Goal: Task Accomplishment & Management: Manage account settings

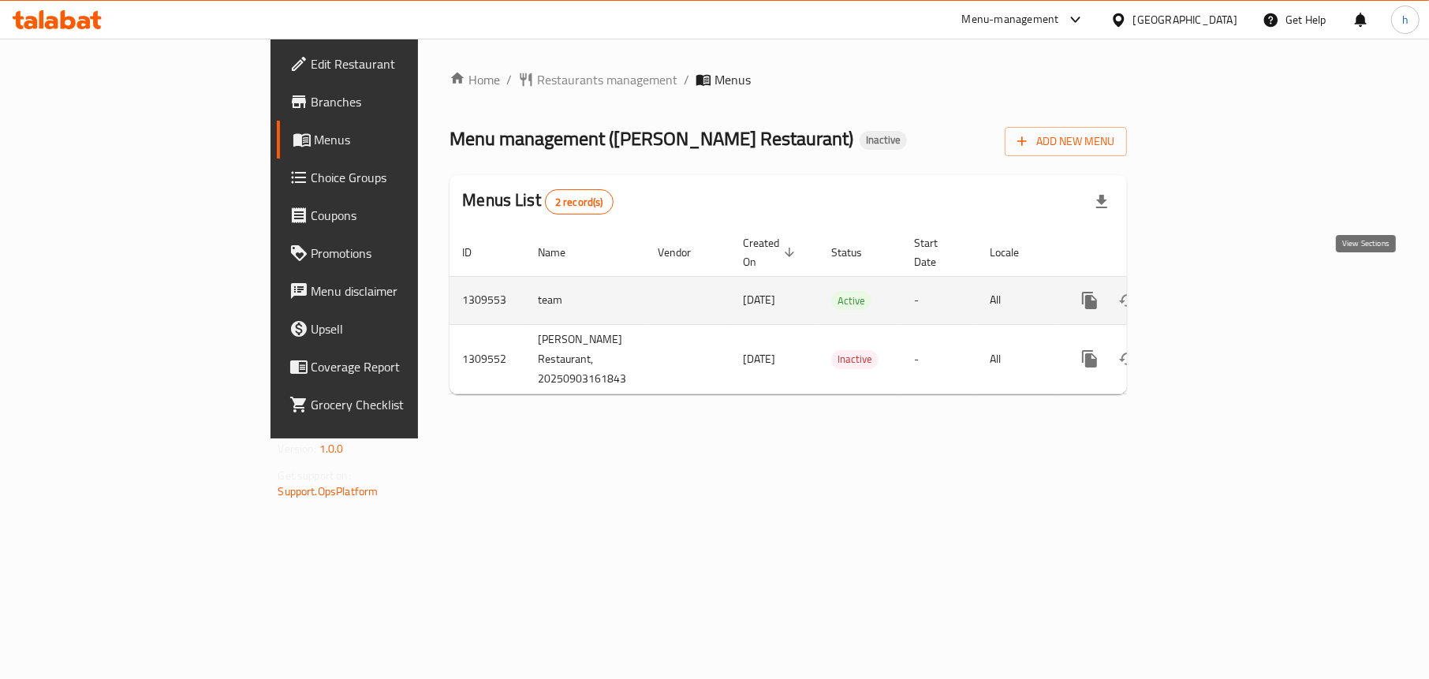
click at [1213, 291] on icon "enhanced table" at bounding box center [1203, 300] width 19 height 19
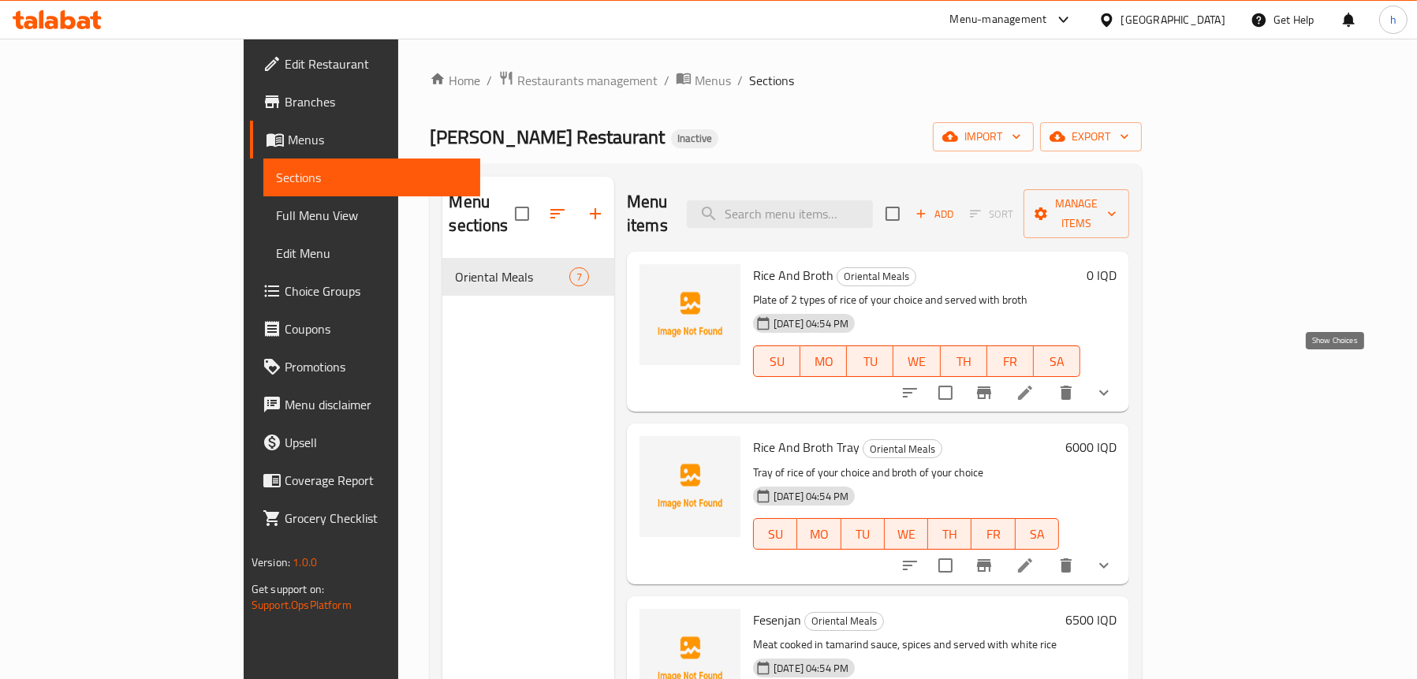
click at [1114, 383] on icon "show more" at bounding box center [1104, 392] width 19 height 19
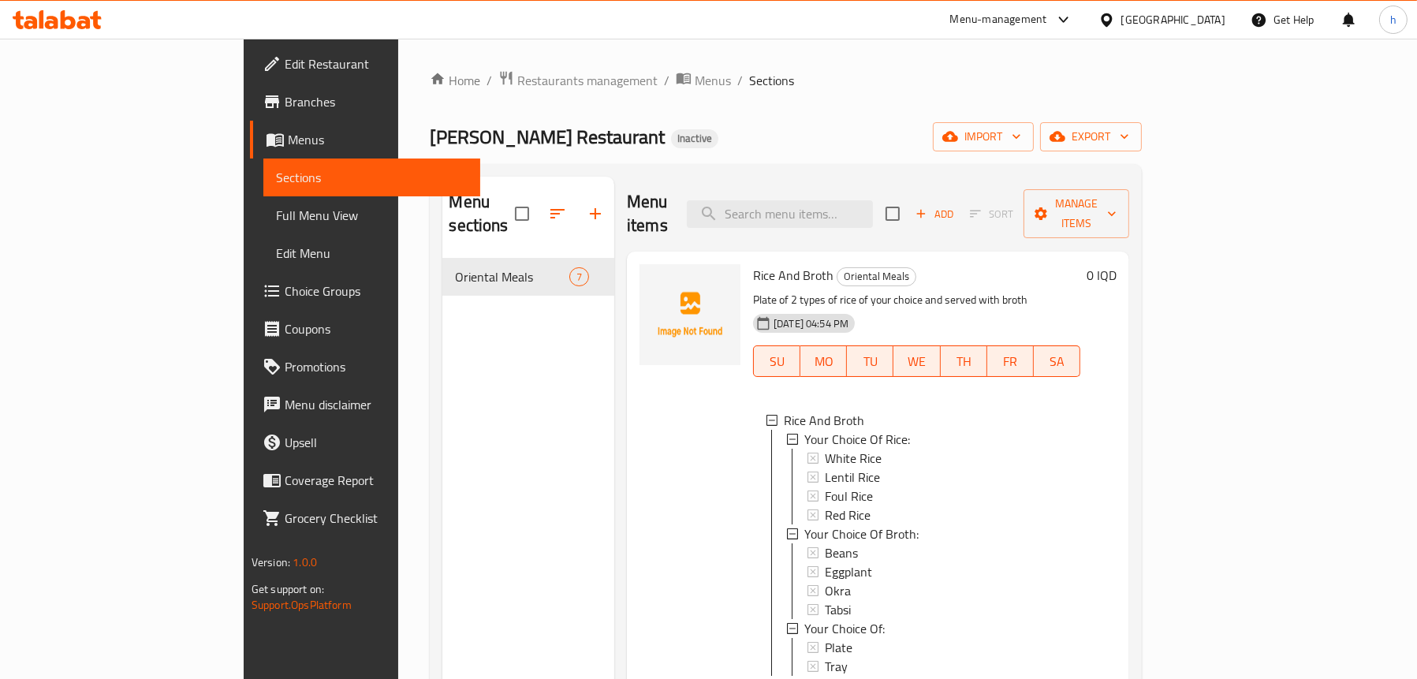
click at [442, 414] on div "Menu sections Oriental Meals 7" at bounding box center [528, 516] width 172 height 679
click at [276, 218] on span "Full Menu View" at bounding box center [372, 215] width 192 height 19
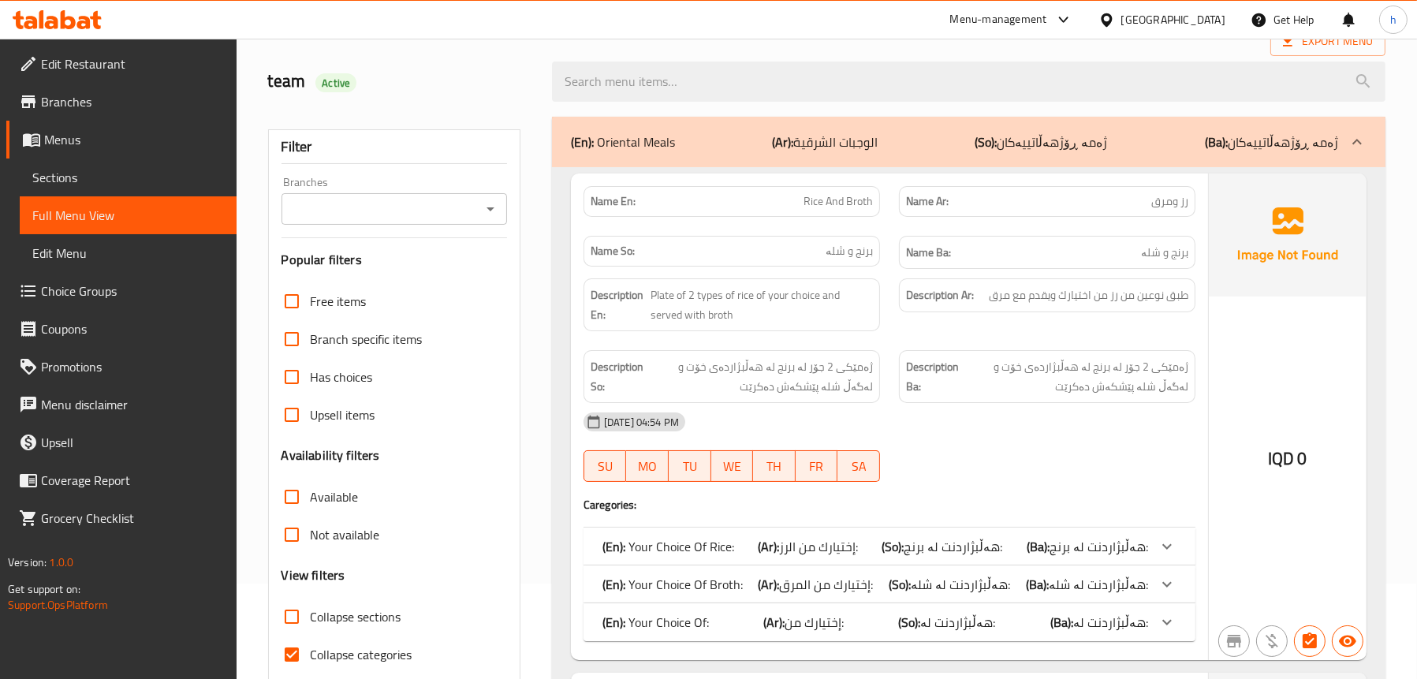
scroll to position [237, 0]
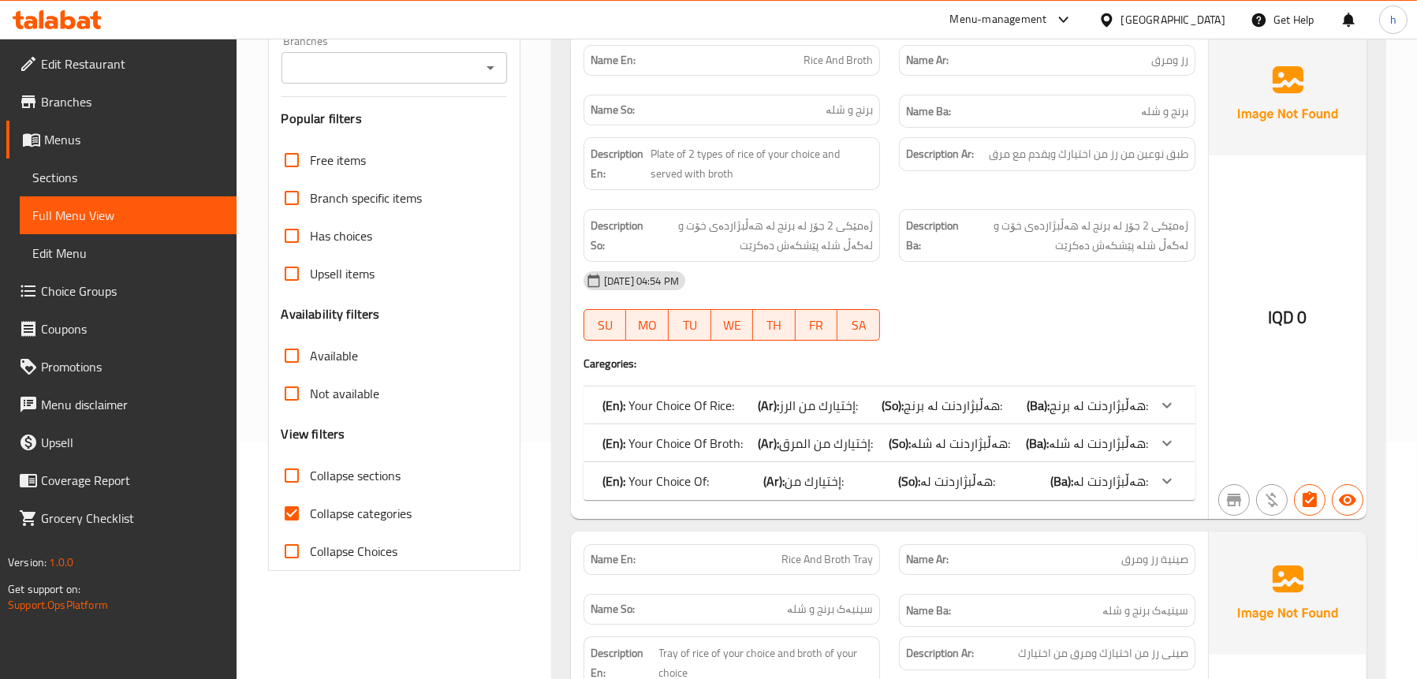
click at [750, 409] on div "(En): Your Choice Of Rice: (Ar): إختيارك من الرز: (So): هەڵبژاردنت لە برنج: (Ba…" at bounding box center [876, 405] width 546 height 19
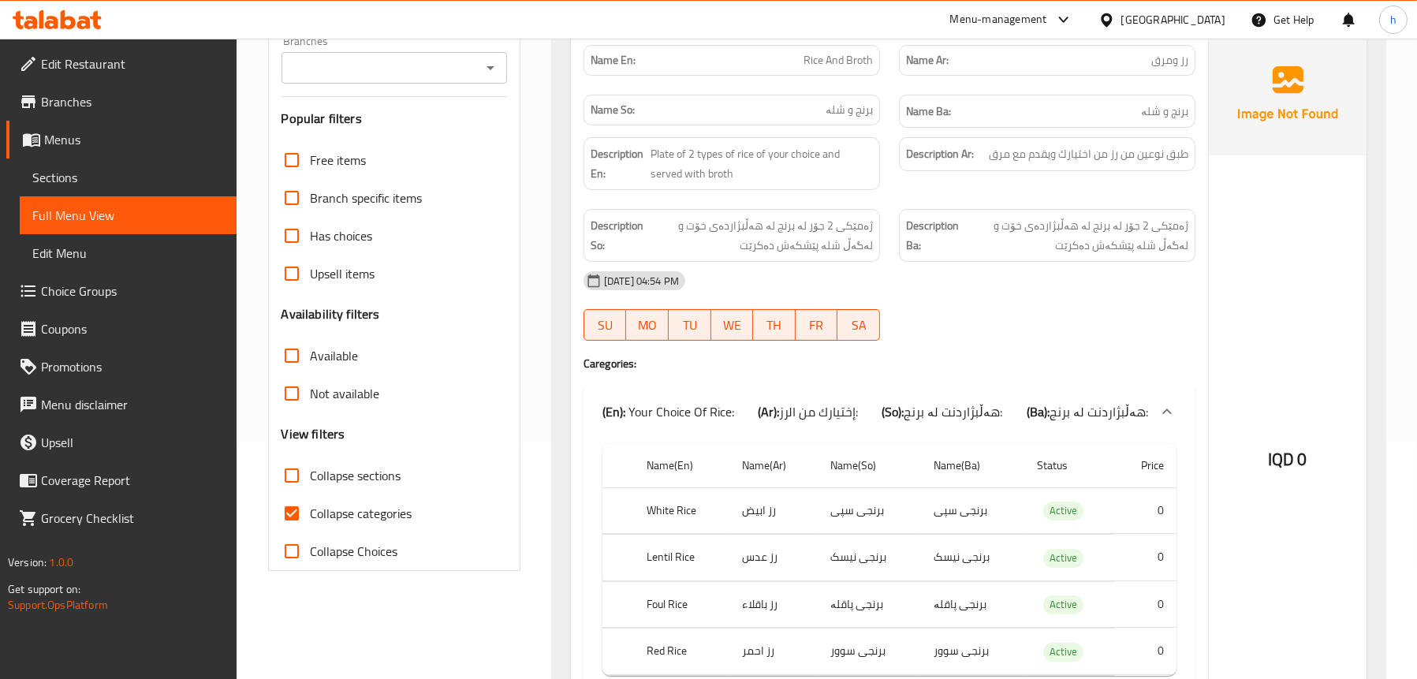
scroll to position [473, 0]
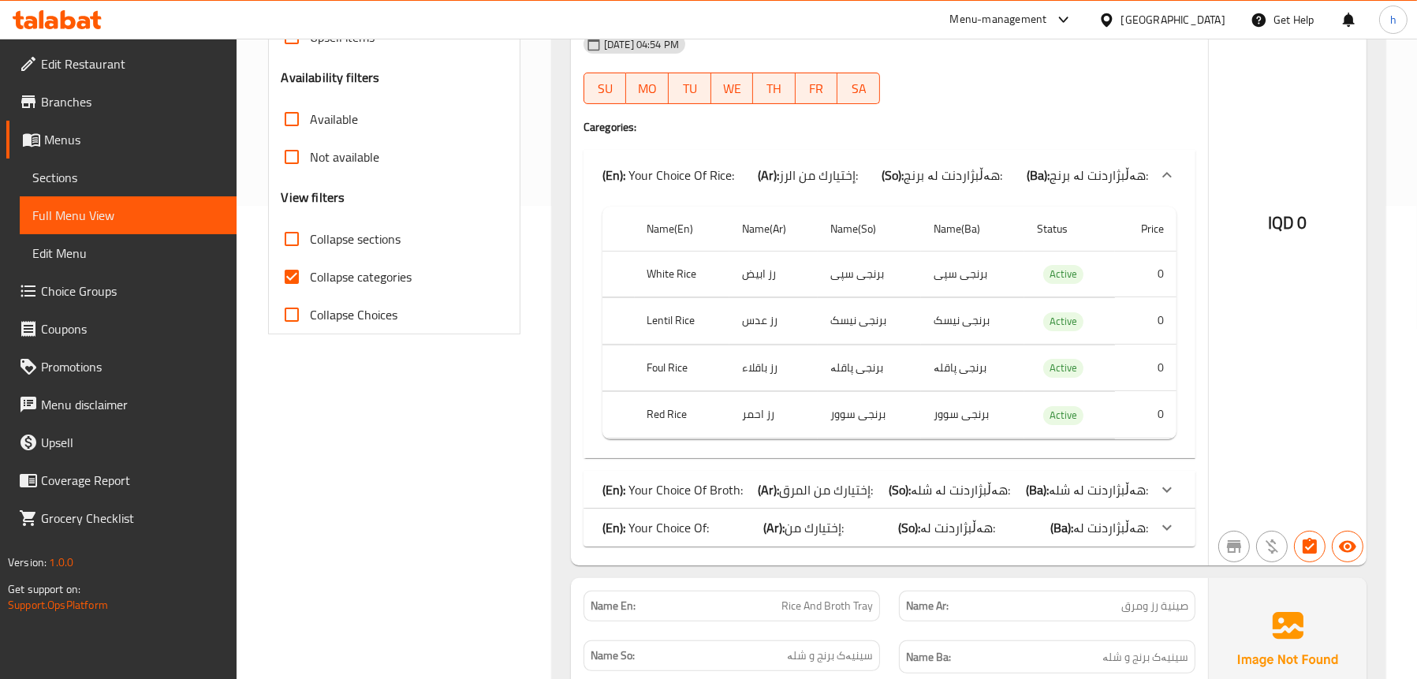
click at [864, 180] on div "(En): Your Choice Of Rice: (Ar): إختيارك من الرز: (So): هەڵبژاردنت لە برنج: (Ba…" at bounding box center [876, 175] width 546 height 19
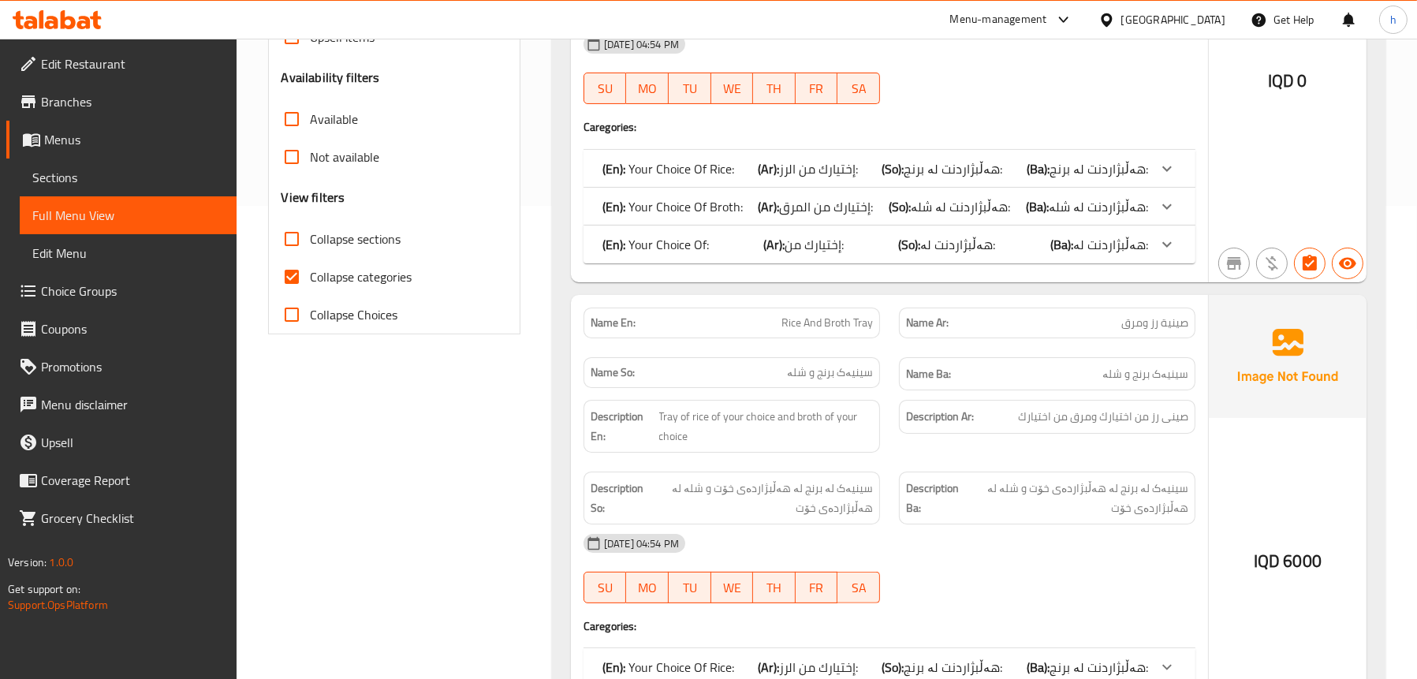
click at [705, 178] on p "(En): Your Choice Of:" at bounding box center [669, 168] width 132 height 19
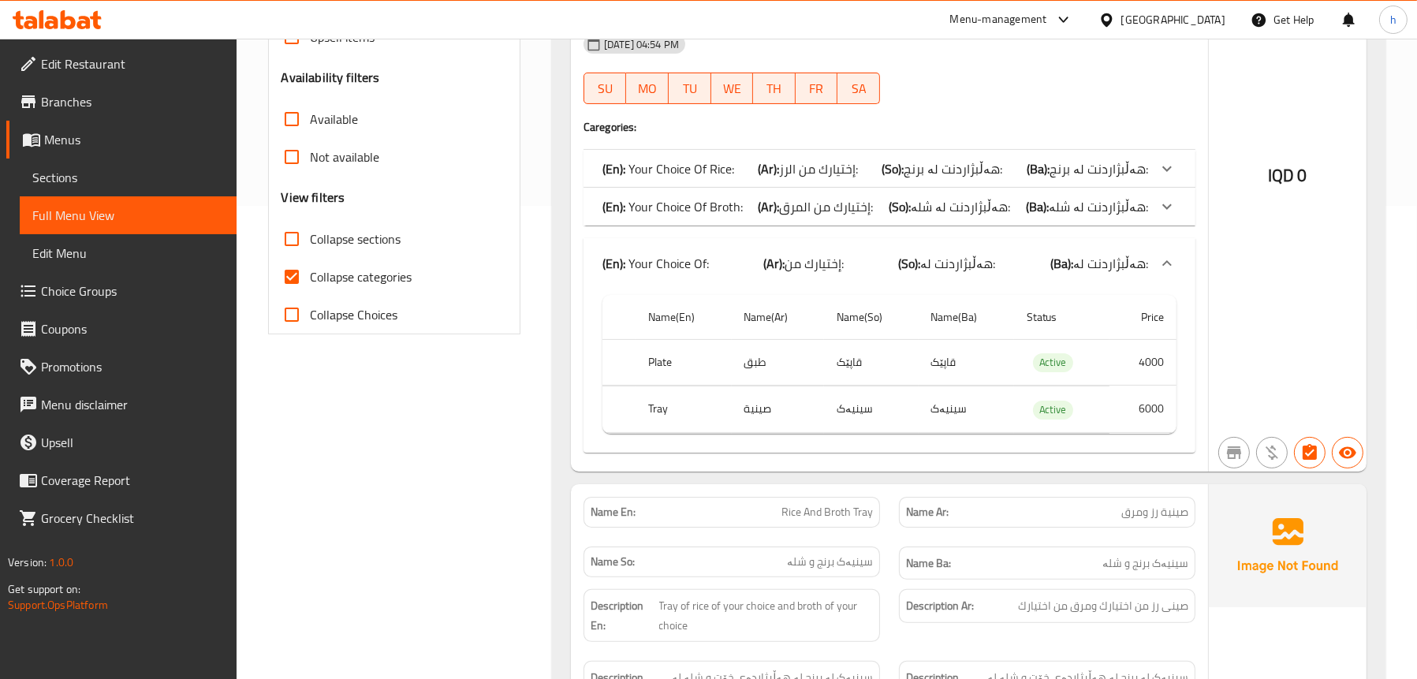
click at [763, 263] on div "(En): Your Choice Of: (Ar): إختيارك من: (So): هەڵبژاردنت لە: (Ba): هەڵبژاردنت ل…" at bounding box center [876, 263] width 546 height 19
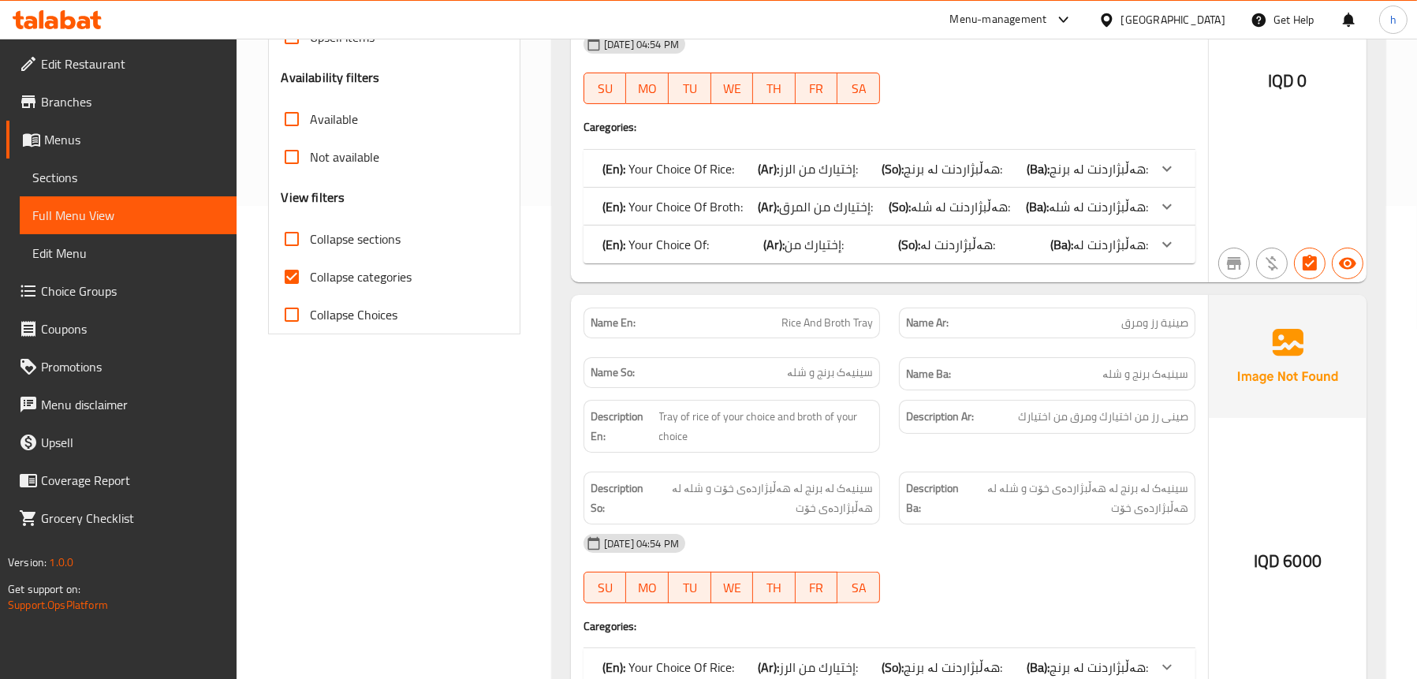
click at [752, 170] on div "(En): Your Choice Of Rice: (Ar): إختيارك من الرز: (So): هەڵبژاردنت لە برنج: (Ba…" at bounding box center [876, 168] width 546 height 19
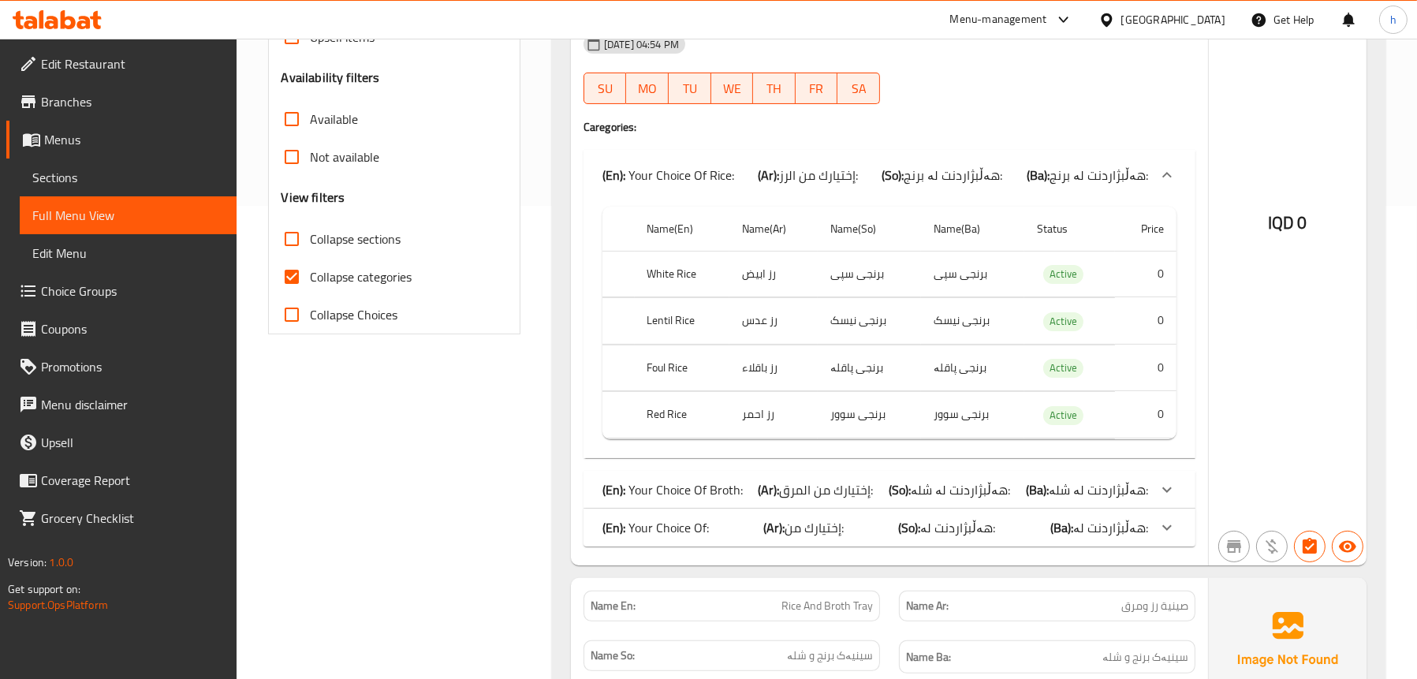
click at [752, 170] on div "(En): Your Choice Of Rice: (Ar): إختيارك من الرز: (So): هەڵبژاردنت لە برنج: (Ba…" at bounding box center [876, 175] width 546 height 19
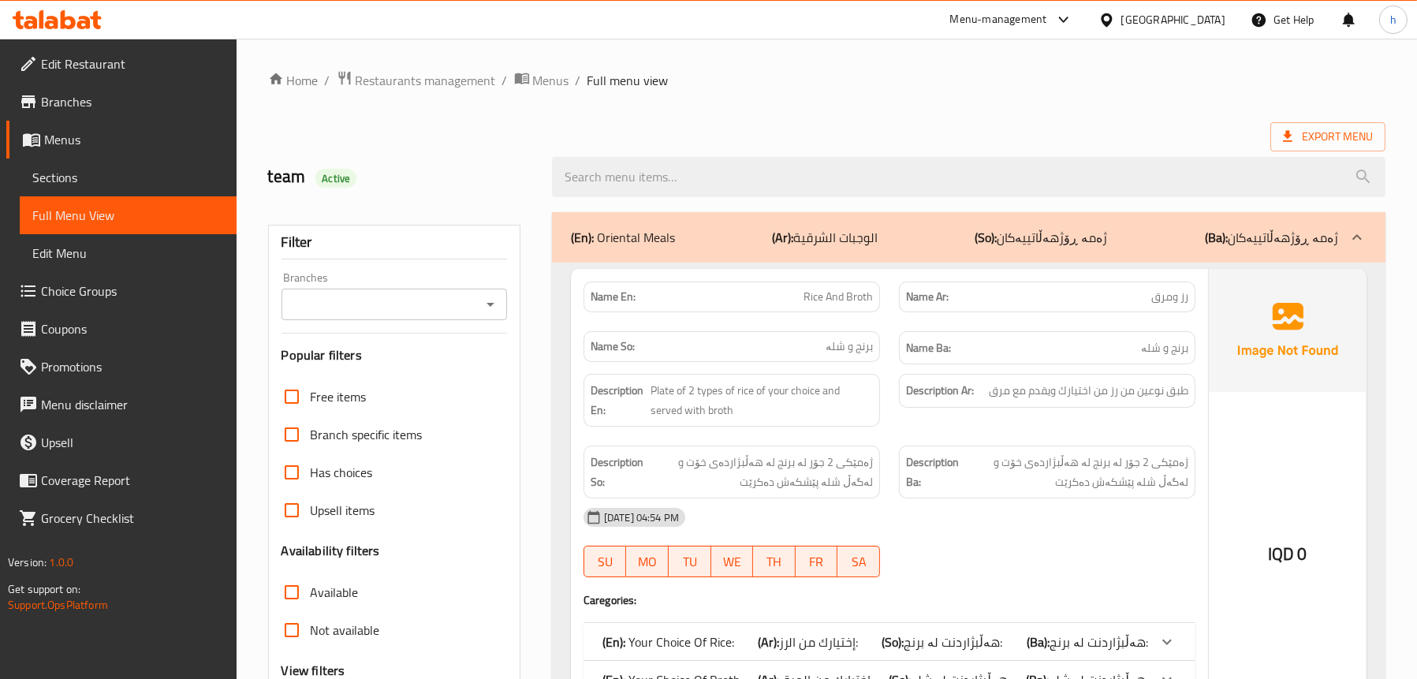
scroll to position [158, 0]
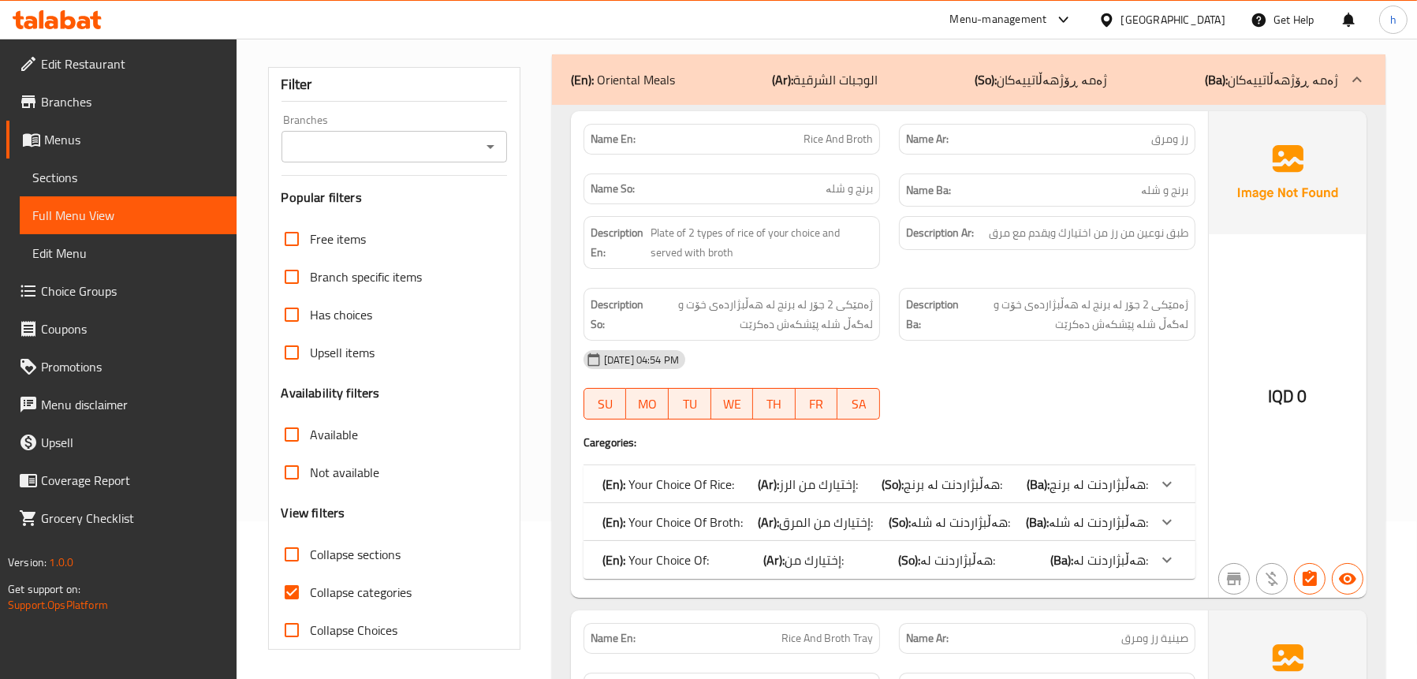
click at [84, 177] on span "Sections" at bounding box center [128, 177] width 192 height 19
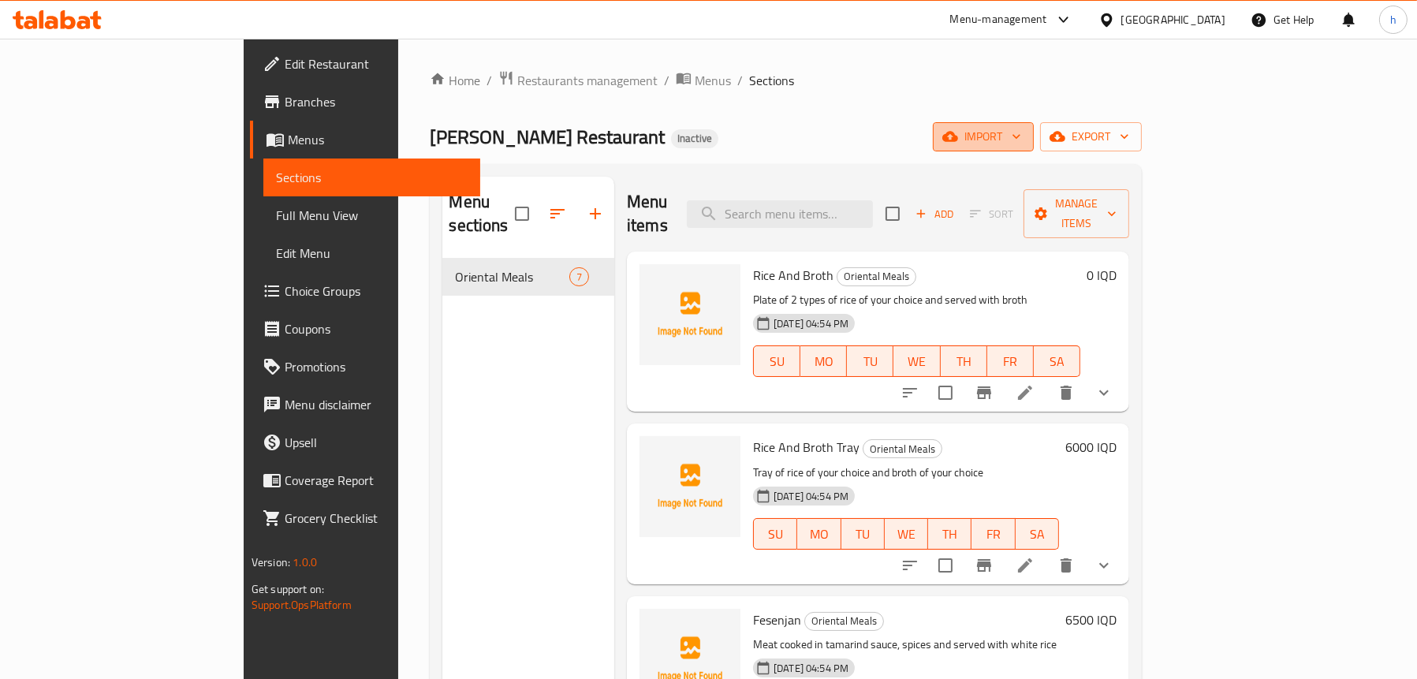
click at [1034, 126] on button "import" at bounding box center [983, 136] width 101 height 29
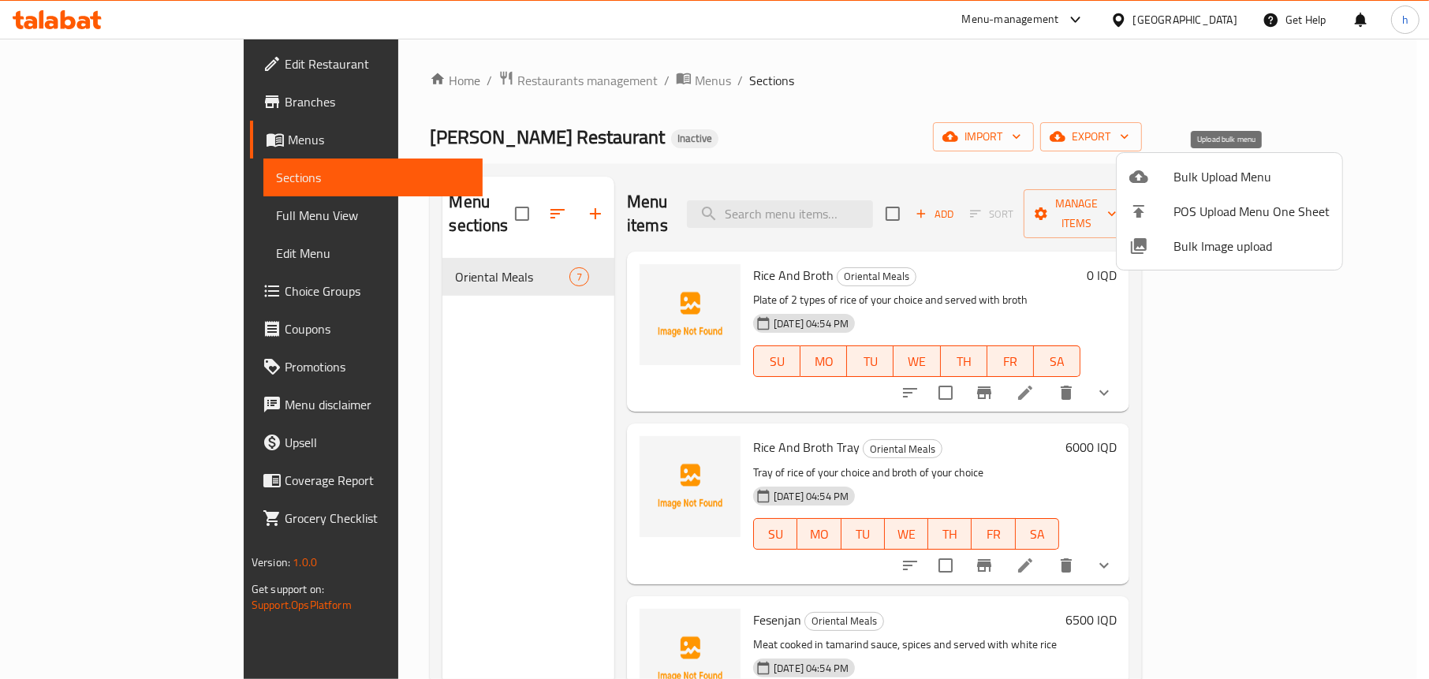
click at [1172, 171] on div at bounding box center [1151, 176] width 44 height 19
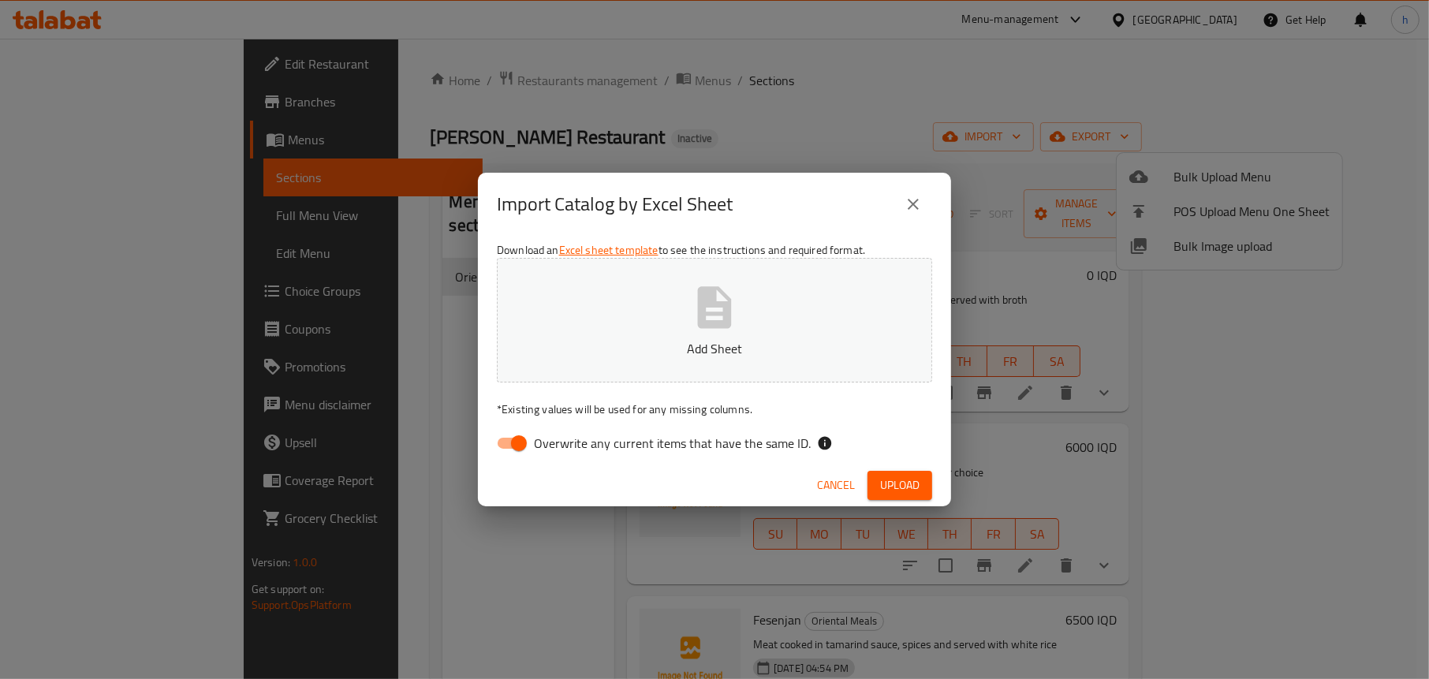
click at [480, 456] on div "Download an Excel sheet template to see the instructions and required format. A…" at bounding box center [714, 350] width 473 height 229
click at [501, 439] on input "Overwrite any current items that have the same ID." at bounding box center [519, 443] width 90 height 30
checkbox input "false"
click at [898, 486] on span "Upload" at bounding box center [899, 486] width 39 height 20
click at [742, 356] on p "Add Sheet" at bounding box center [714, 348] width 386 height 19
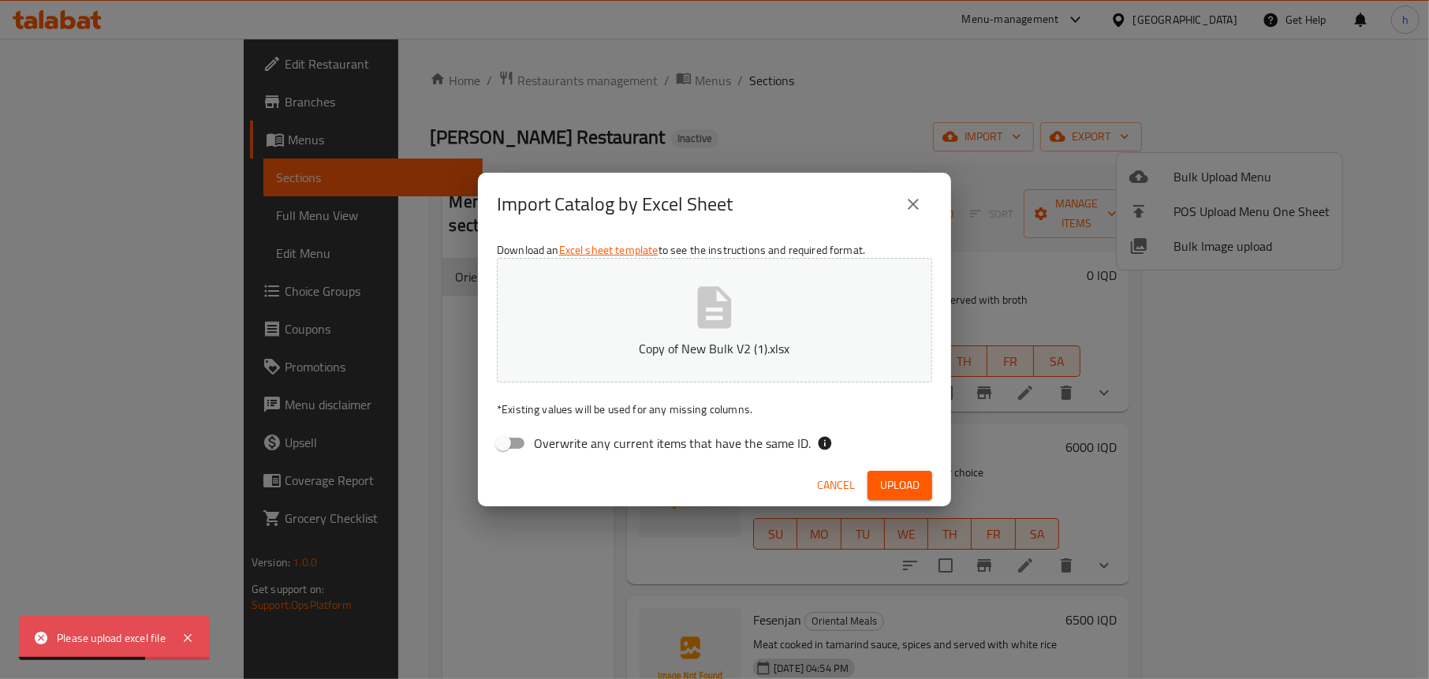
click at [891, 490] on span "Upload" at bounding box center [899, 486] width 39 height 20
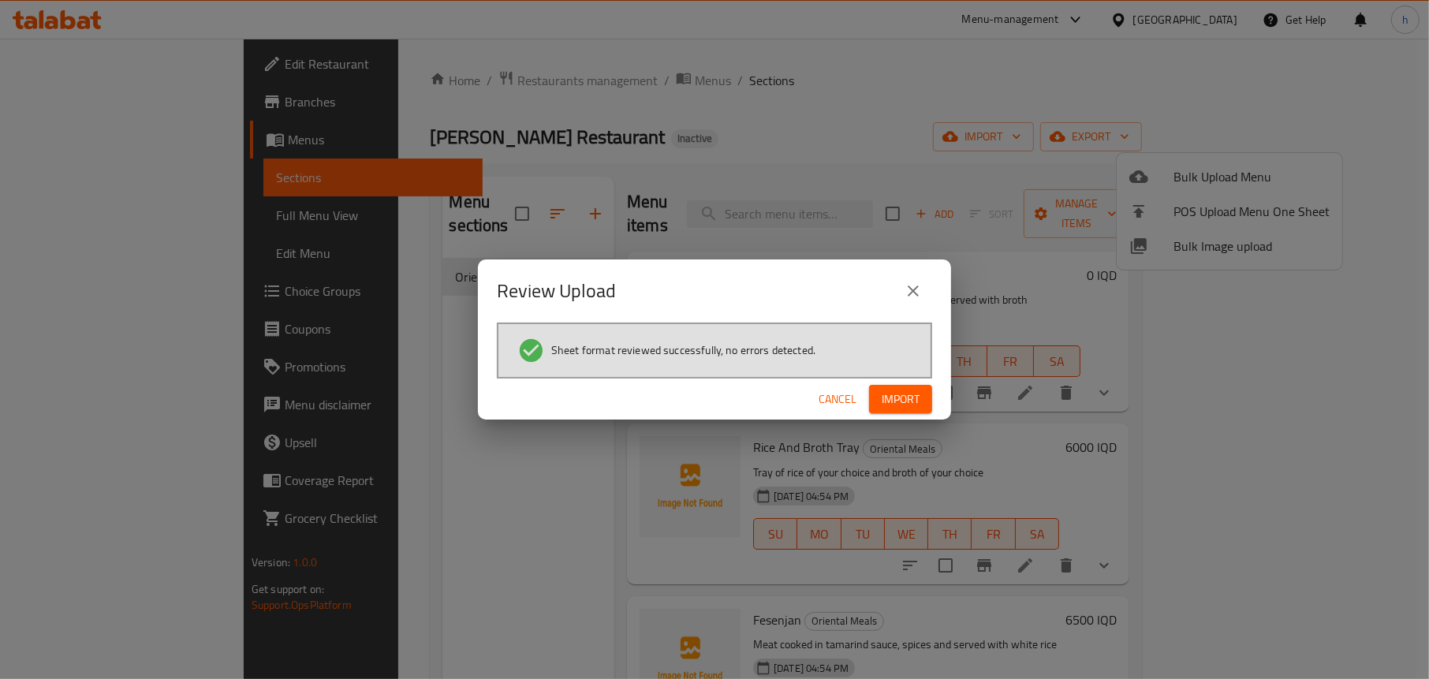
click at [888, 400] on span "Import" at bounding box center [901, 400] width 38 height 20
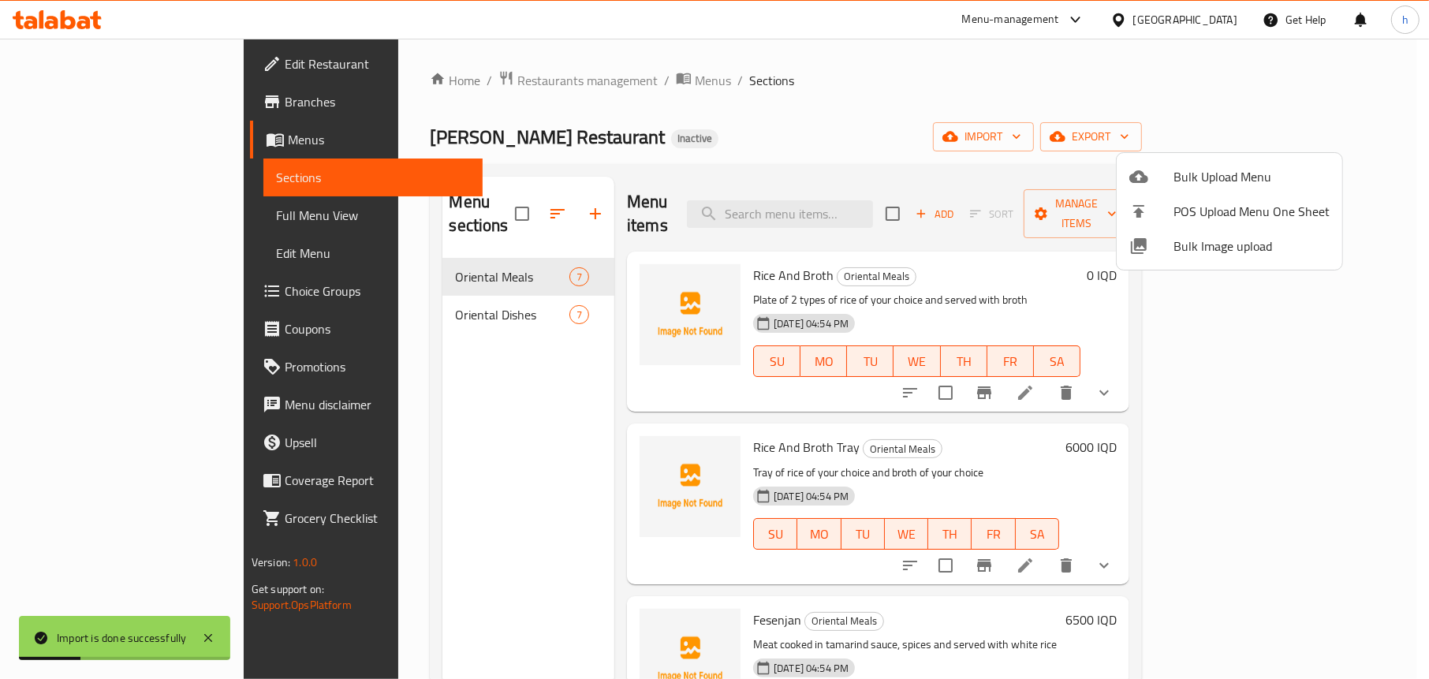
click at [331, 448] on div at bounding box center [714, 339] width 1429 height 679
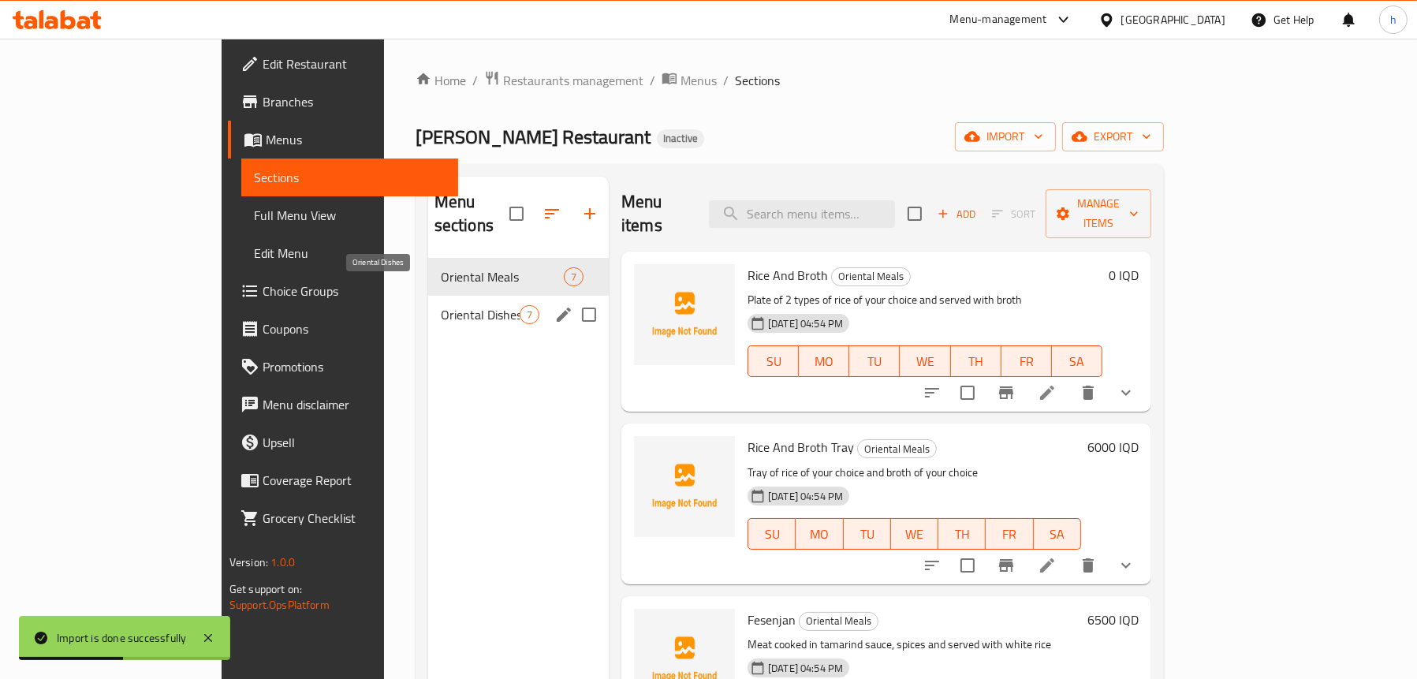
click at [441, 305] on span "Oriental Dishes" at bounding box center [480, 314] width 79 height 19
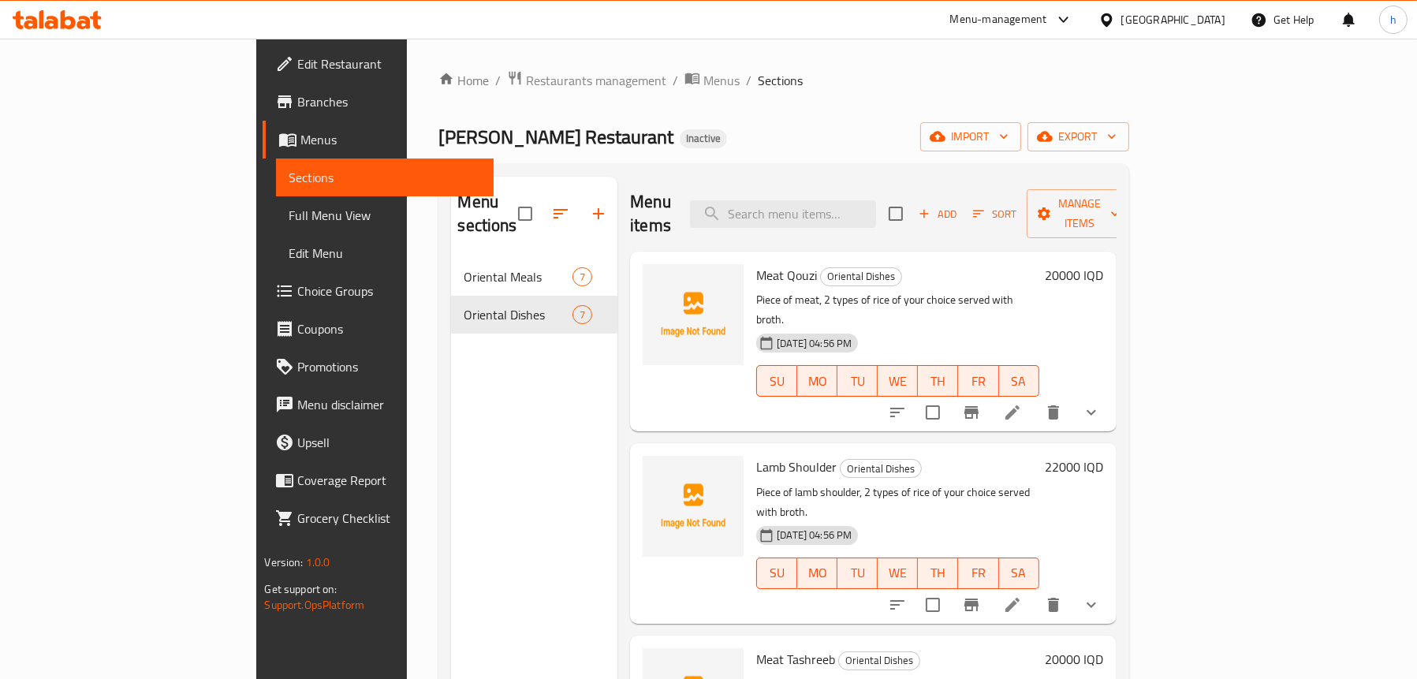
click at [289, 215] on span "Full Menu View" at bounding box center [385, 215] width 192 height 19
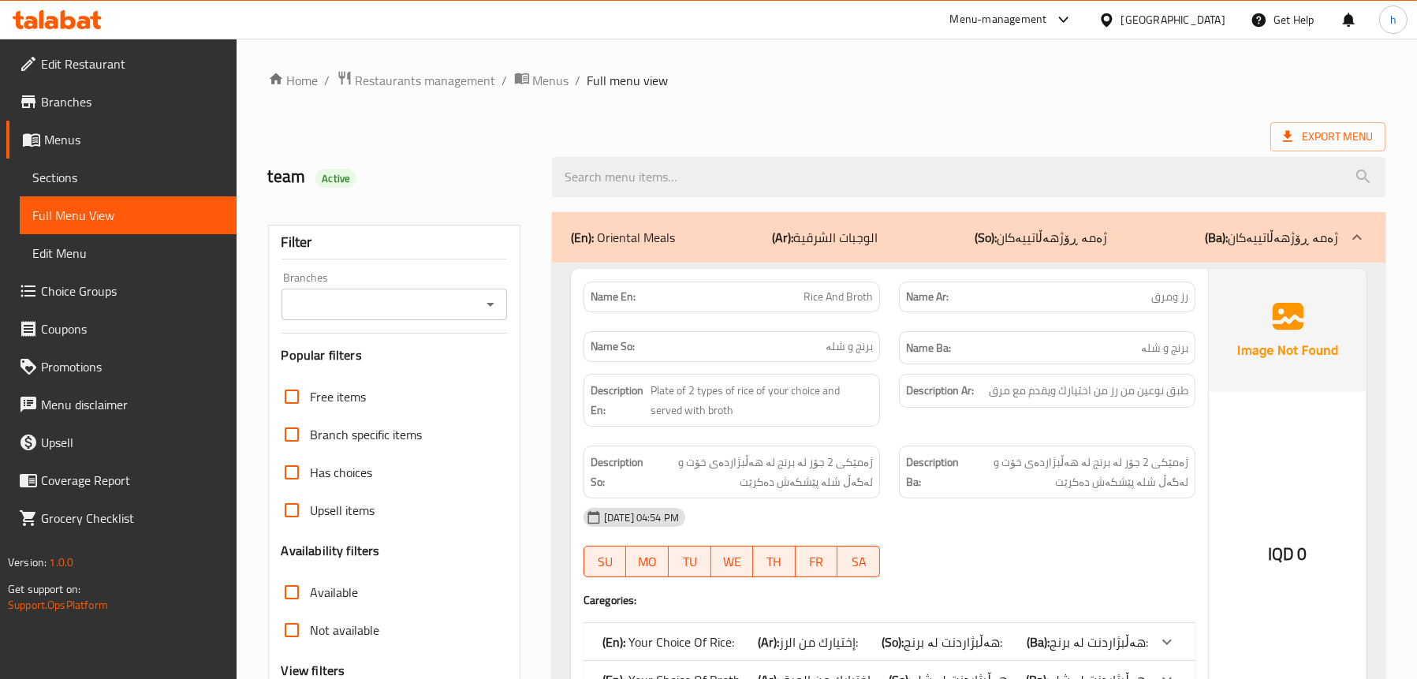
click at [492, 300] on icon "Open" at bounding box center [490, 304] width 19 height 19
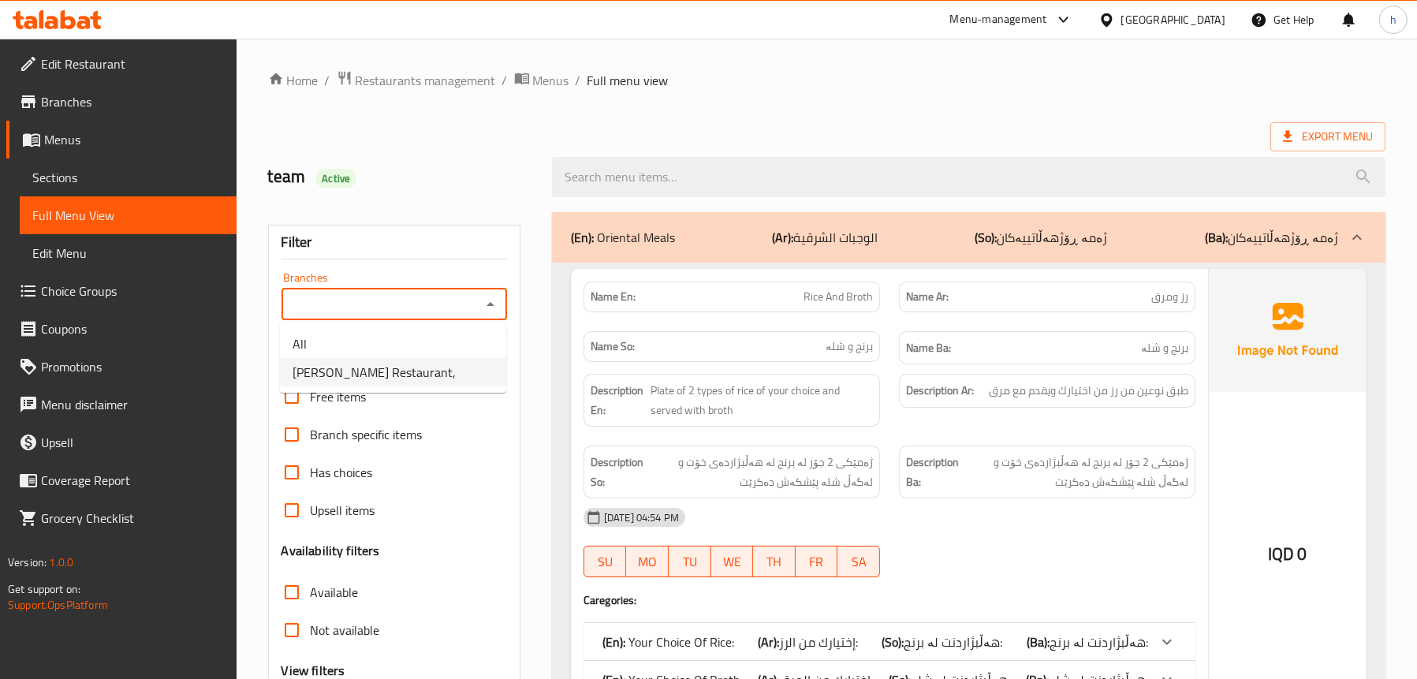
click at [383, 377] on span "[PERSON_NAME] Restaurant," at bounding box center [374, 372] width 163 height 19
type input "[PERSON_NAME] Restaurant,"
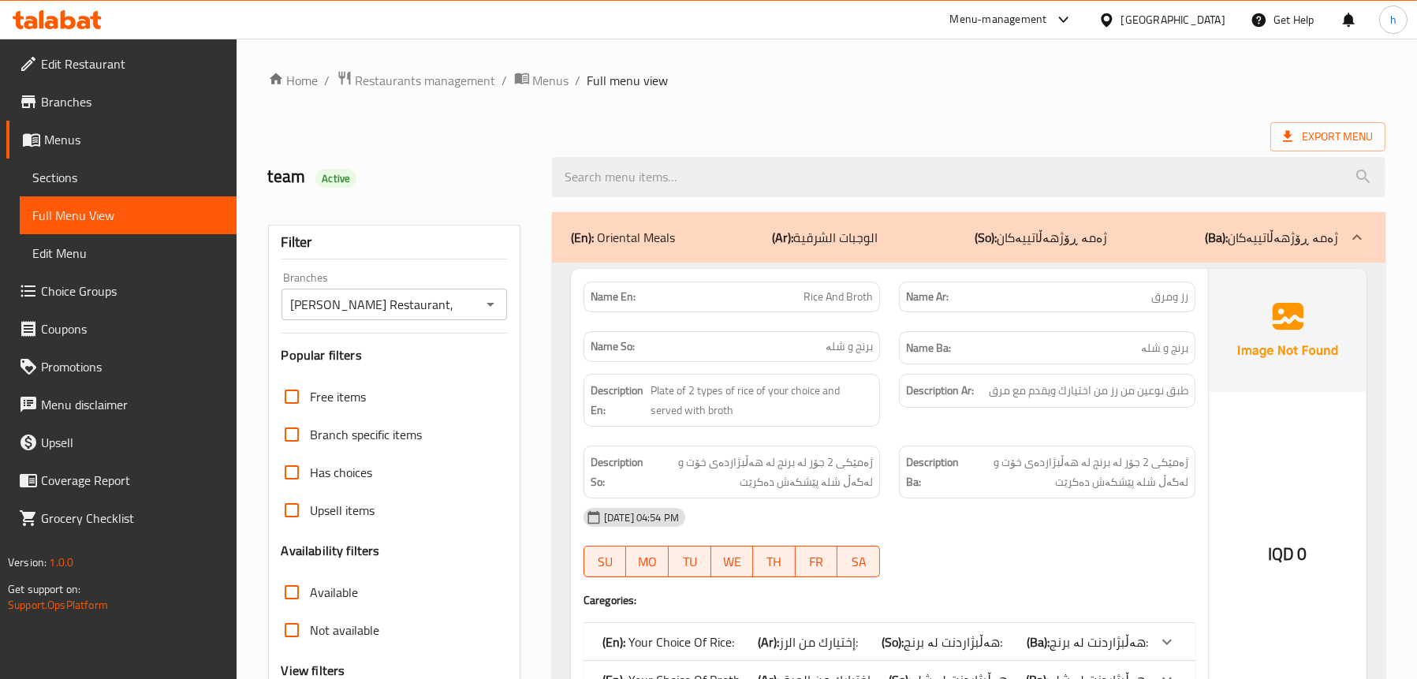
click at [651, 238] on p "(En): Oriental Meals" at bounding box center [623, 237] width 104 height 19
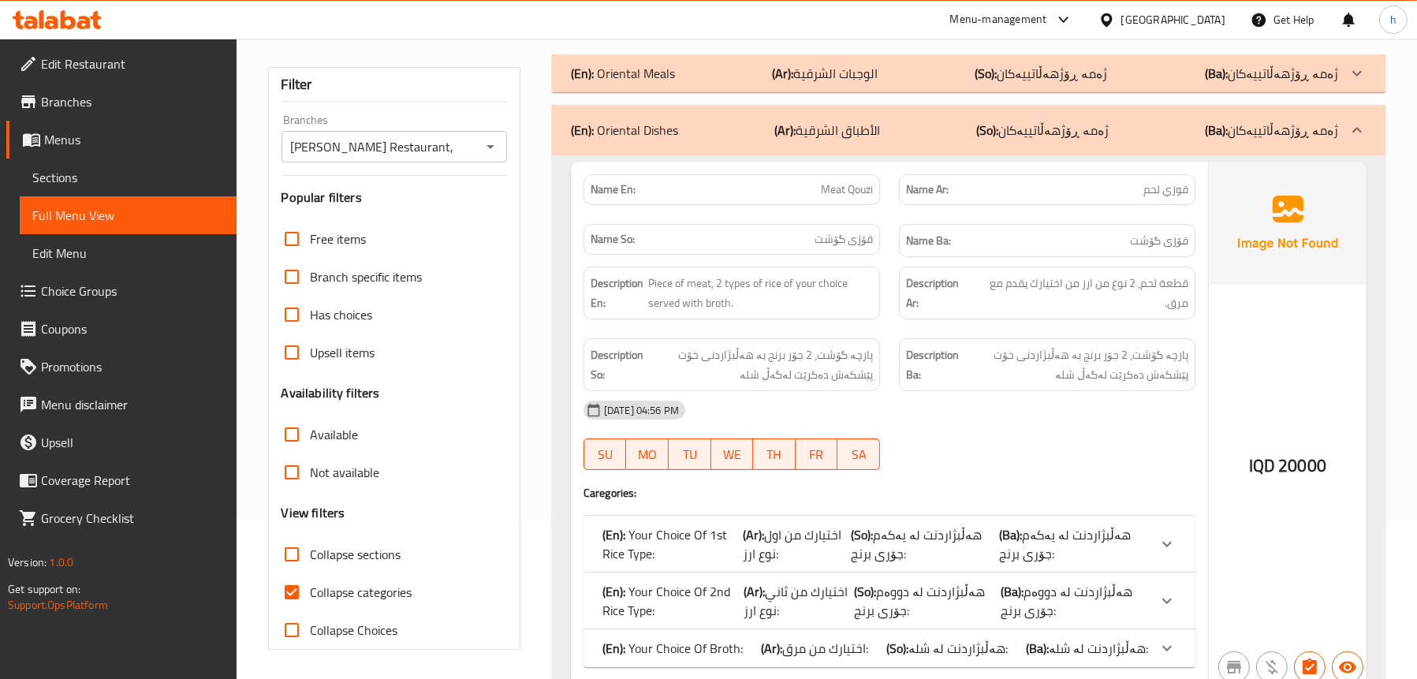
scroll to position [394, 0]
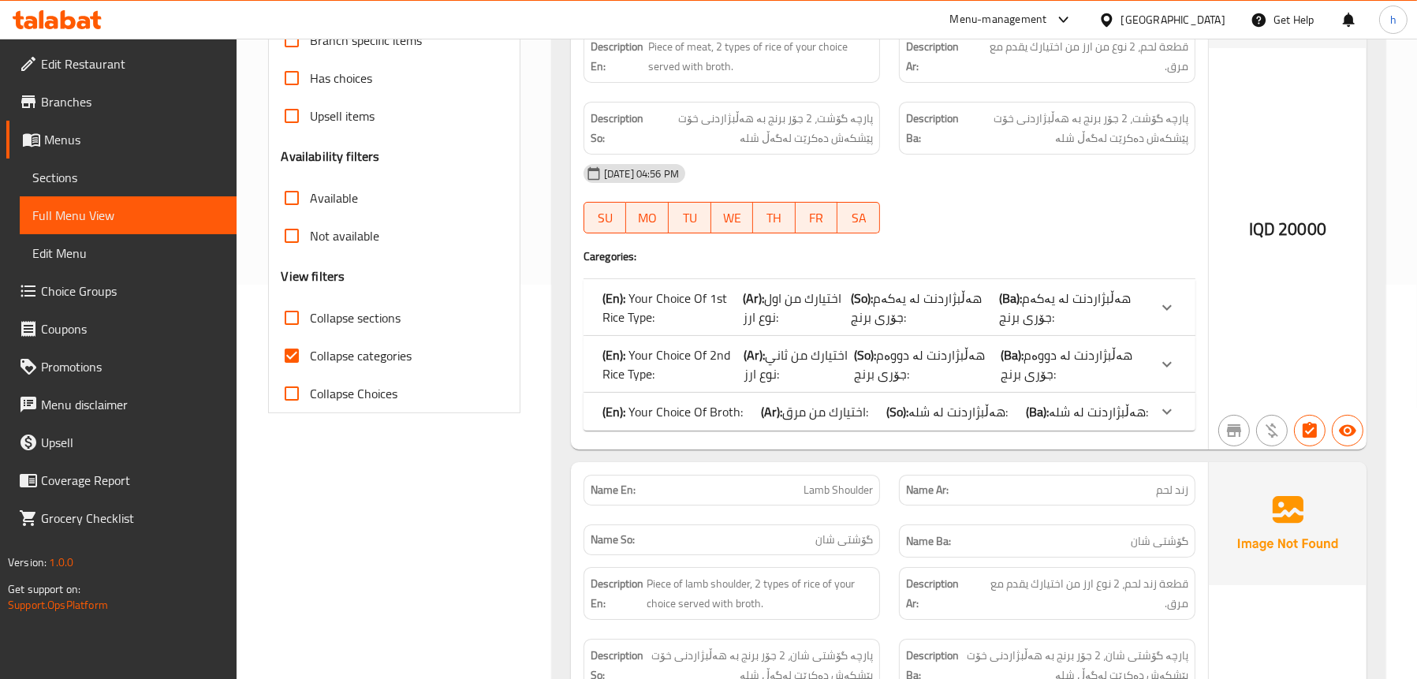
click at [842, 307] on span "اختيارك من اول نوع ارز:" at bounding box center [793, 307] width 99 height 43
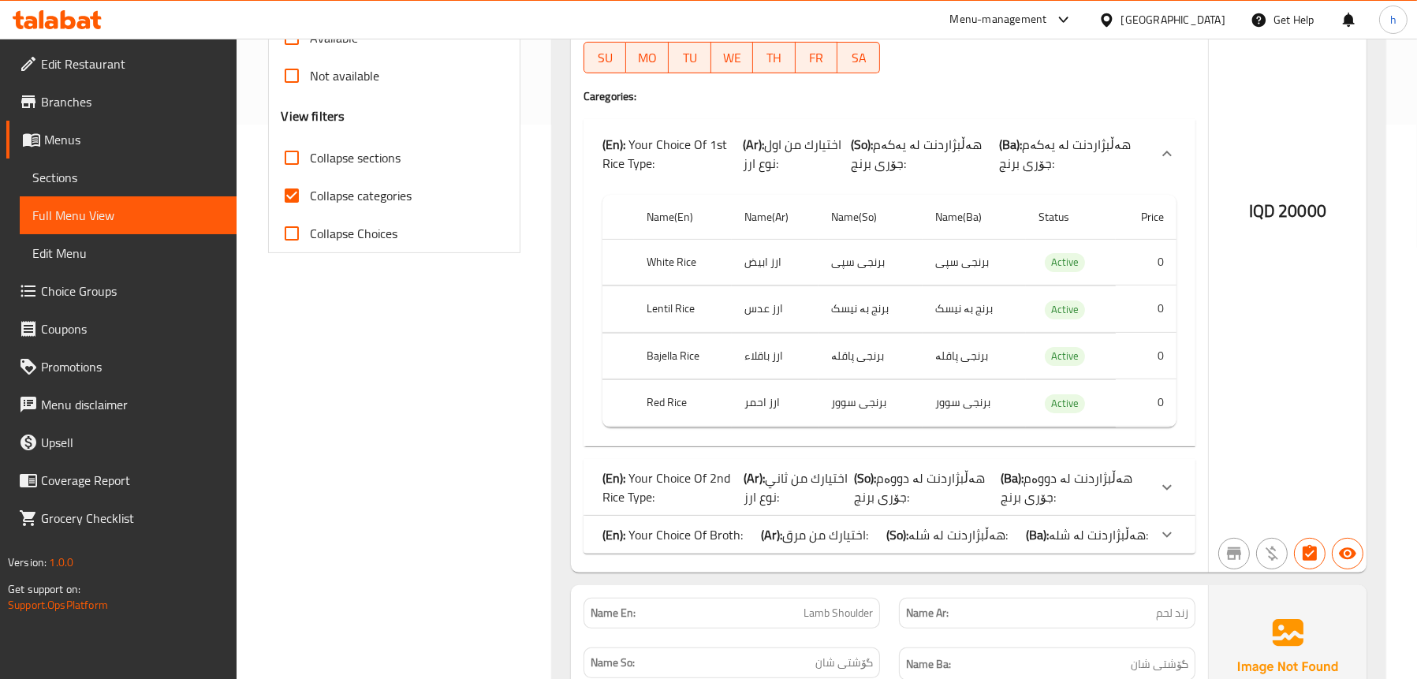
scroll to position [710, 0]
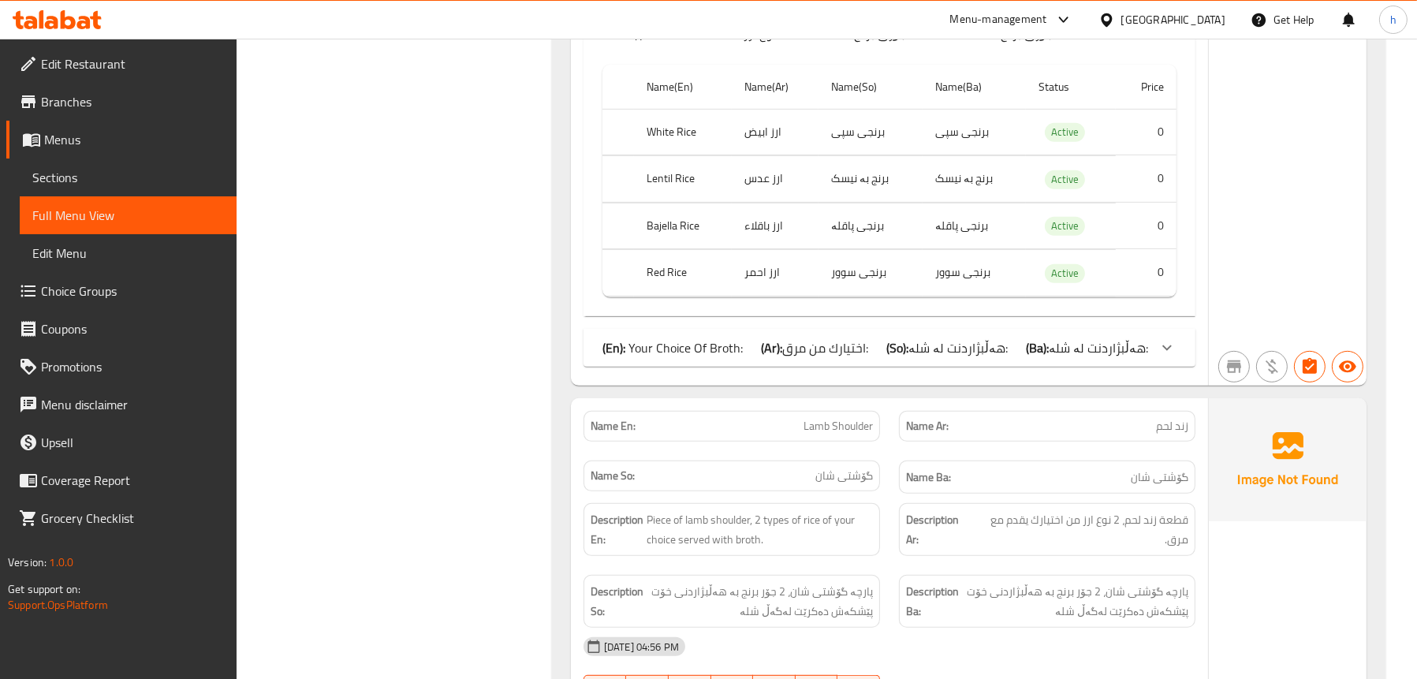
scroll to position [1025, 0]
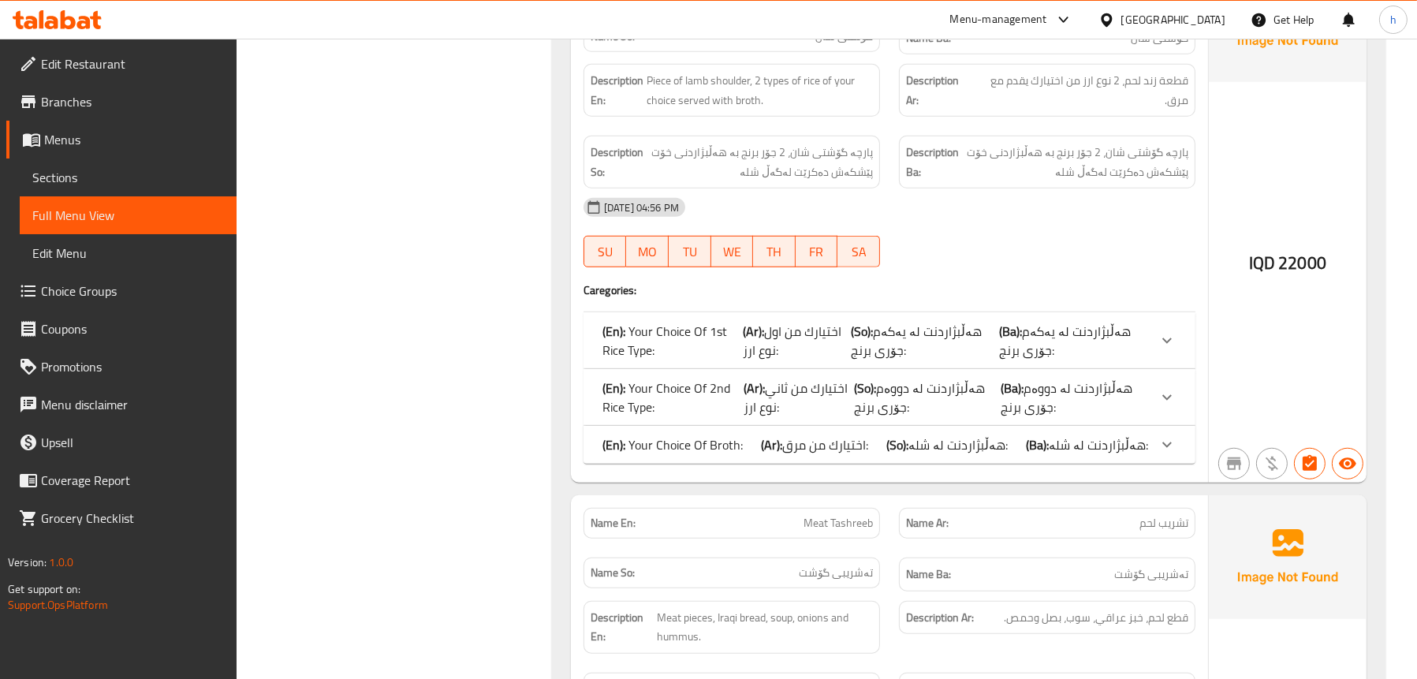
scroll to position [1735, 0]
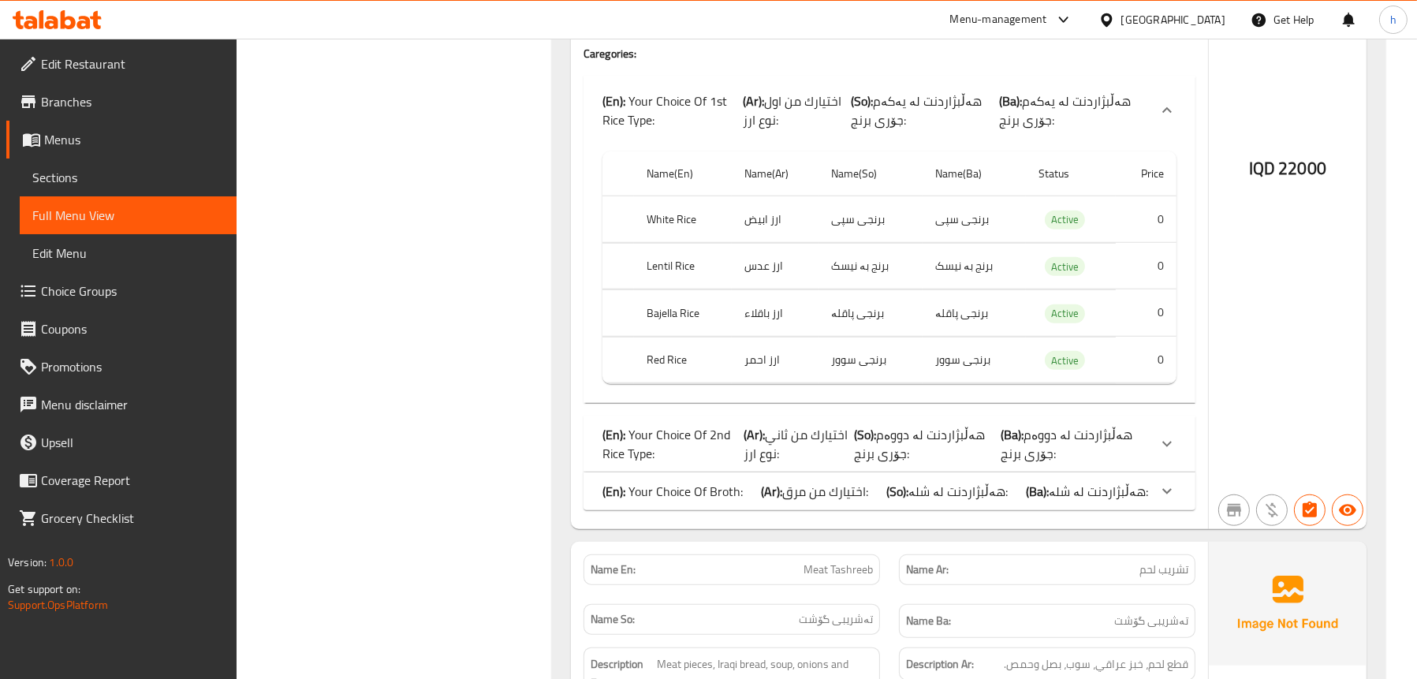
scroll to position [1972, 0]
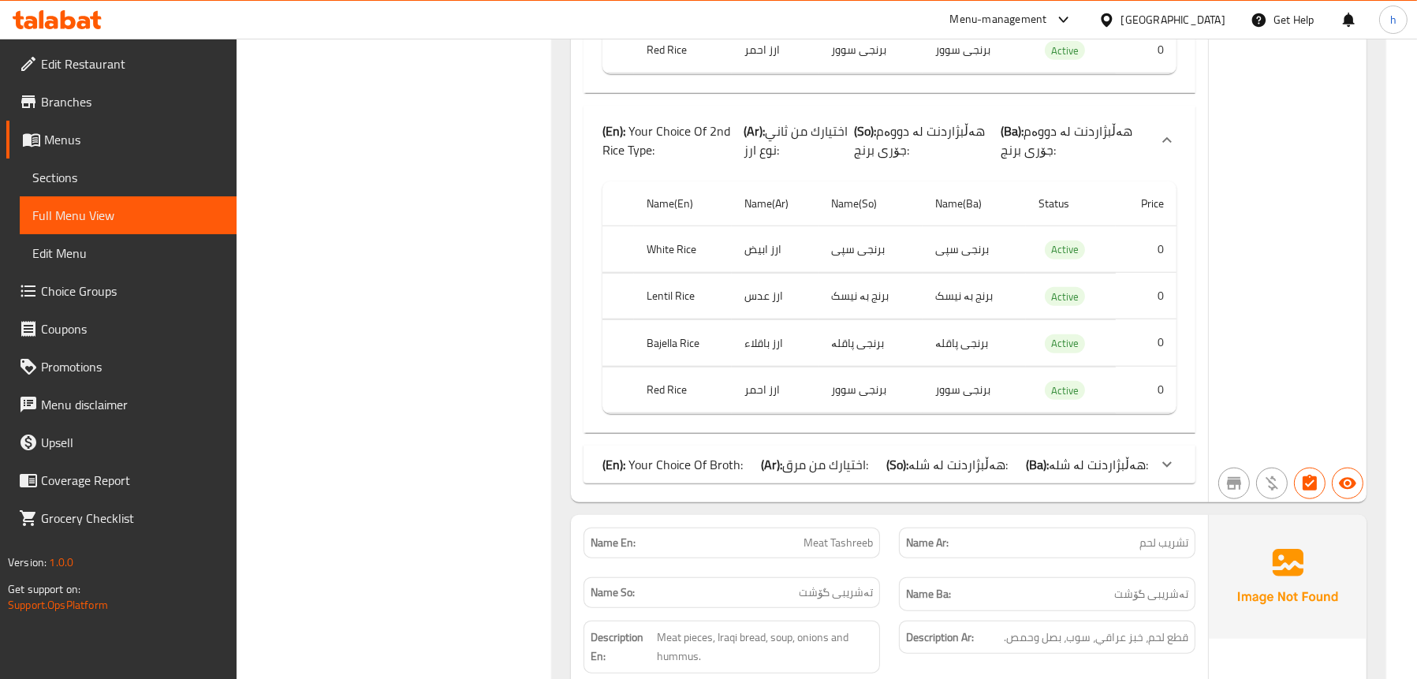
scroll to position [2287, 0]
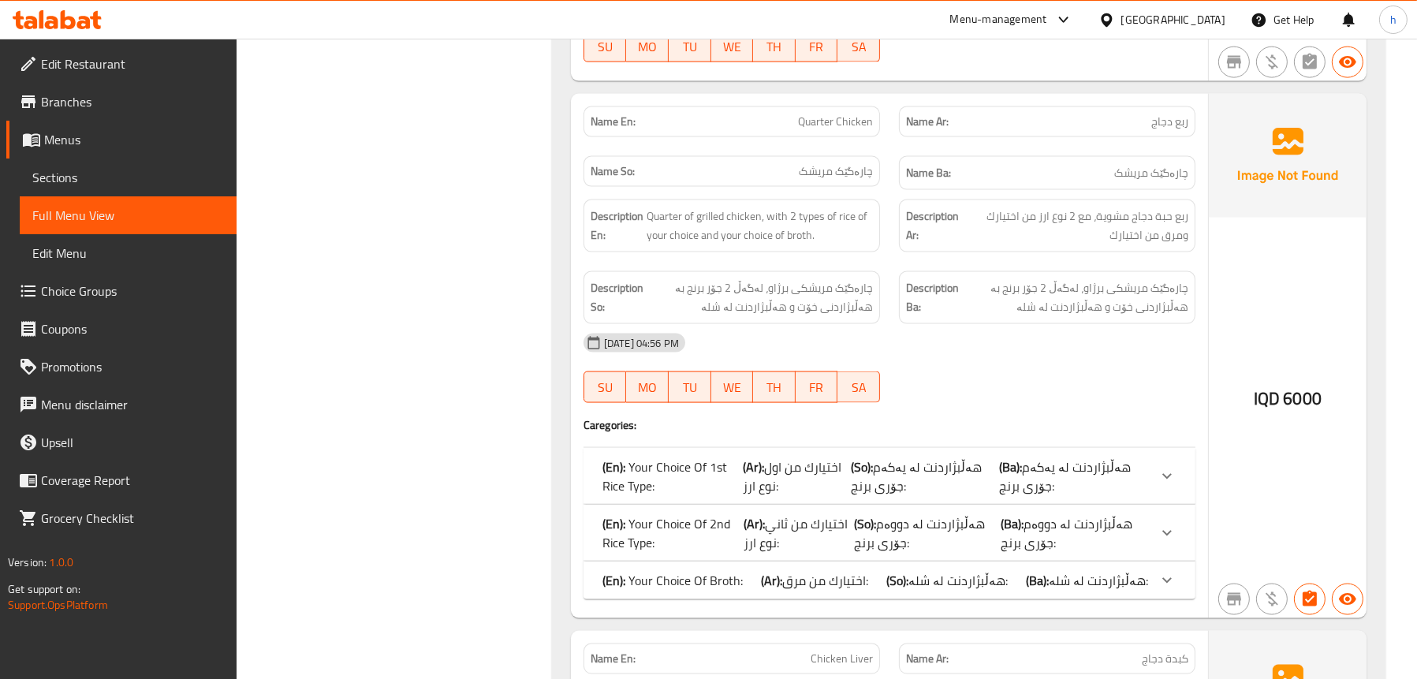
scroll to position [3313, 0]
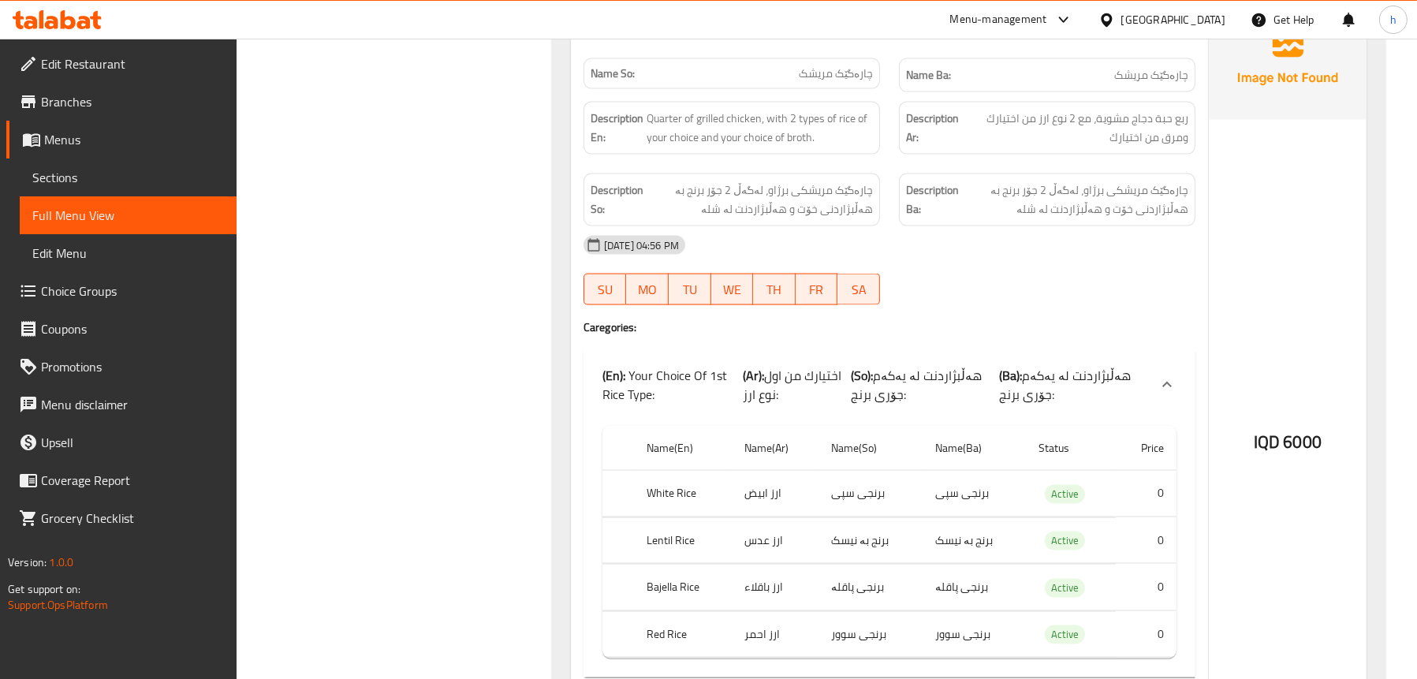
scroll to position [3707, 0]
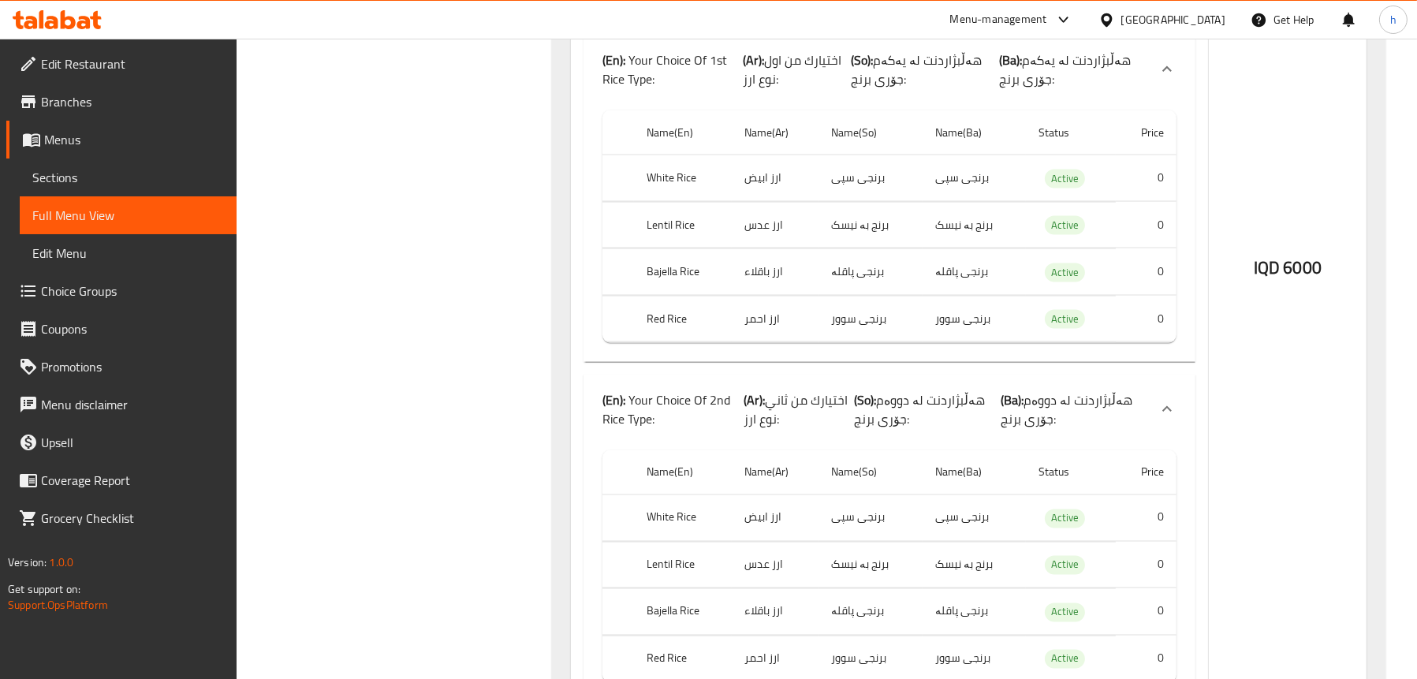
scroll to position [4101, 0]
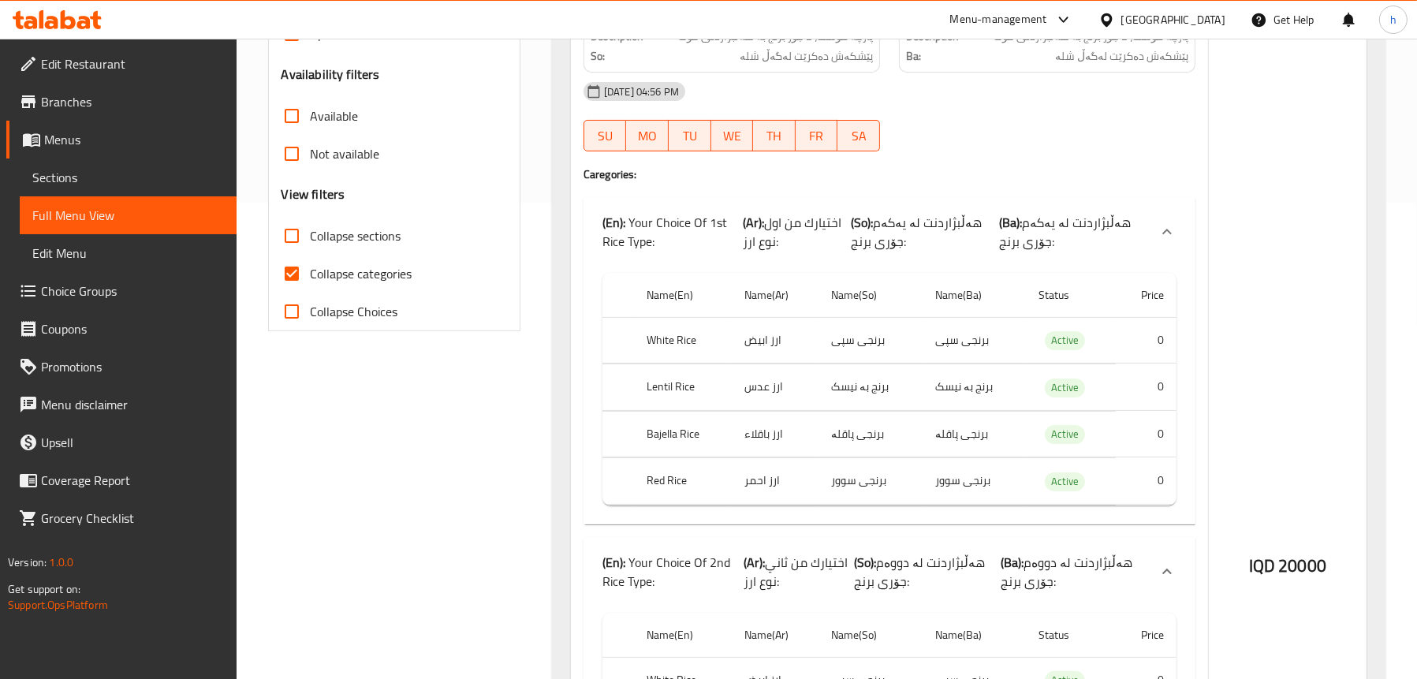
click at [30, 166] on link "Sections" at bounding box center [128, 178] width 217 height 38
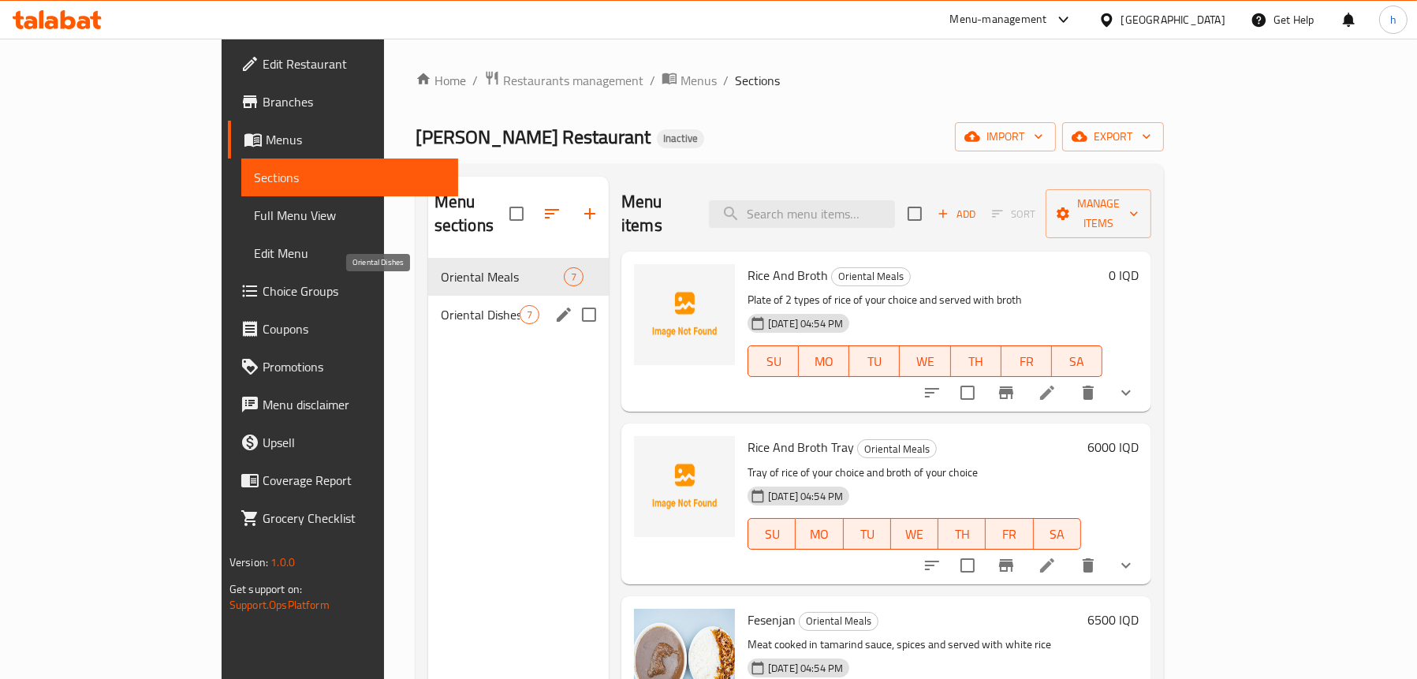
click at [441, 305] on span "Oriental Dishes" at bounding box center [480, 314] width 79 height 19
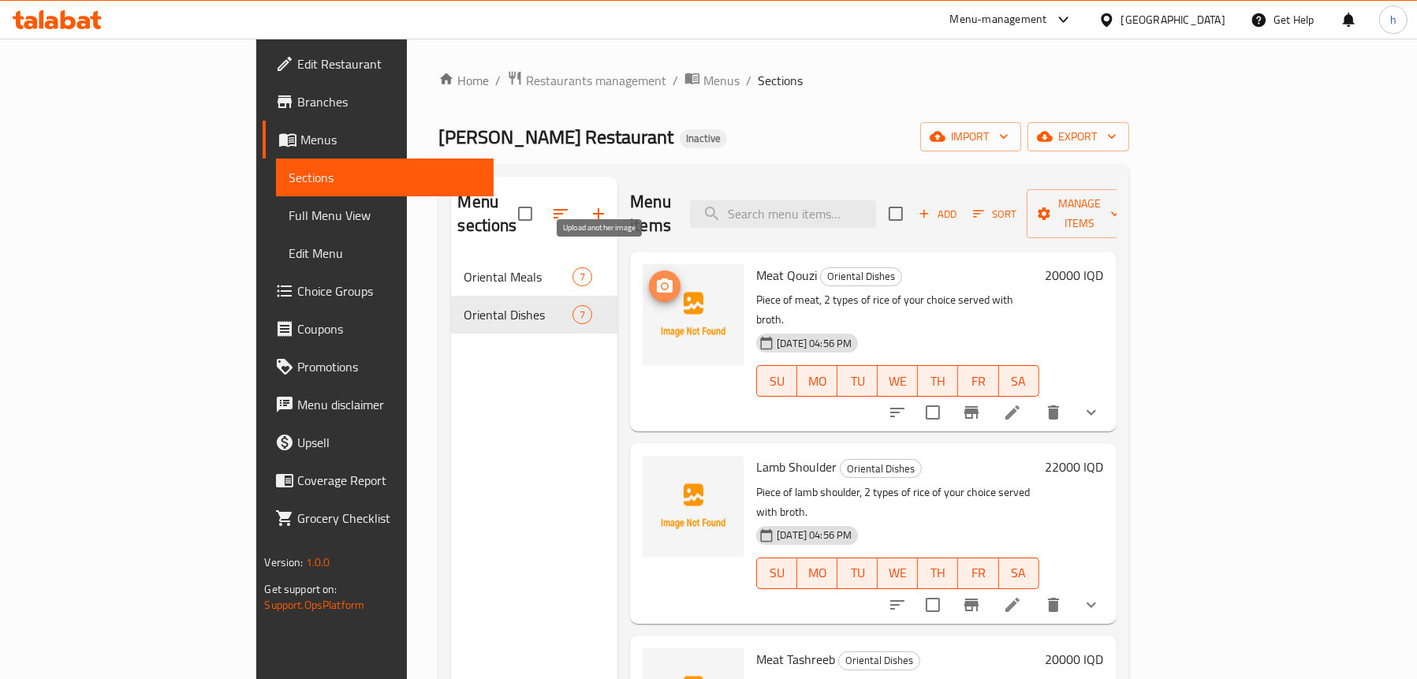
click at [663, 284] on circle "upload picture" at bounding box center [665, 286] width 5 height 5
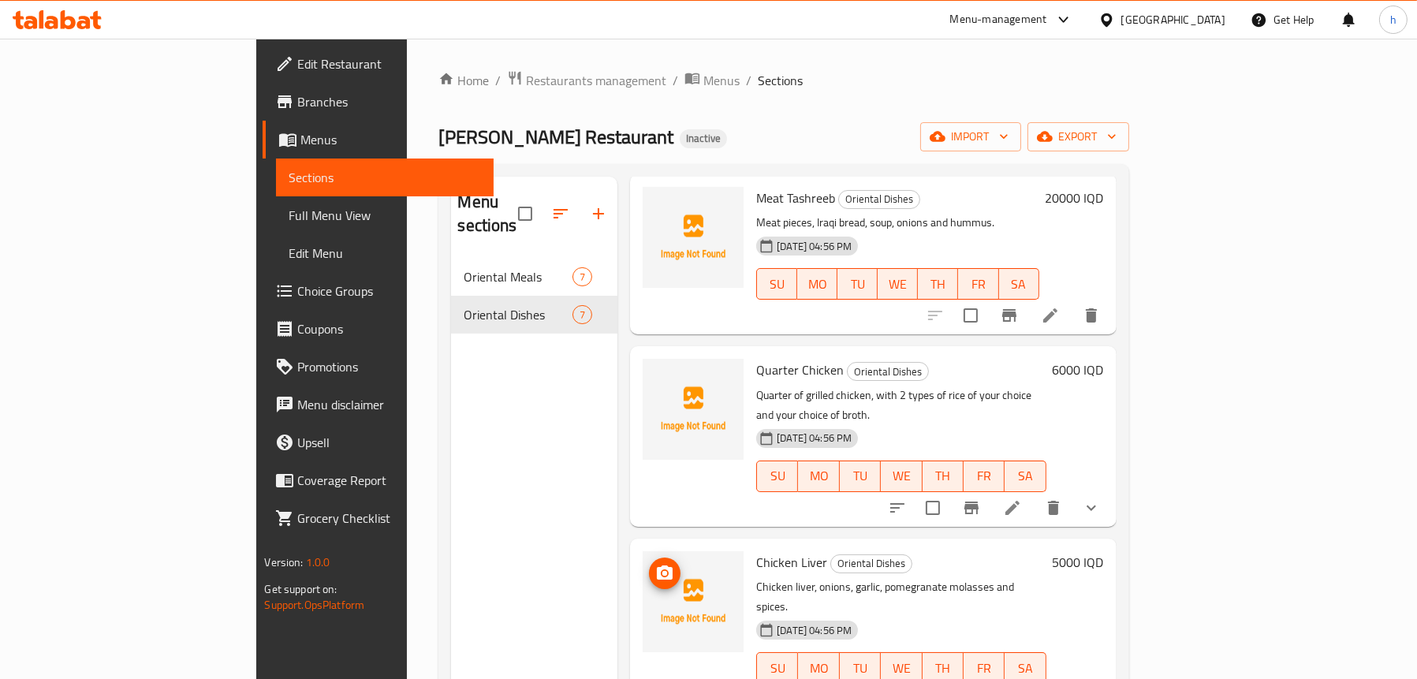
scroll to position [552, 0]
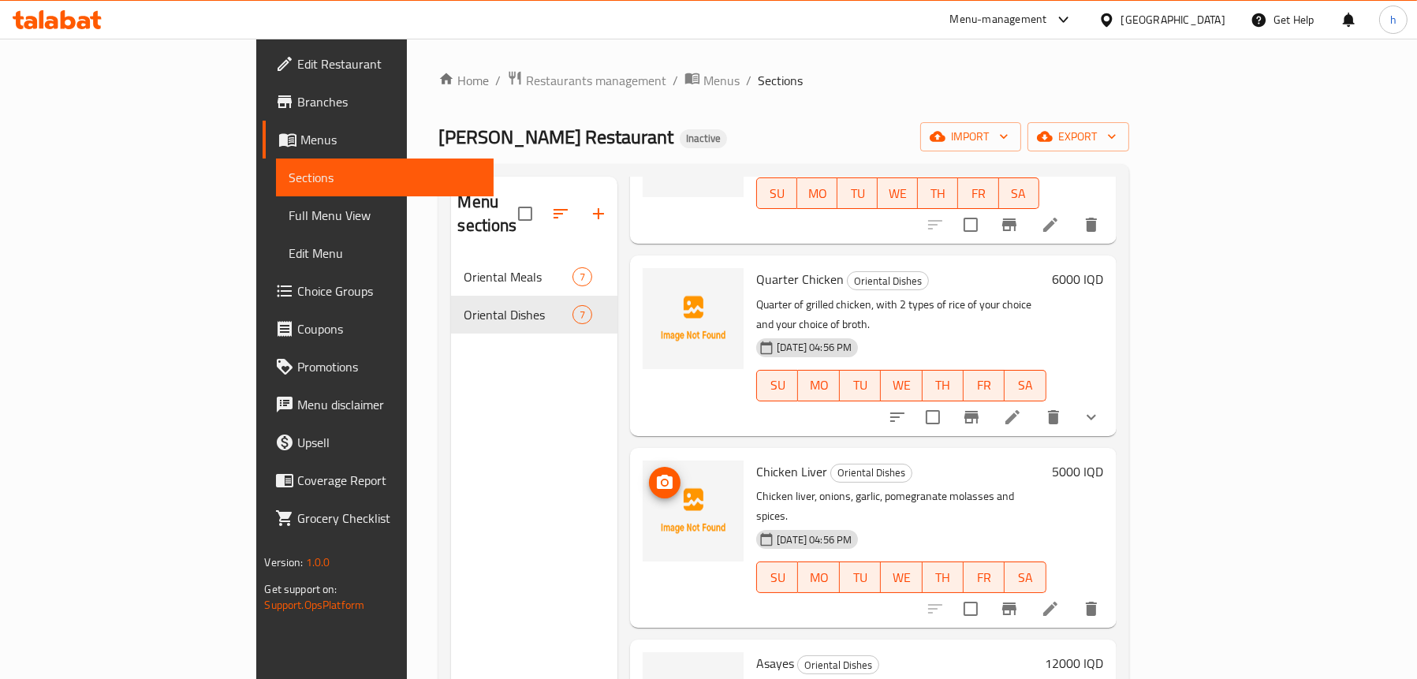
click at [655, 473] on icon "upload picture" at bounding box center [664, 482] width 19 height 19
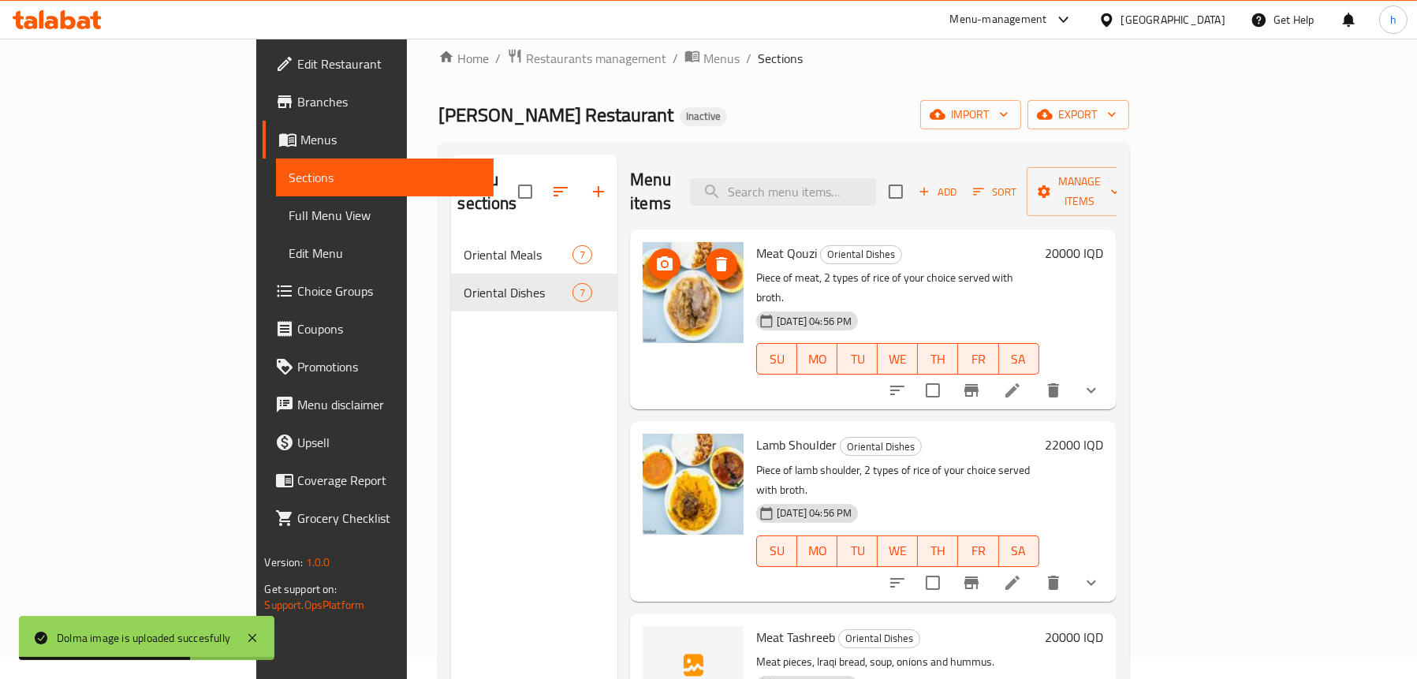
scroll to position [0, 0]
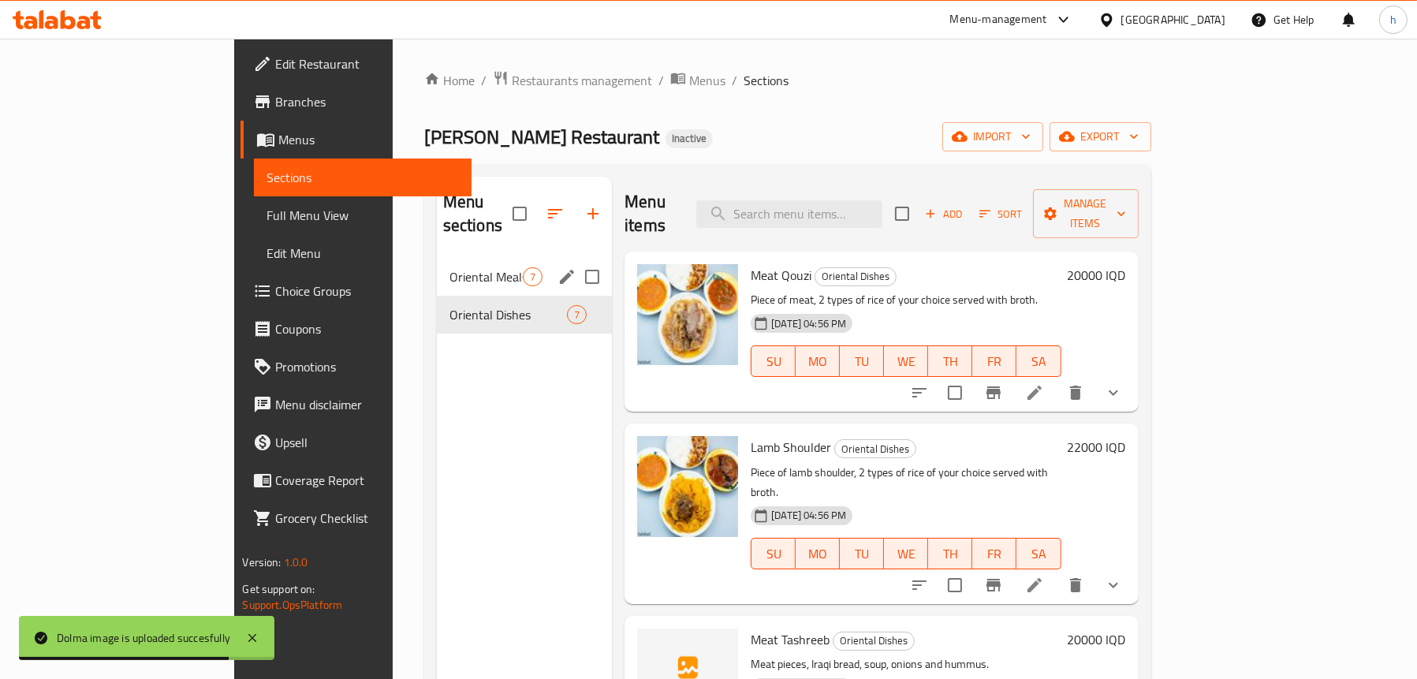
click at [450, 267] on span "Oriental Meals" at bounding box center [486, 276] width 73 height 19
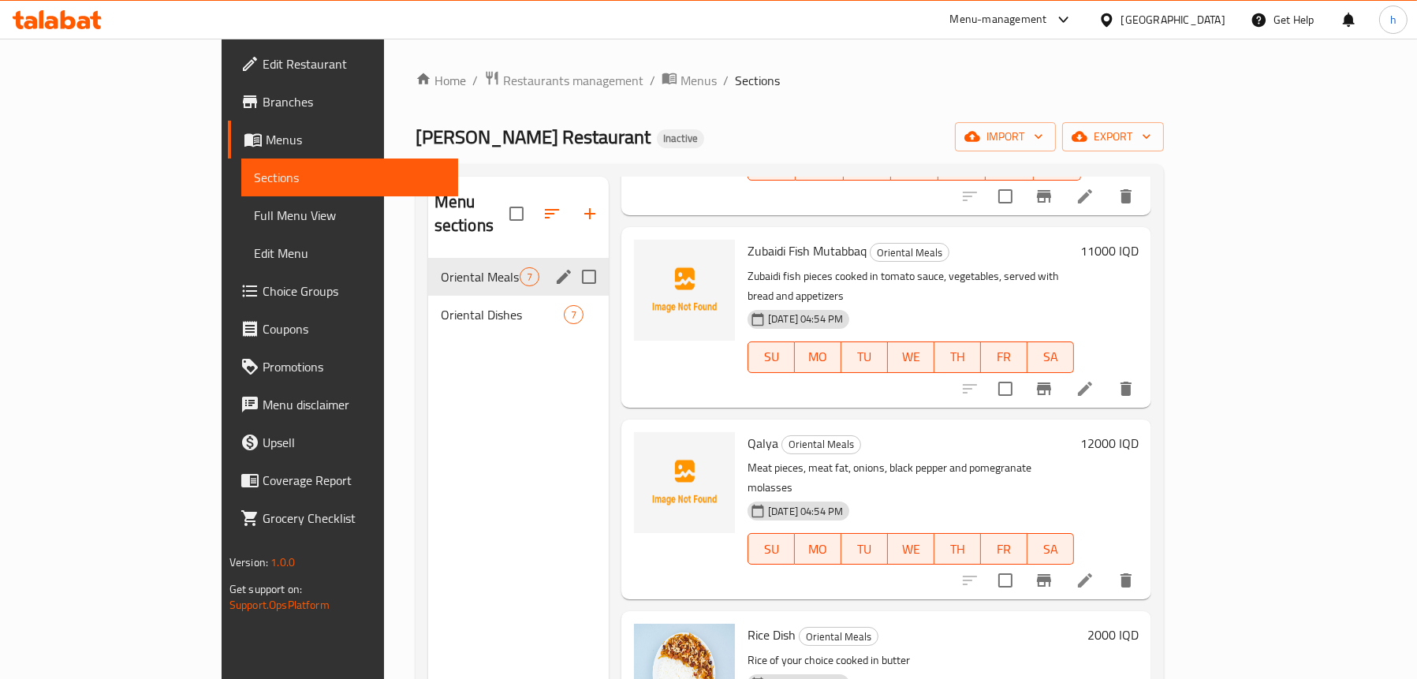
click at [441, 305] on span "Oriental Dishes" at bounding box center [502, 314] width 123 height 19
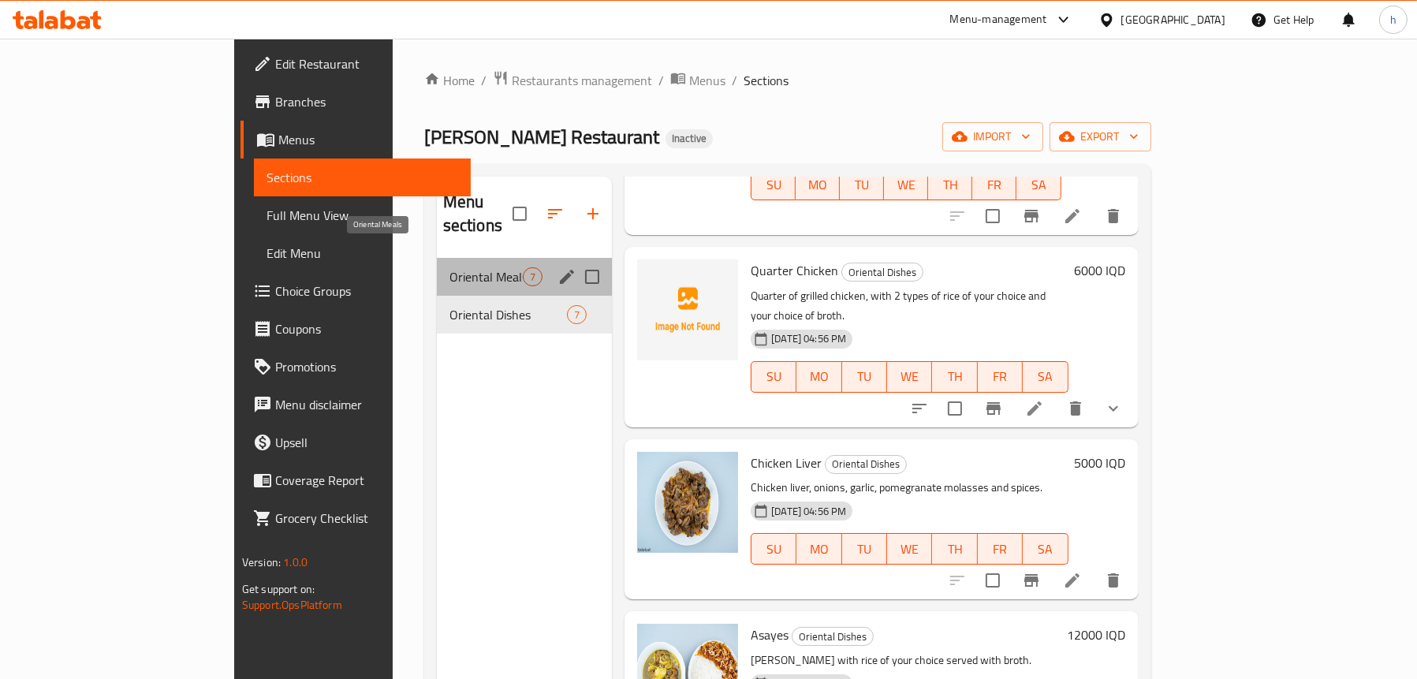
click at [450, 267] on span "Oriental Meals" at bounding box center [486, 276] width 73 height 19
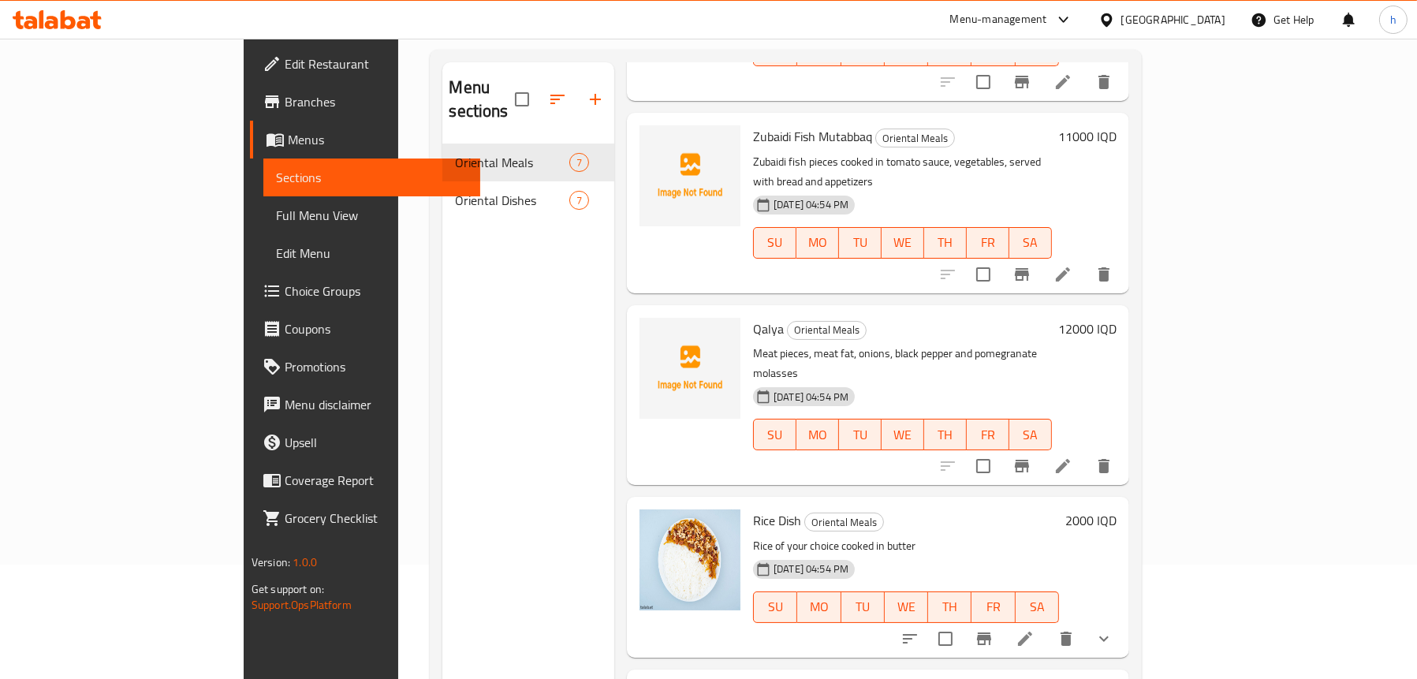
scroll to position [222, 0]
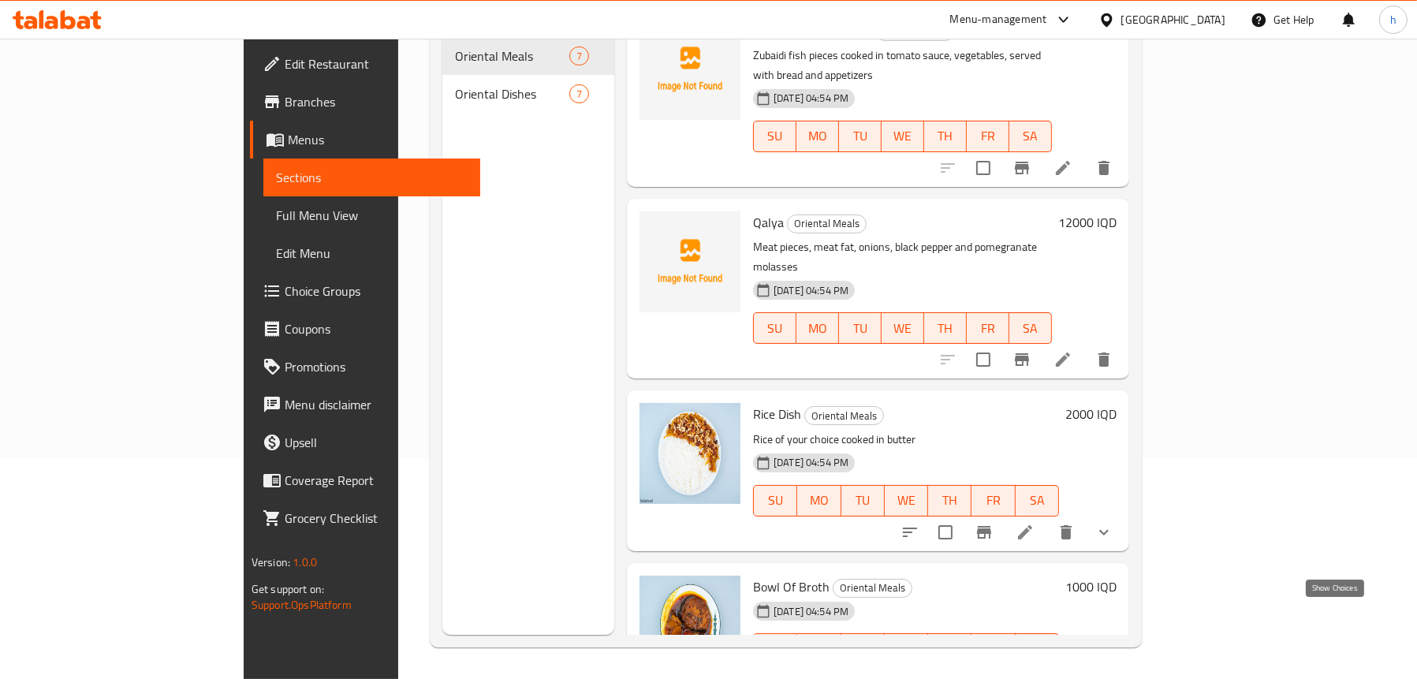
click at [1114, 671] on icon "show more" at bounding box center [1104, 680] width 19 height 19
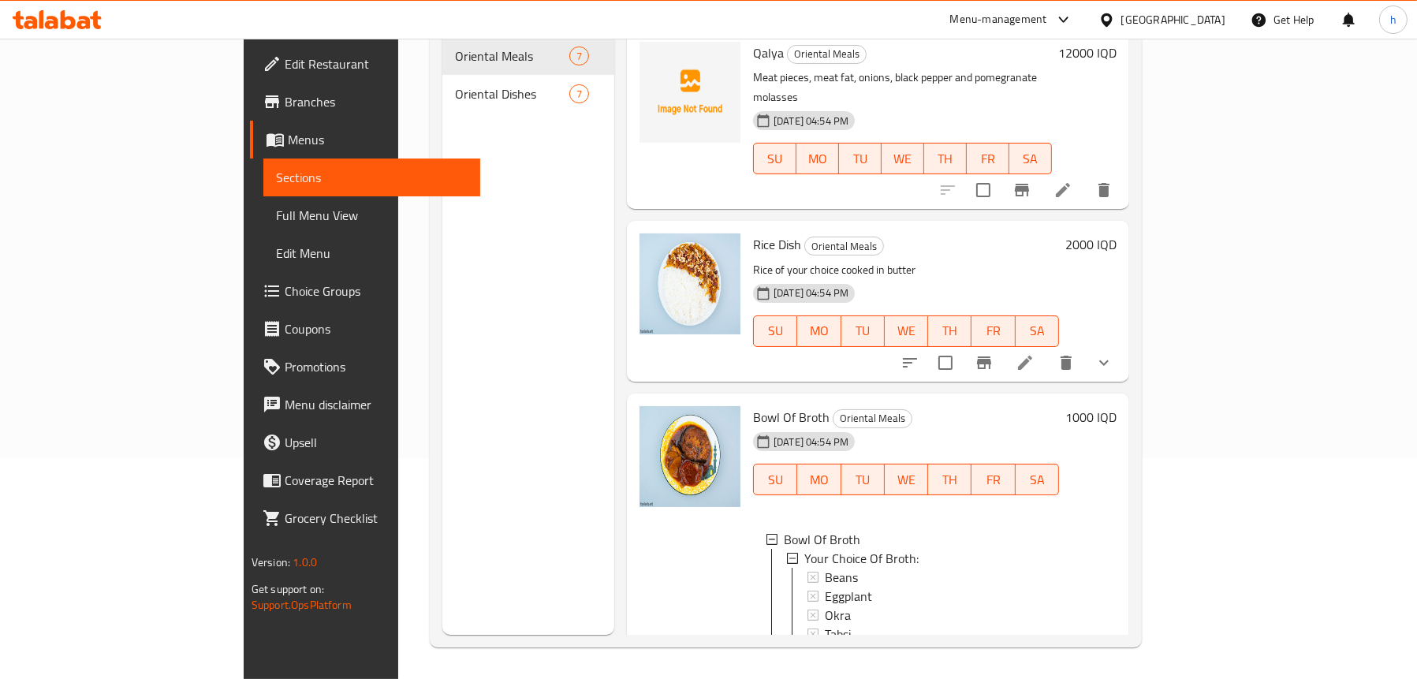
scroll to position [1, 0]
click at [442, 401] on div "Menu sections Oriental Meals 7 Oriental Dishes 7" at bounding box center [528, 295] width 172 height 679
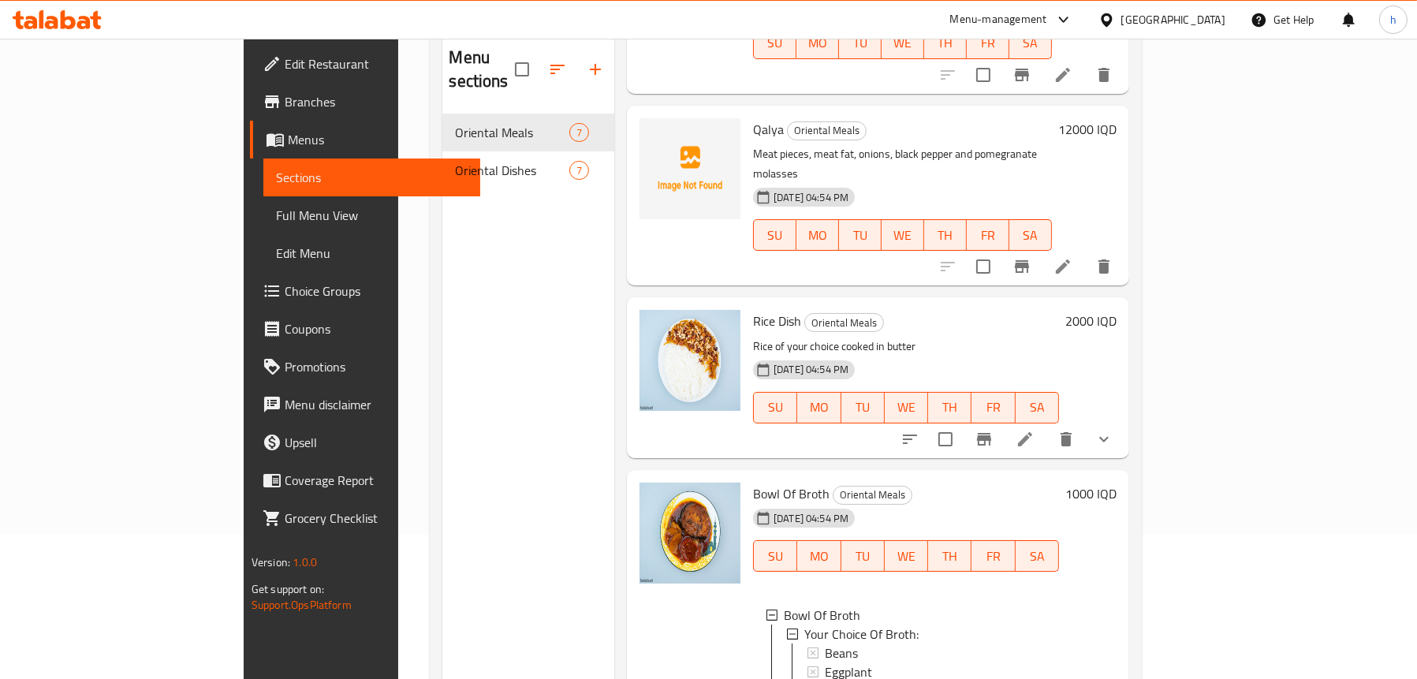
scroll to position [0, 0]
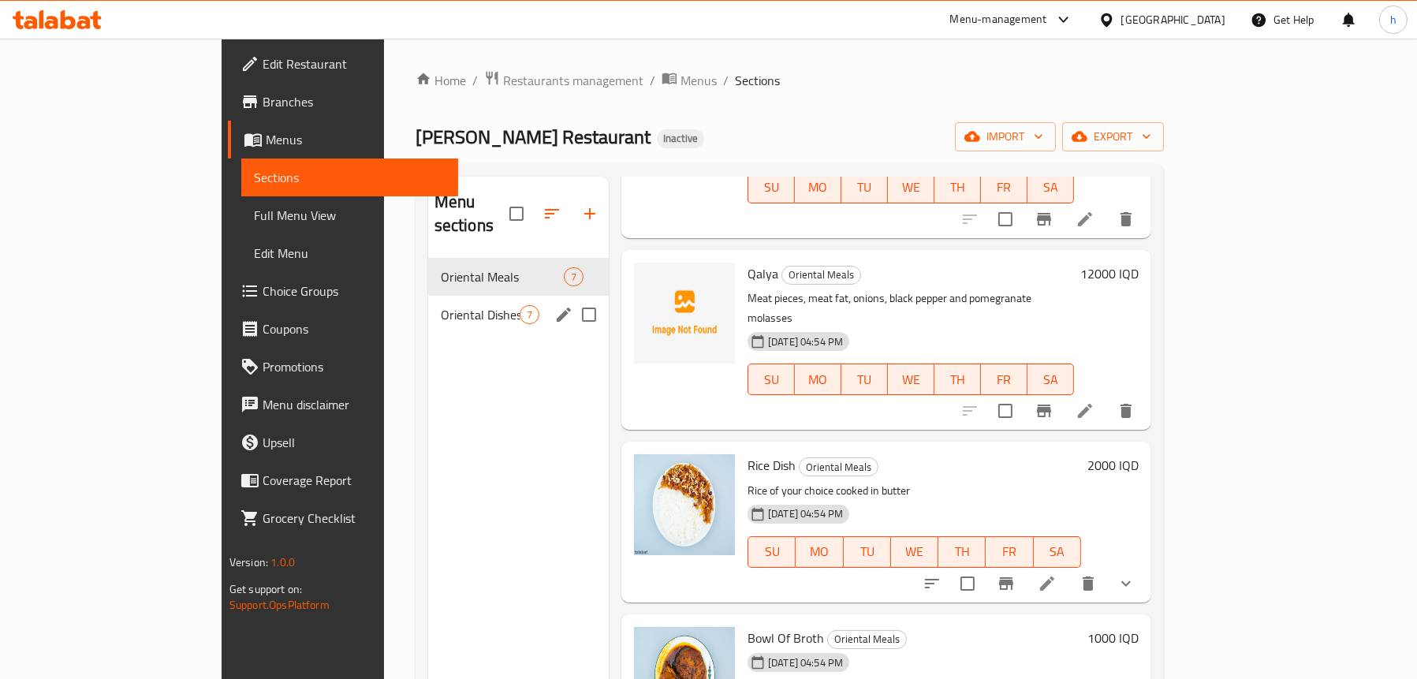
click at [441, 305] on span "Oriental Dishes" at bounding box center [480, 314] width 79 height 19
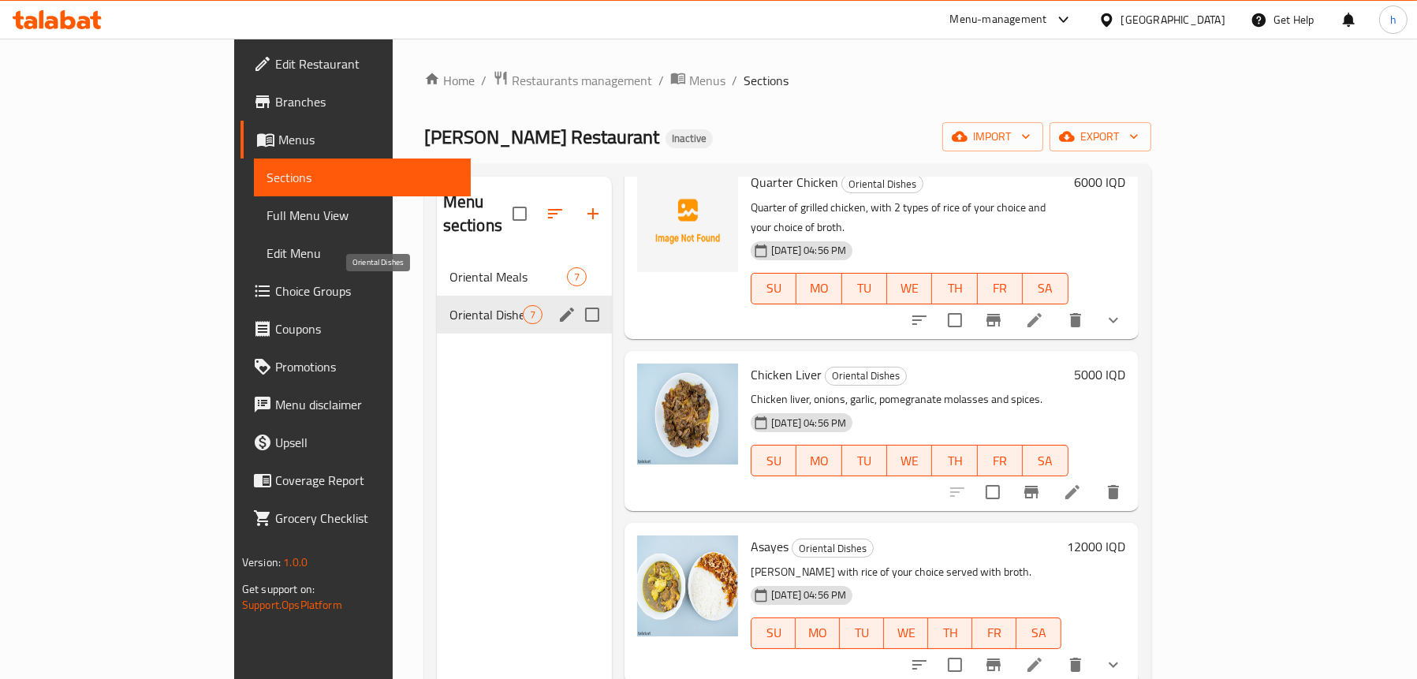
scroll to position [565, 0]
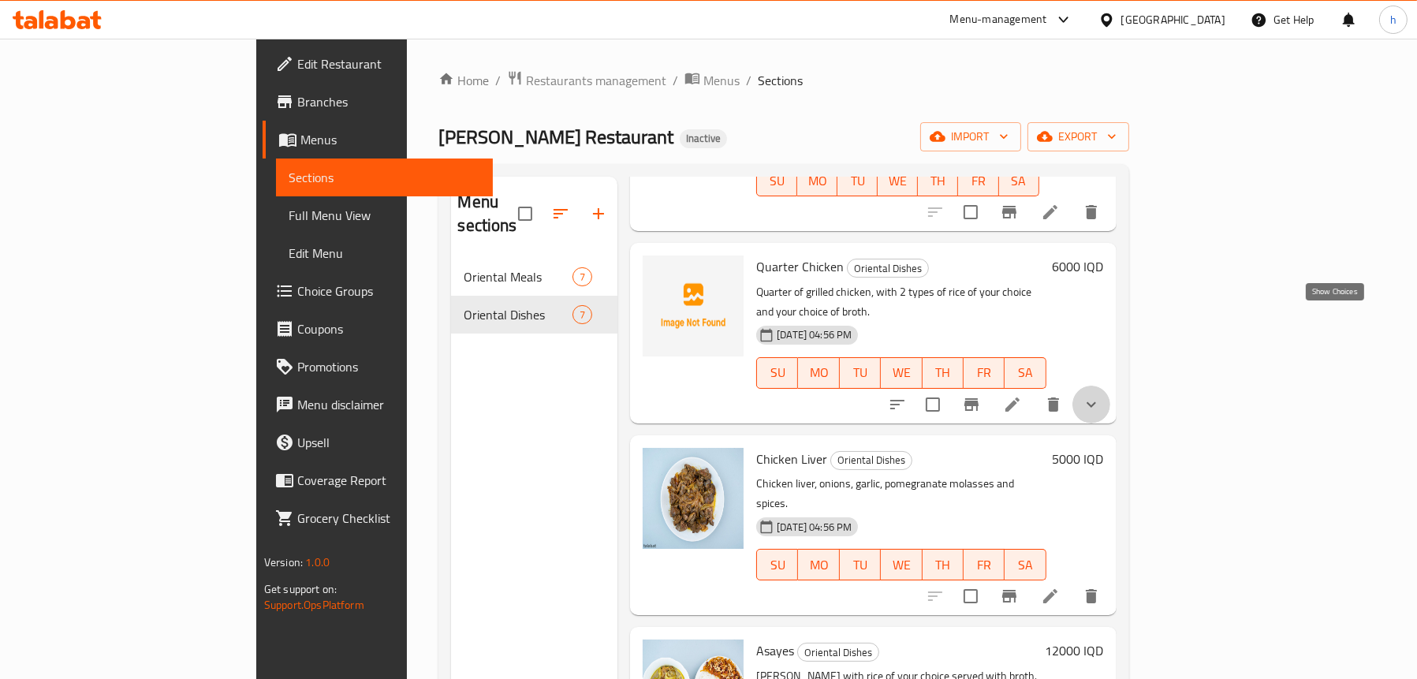
click at [1101, 395] on icon "show more" at bounding box center [1091, 404] width 19 height 19
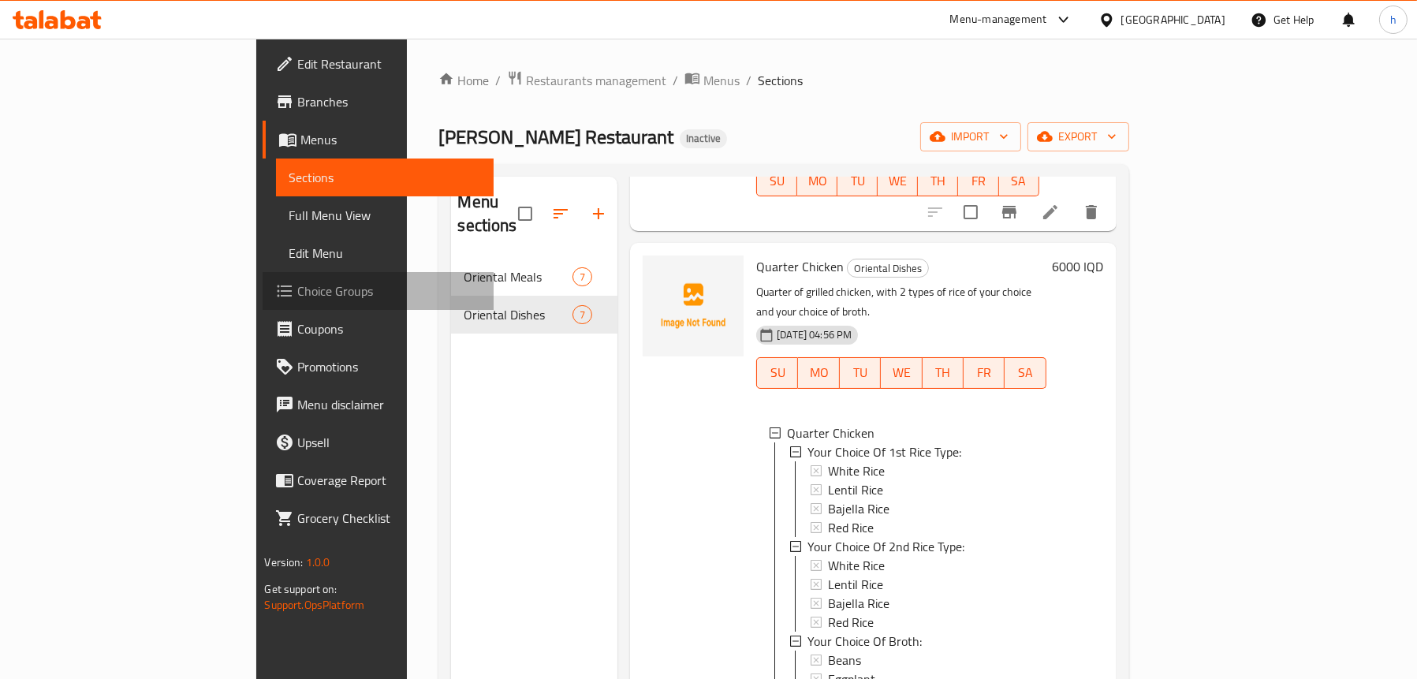
click at [297, 286] on span "Choice Groups" at bounding box center [388, 291] width 183 height 19
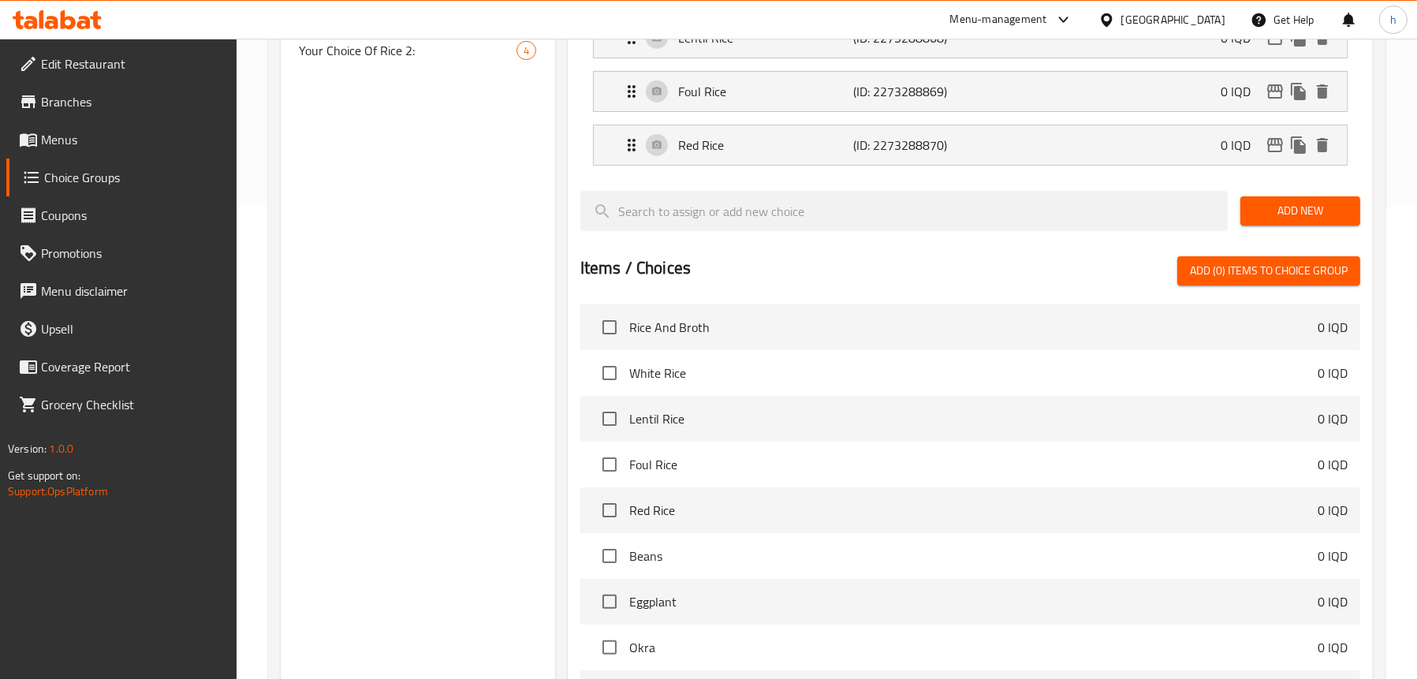
scroll to position [473, 0]
click at [481, 319] on div "Choice Groups Your Choice Of Rice: 4 Your Choice Of Broth: 4 Your Choice Of: 2 …" at bounding box center [418, 270] width 274 height 1129
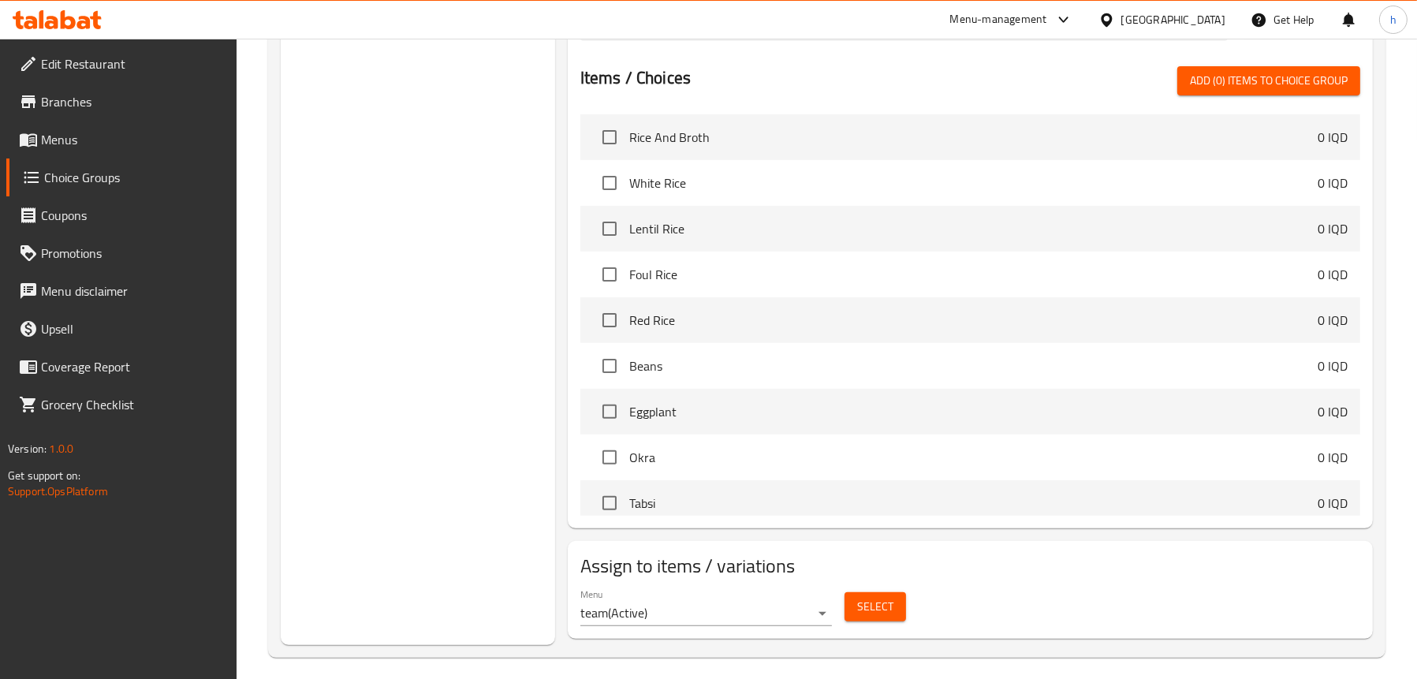
scroll to position [672, 0]
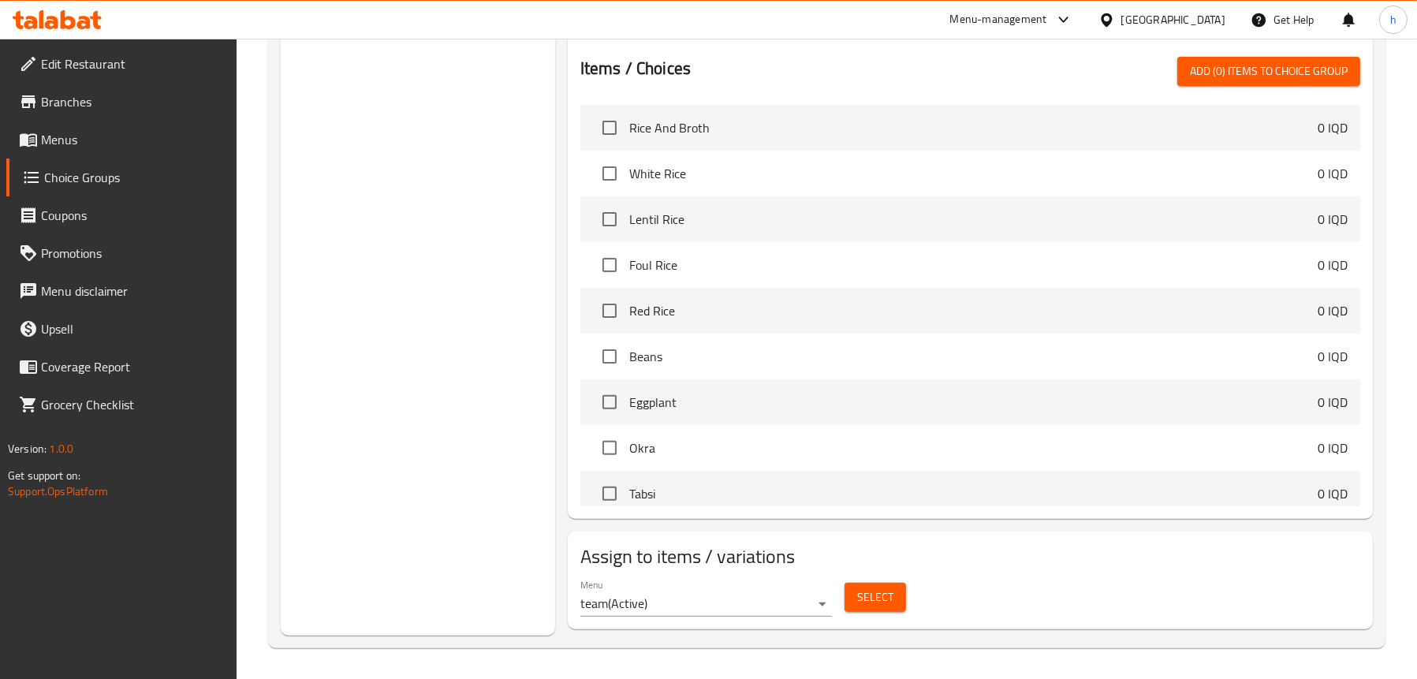
click at [675, 493] on span "Tabsi" at bounding box center [973, 493] width 689 height 19
click at [660, 495] on span "Tabsi" at bounding box center [973, 493] width 689 height 19
click at [644, 490] on span "Tabsi" at bounding box center [973, 493] width 689 height 19
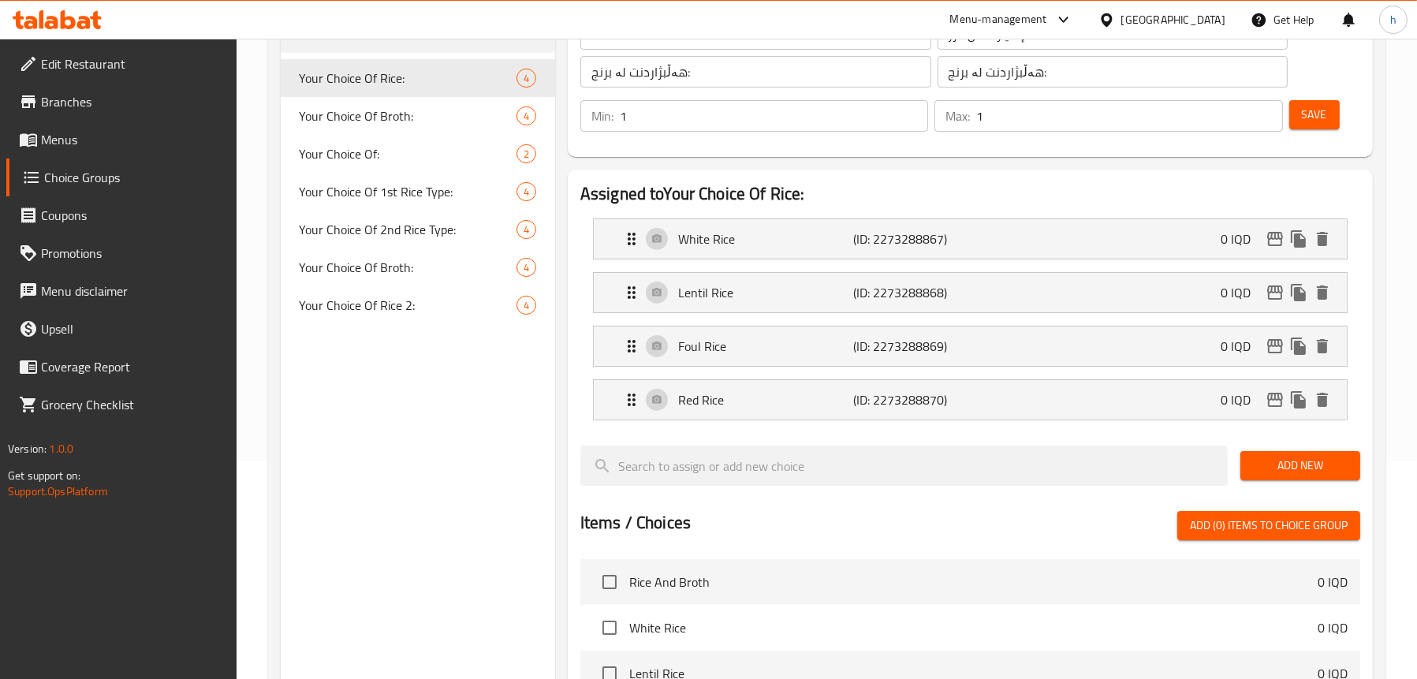
scroll to position [199, 0]
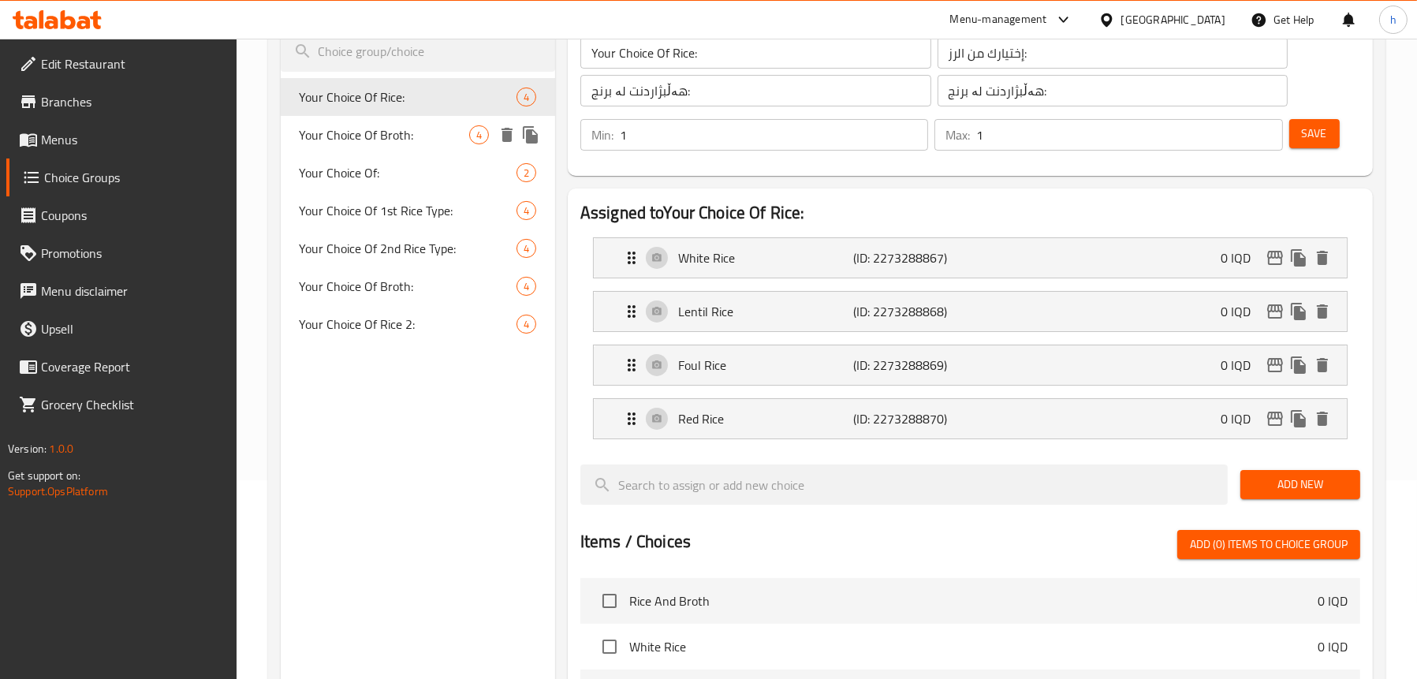
click at [368, 136] on span "Your Choice Of Broth:" at bounding box center [385, 134] width 170 height 19
type input "Your Choice Of Broth:"
type input "إختيارك من المرق:"
type input "هەڵبژاردنت لە شلە:"
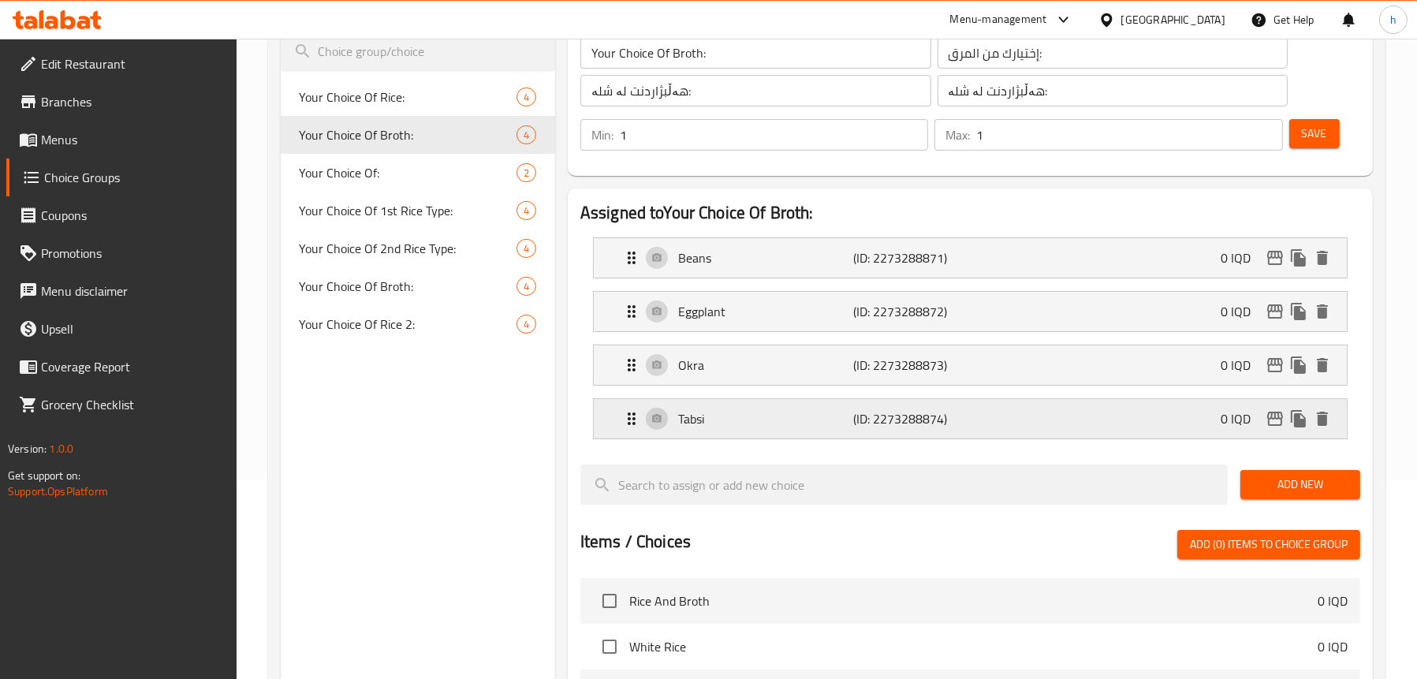
click at [711, 427] on p "Tabsi" at bounding box center [766, 418] width 176 height 19
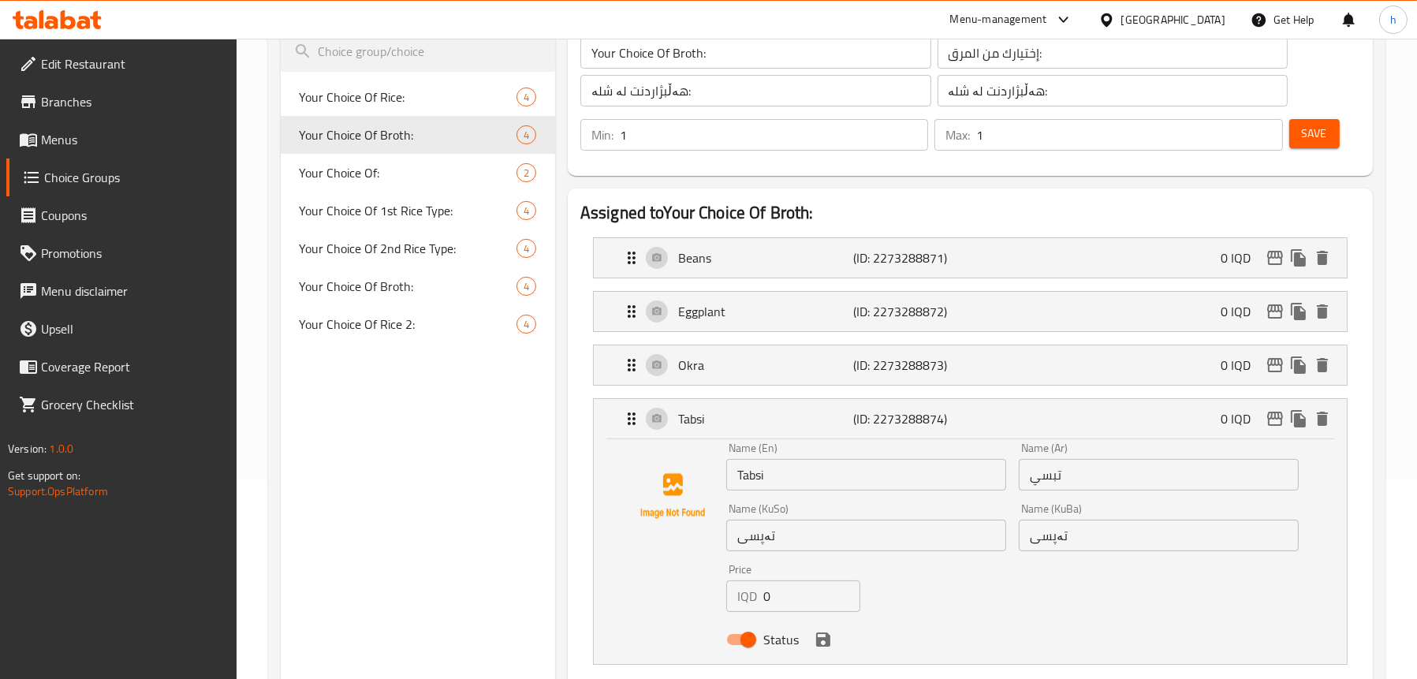
scroll to position [356, 0]
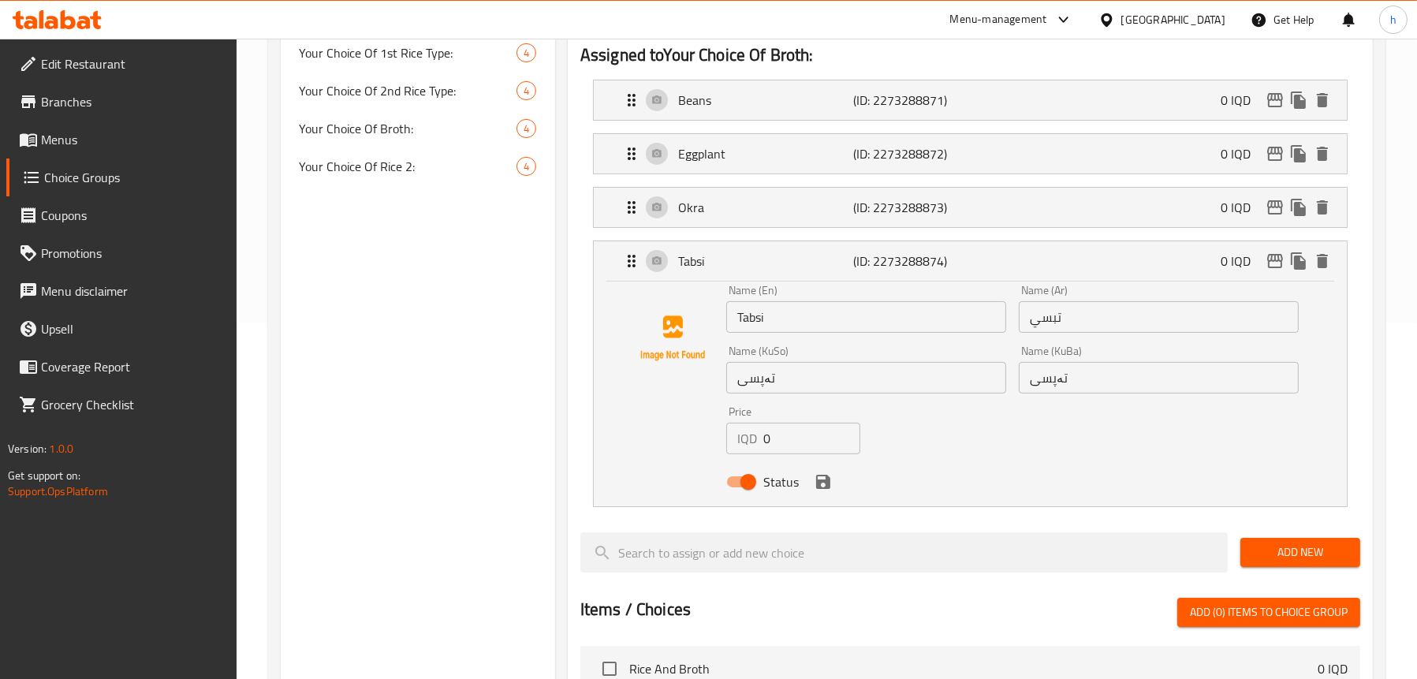
click at [486, 300] on div "Choice Groups Your Choice Of Rice: 4 Your Choice Of Broth: 4 Your Choice Of: 2 …" at bounding box center [418, 500] width 274 height 1354
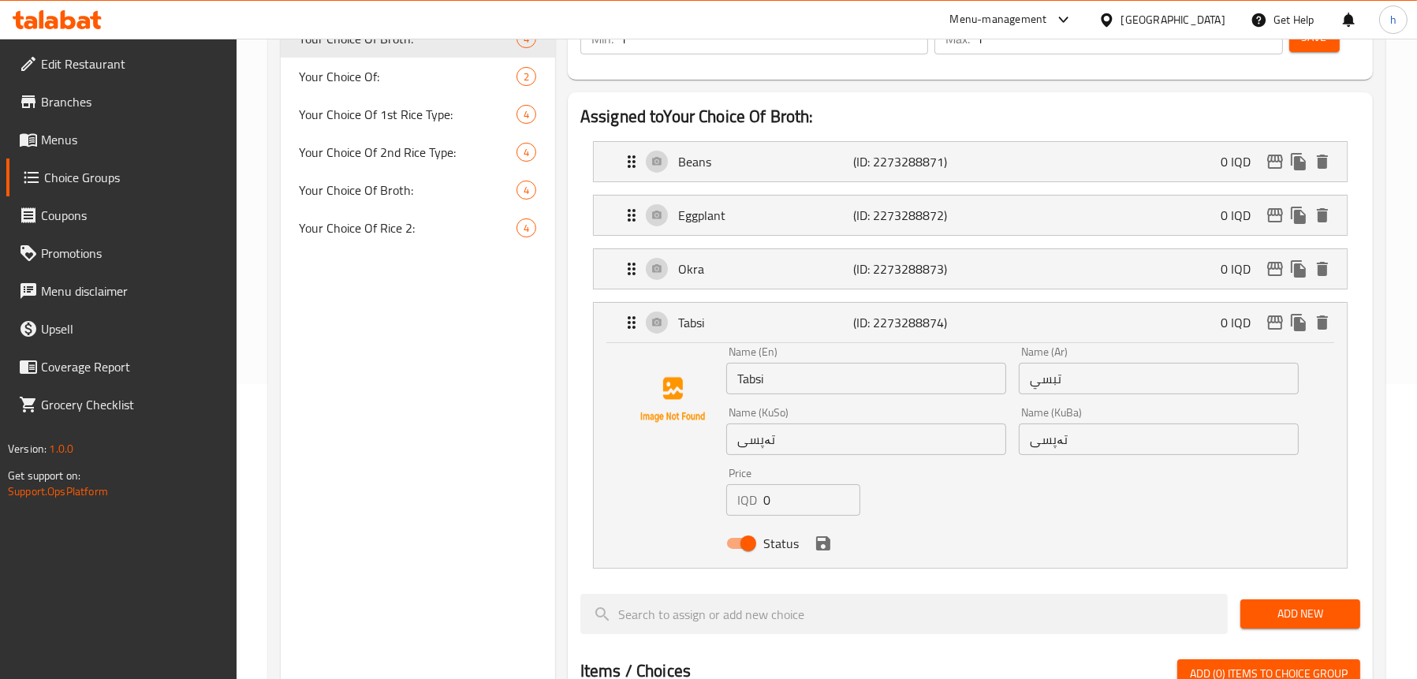
scroll to position [199, 0]
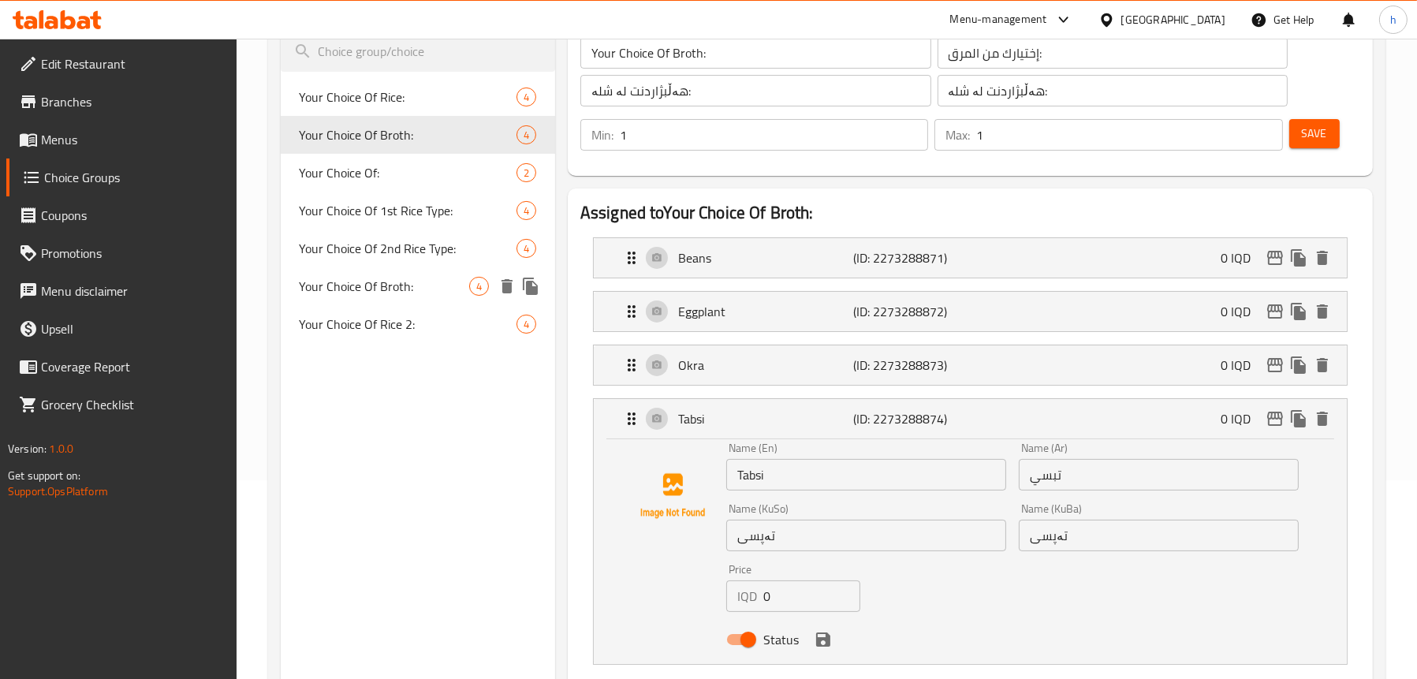
click at [391, 289] on span "Your Choice Of Broth:" at bounding box center [385, 286] width 170 height 19
type input "اختيارك من مرق:"
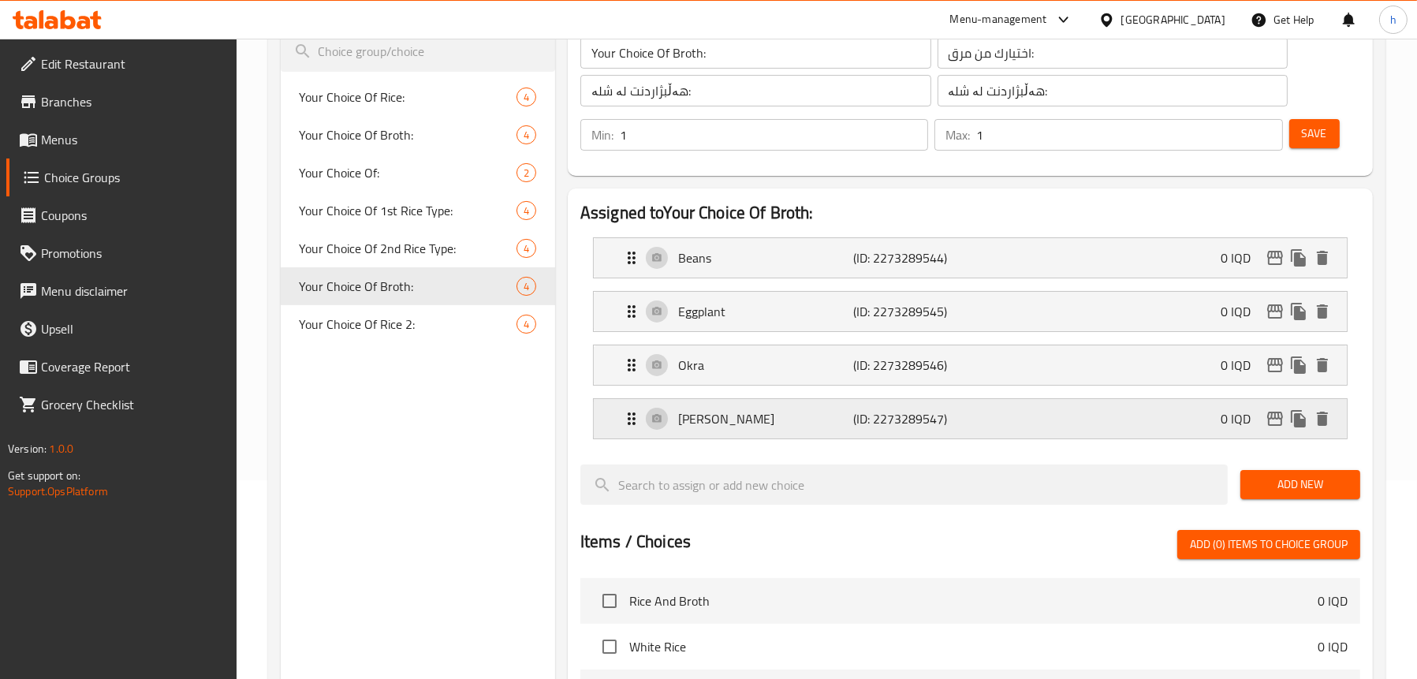
click at [675, 407] on div "[PERSON_NAME] (ID: 2273289547) 0 IQD" at bounding box center [975, 418] width 706 height 39
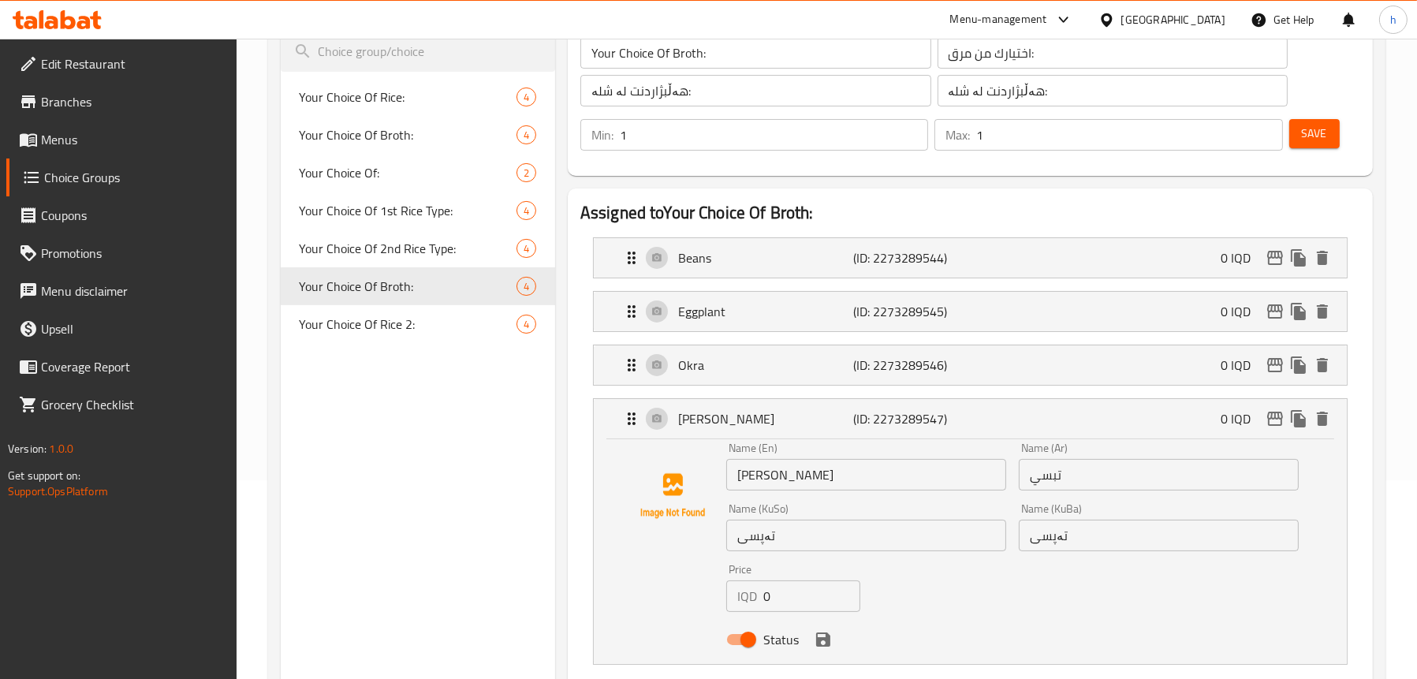
click at [758, 472] on input "[PERSON_NAME]" at bounding box center [866, 475] width 280 height 32
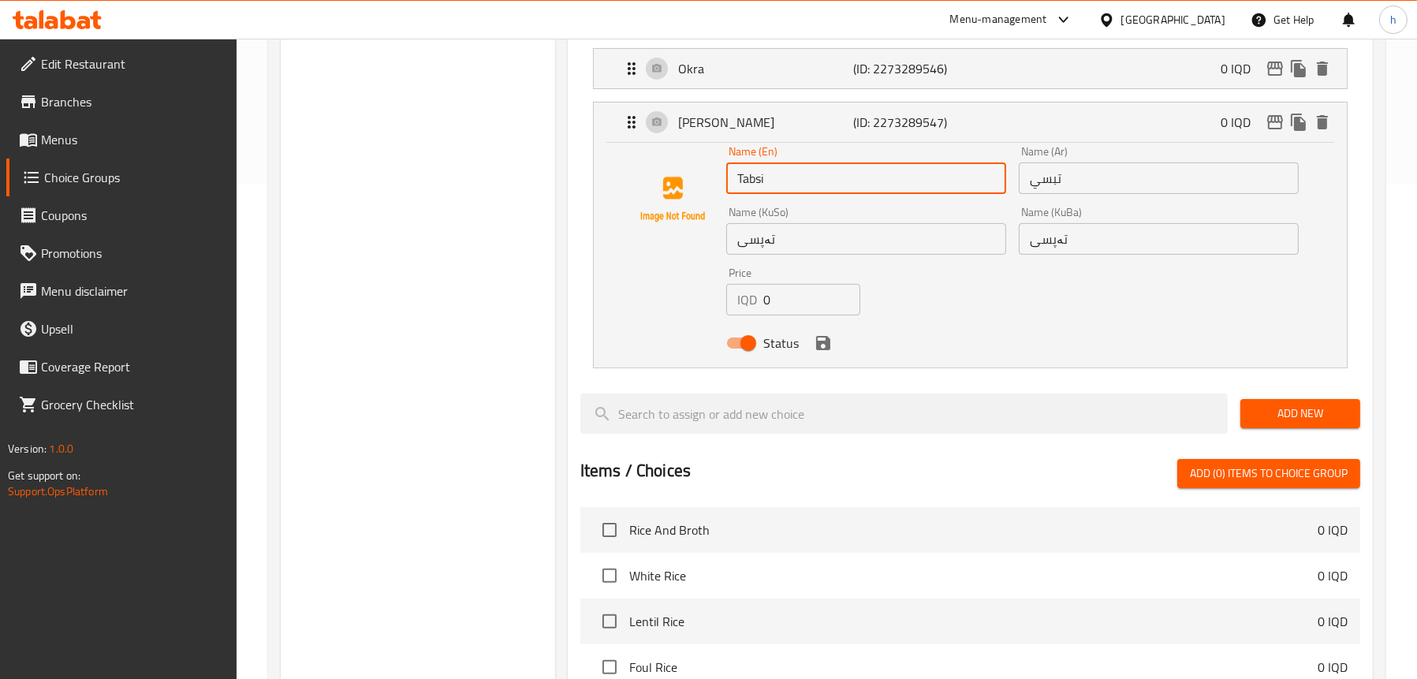
scroll to position [514, 0]
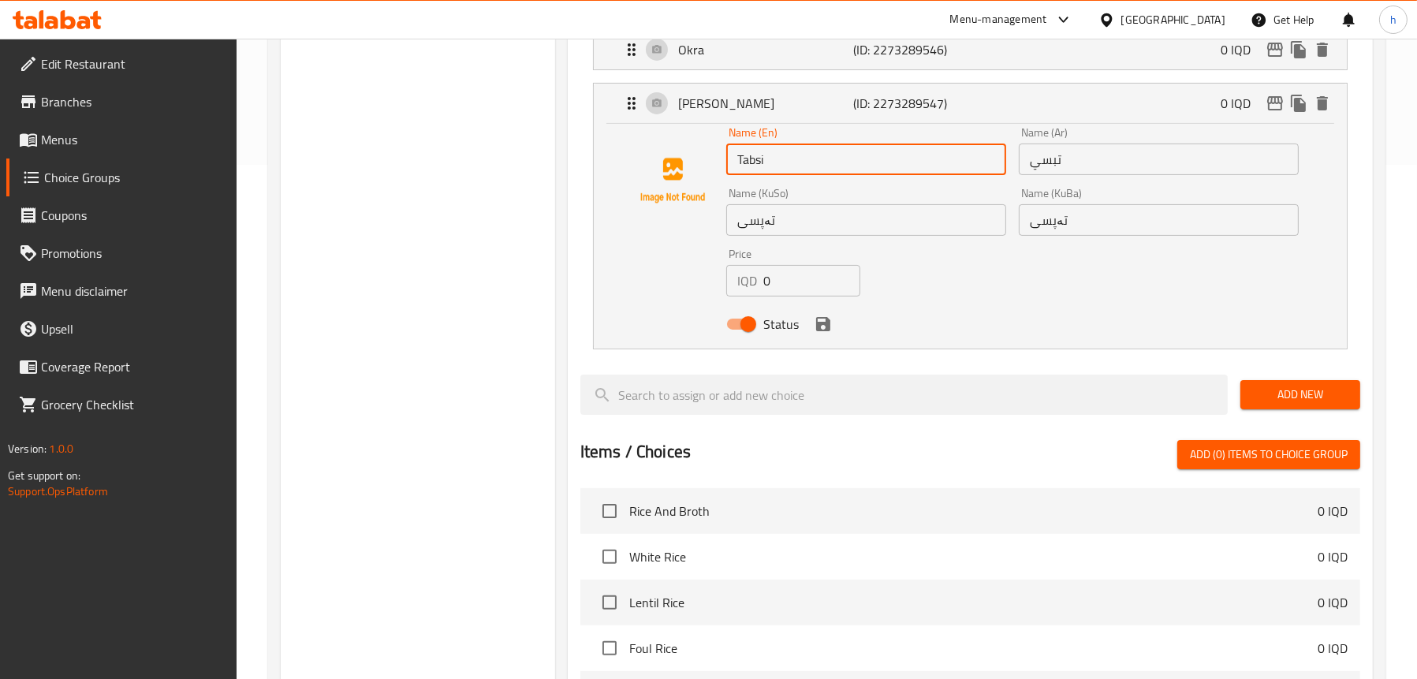
click at [829, 338] on div "Status" at bounding box center [1013, 324] width 586 height 43
click at [825, 327] on icon "save" at bounding box center [823, 324] width 14 height 14
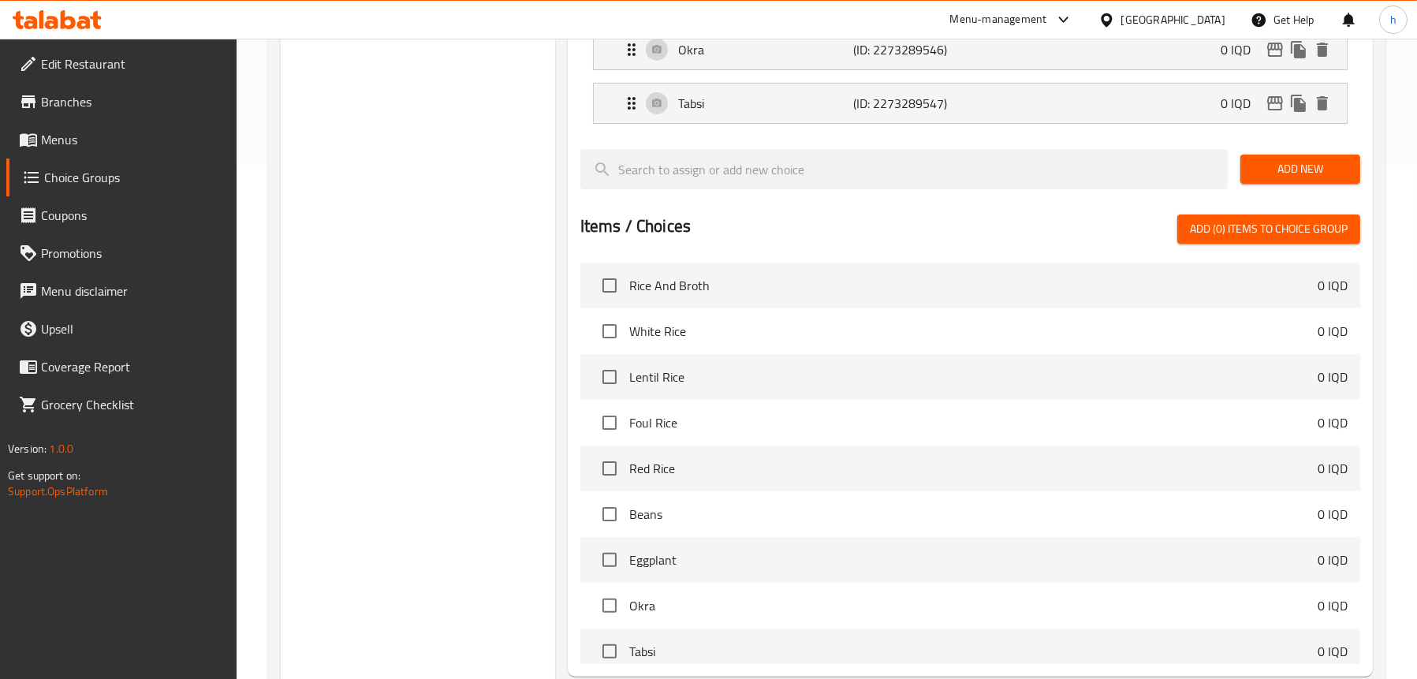
type input "Tabsi"
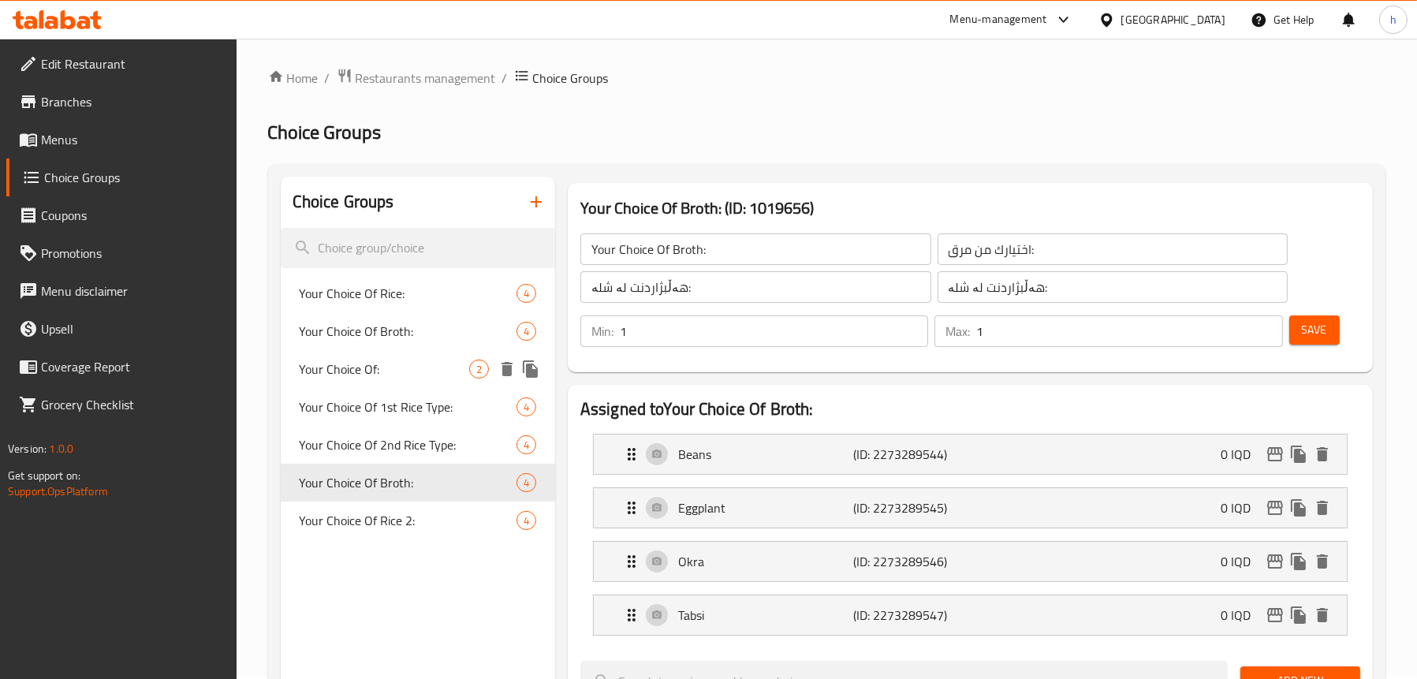
scroll to position [0, 0]
click at [81, 140] on span "Menus" at bounding box center [132, 139] width 183 height 19
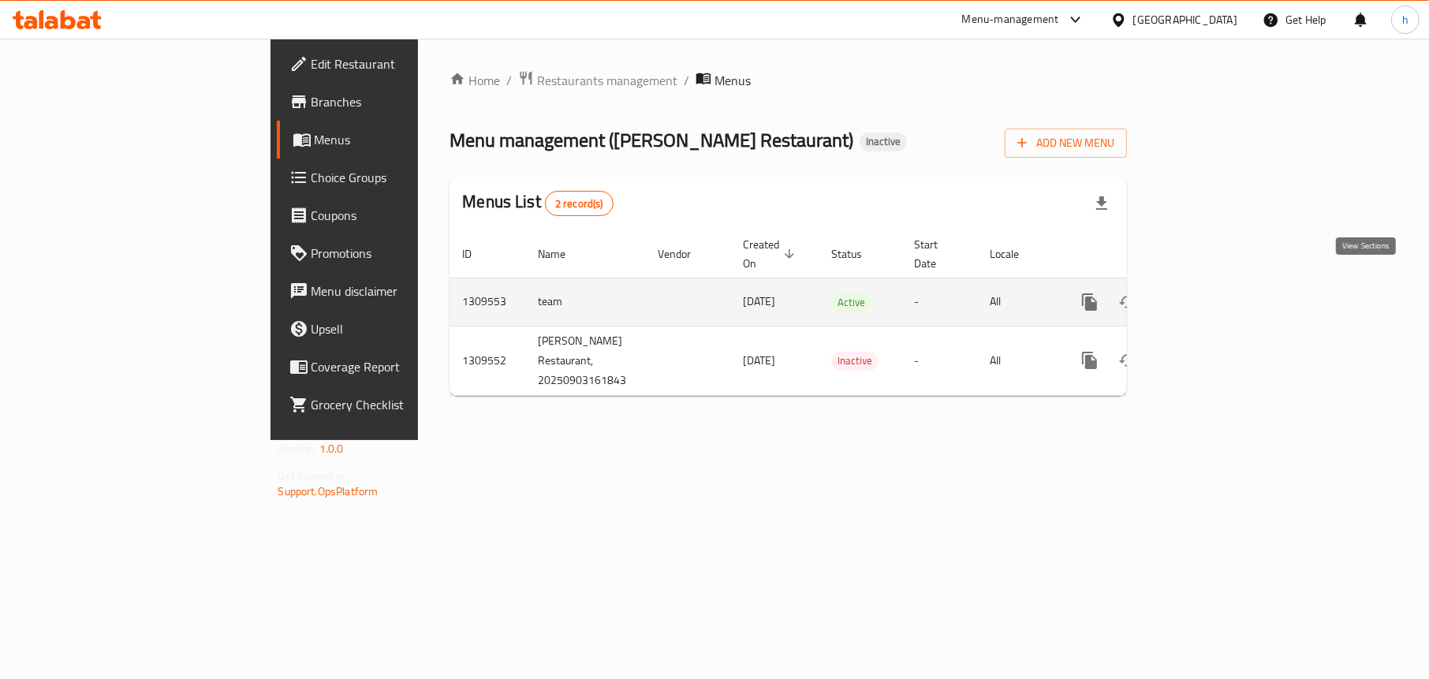
click at [1211, 295] on icon "enhanced table" at bounding box center [1203, 302] width 14 height 14
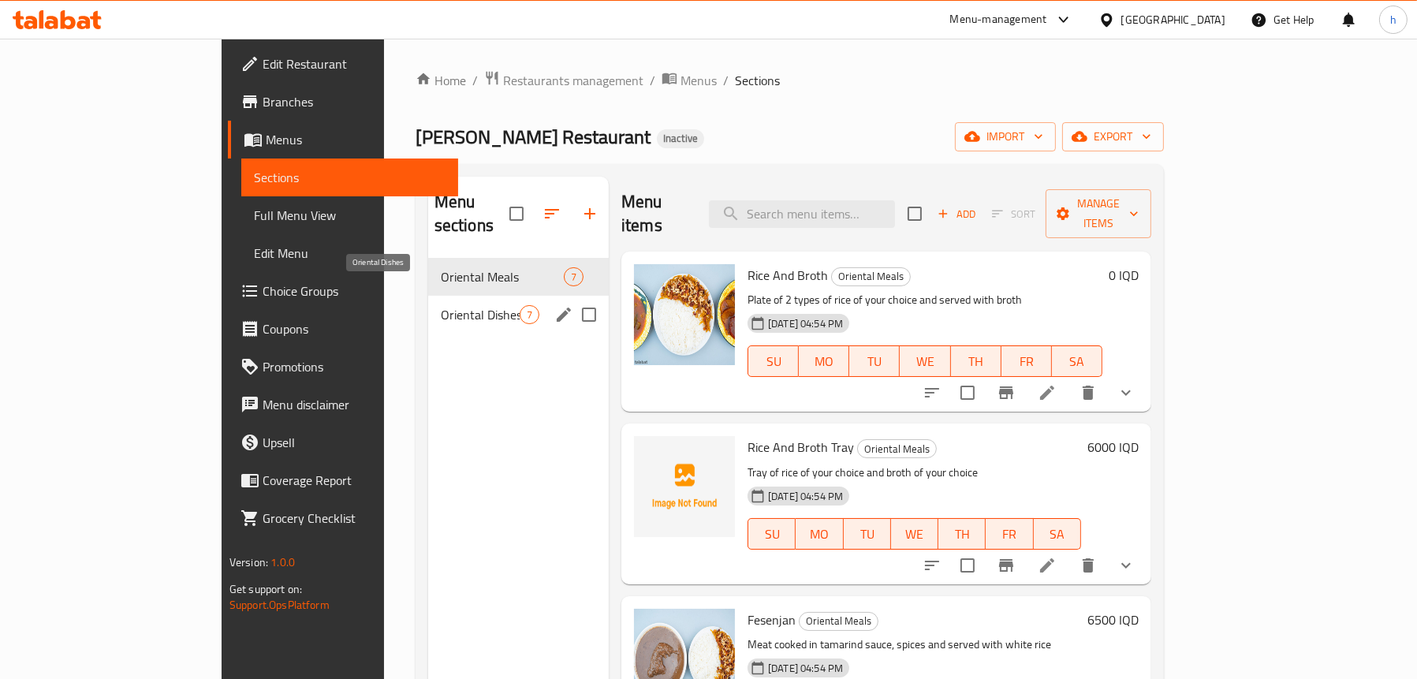
click at [441, 305] on span "Oriental Dishes" at bounding box center [480, 314] width 79 height 19
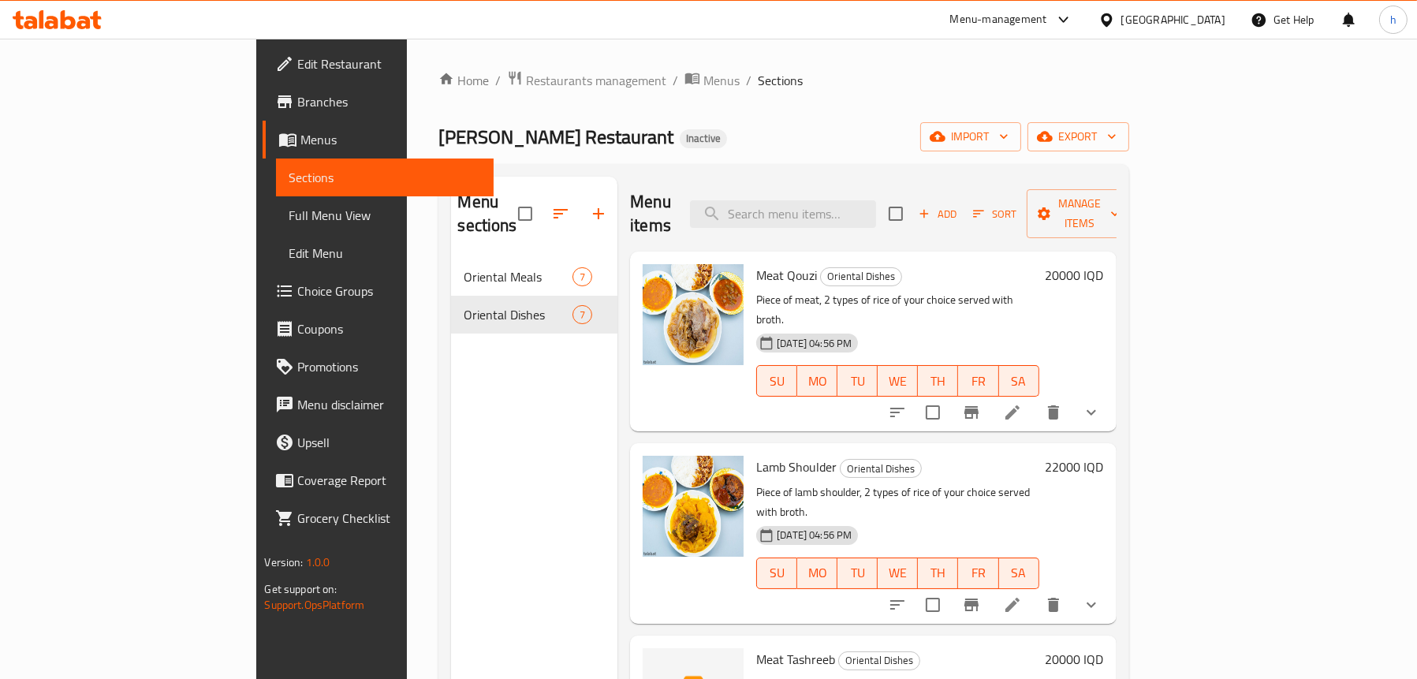
click at [1101, 403] on icon "show more" at bounding box center [1091, 412] width 19 height 19
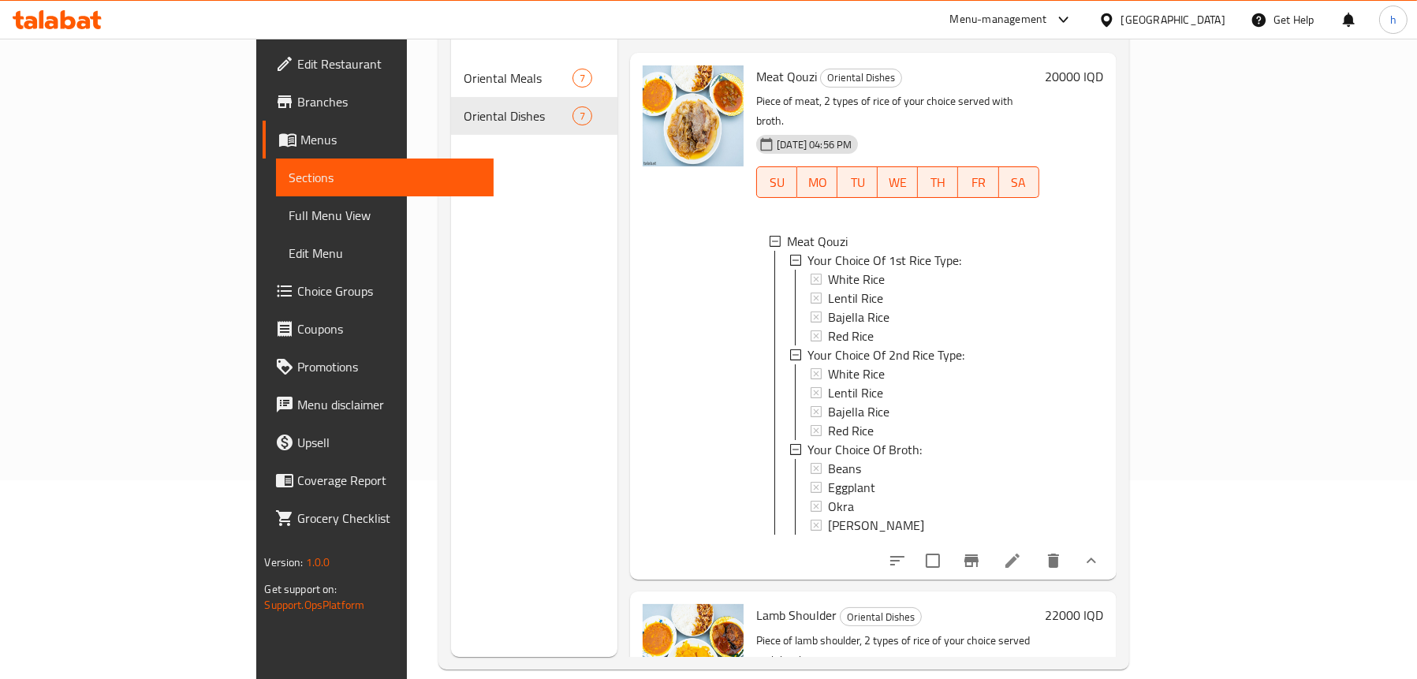
scroll to position [222, 0]
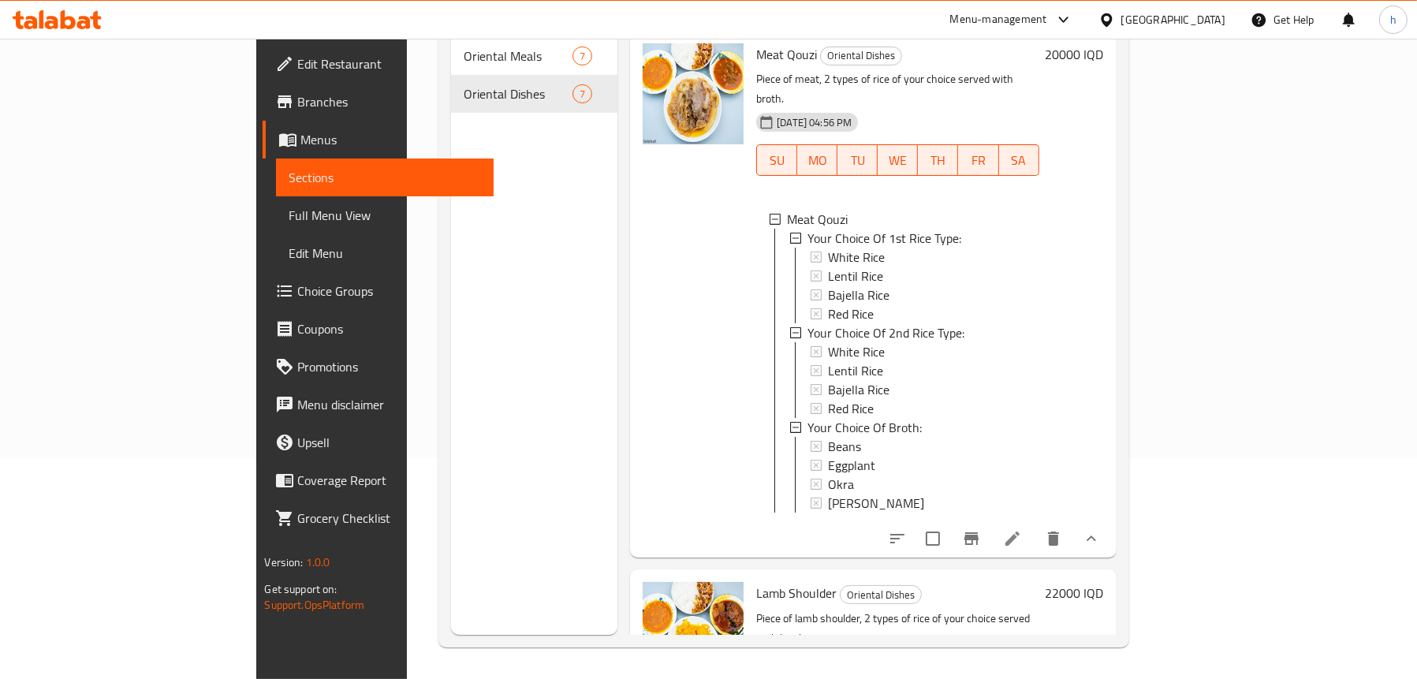
click at [465, 436] on div "Menu sections Oriental Meals 7 Oriental Dishes 7" at bounding box center [534, 295] width 166 height 679
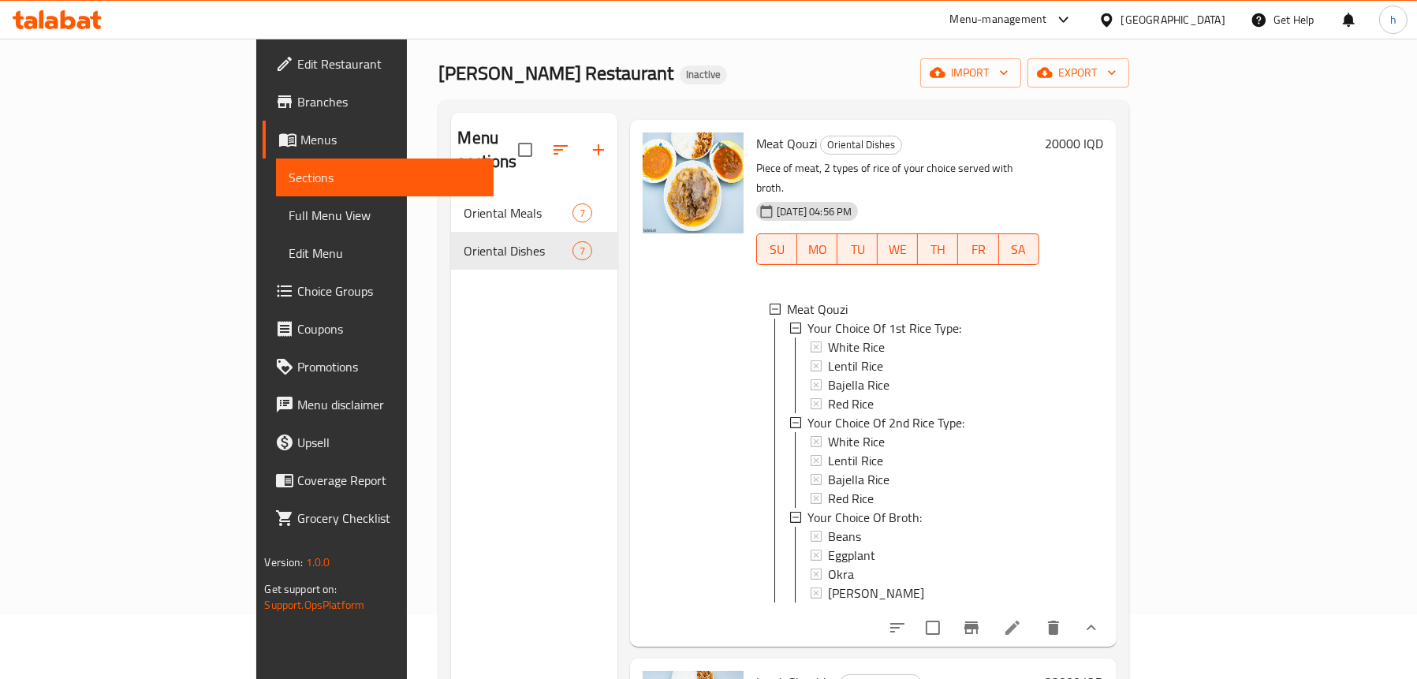
scroll to position [158, 0]
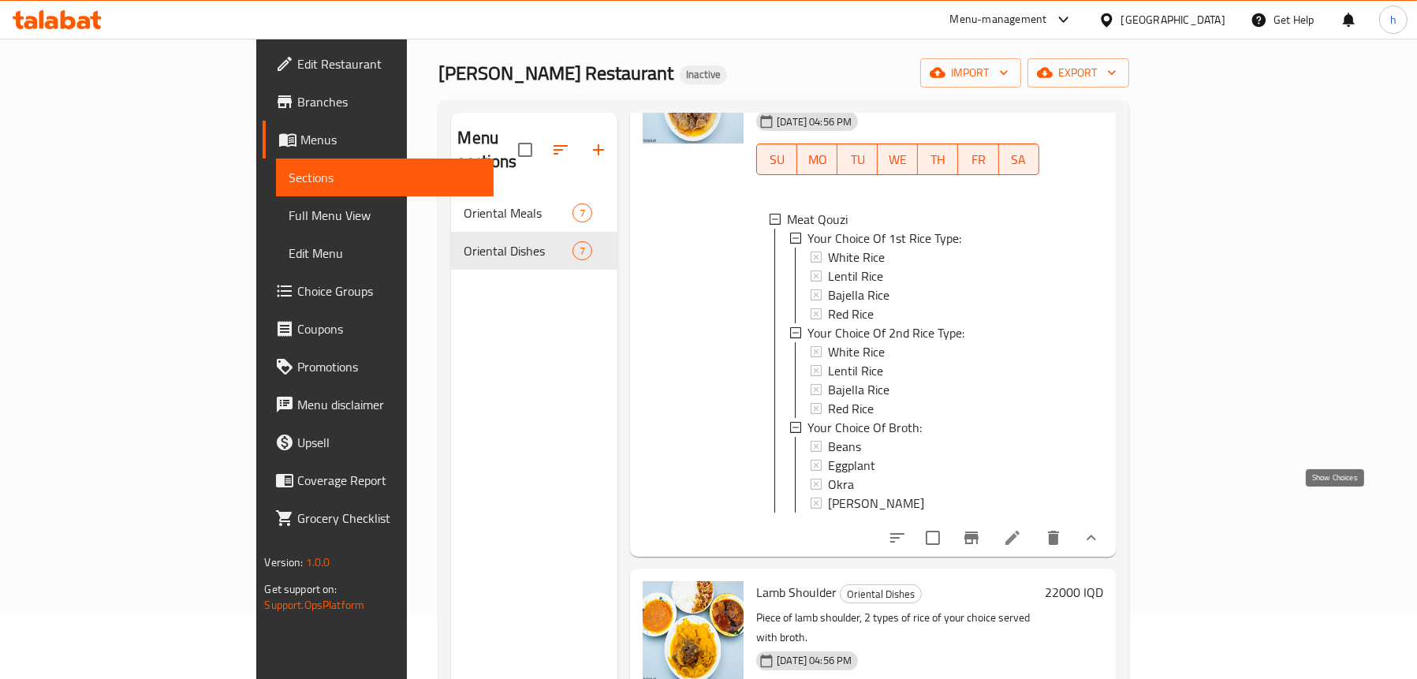
click at [1101, 528] on icon "show more" at bounding box center [1091, 537] width 19 height 19
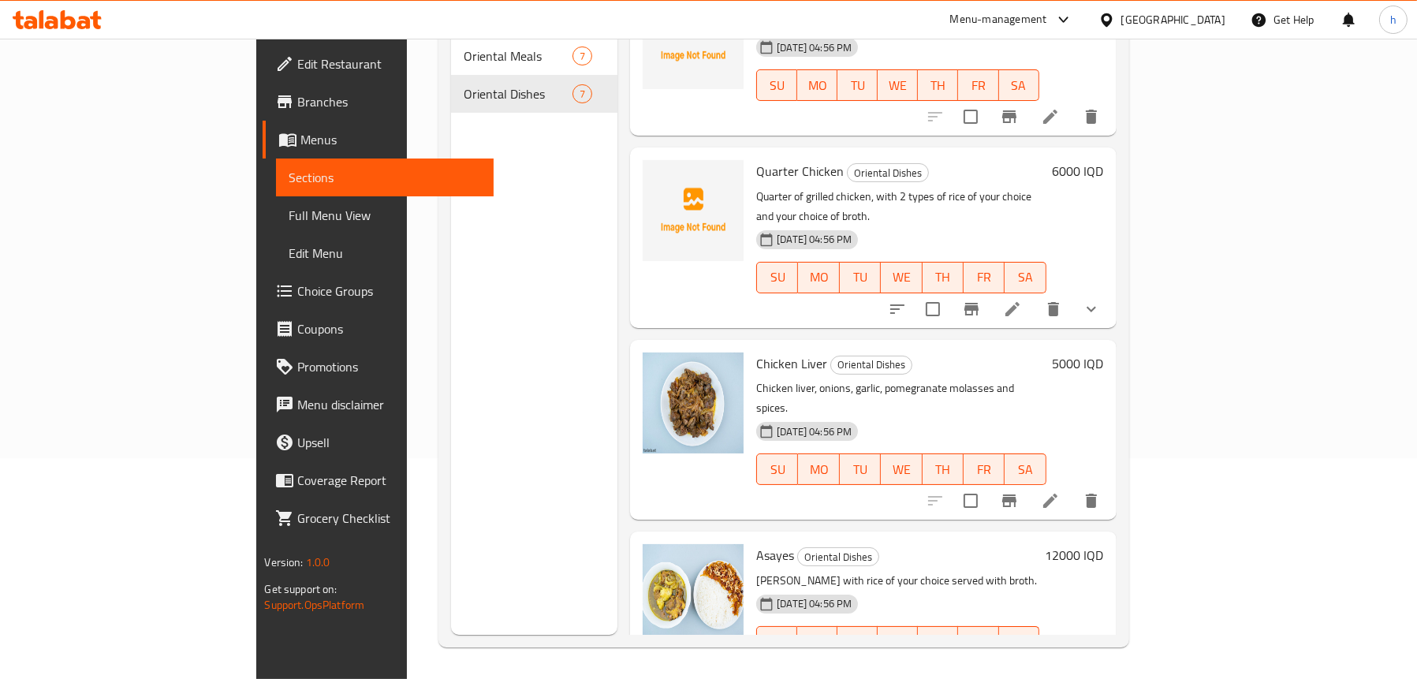
scroll to position [249, 0]
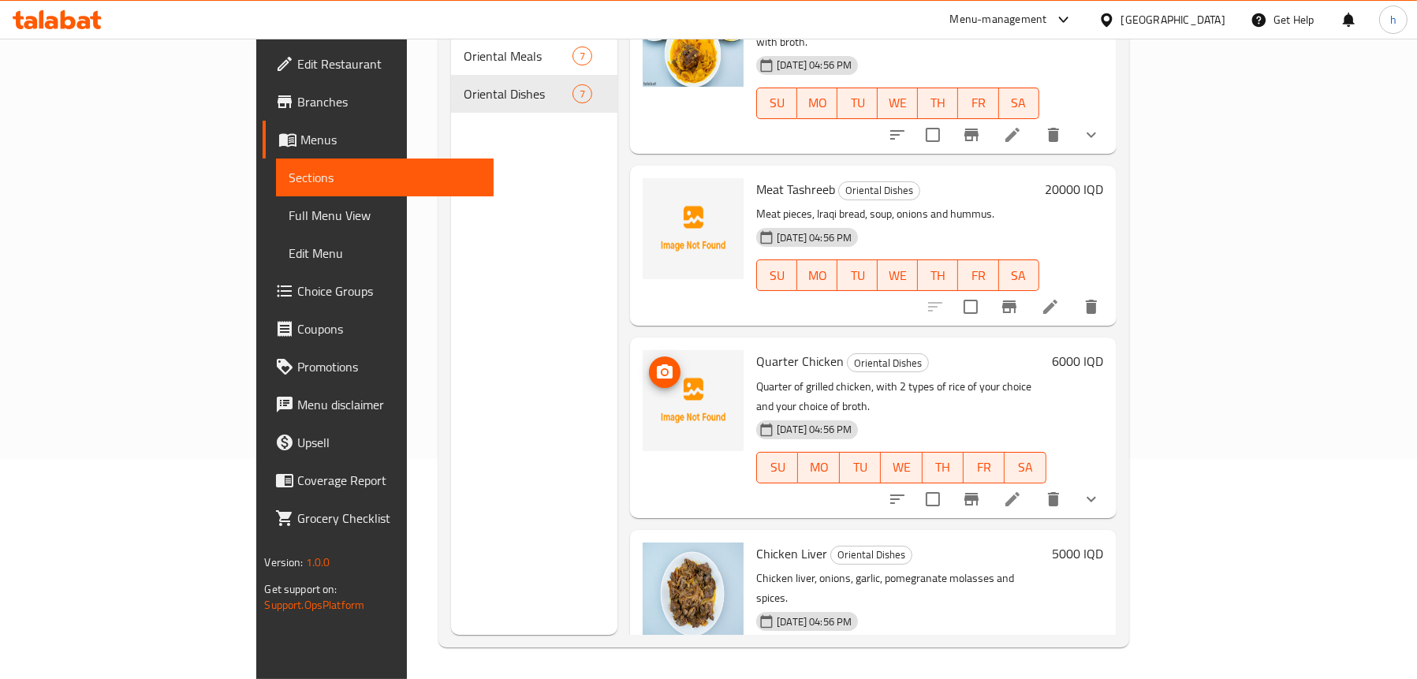
click at [649, 363] on span "upload picture" at bounding box center [665, 372] width 32 height 19
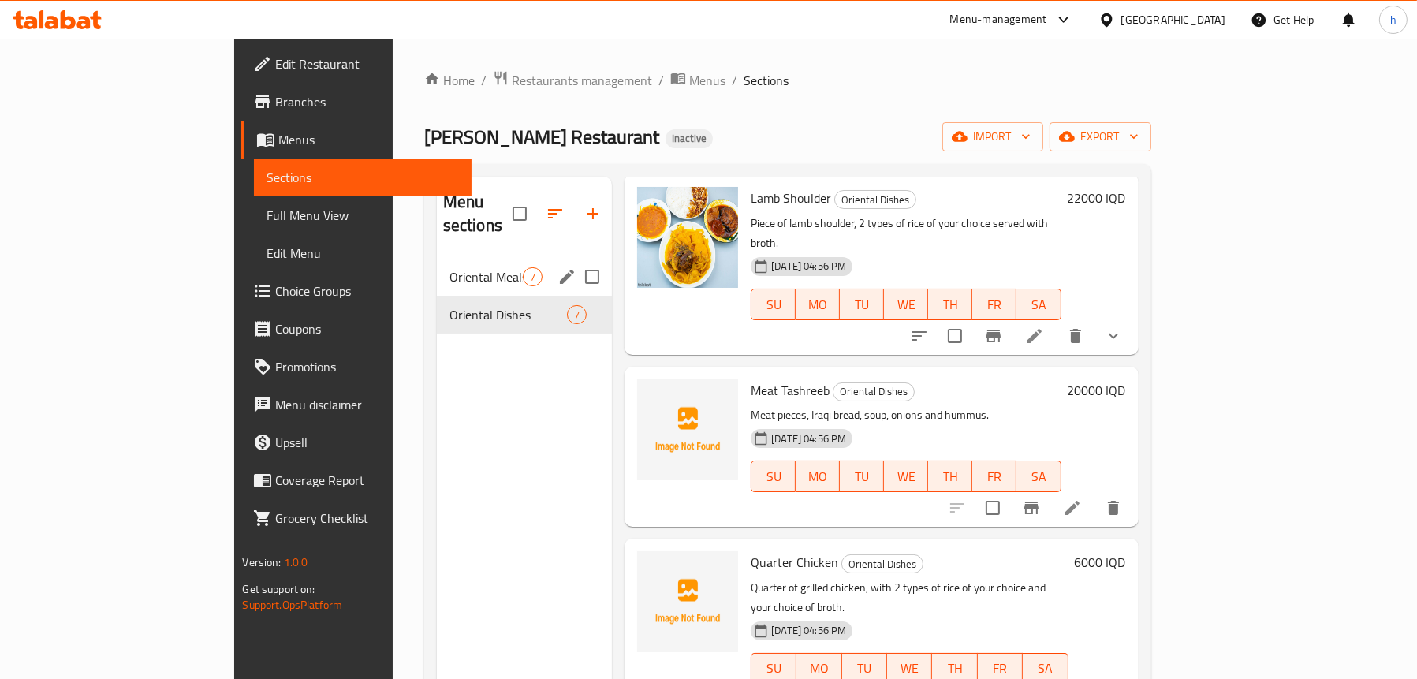
click at [452, 267] on span "Oriental Meals" at bounding box center [486, 276] width 73 height 19
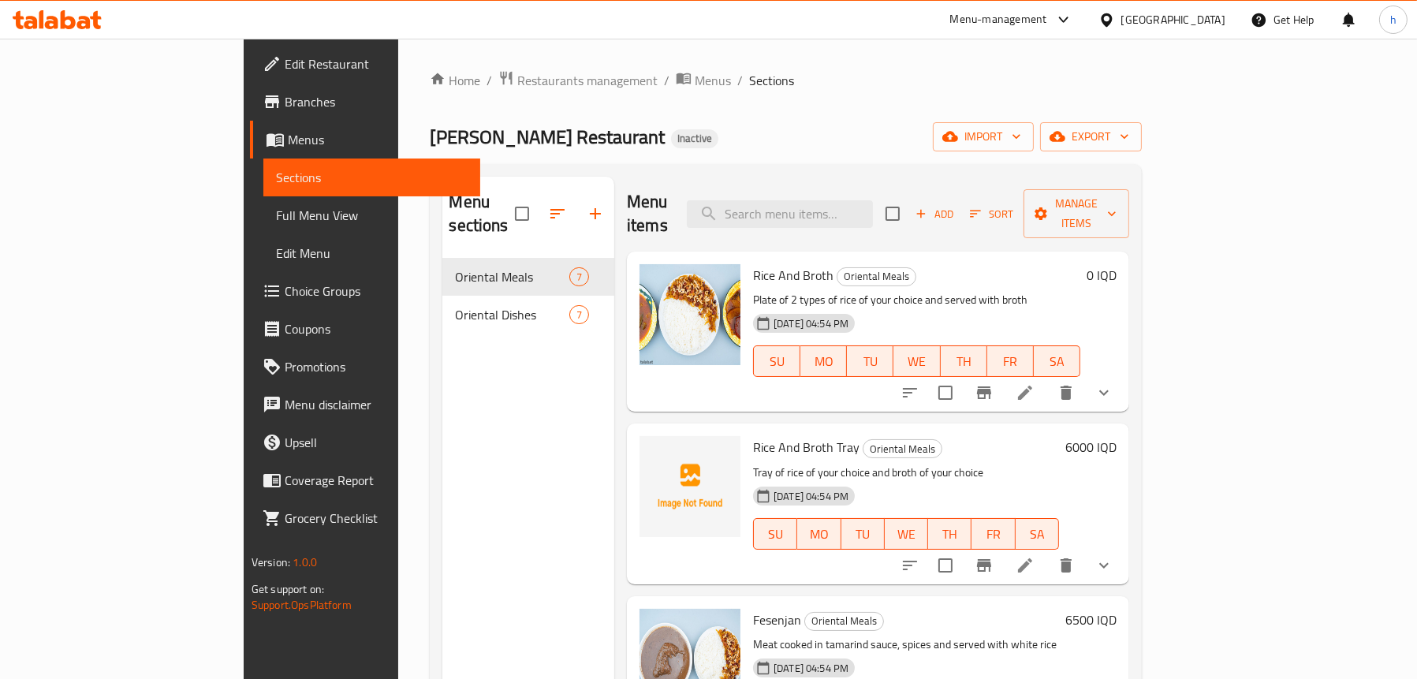
click at [276, 206] on span "Full Menu View" at bounding box center [372, 215] width 192 height 19
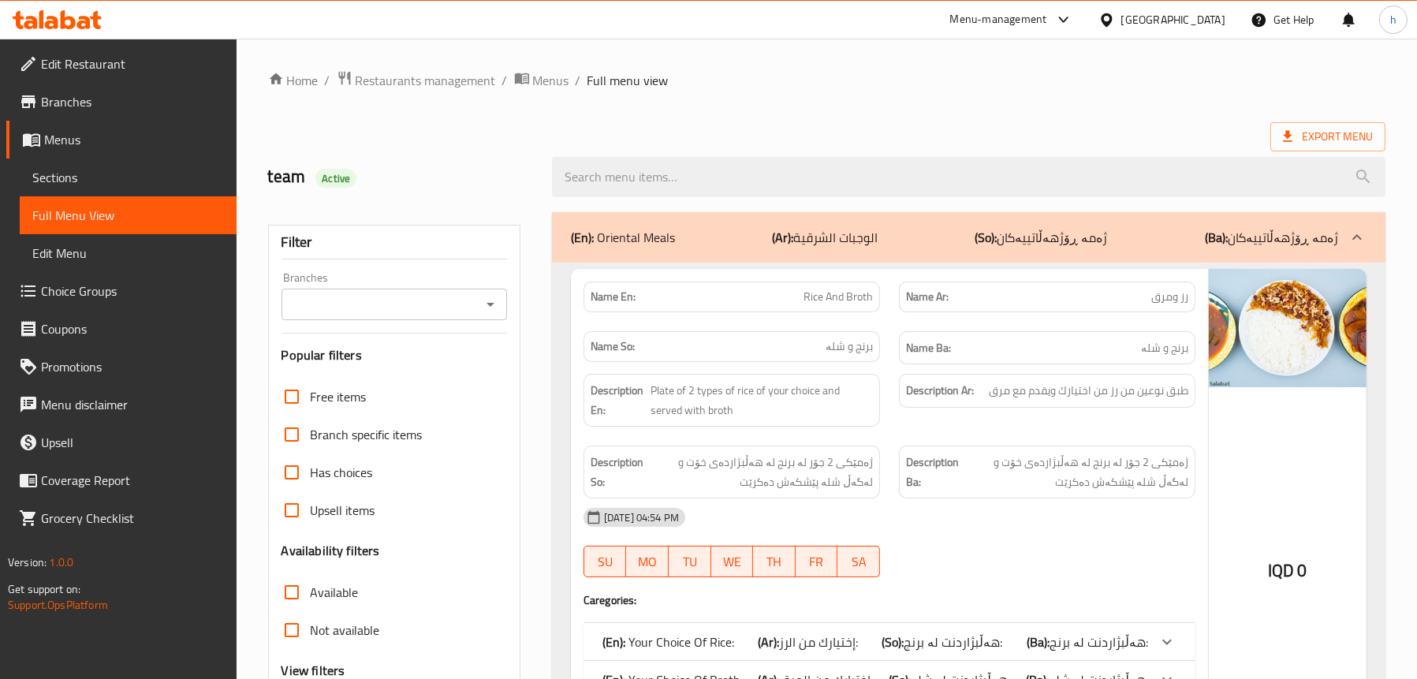
click at [485, 304] on icon "Open" at bounding box center [490, 304] width 19 height 19
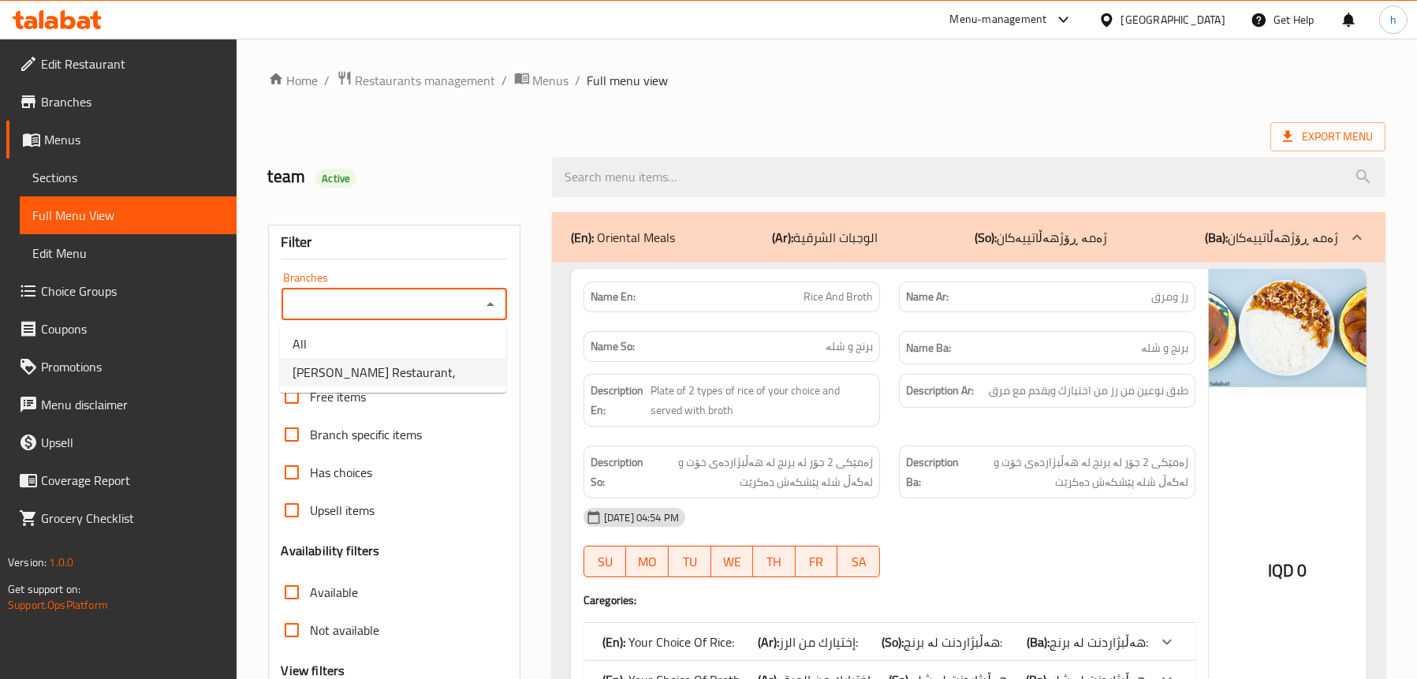
click at [368, 369] on span "[PERSON_NAME] Restaurant," at bounding box center [374, 372] width 163 height 19
type input "[PERSON_NAME] Restaurant,"
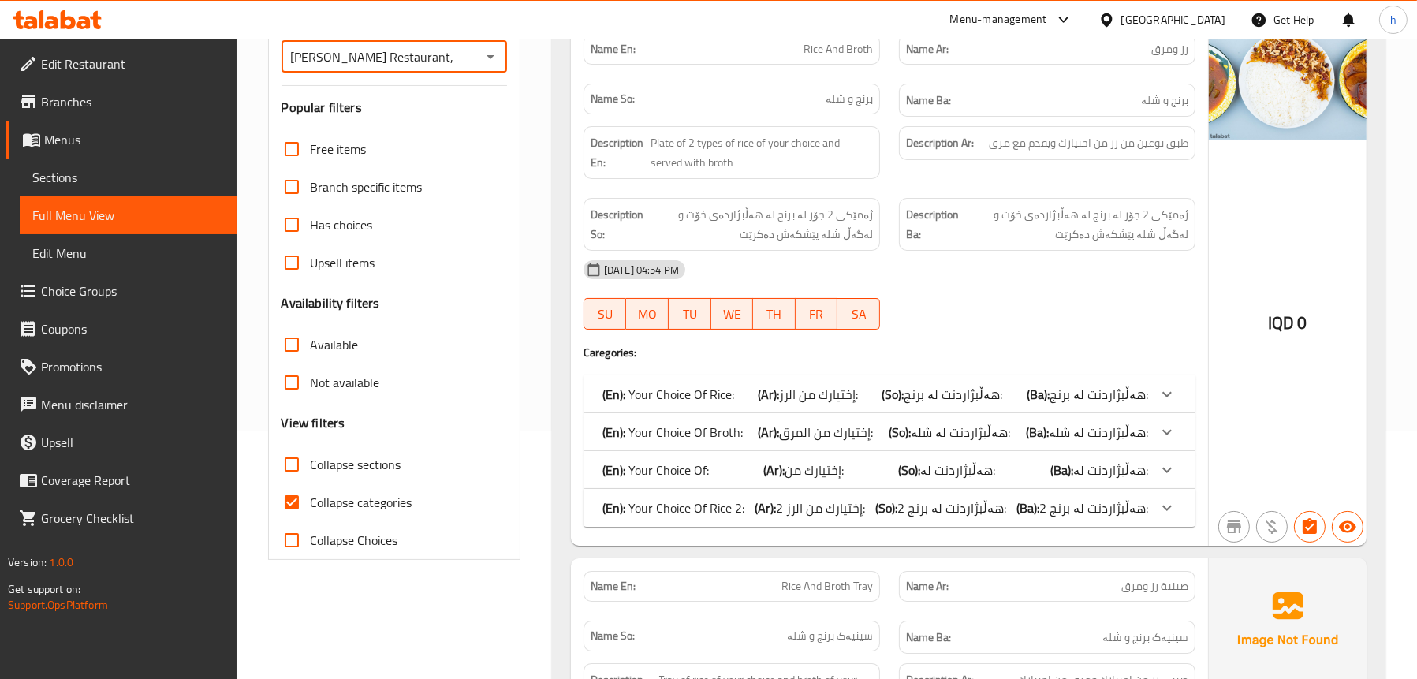
scroll to position [79, 0]
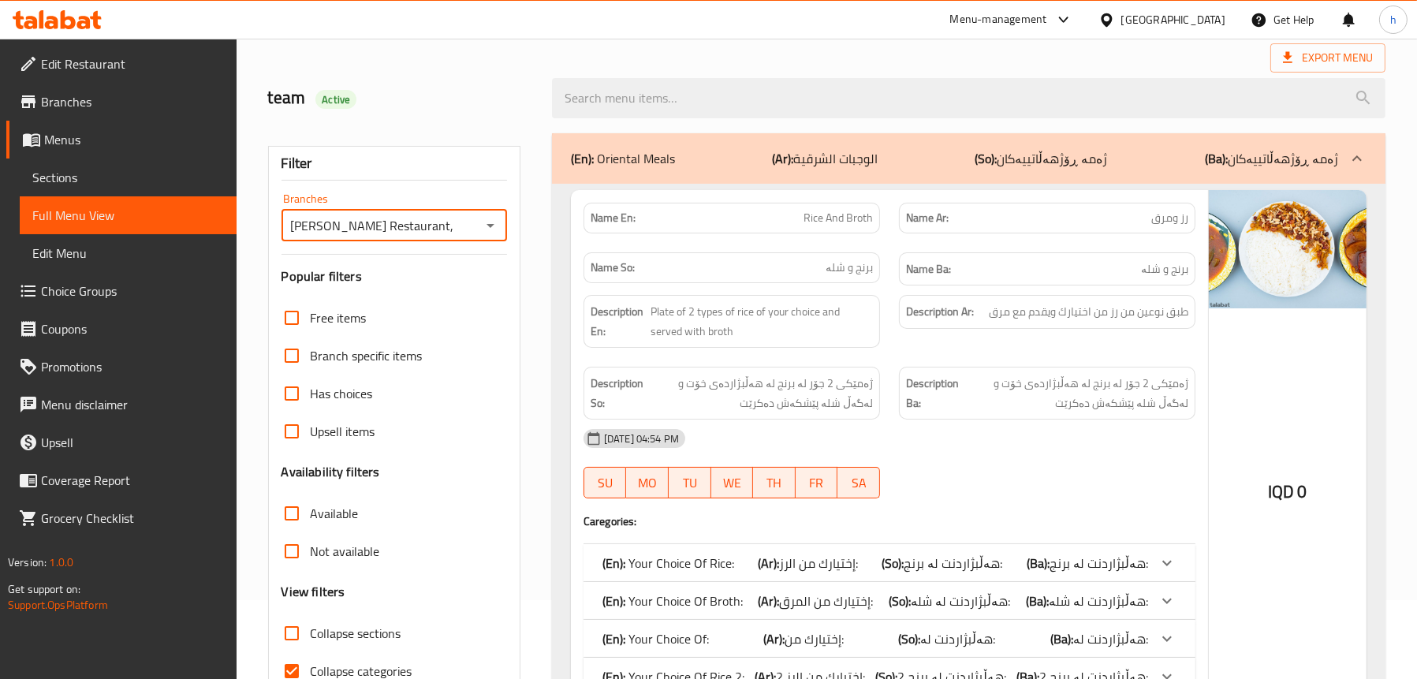
click at [46, 185] on span "Sections" at bounding box center [128, 177] width 192 height 19
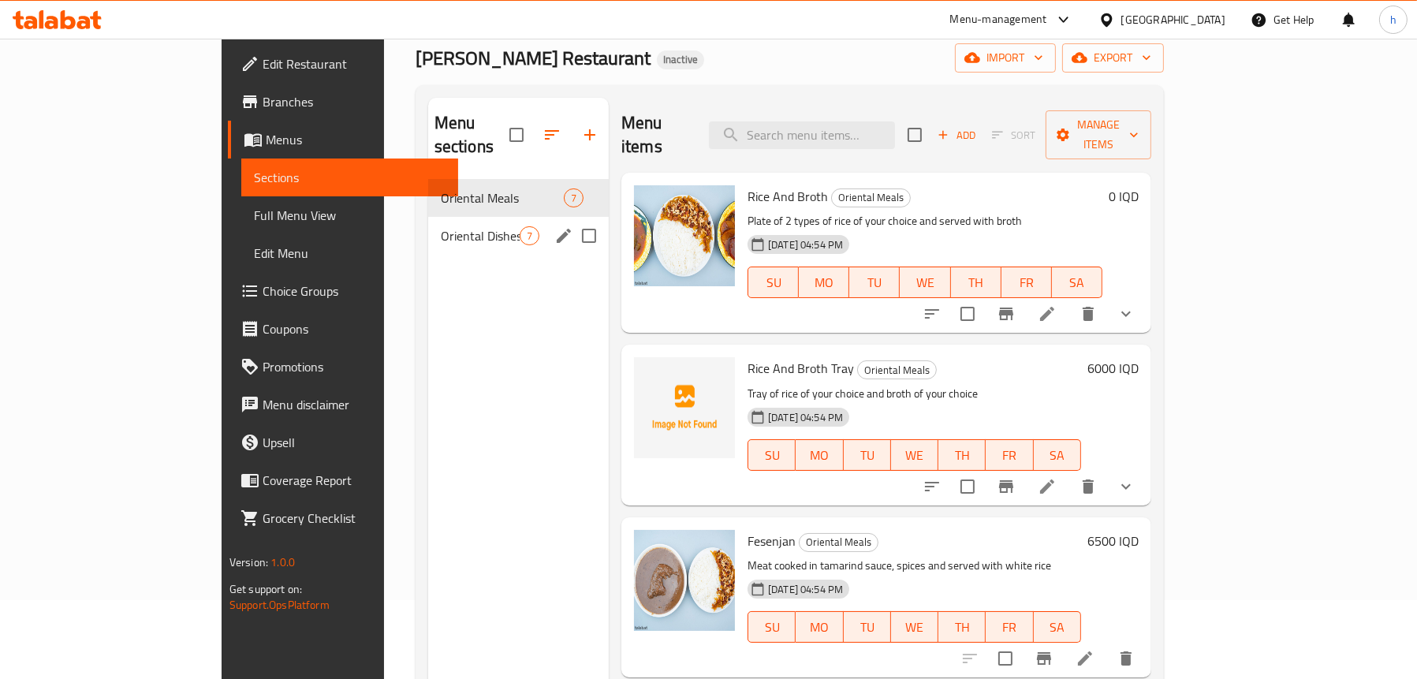
click at [441, 226] on span "Oriental Dishes" at bounding box center [480, 235] width 79 height 19
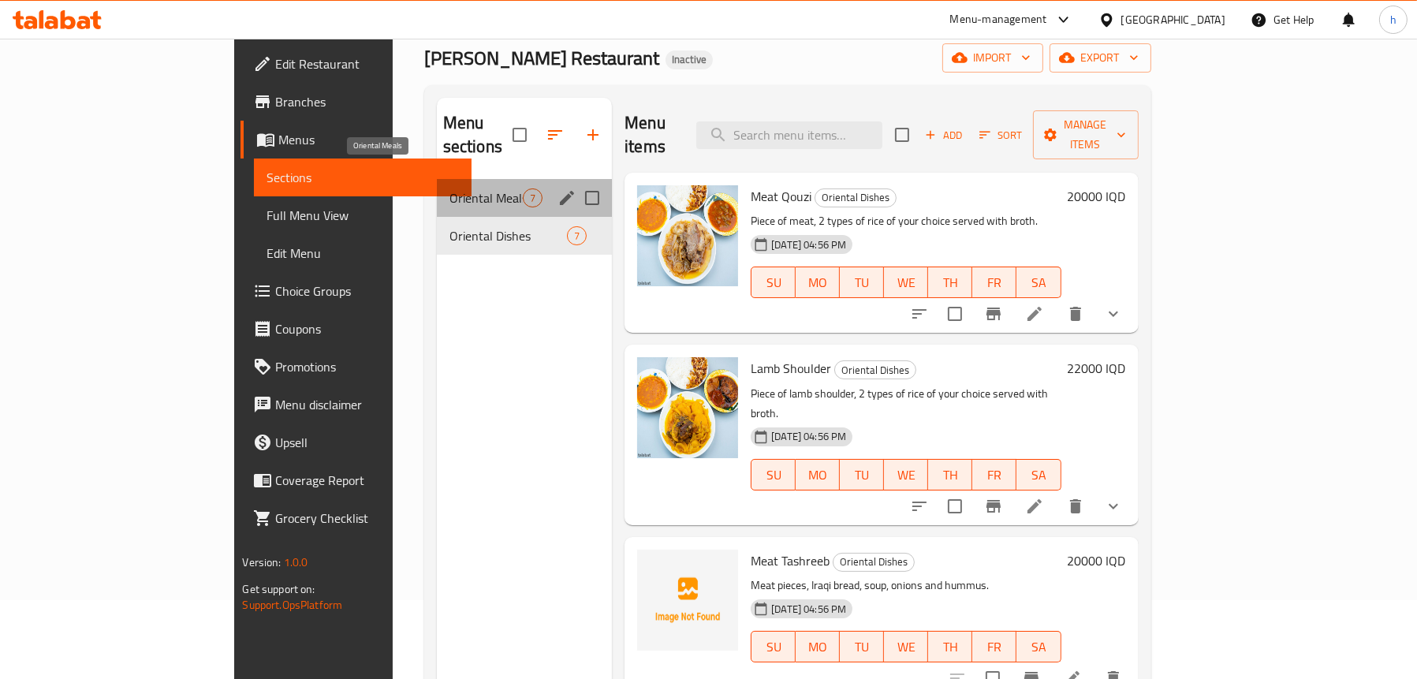
click at [450, 188] on span "Oriental Meals" at bounding box center [486, 197] width 73 height 19
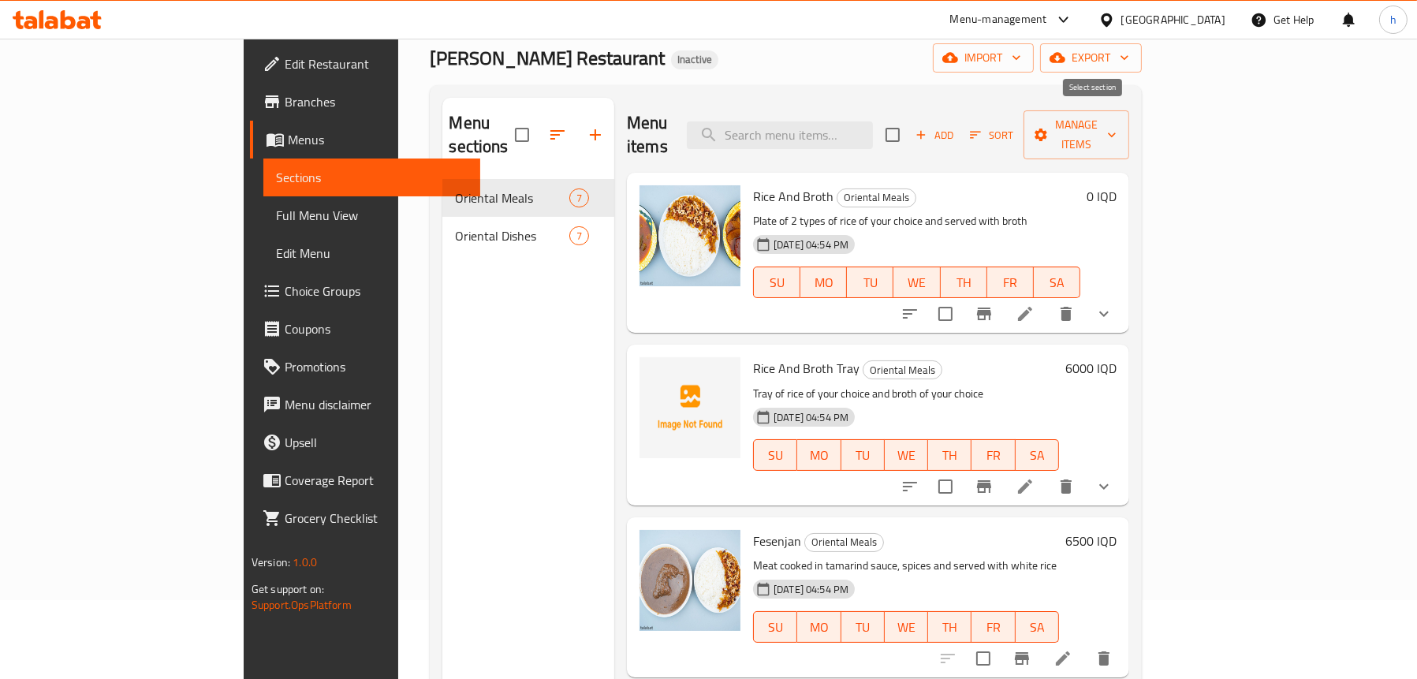
click at [909, 118] on input "checkbox" at bounding box center [892, 134] width 33 height 33
checkbox input "true"
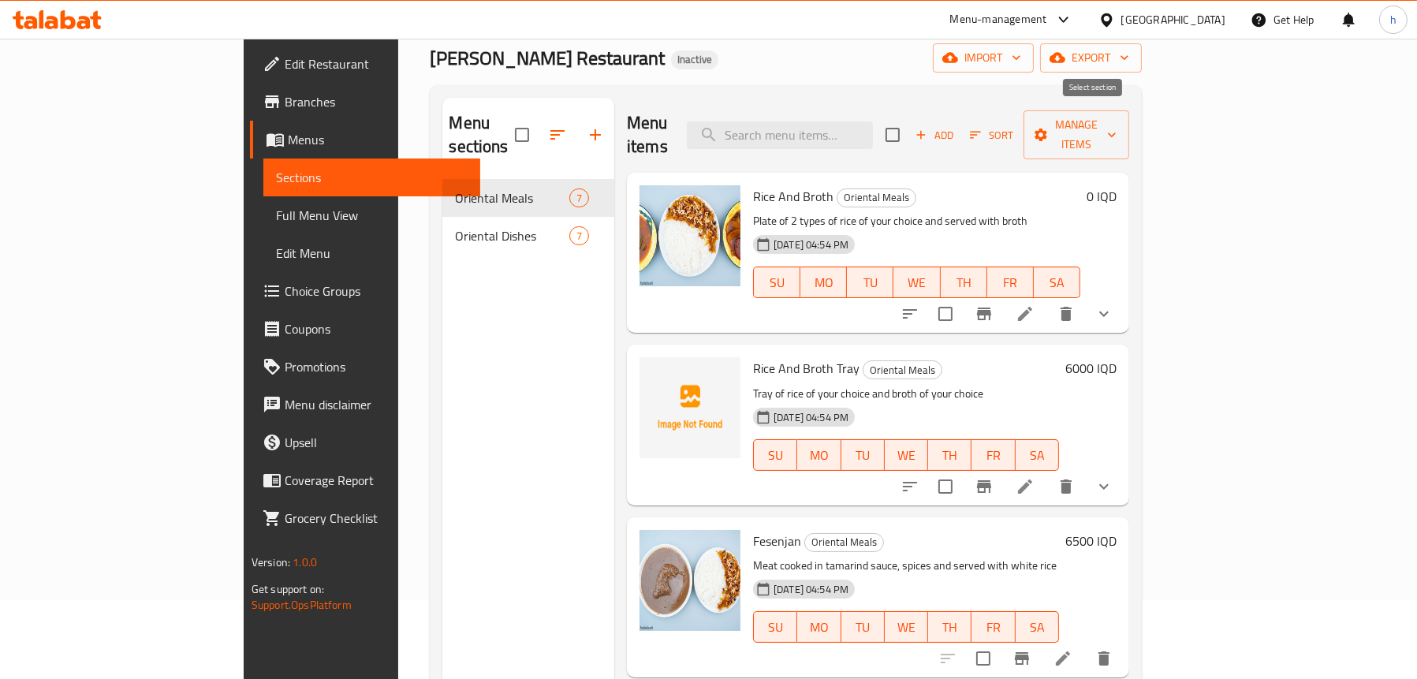
checkbox input "true"
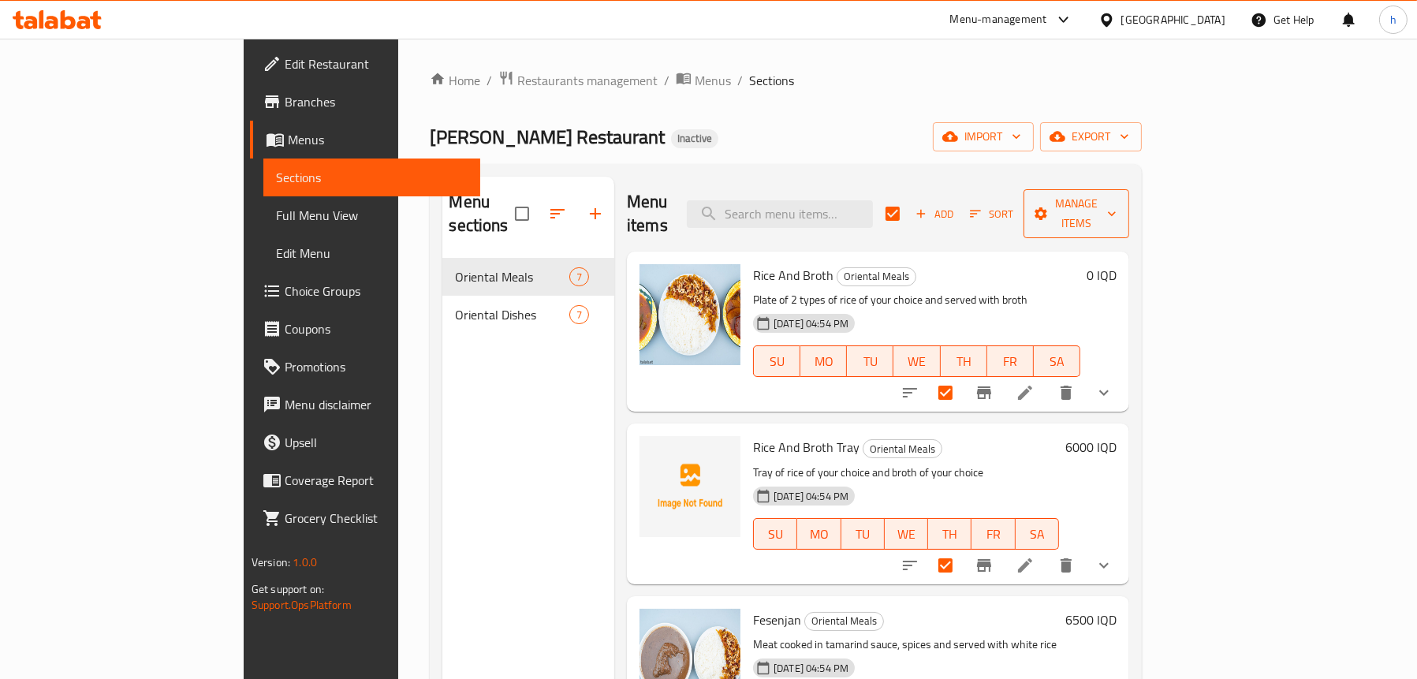
click at [1117, 195] on span "Manage items" at bounding box center [1076, 213] width 80 height 39
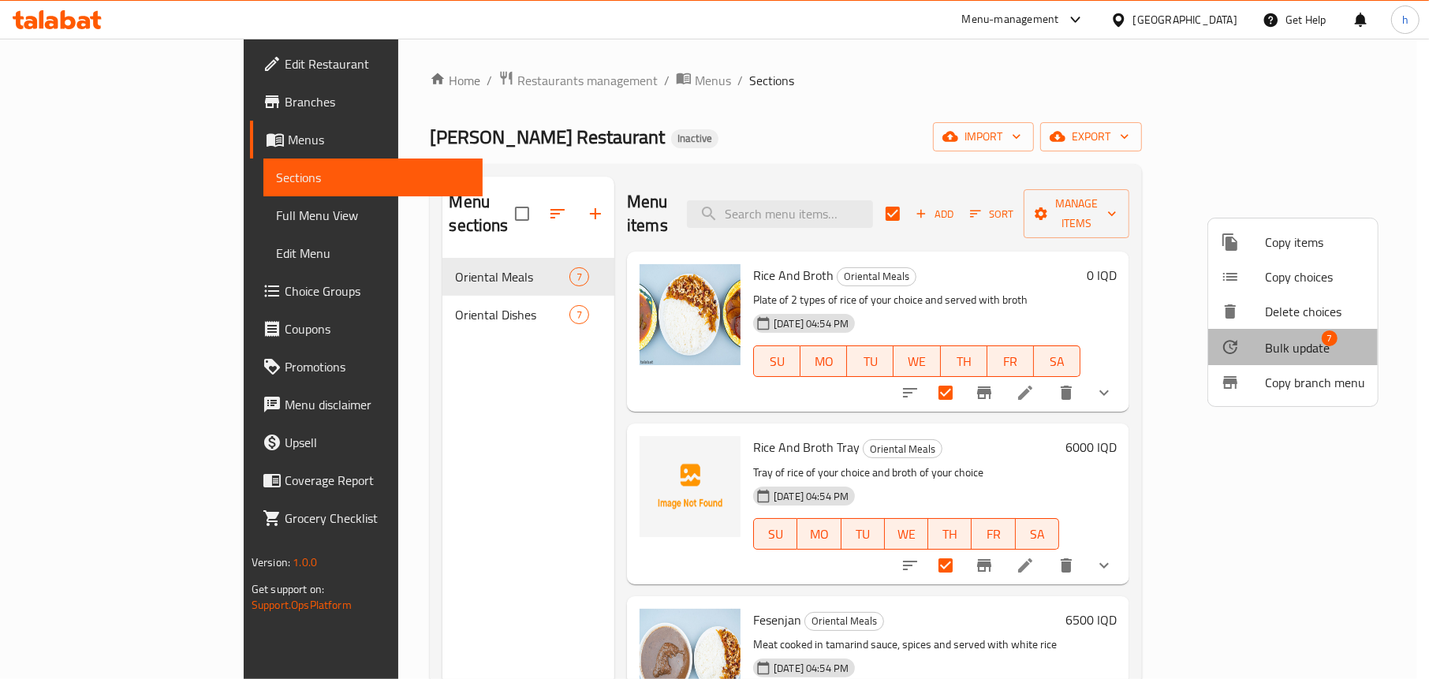
click at [1295, 342] on span "Bulk update" at bounding box center [1297, 347] width 65 height 19
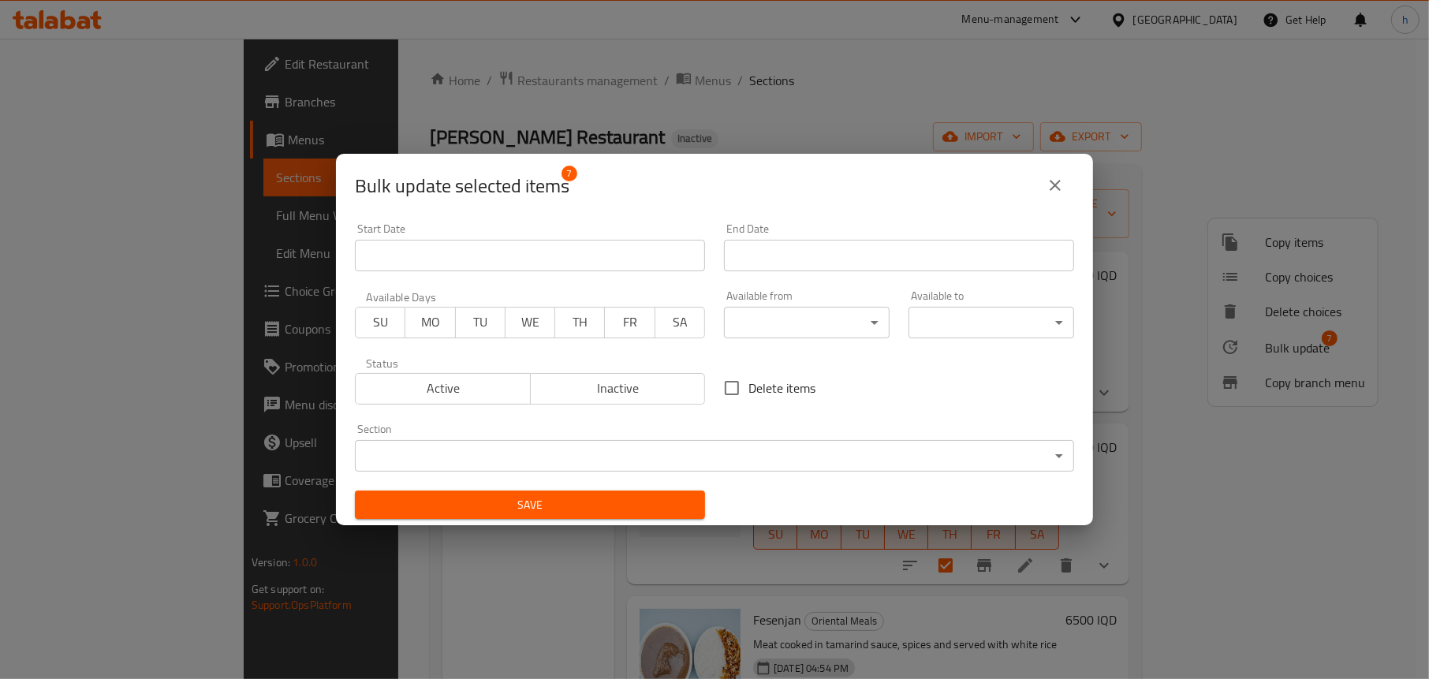
click at [591, 446] on body "​ Menu-management [GEOGRAPHIC_DATA] Get Help h Edit Restaurant Branches Menus S…" at bounding box center [714, 359] width 1429 height 640
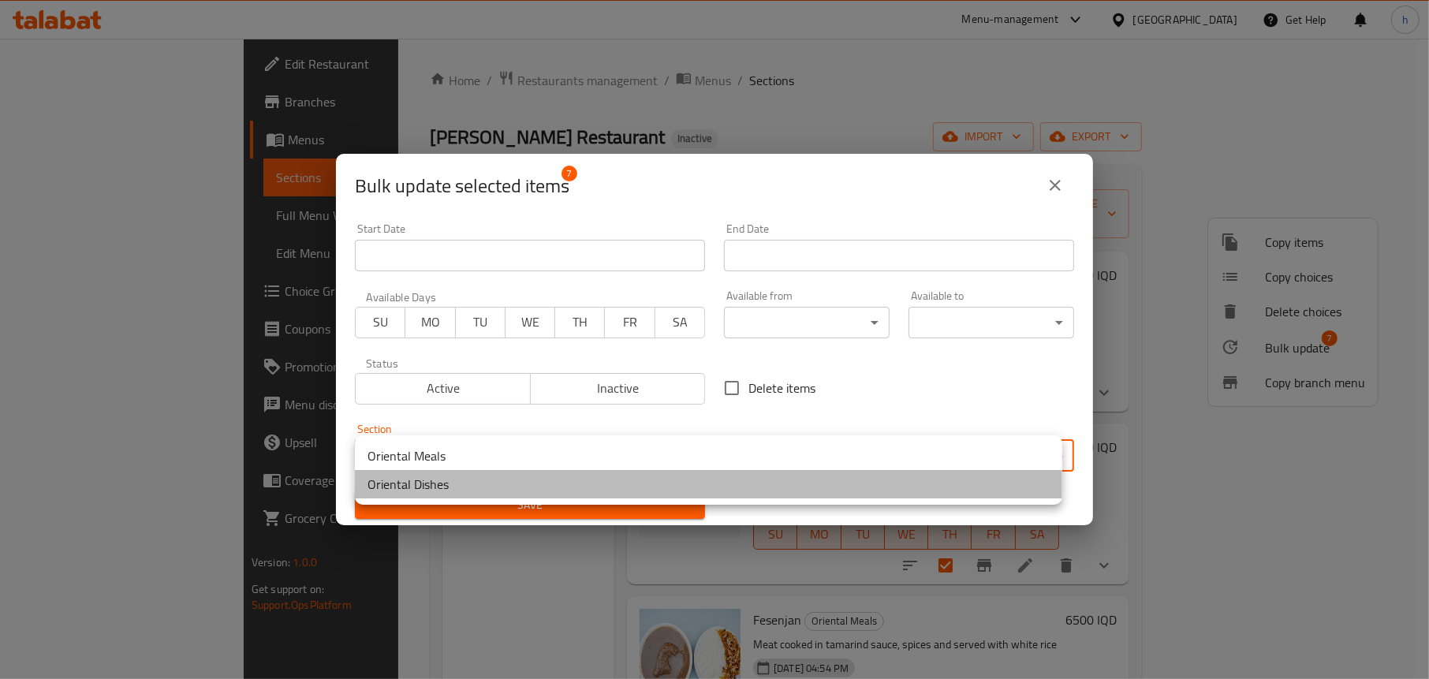
click at [506, 478] on li "Oriental Dishes" at bounding box center [708, 484] width 707 height 28
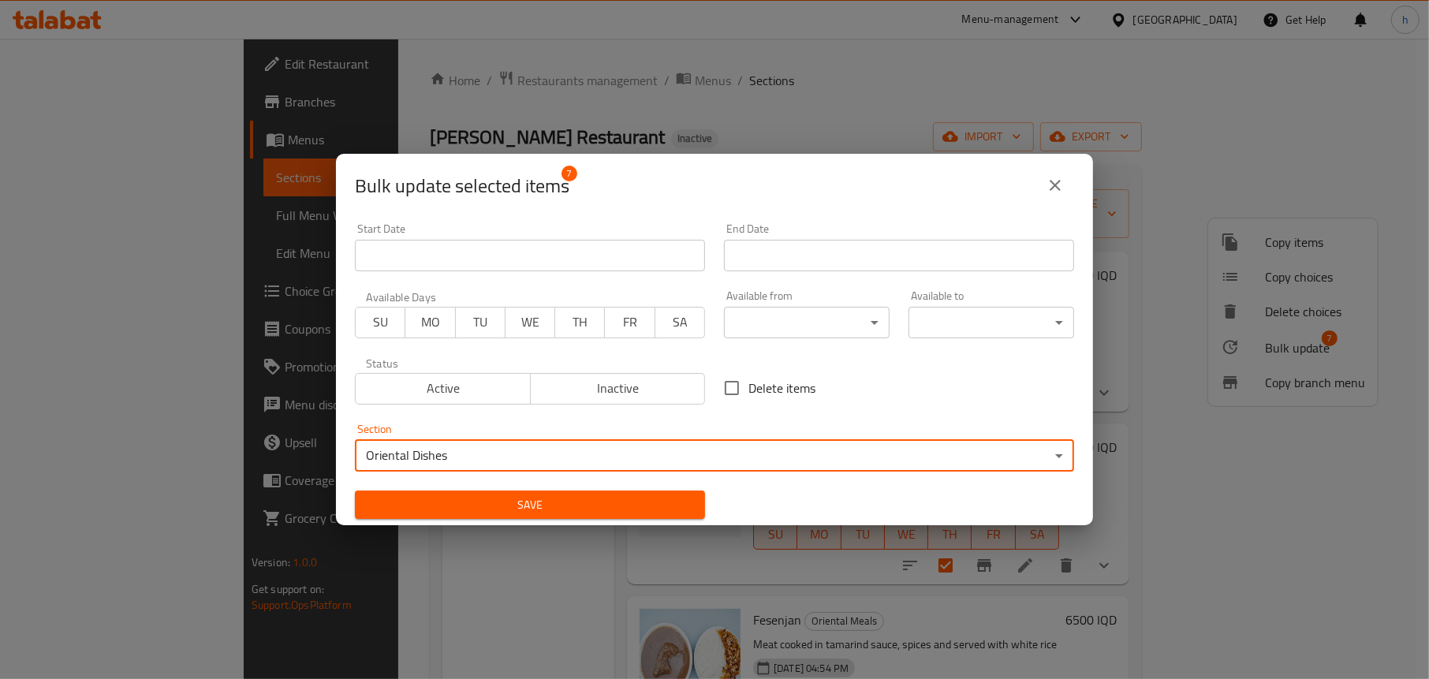
click at [497, 502] on span "Save" at bounding box center [530, 505] width 325 height 20
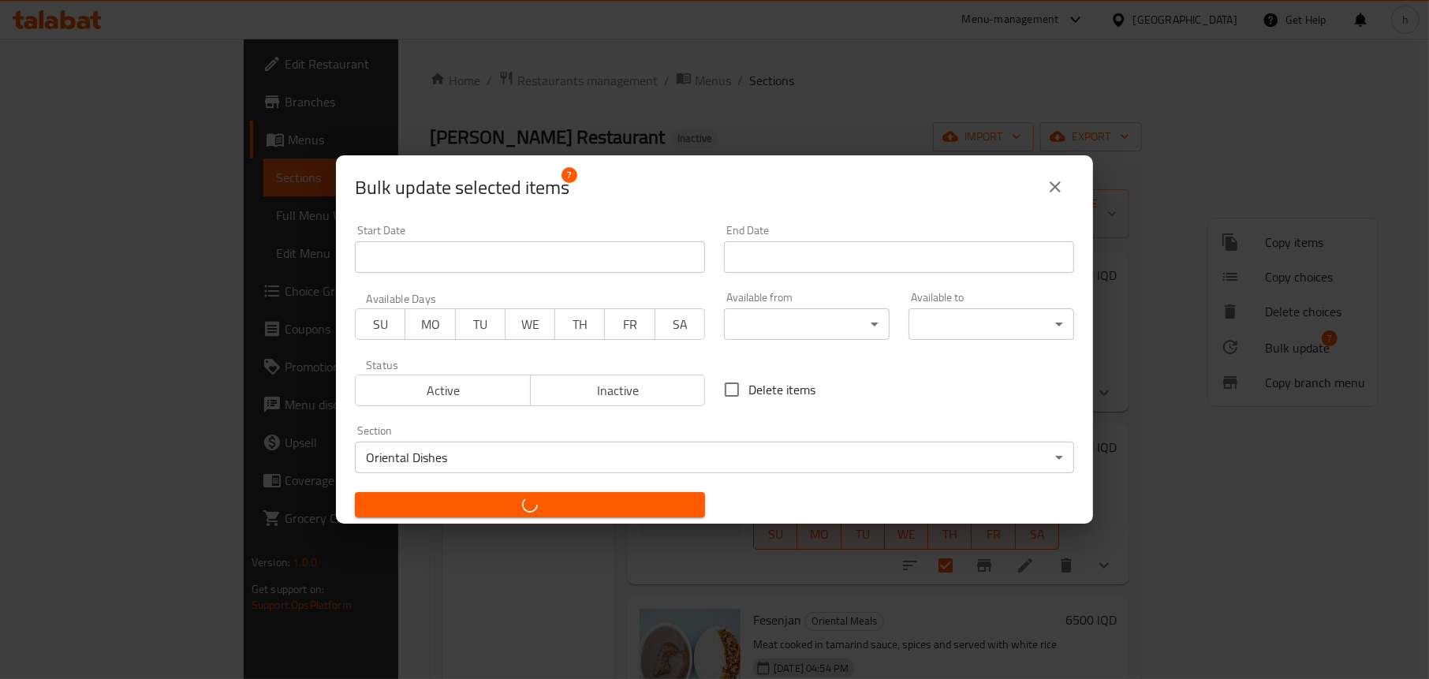
checkbox input "false"
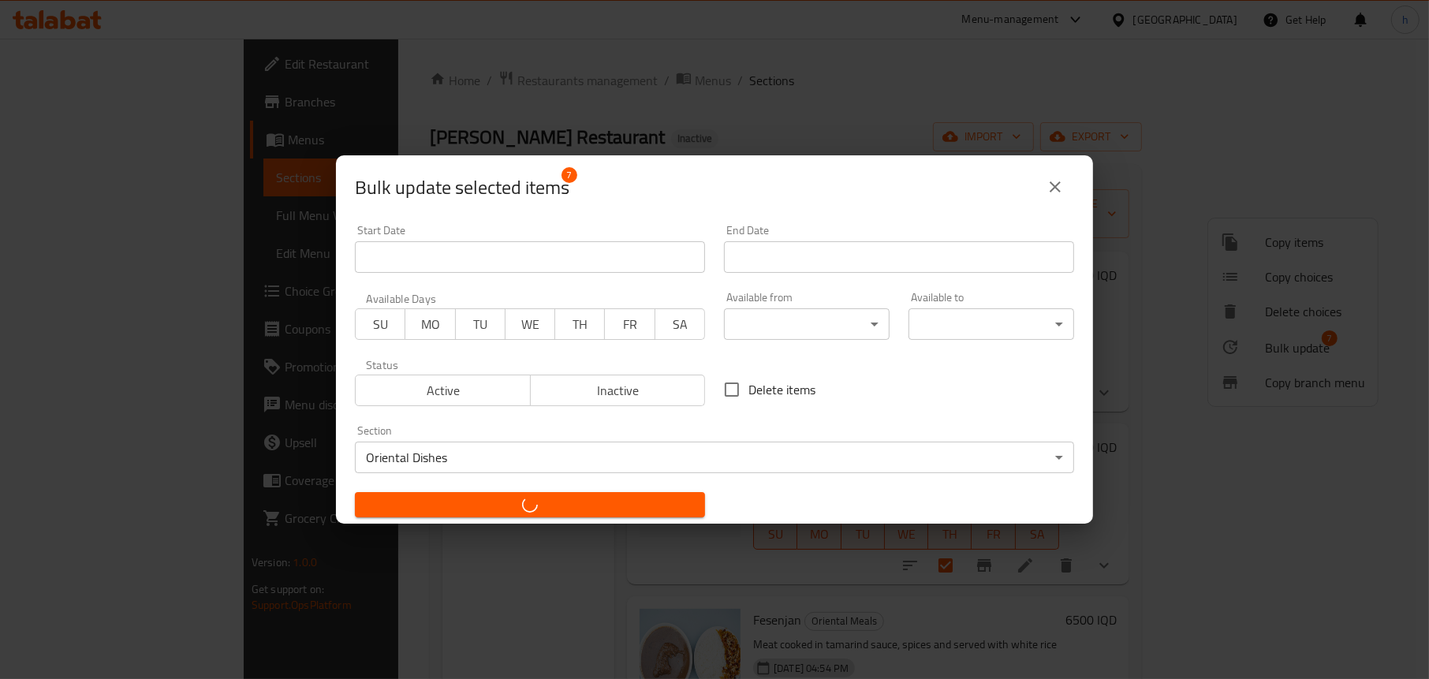
checkbox input "false"
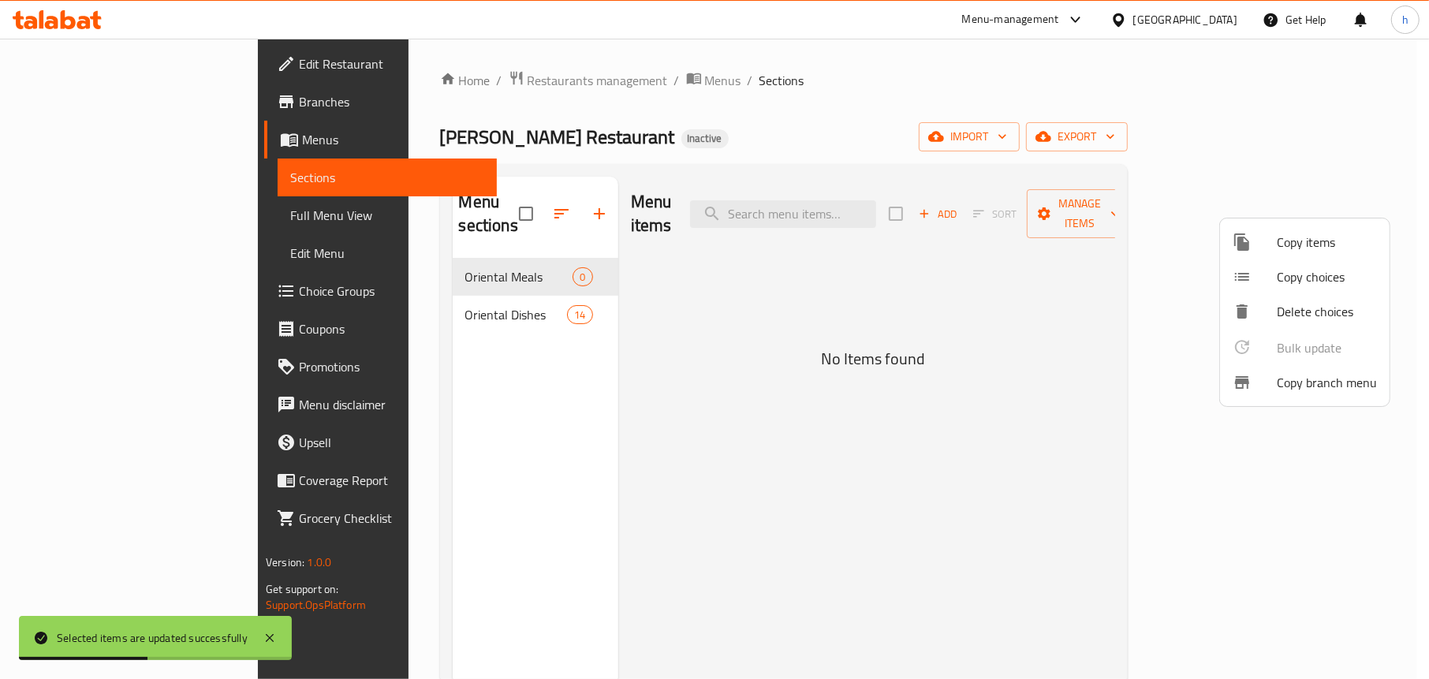
click at [364, 371] on div at bounding box center [714, 339] width 1429 height 679
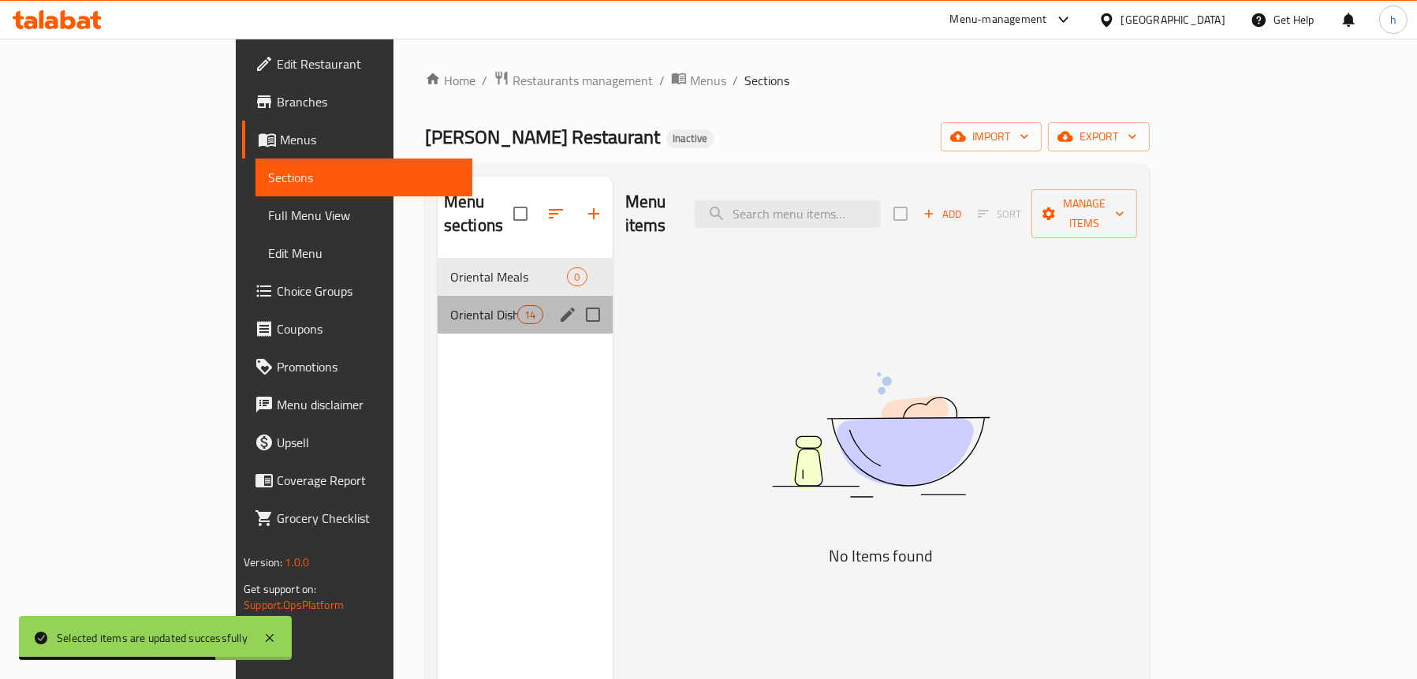
click at [438, 296] on div "Oriental Dishes 14" at bounding box center [525, 315] width 175 height 38
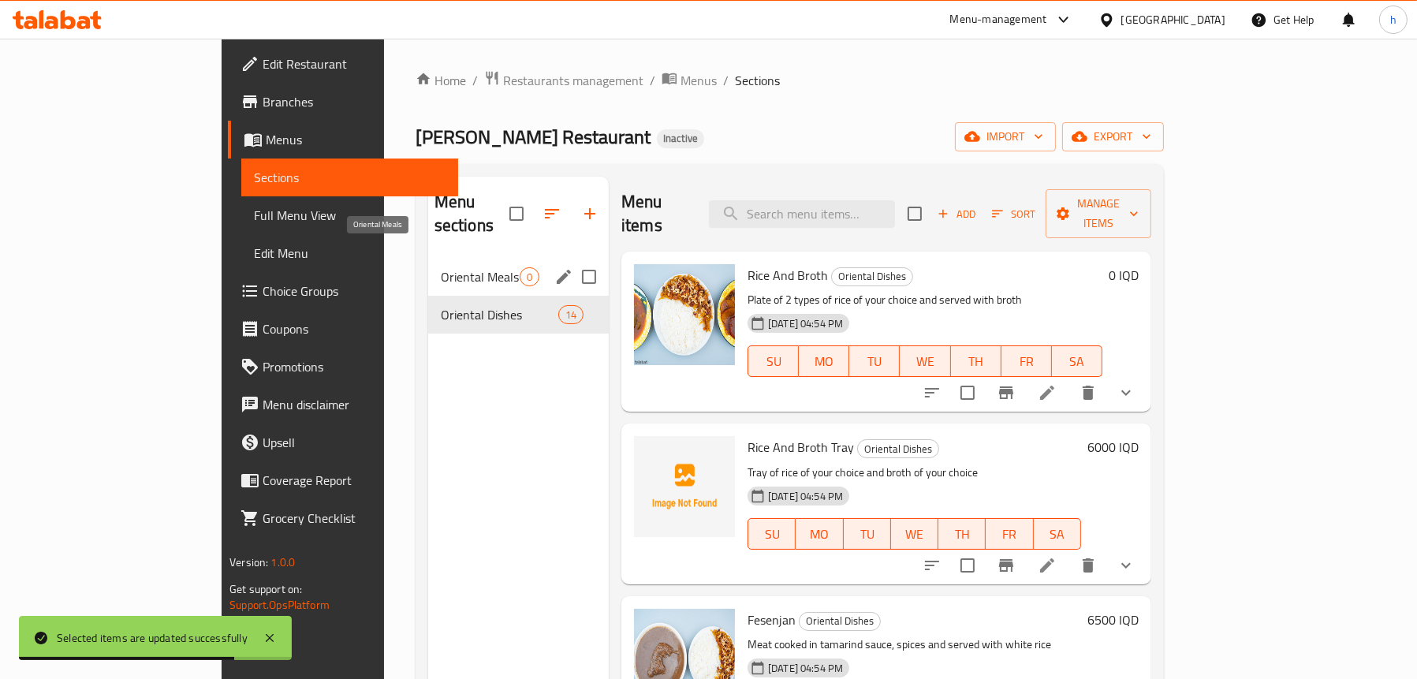
click at [441, 267] on span "Oriental Meals" at bounding box center [480, 276] width 79 height 19
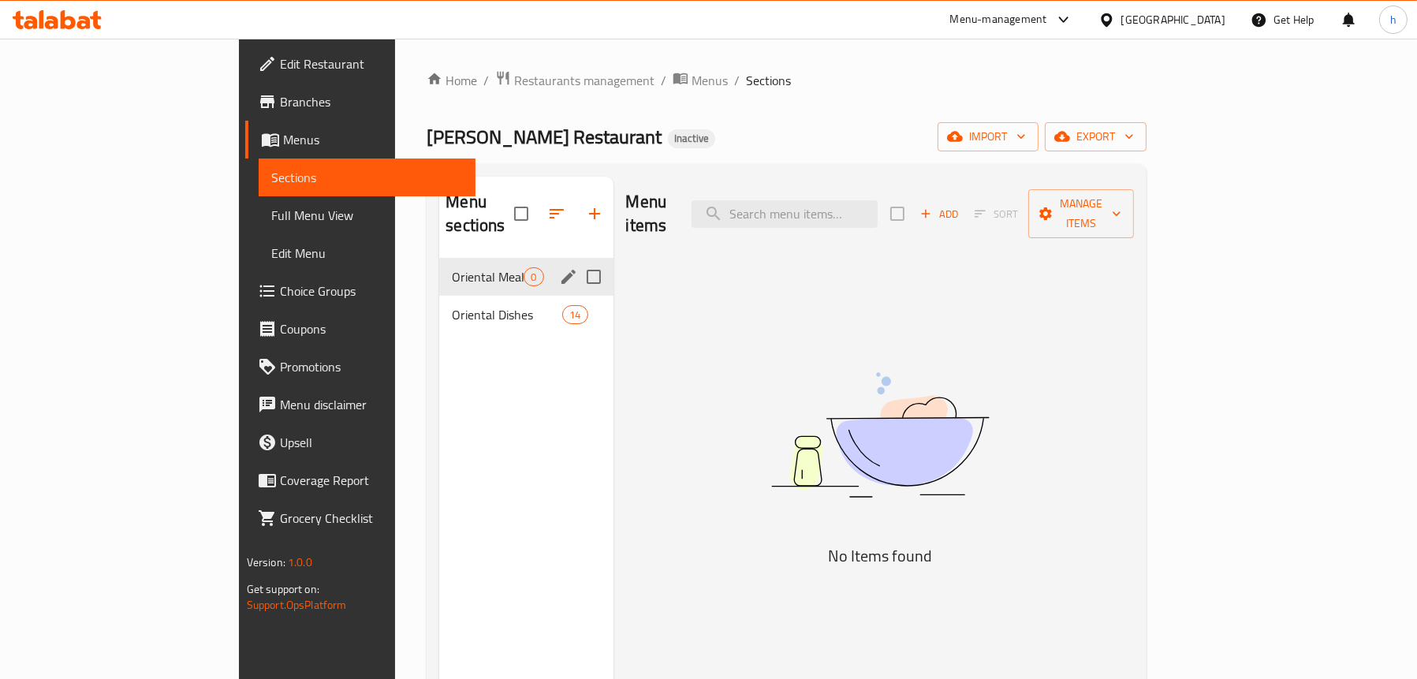
click at [577, 260] on input "Menu sections" at bounding box center [593, 276] width 33 height 33
checkbox input "true"
click at [540, 207] on icon "button" at bounding box center [547, 214] width 14 height 14
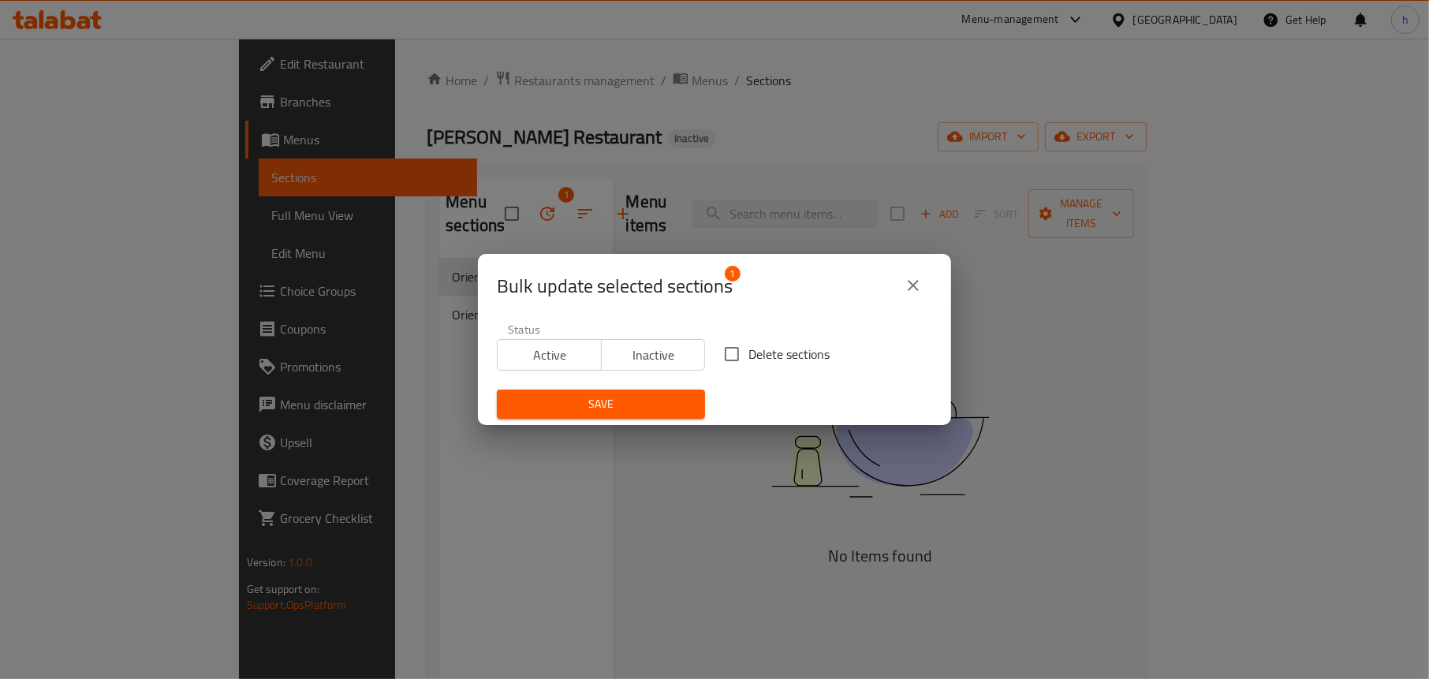
click at [729, 351] on input "Delete sections" at bounding box center [731, 354] width 33 height 33
checkbox input "true"
click at [669, 394] on span "Save" at bounding box center [600, 404] width 183 height 20
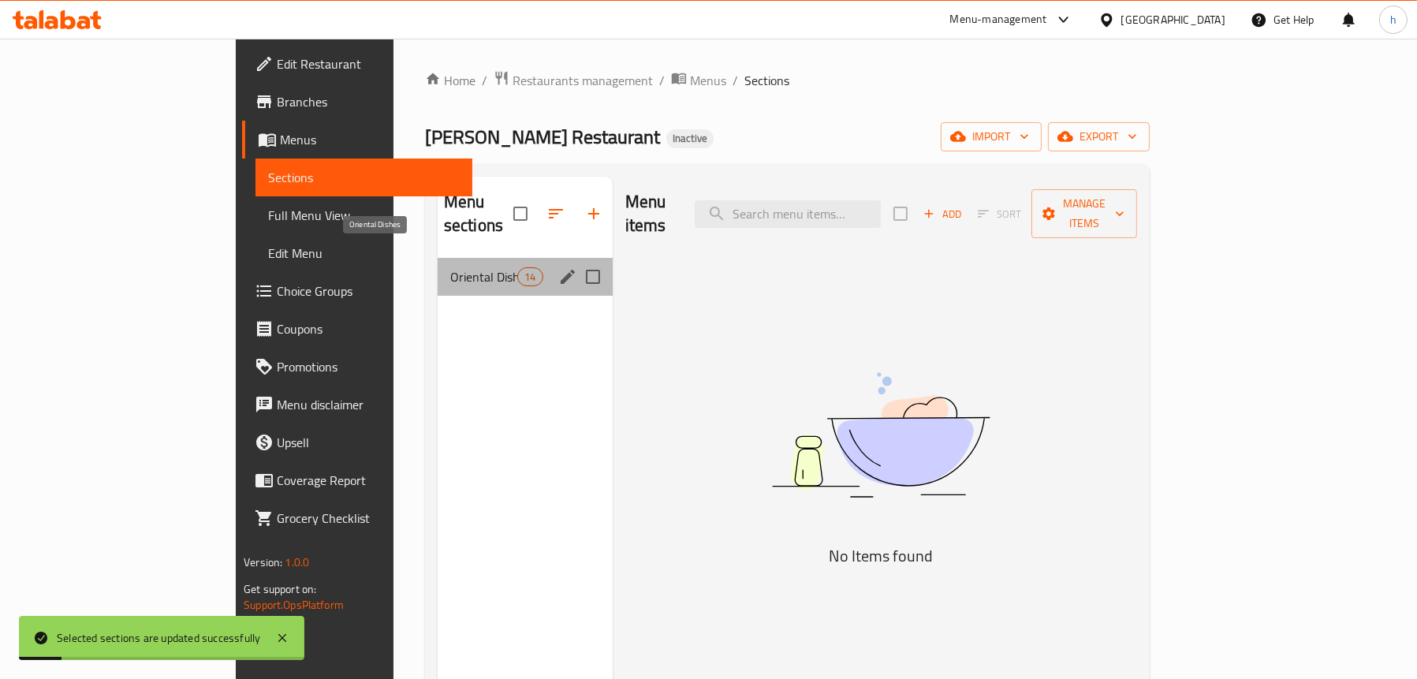
click at [450, 267] on span "Oriental Dishes" at bounding box center [483, 276] width 67 height 19
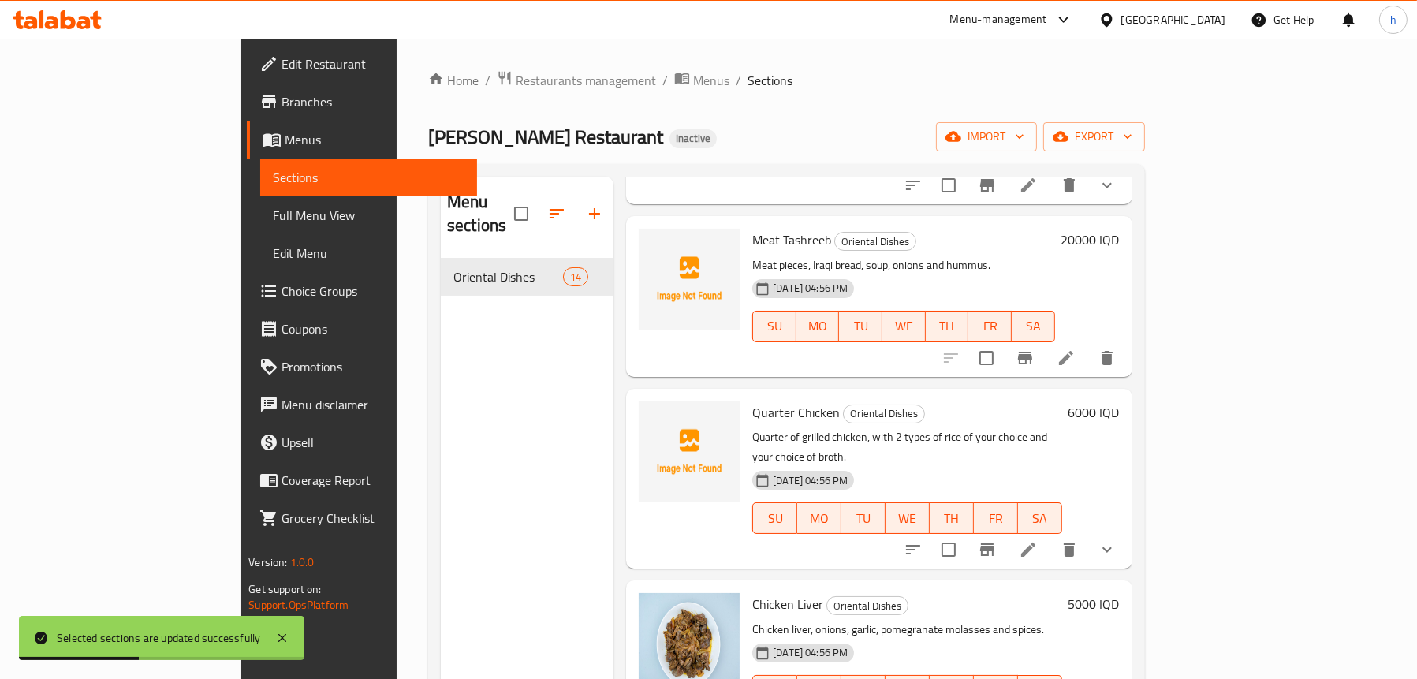
scroll to position [1748, 0]
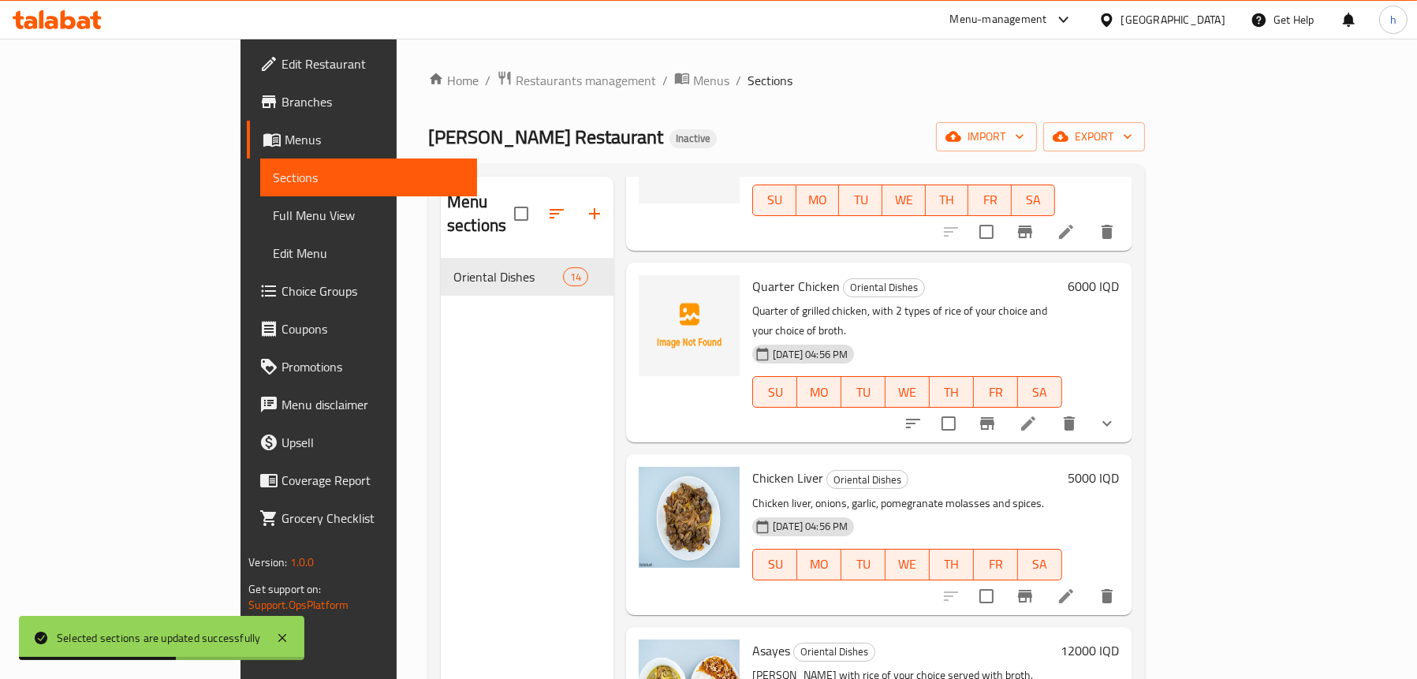
click at [273, 212] on span "Full Menu View" at bounding box center [369, 215] width 192 height 19
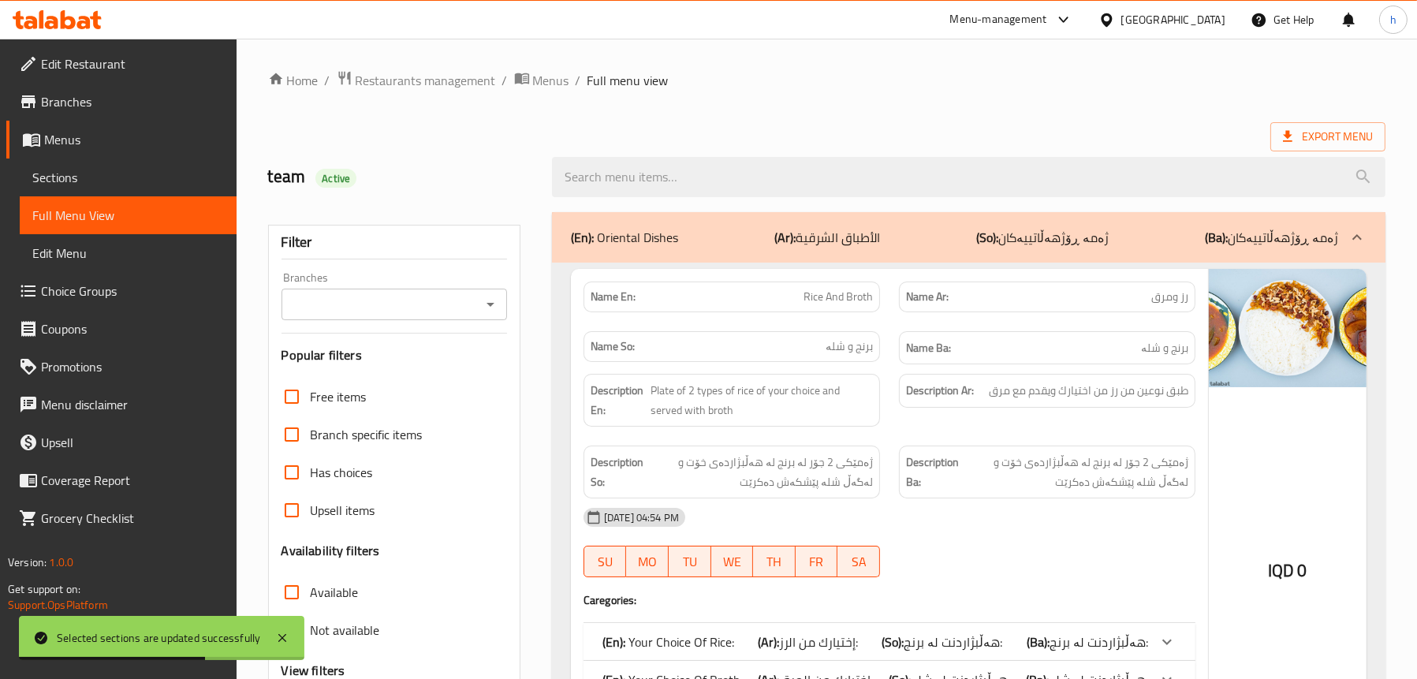
click at [499, 304] on icon "Open" at bounding box center [490, 304] width 19 height 19
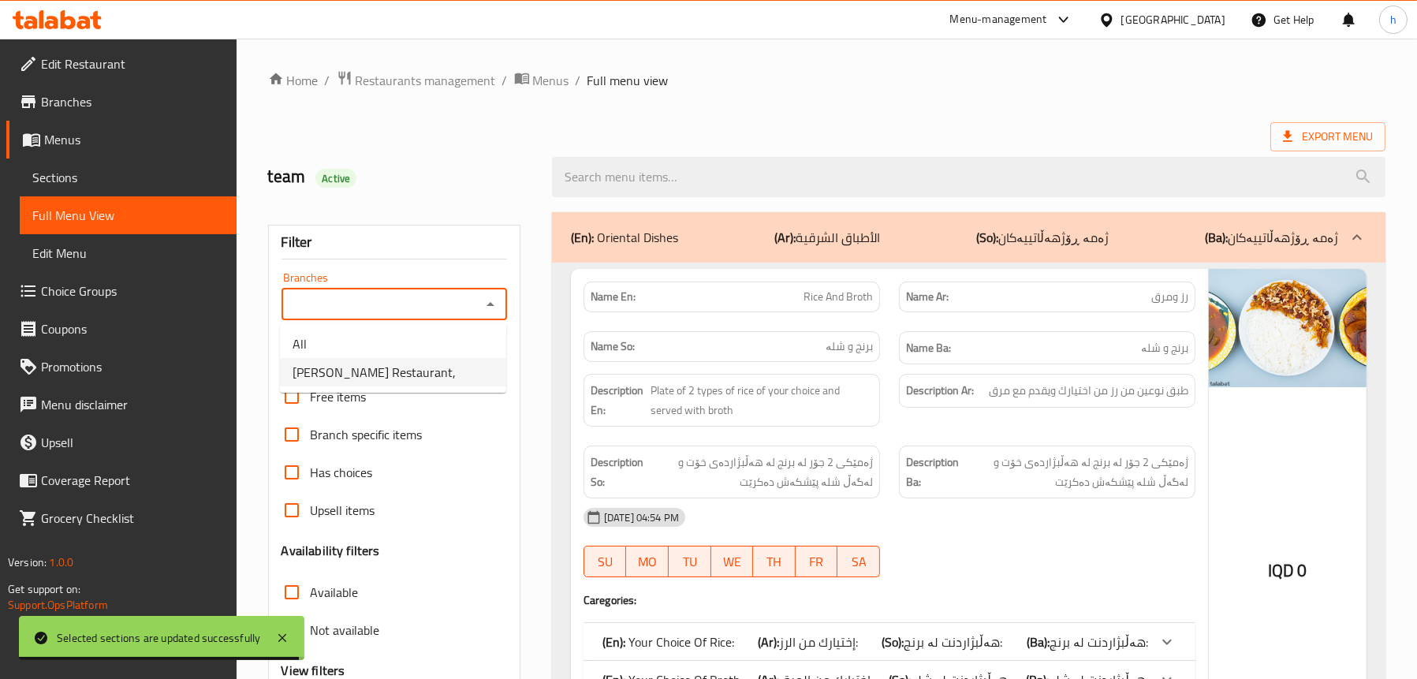
click at [367, 373] on span "[PERSON_NAME] Restaurant," at bounding box center [374, 372] width 163 height 19
type input "[PERSON_NAME] Restaurant,"
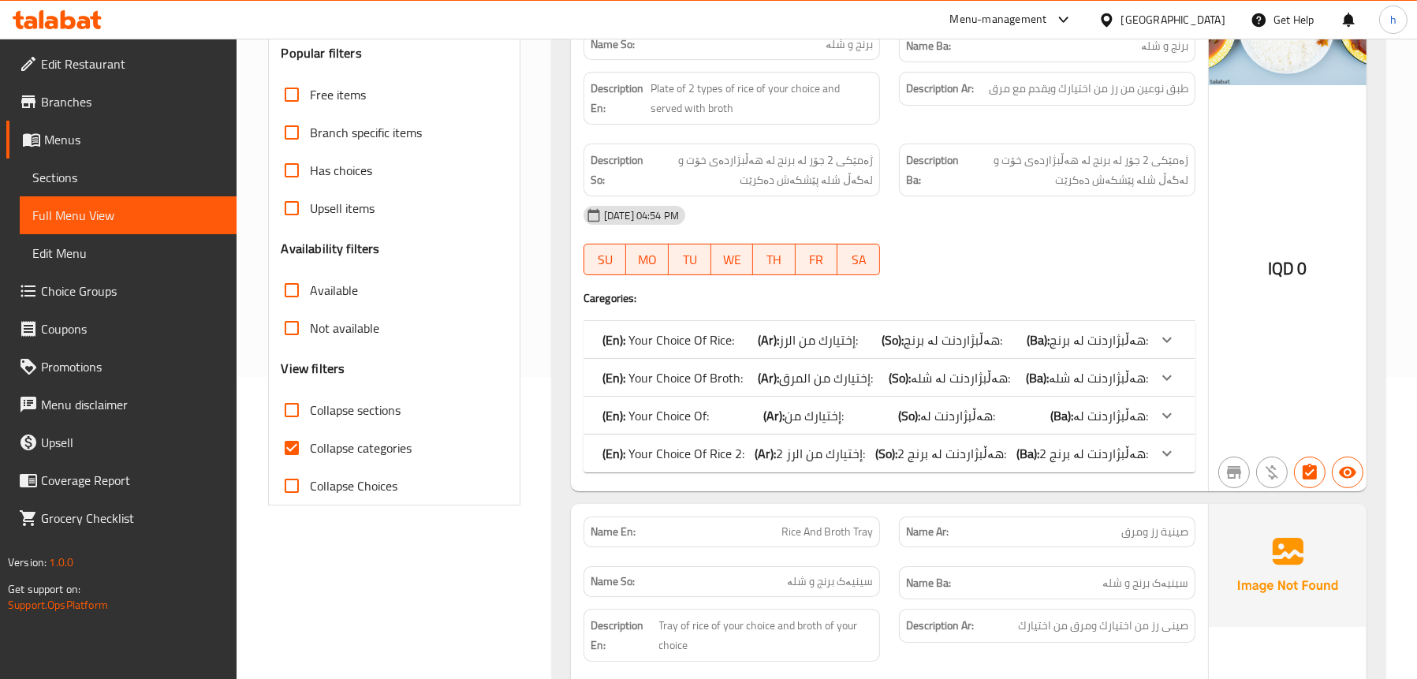
scroll to position [315, 0]
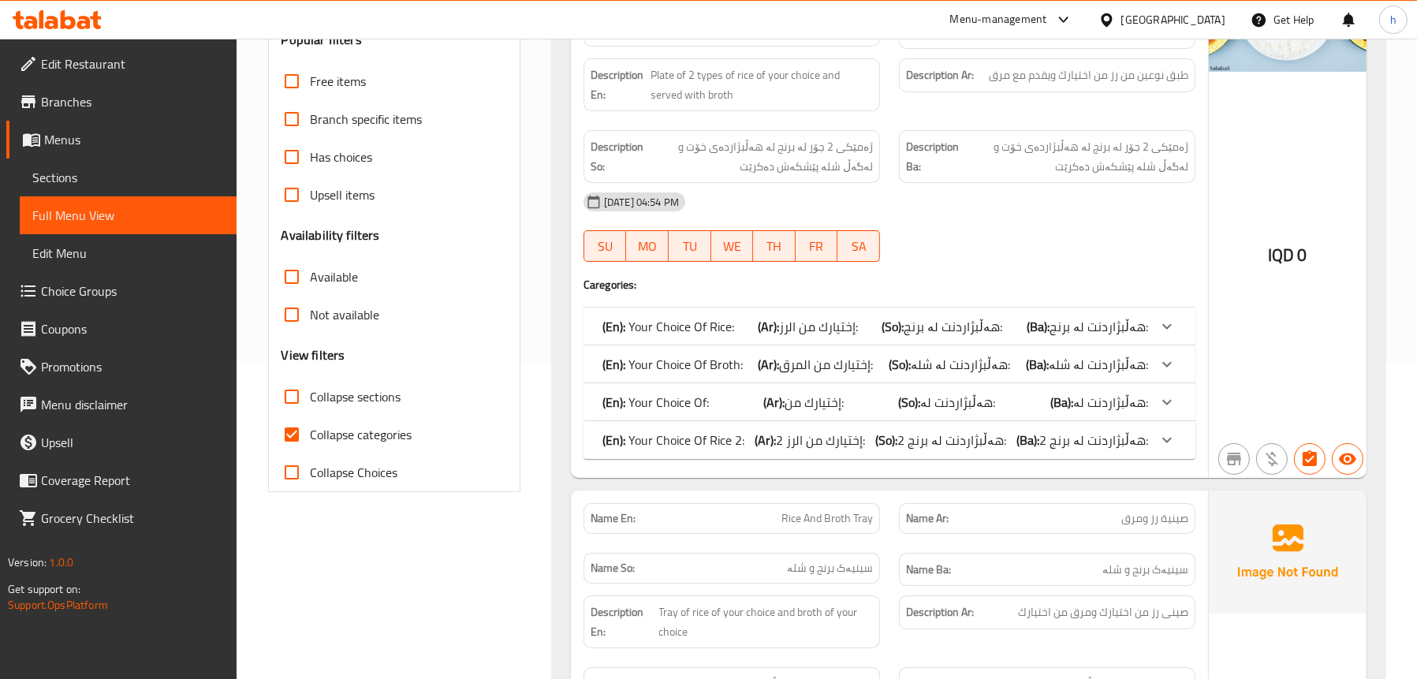
click at [722, 336] on p "(En): Your Choice Of Rice 2:" at bounding box center [669, 326] width 132 height 19
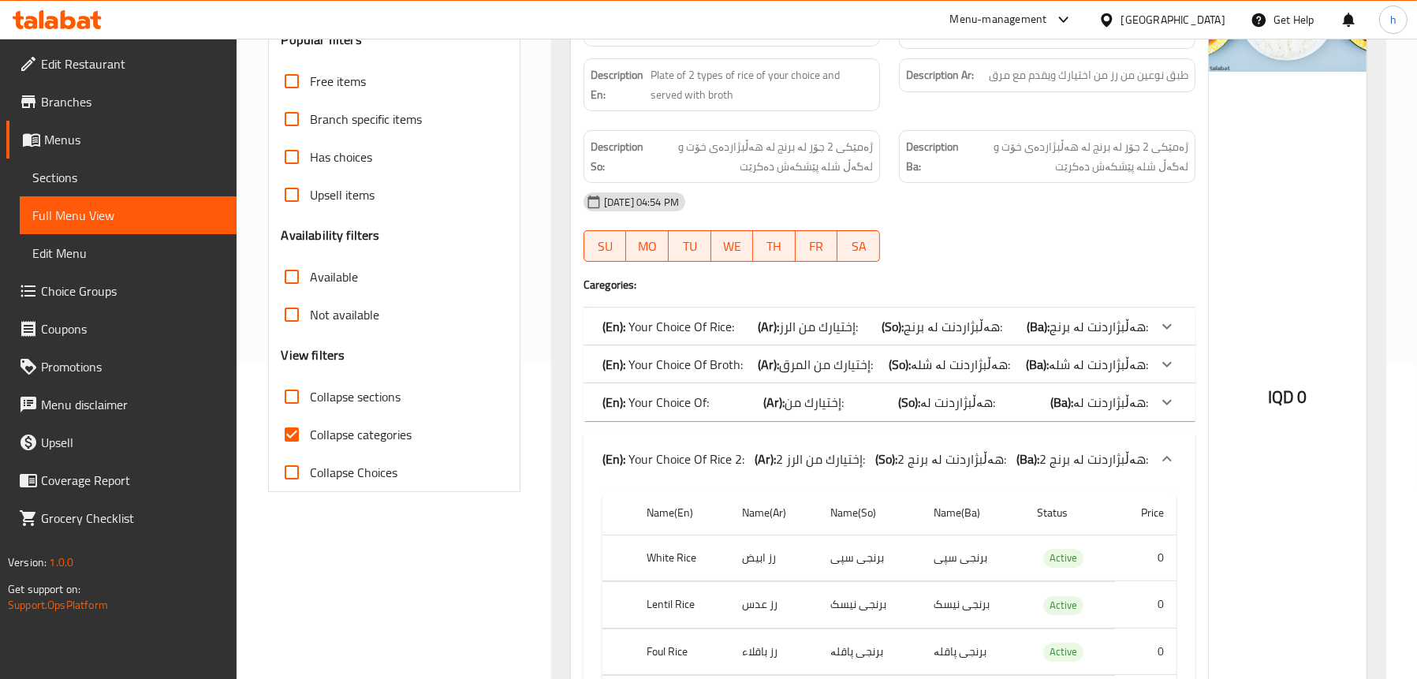
click at [722, 442] on div "(En): Your Choice Of Rice 2: (Ar): إختيارك من الرز 2: (So): هەڵبژاردنت لە برنج …" at bounding box center [890, 459] width 612 height 50
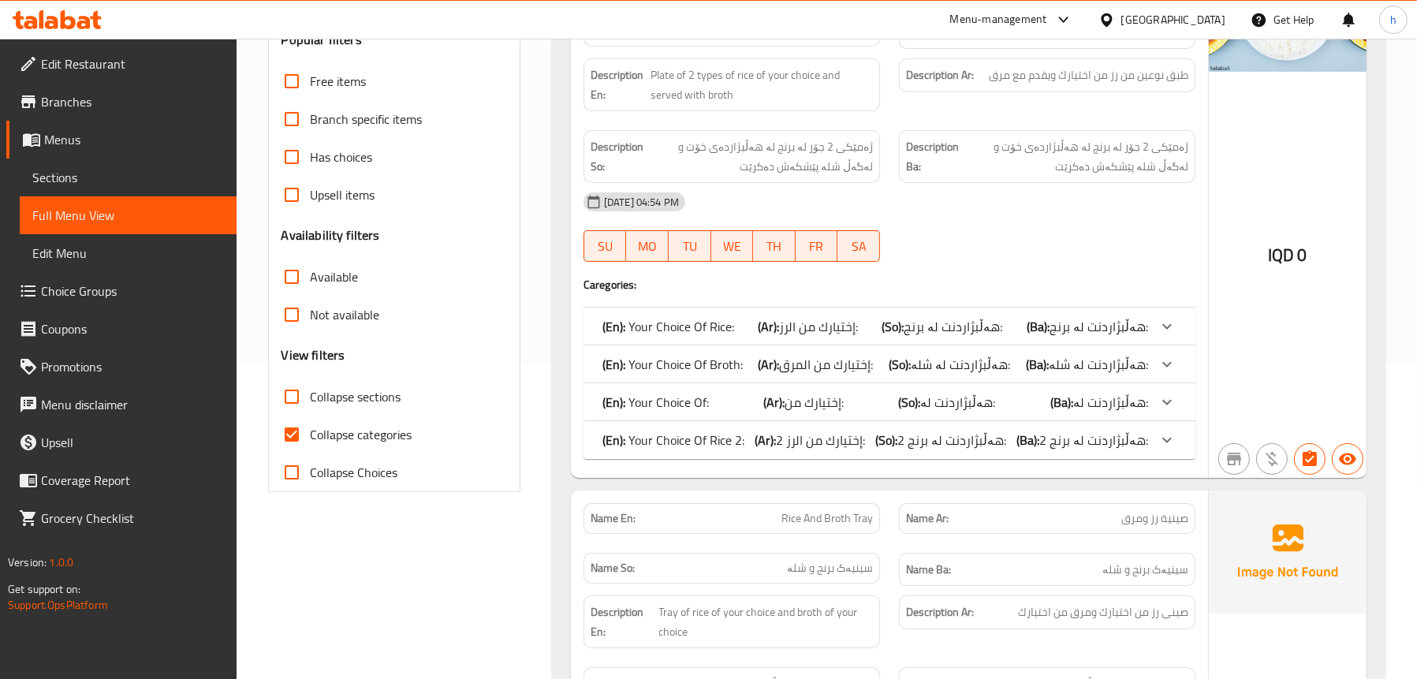
click at [722, 336] on p "(En): Your Choice Of Rice 2:" at bounding box center [669, 326] width 132 height 19
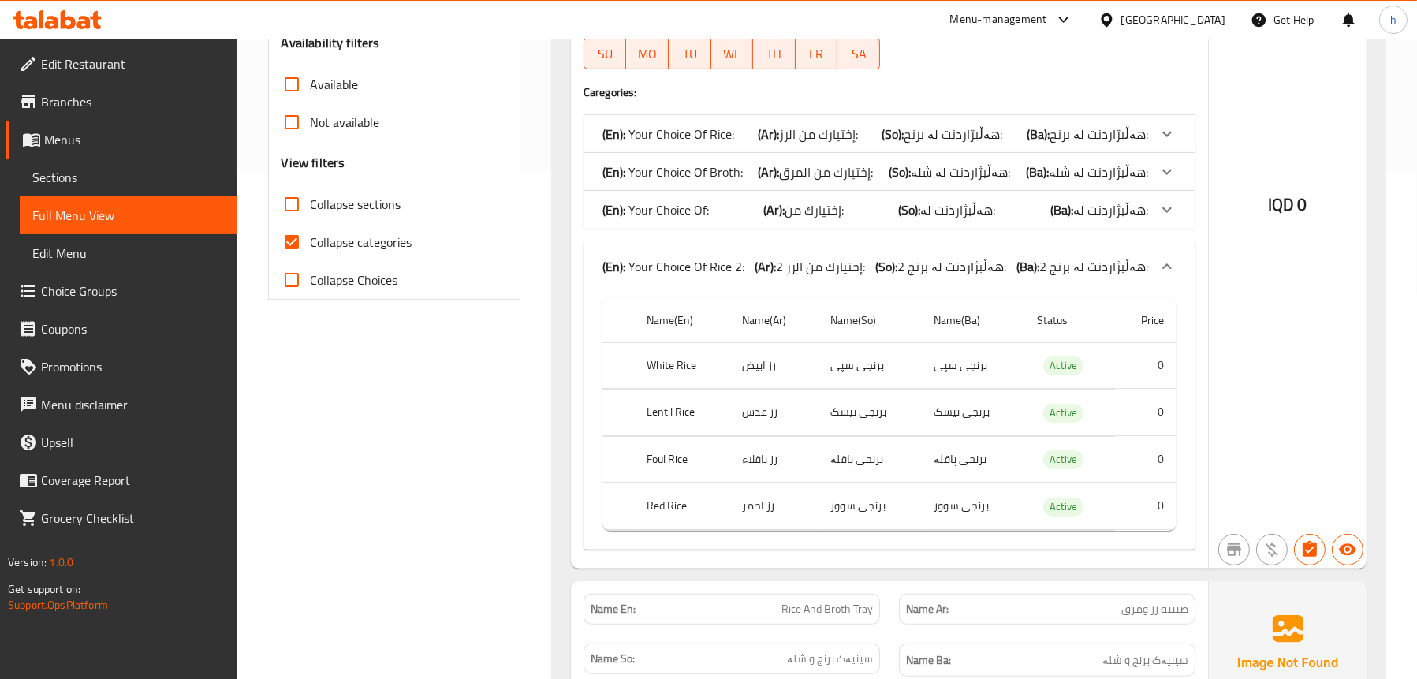
scroll to position [394, 0]
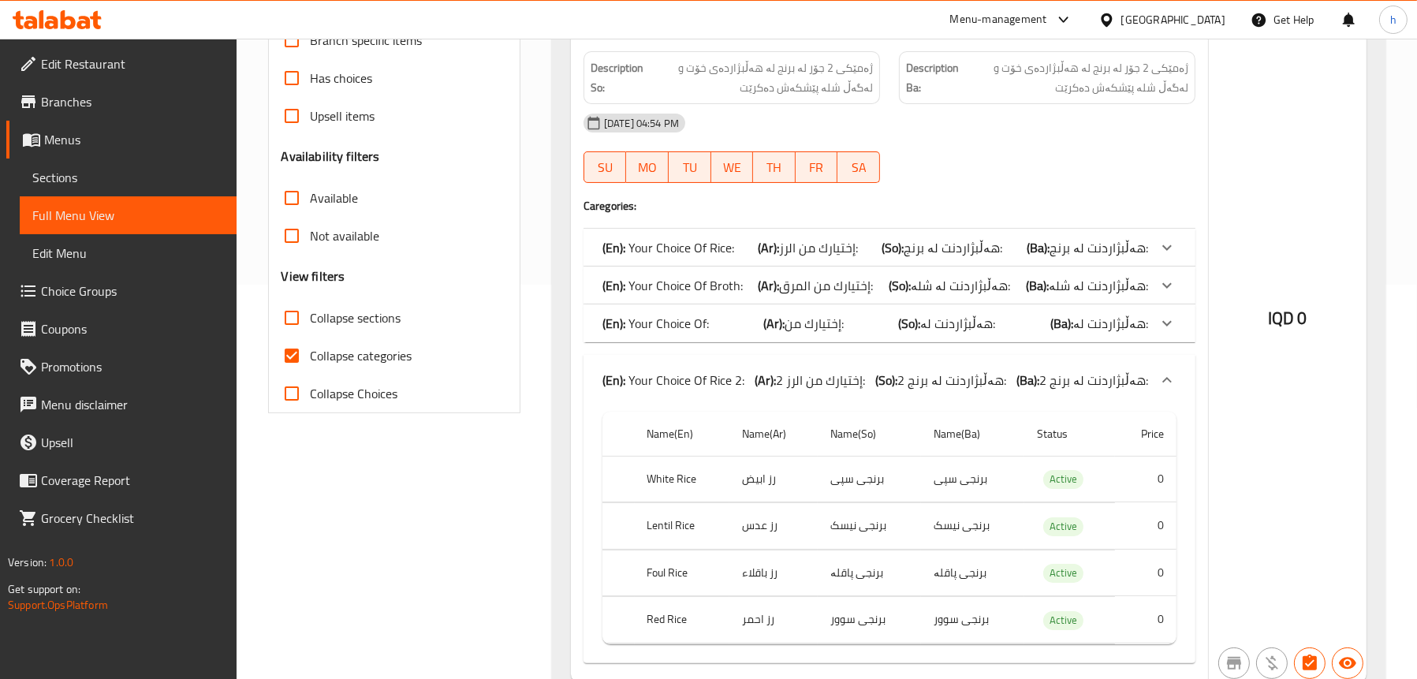
click at [713, 371] on p "(En): Your Choice Of Rice 2:" at bounding box center [674, 380] width 142 height 19
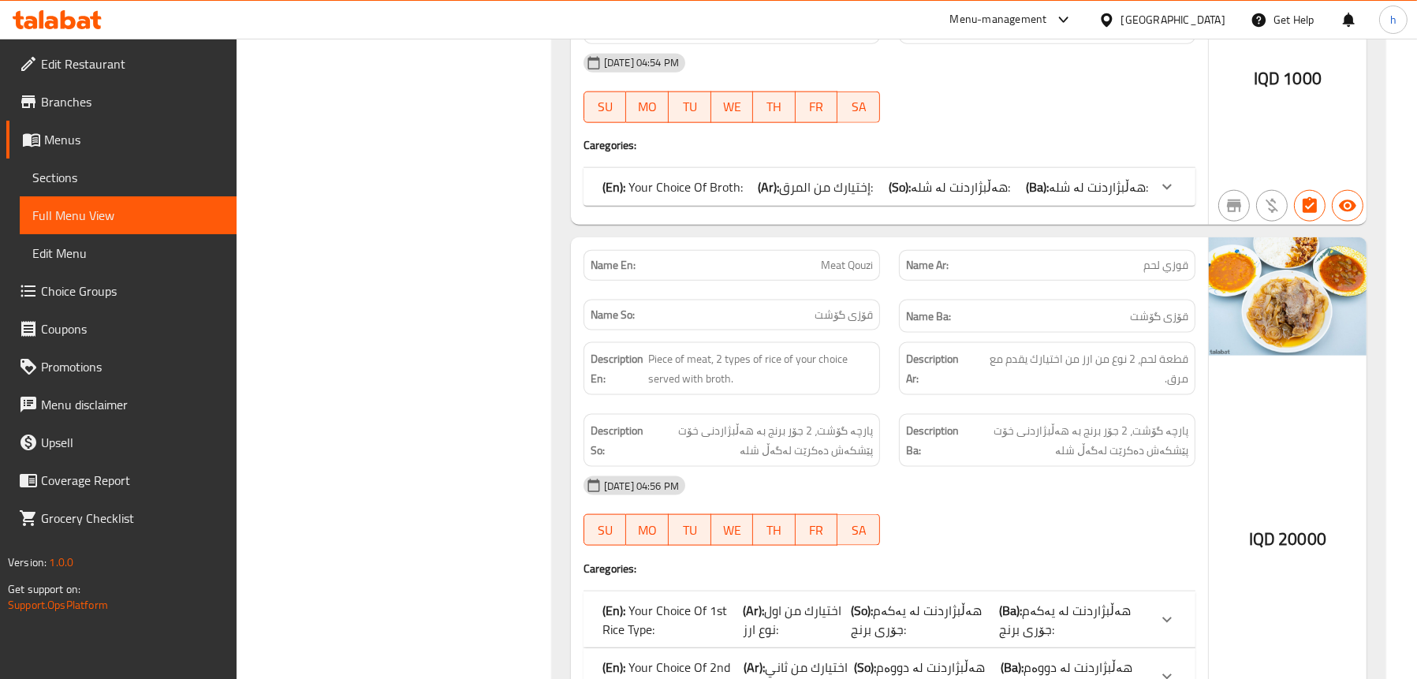
scroll to position [3076, 0]
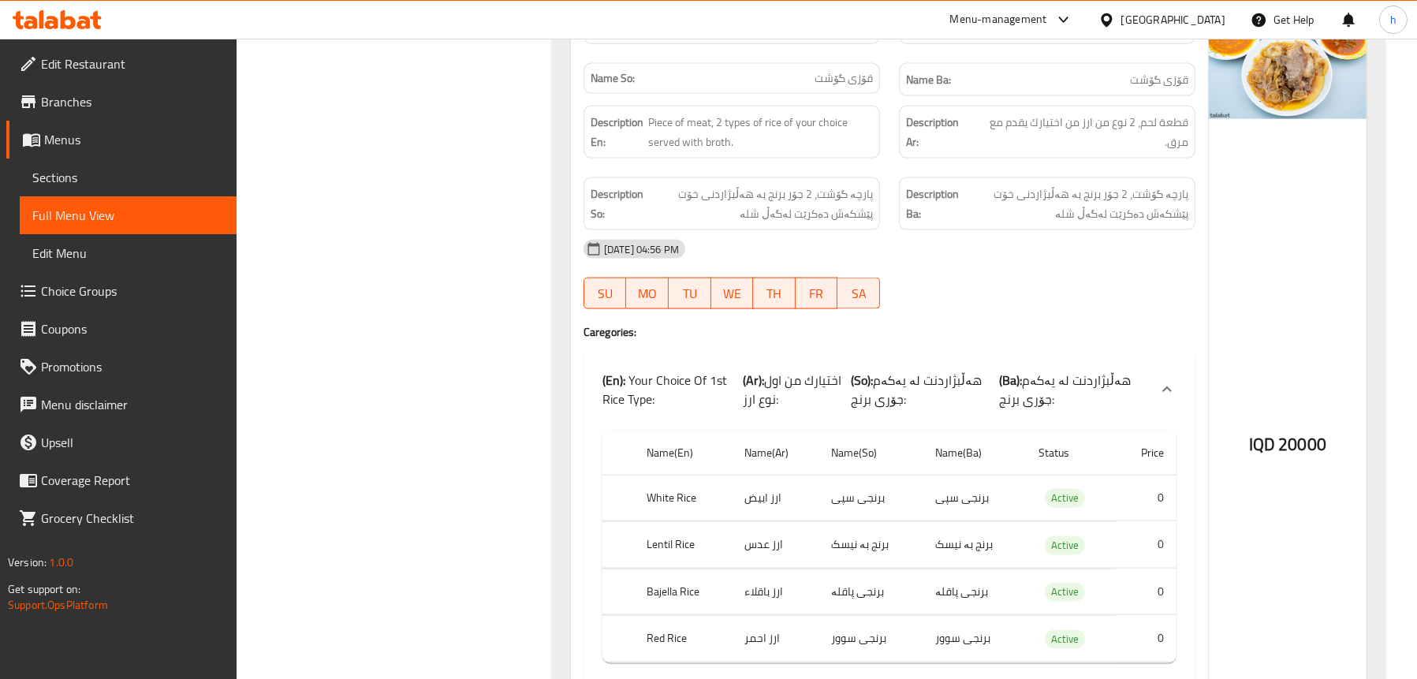
scroll to position [3391, 0]
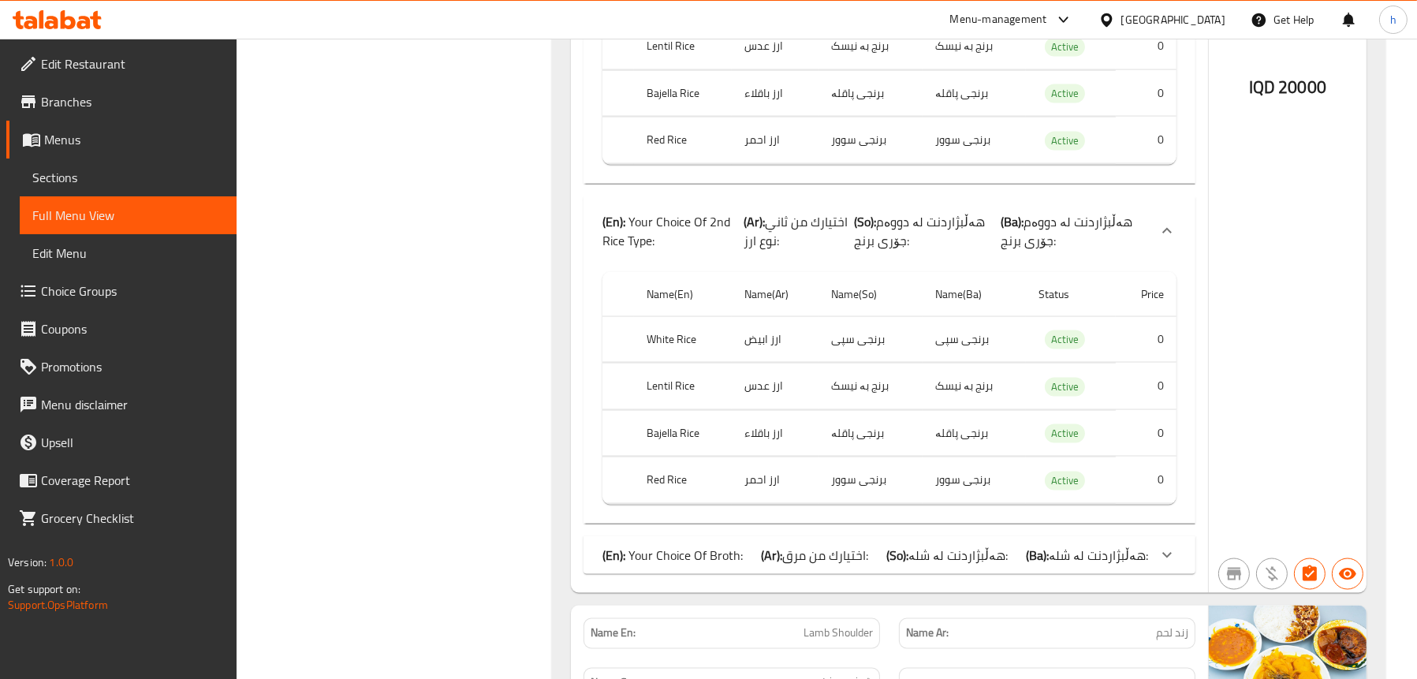
scroll to position [3628, 0]
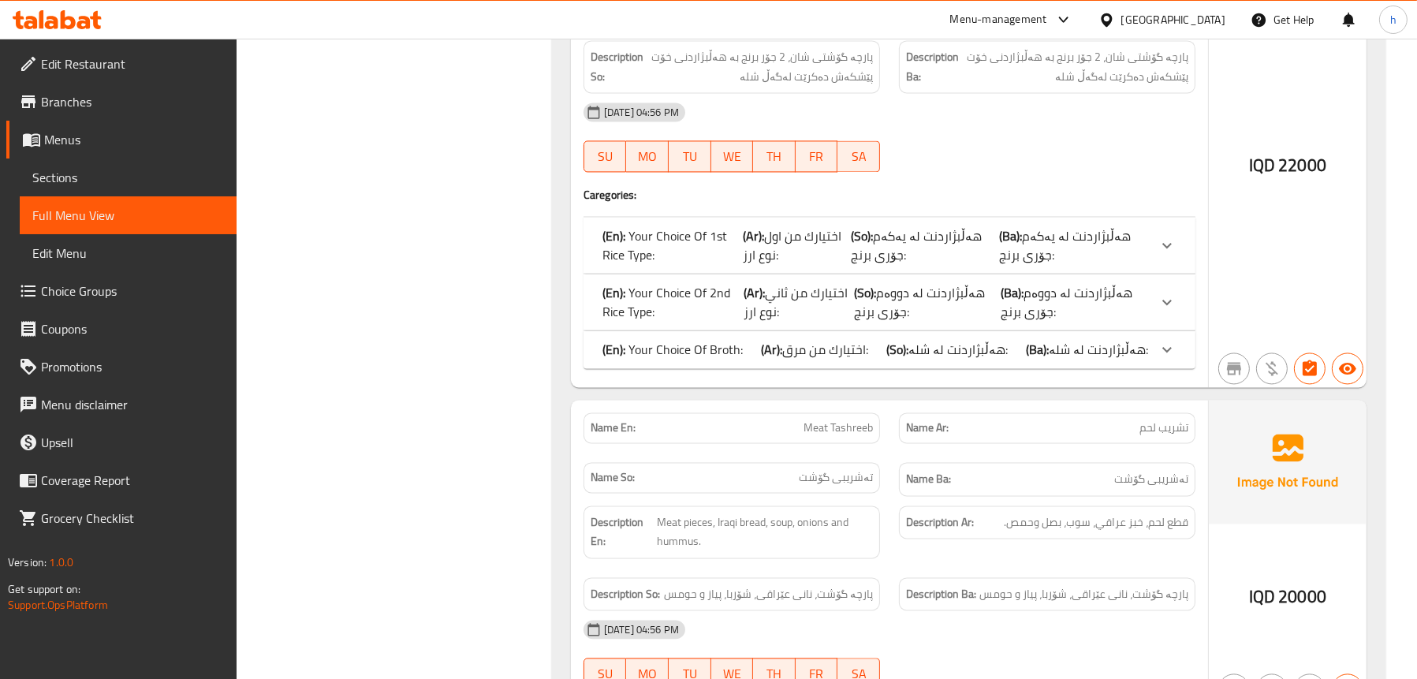
scroll to position [4574, 0]
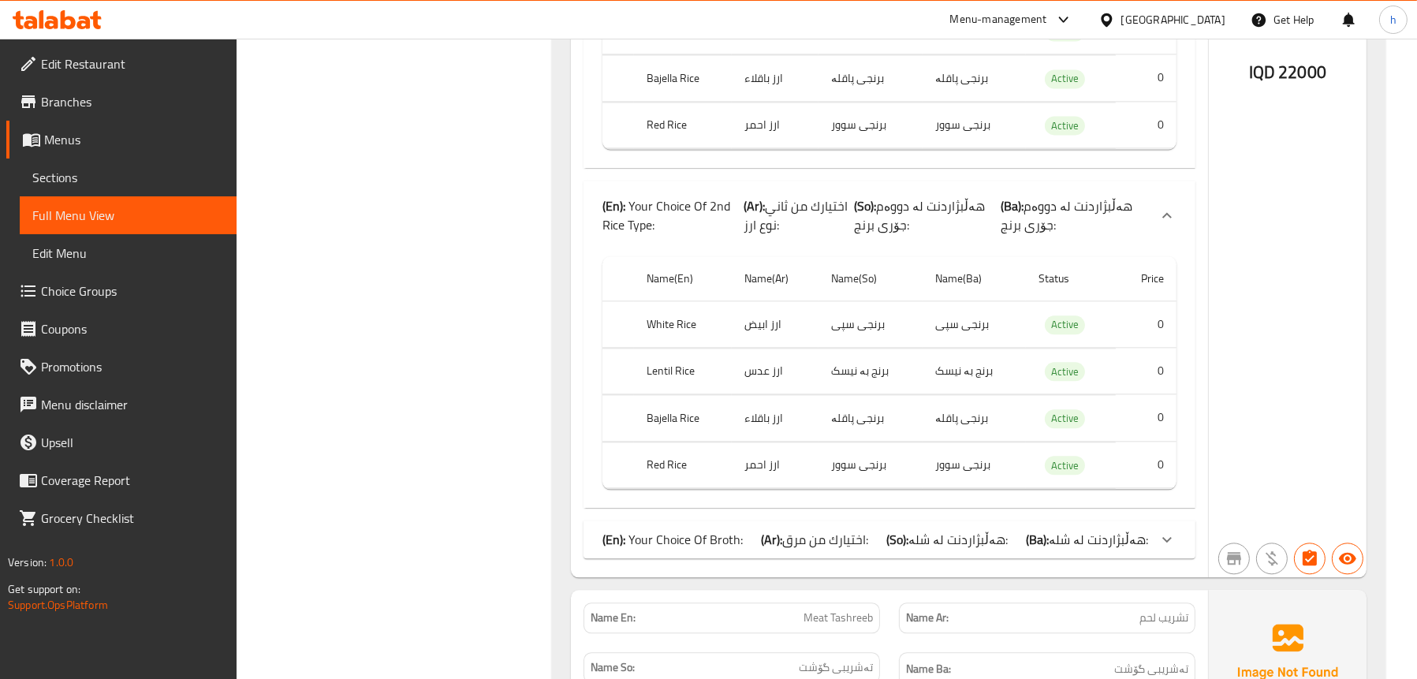
scroll to position [5127, 0]
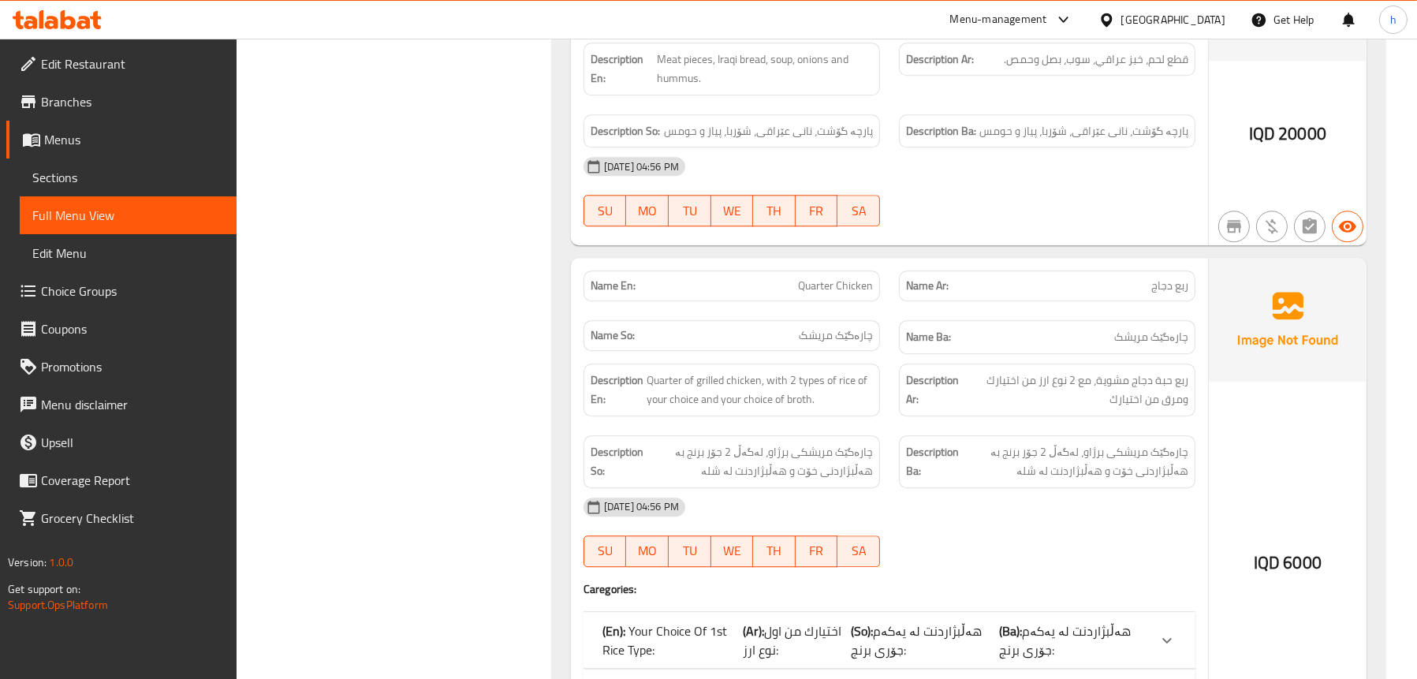
scroll to position [5994, 0]
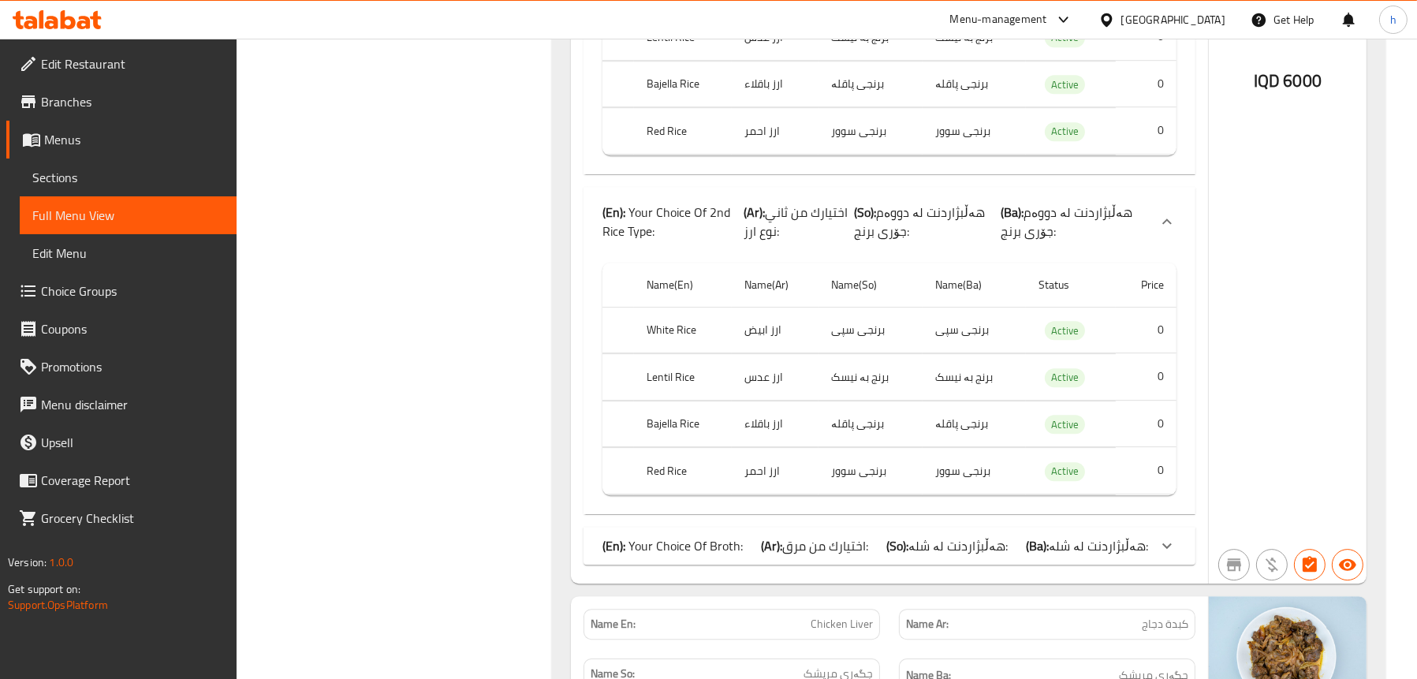
scroll to position [6783, 0]
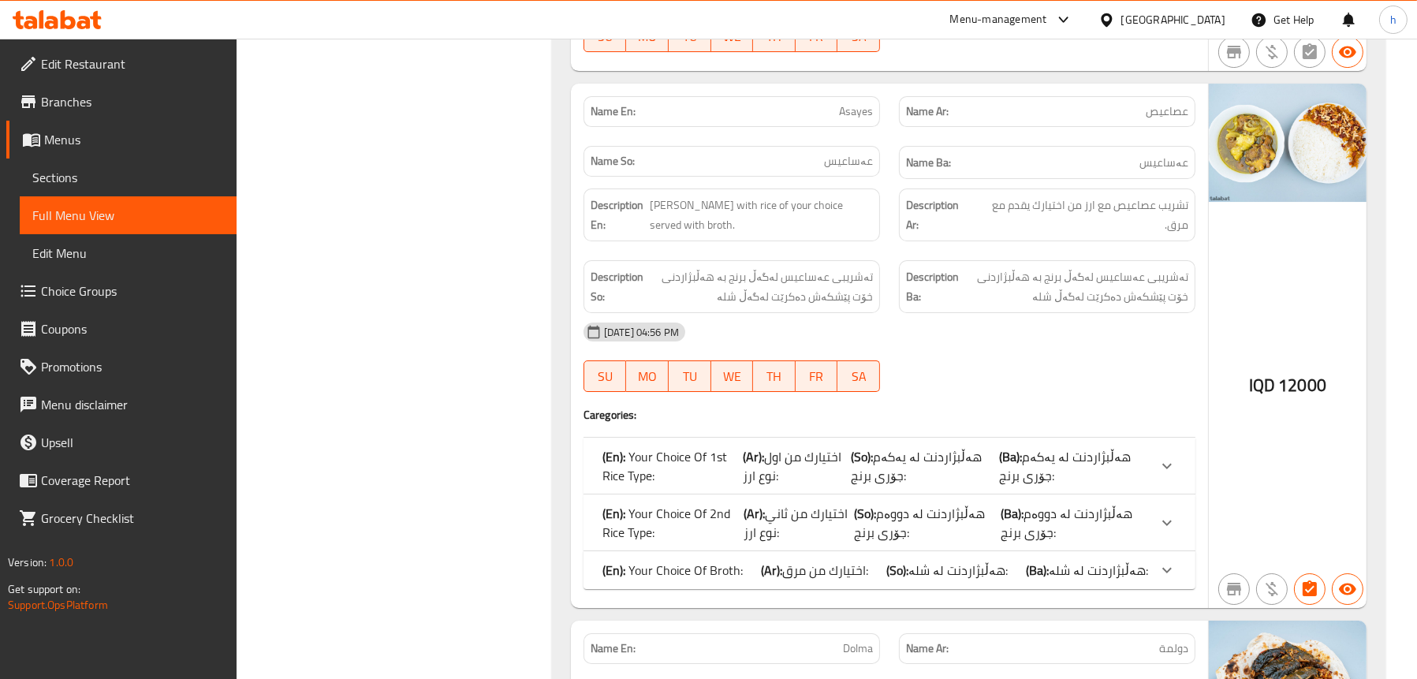
scroll to position [7729, 0]
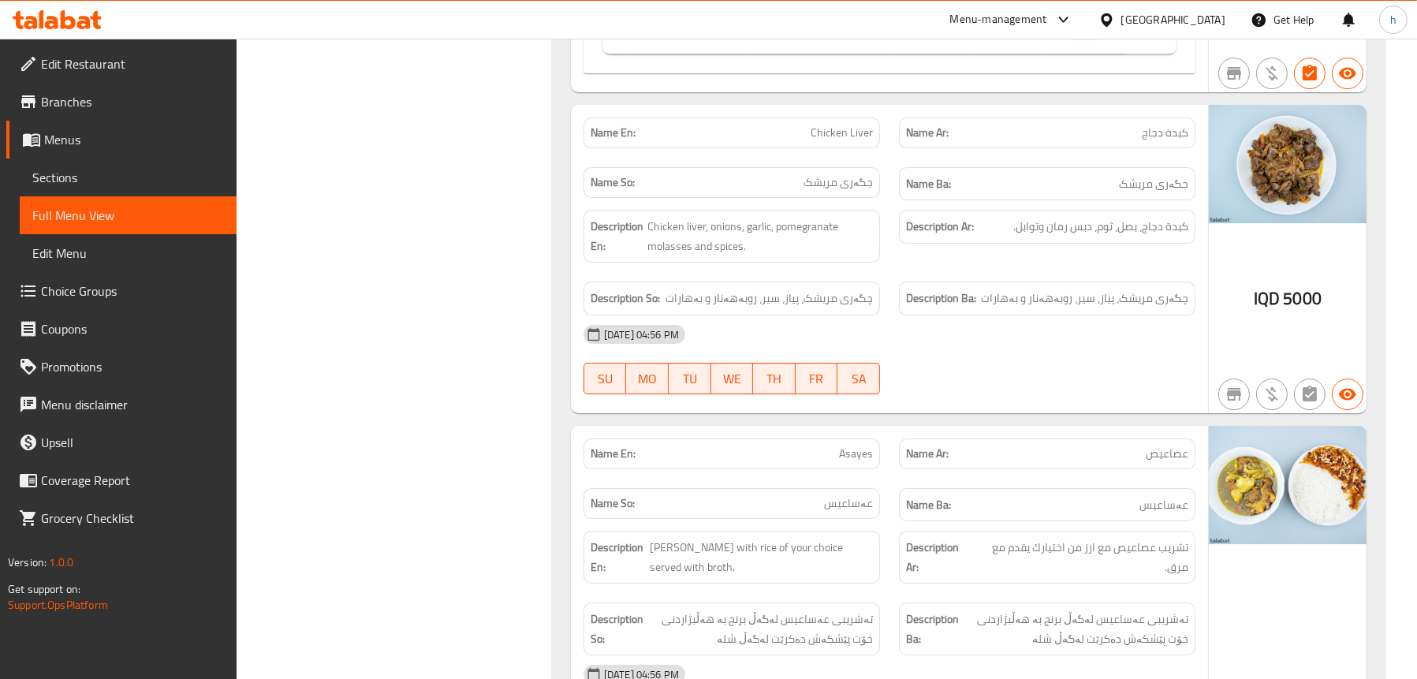
scroll to position [7808, 0]
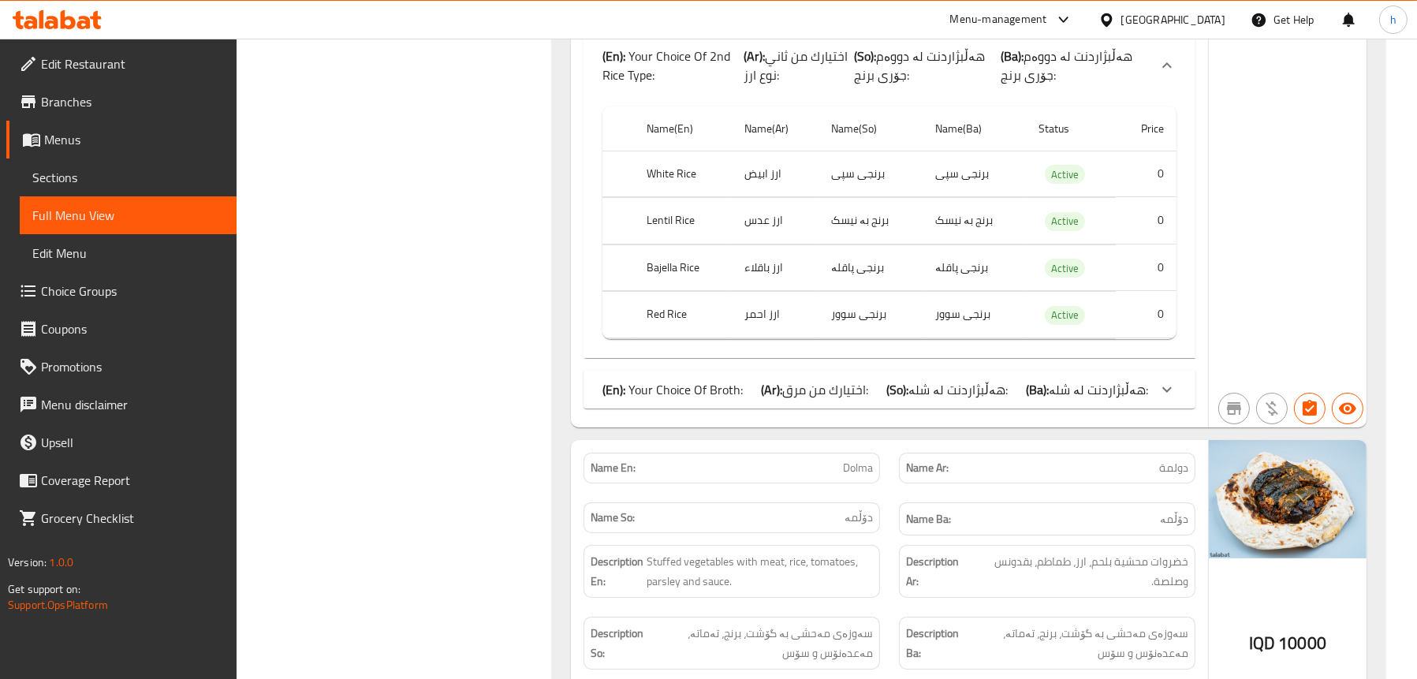
scroll to position [8518, 0]
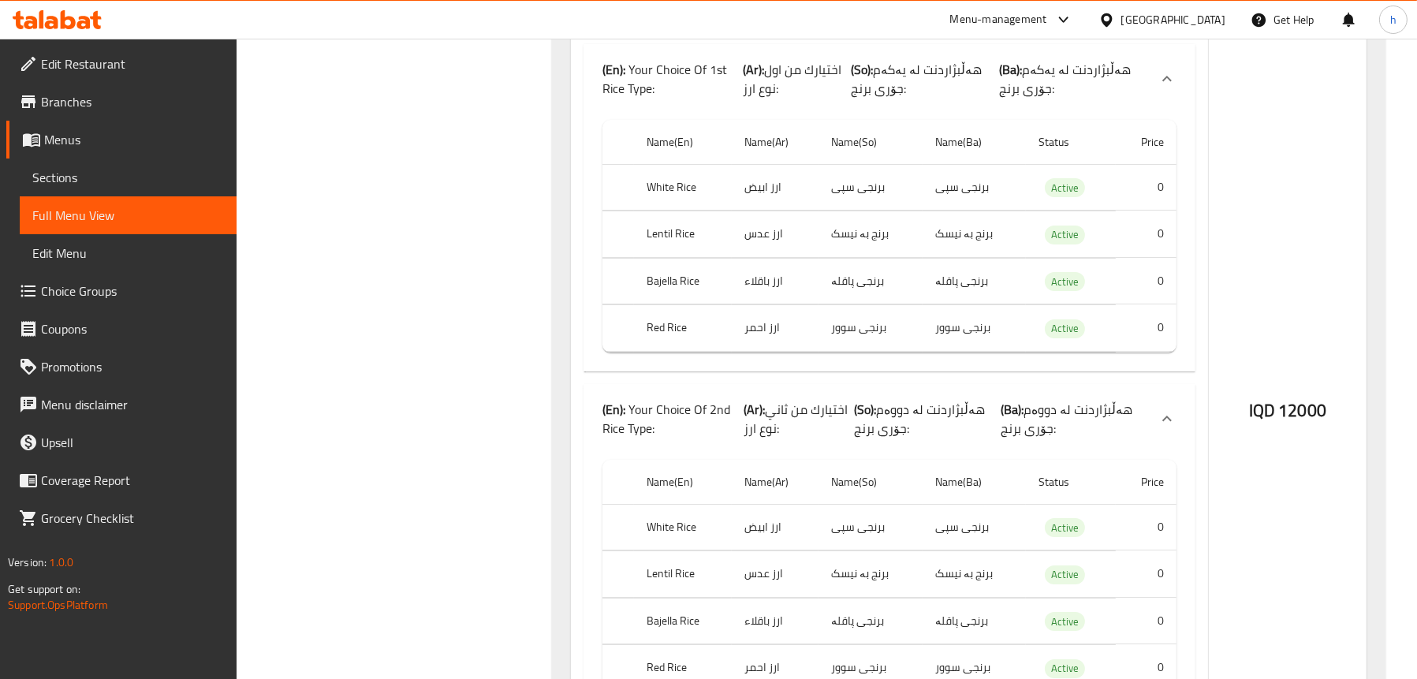
scroll to position [8202, 0]
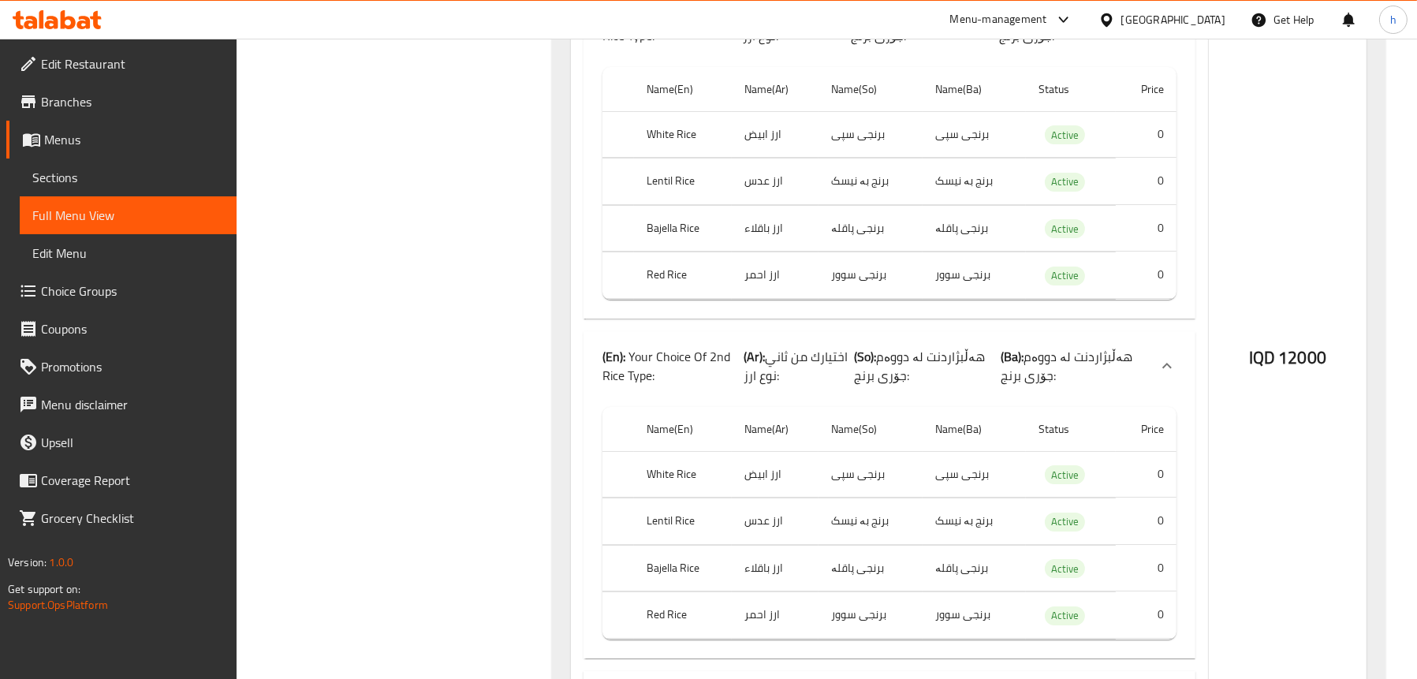
click at [81, 286] on span "Choice Groups" at bounding box center [132, 291] width 183 height 19
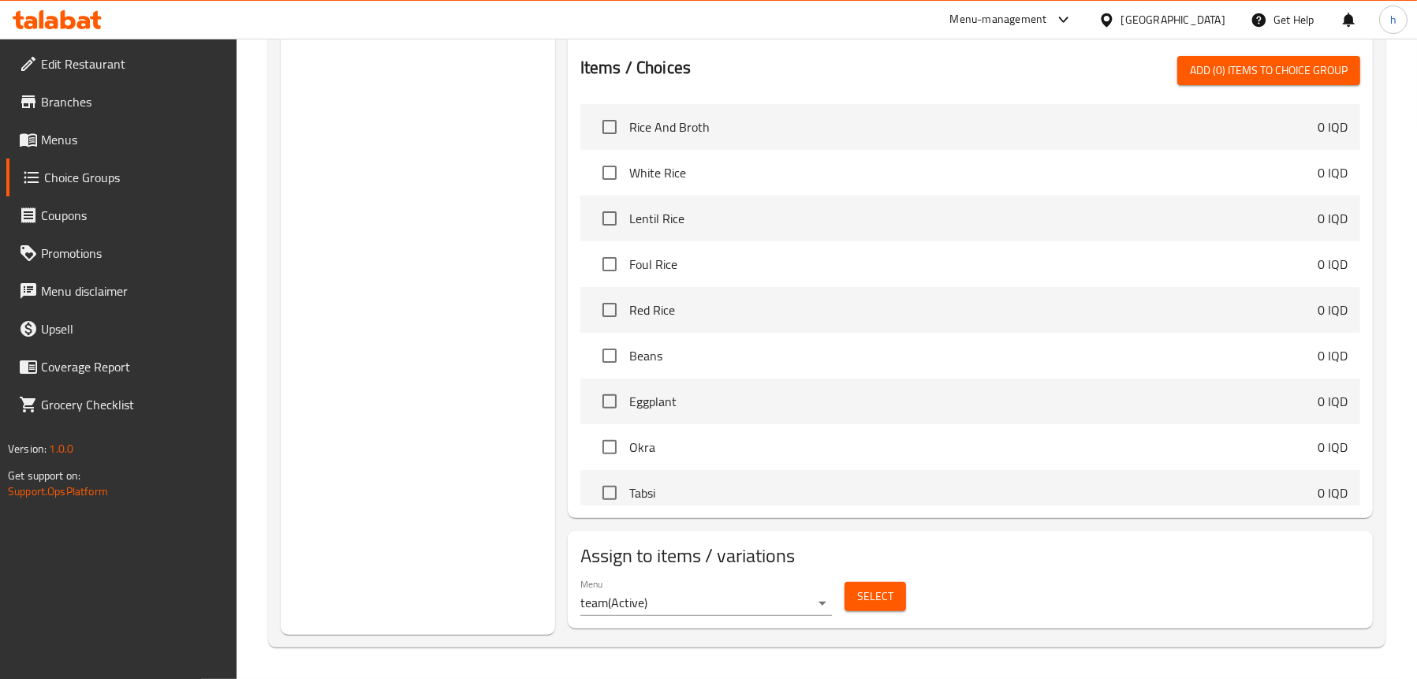
scroll to position [223, 0]
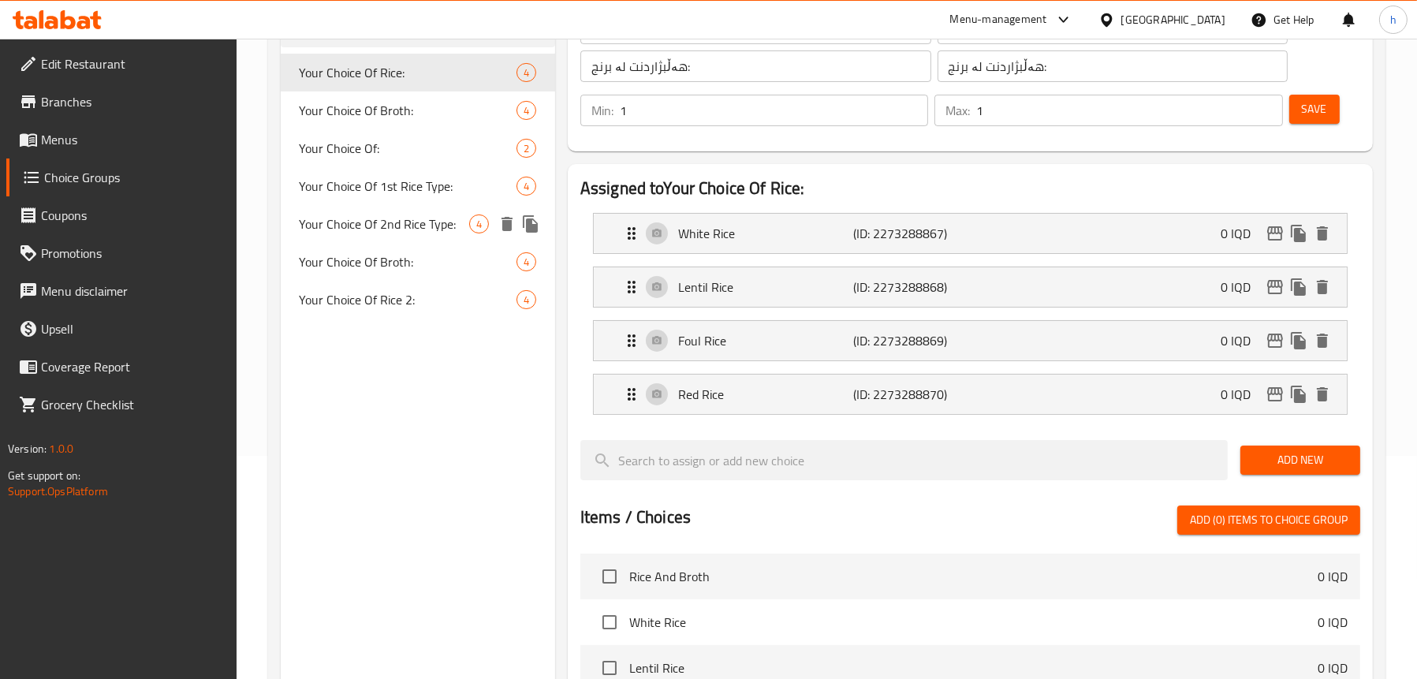
click at [409, 228] on span "Your Choice Of 2nd Rice Type:" at bounding box center [385, 224] width 170 height 19
type input "Your Choice Of 2nd Rice Type:"
type input "اختيارك من ثاني نوع ارز:"
type input "هەڵبژاردنت لە دووەم جۆری برنج:"
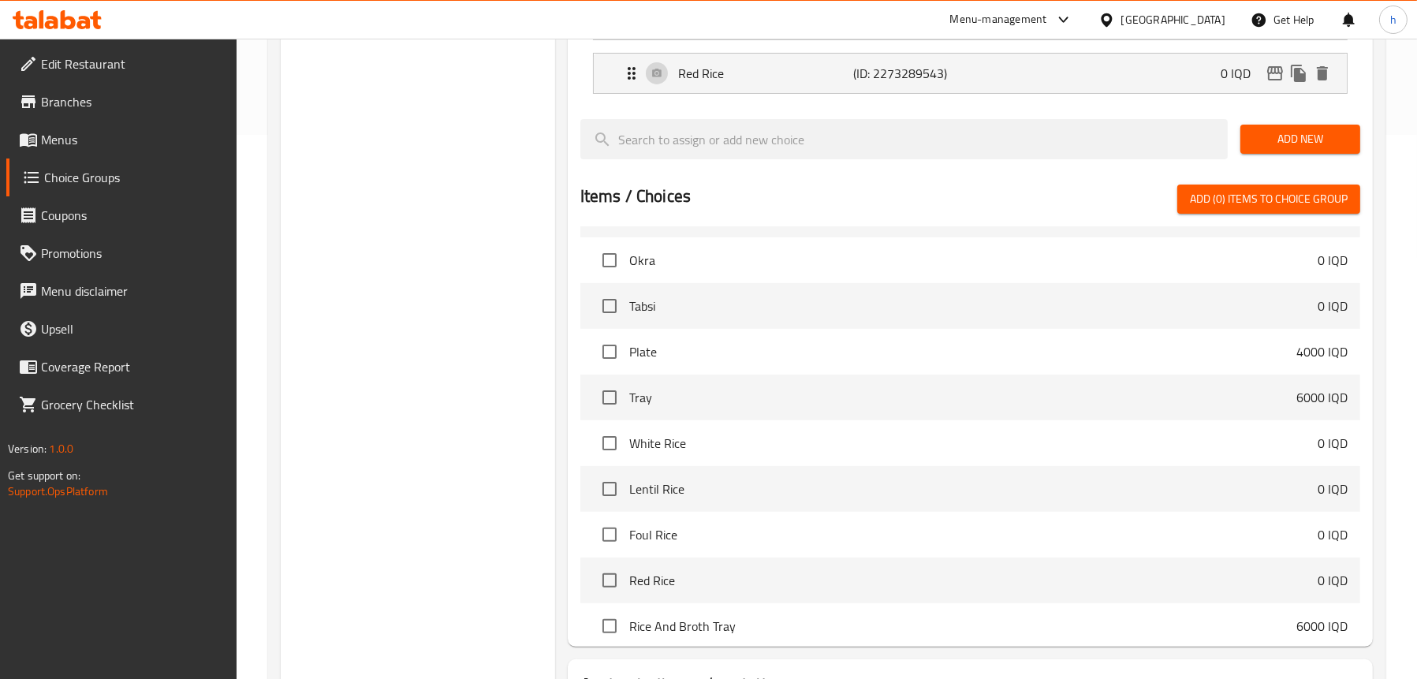
scroll to position [435, 0]
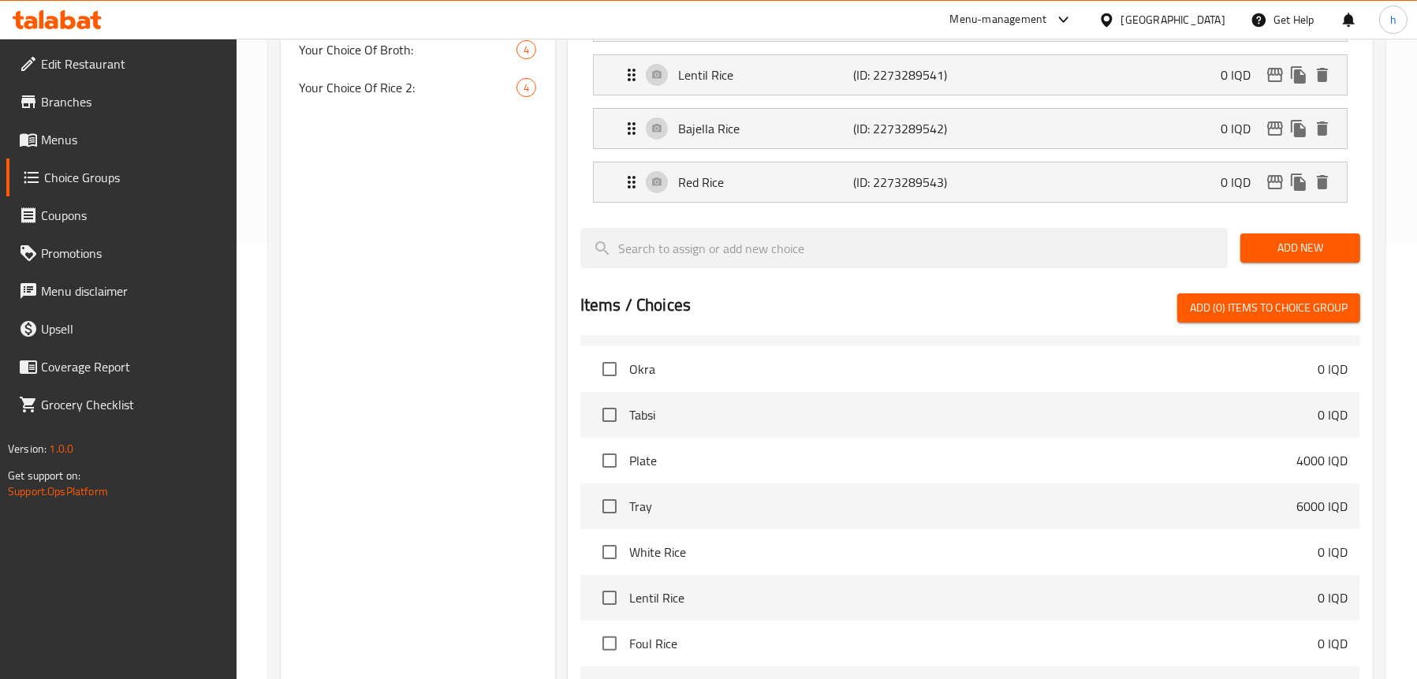
click at [82, 149] on link "Menus" at bounding box center [121, 140] width 230 height 38
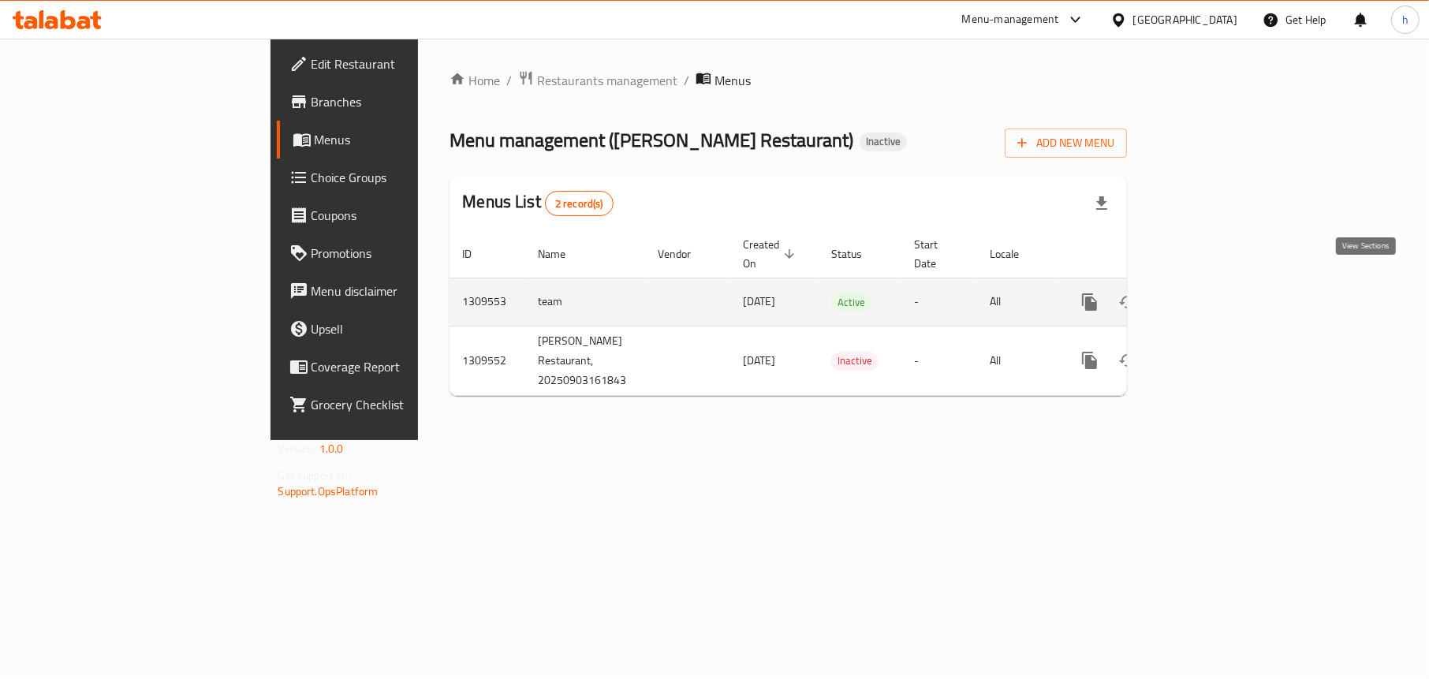
click at [1213, 293] on icon "enhanced table" at bounding box center [1203, 302] width 19 height 19
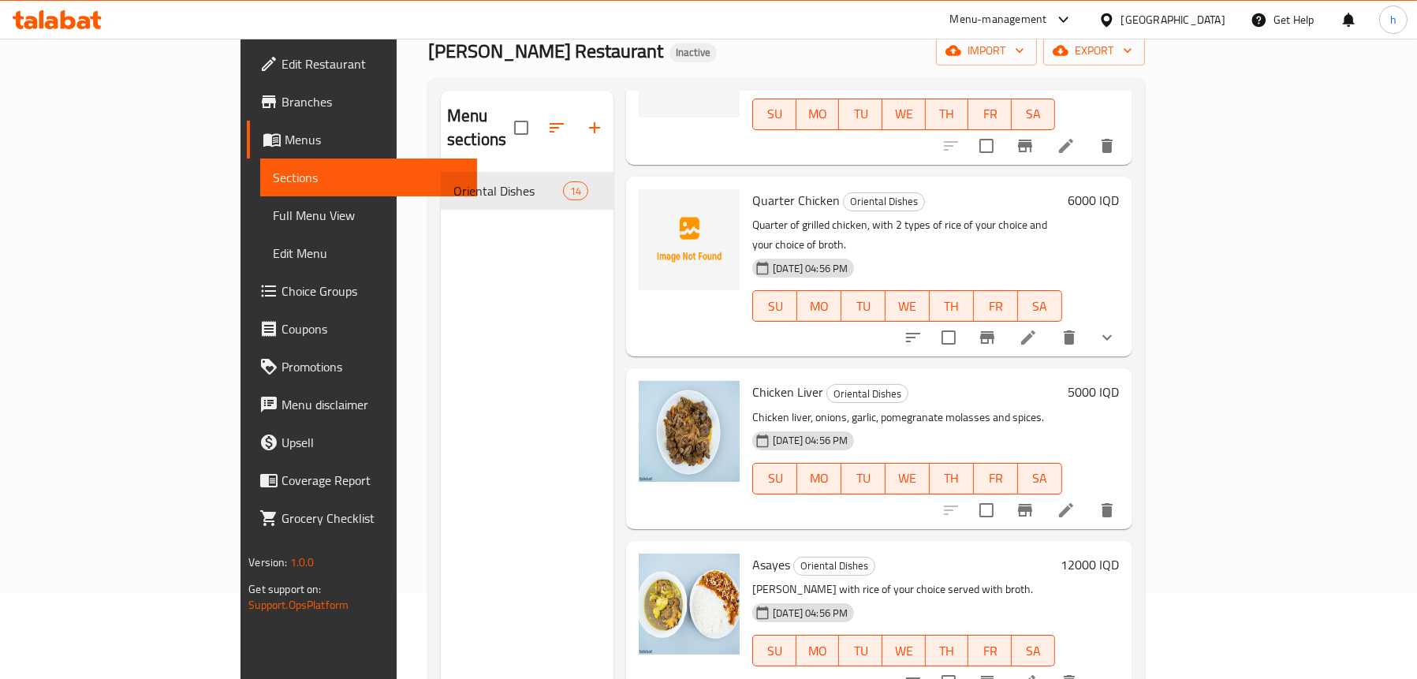
scroll to position [222, 0]
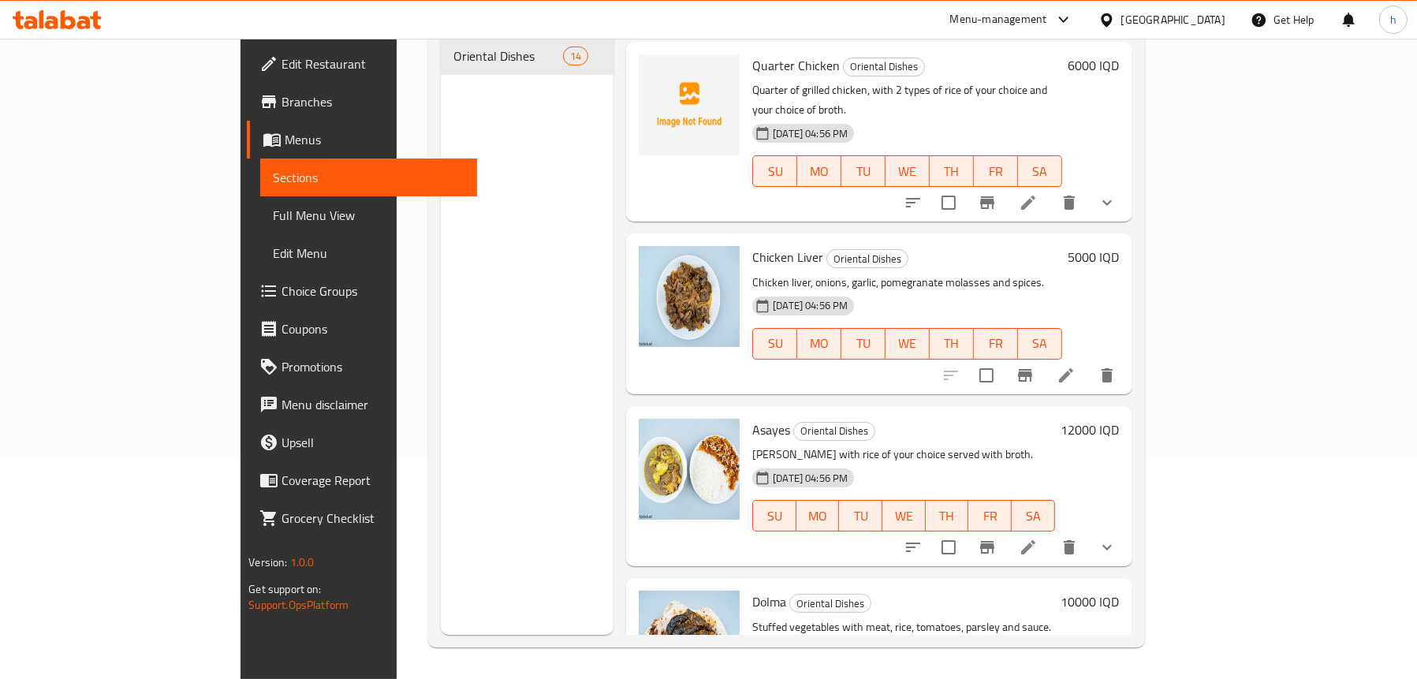
click at [1117, 538] on icon "show more" at bounding box center [1107, 547] width 19 height 19
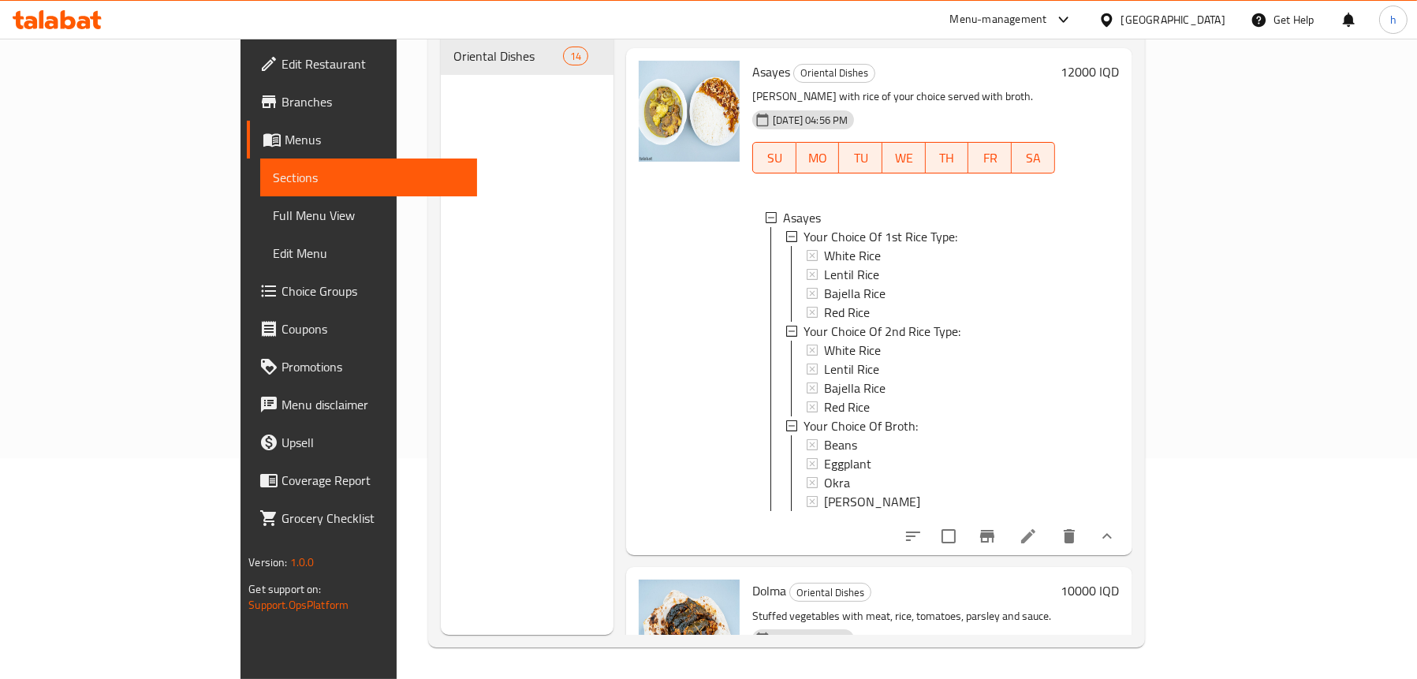
scroll to position [1948, 0]
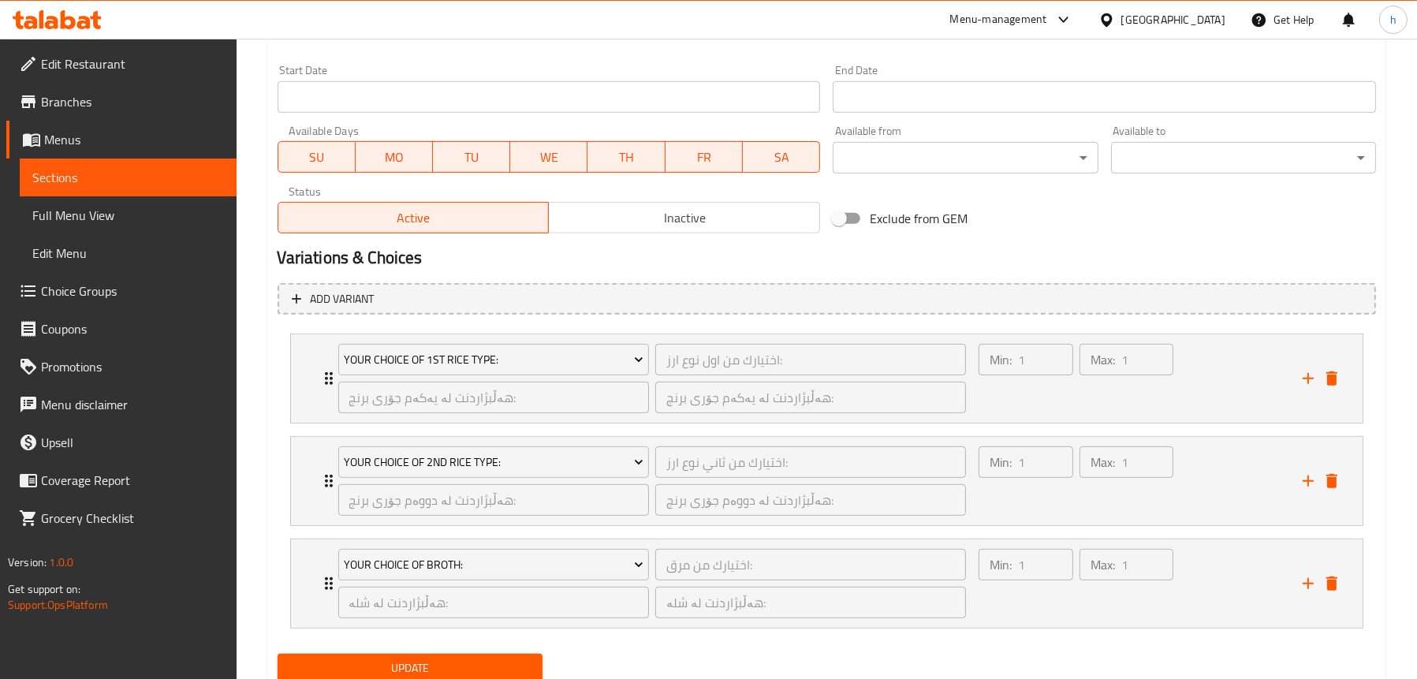
scroll to position [908, 0]
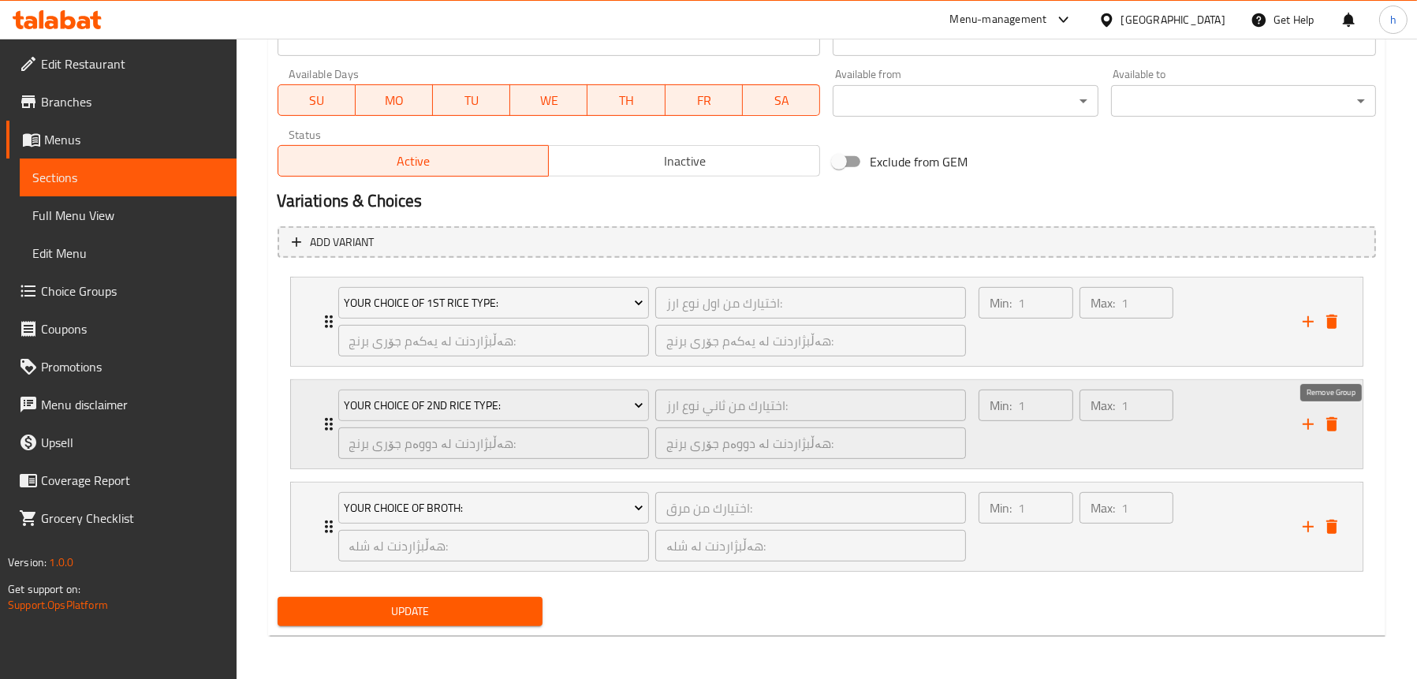
click at [1331, 426] on icon "delete" at bounding box center [1332, 424] width 11 height 14
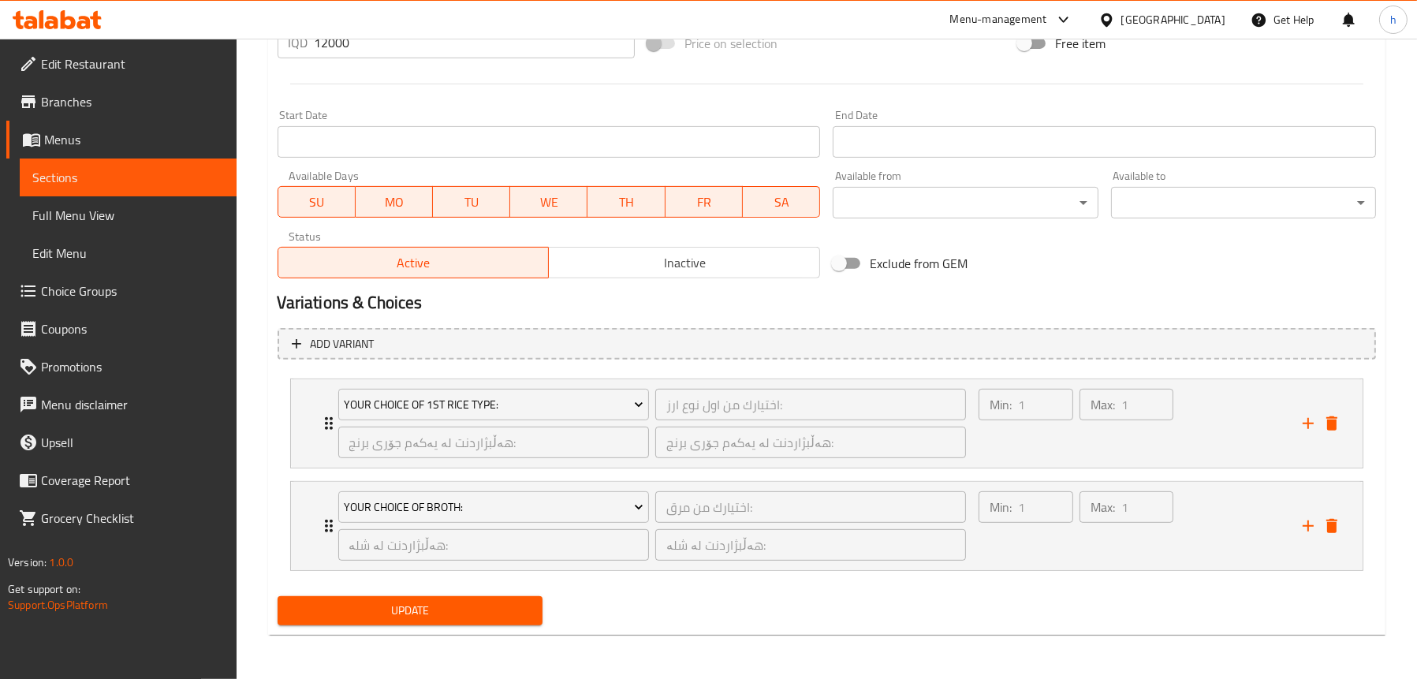
scroll to position [805, 0]
click at [399, 607] on span "Update" at bounding box center [410, 612] width 240 height 20
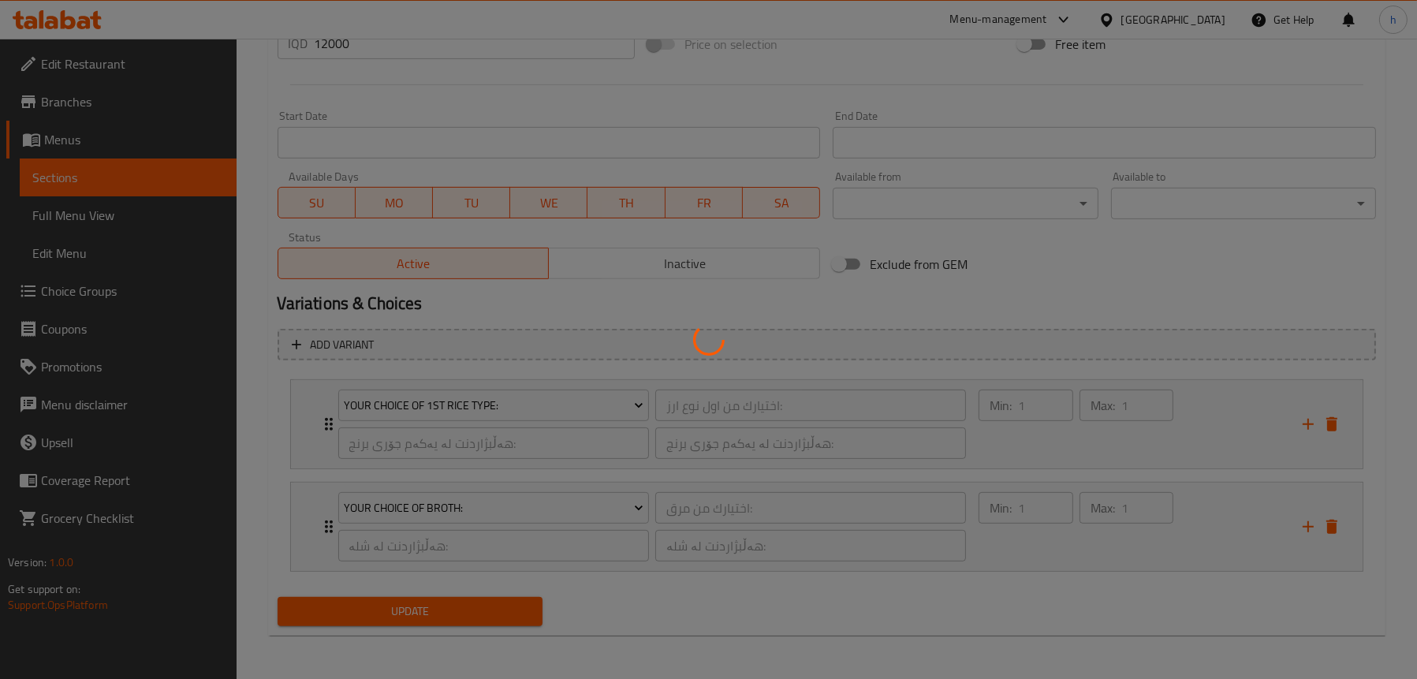
scroll to position [490, 0]
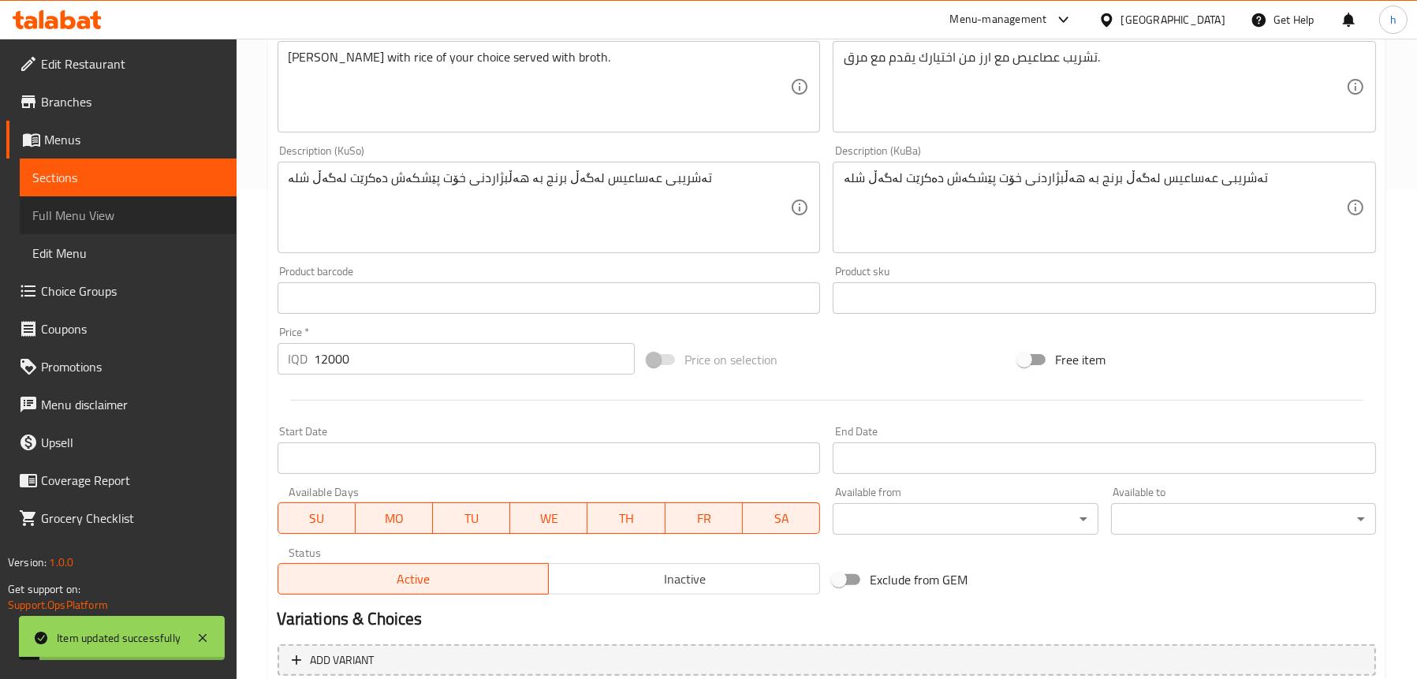
click at [147, 208] on span "Full Menu View" at bounding box center [128, 215] width 192 height 19
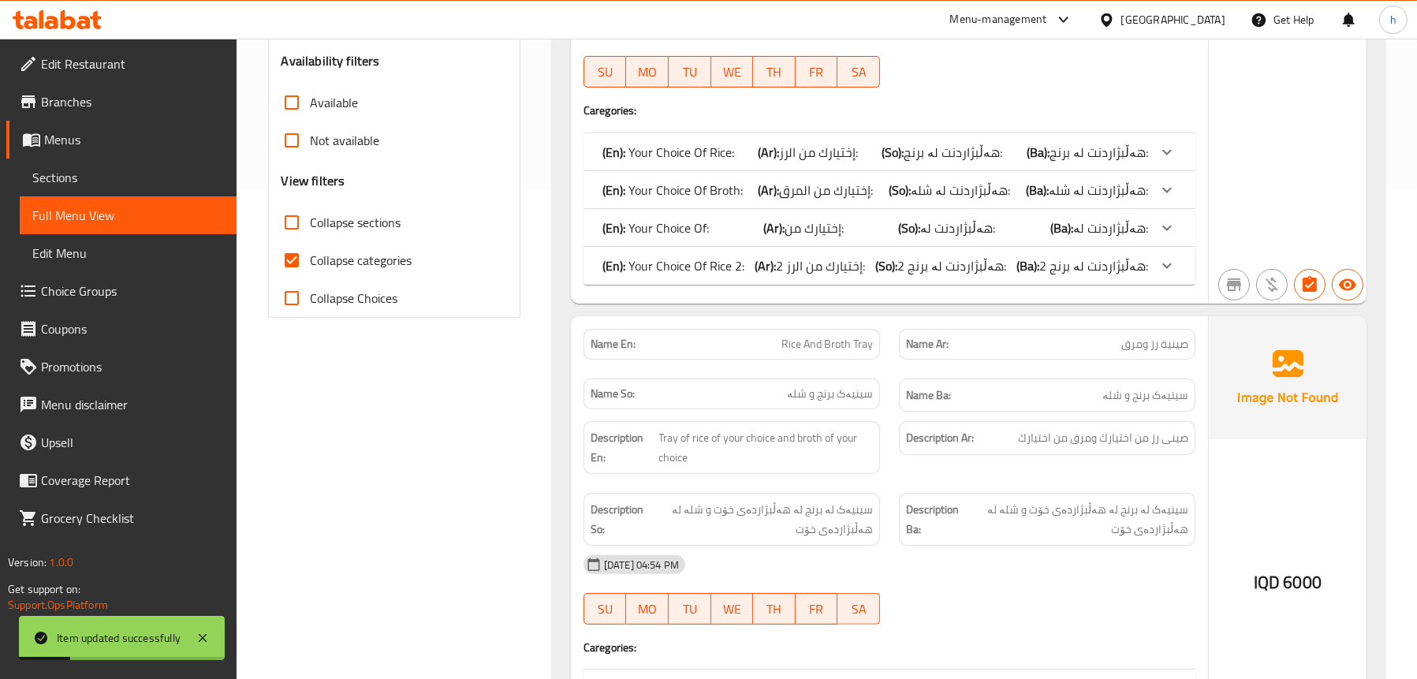
click at [321, 225] on span "Collapse sections" at bounding box center [356, 222] width 91 height 19
click at [311, 225] on input "Collapse sections" at bounding box center [292, 222] width 38 height 38
checkbox input "true"
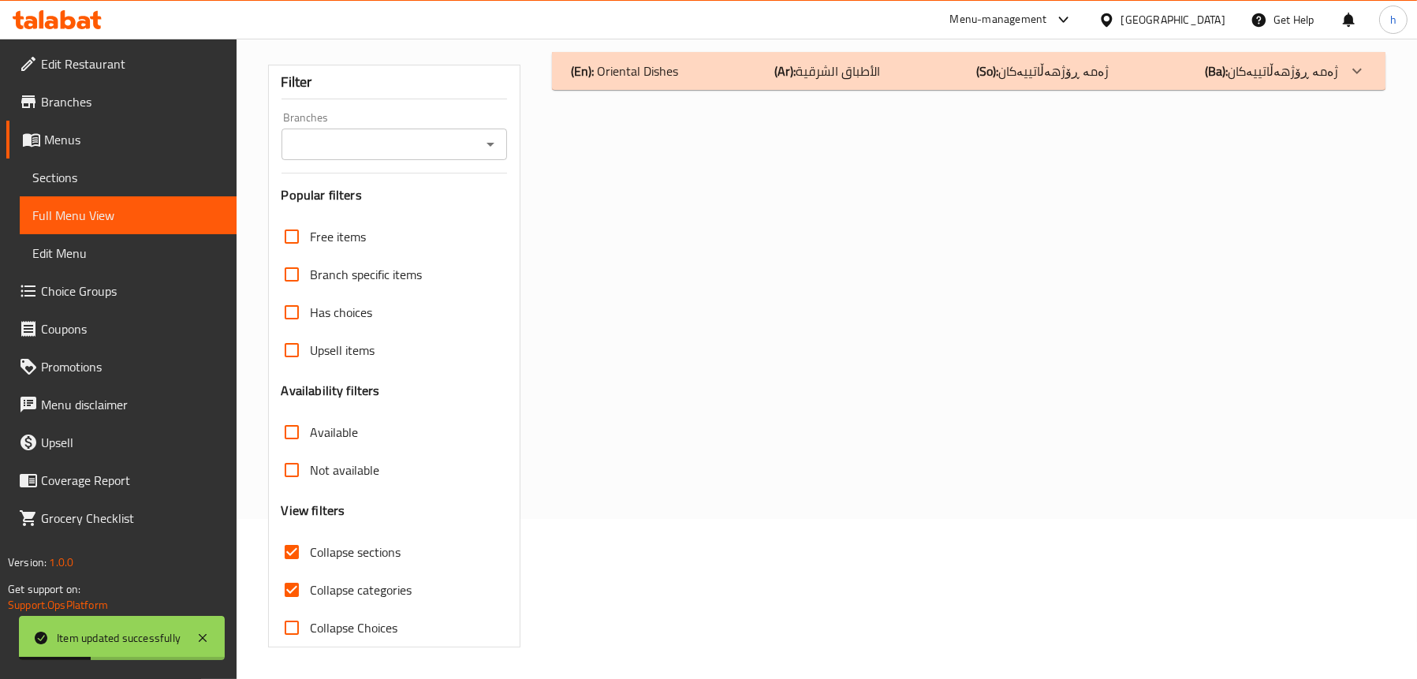
scroll to position [160, 0]
click at [342, 259] on label "Branch specific items" at bounding box center [348, 275] width 150 height 38
click at [311, 259] on input "Branch specific items" at bounding box center [292, 275] width 38 height 38
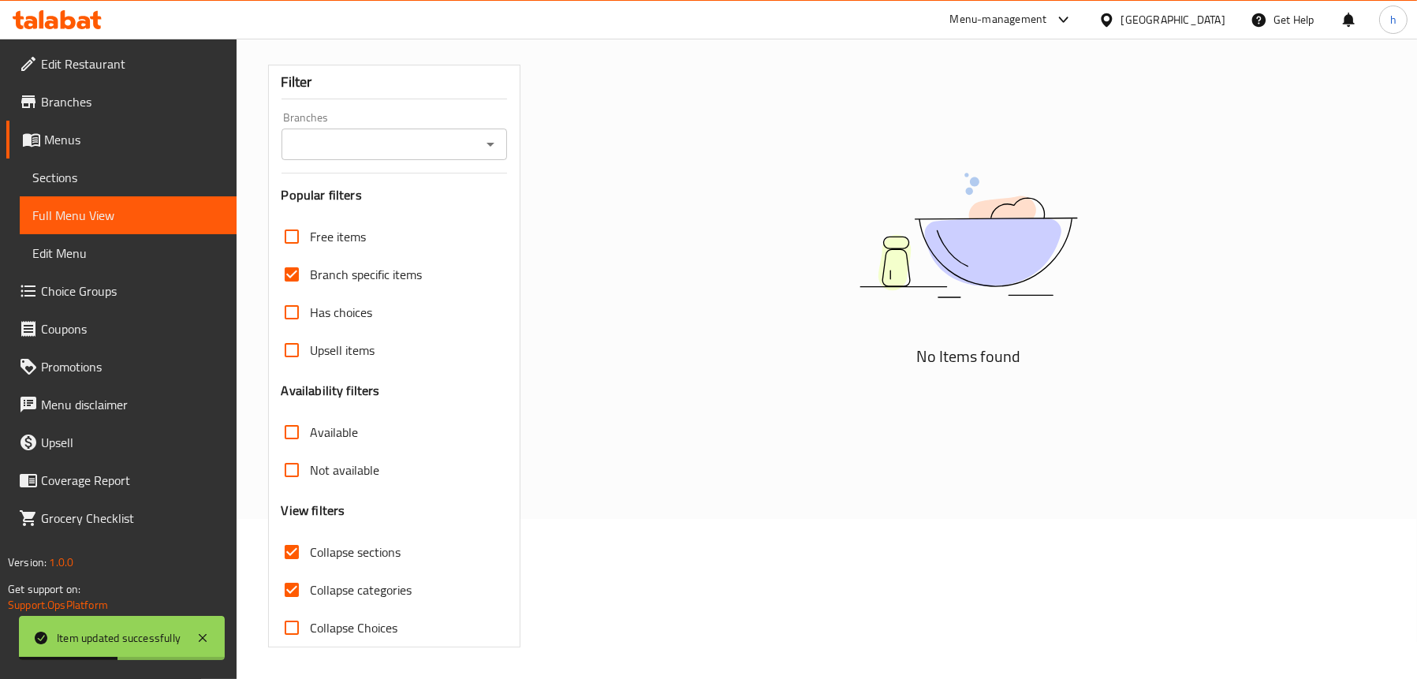
click at [342, 259] on label "Branch specific items" at bounding box center [348, 275] width 150 height 38
click at [311, 259] on input "Branch specific items" at bounding box center [292, 275] width 38 height 38
checkbox input "false"
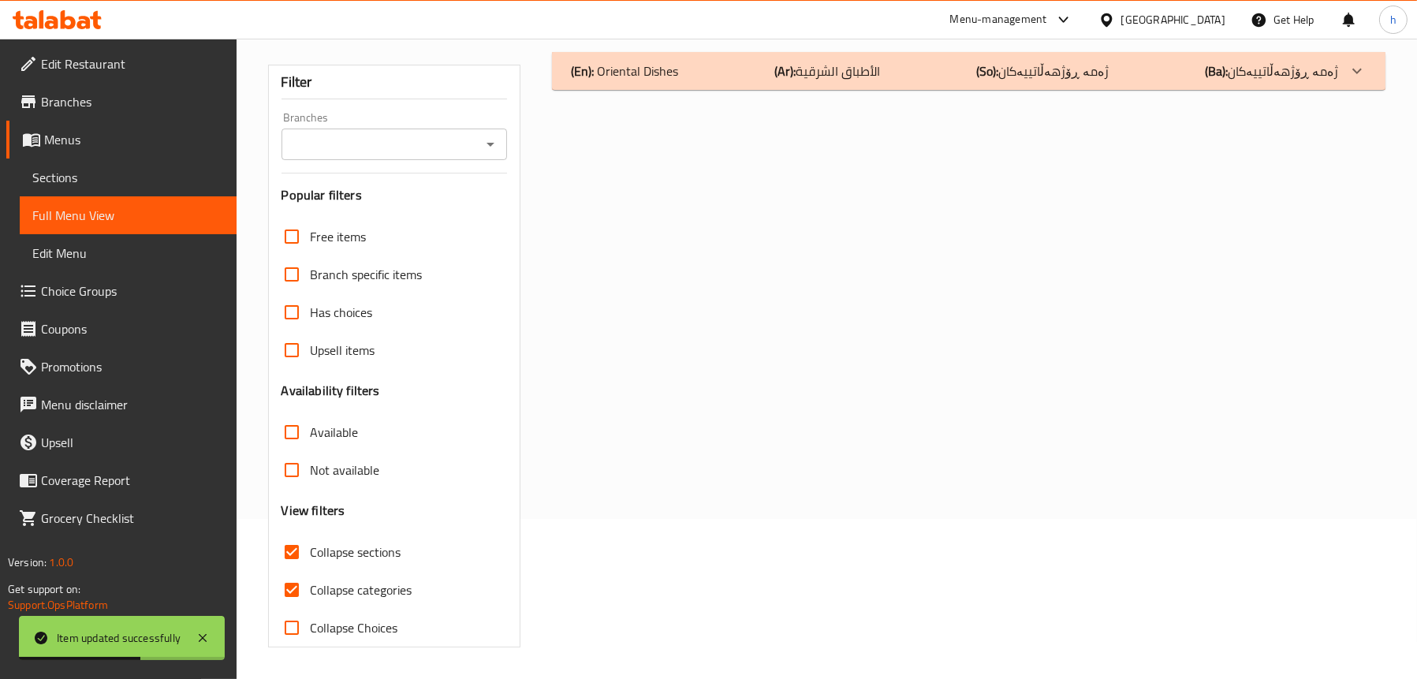
click at [495, 148] on icon "Open" at bounding box center [490, 144] width 19 height 19
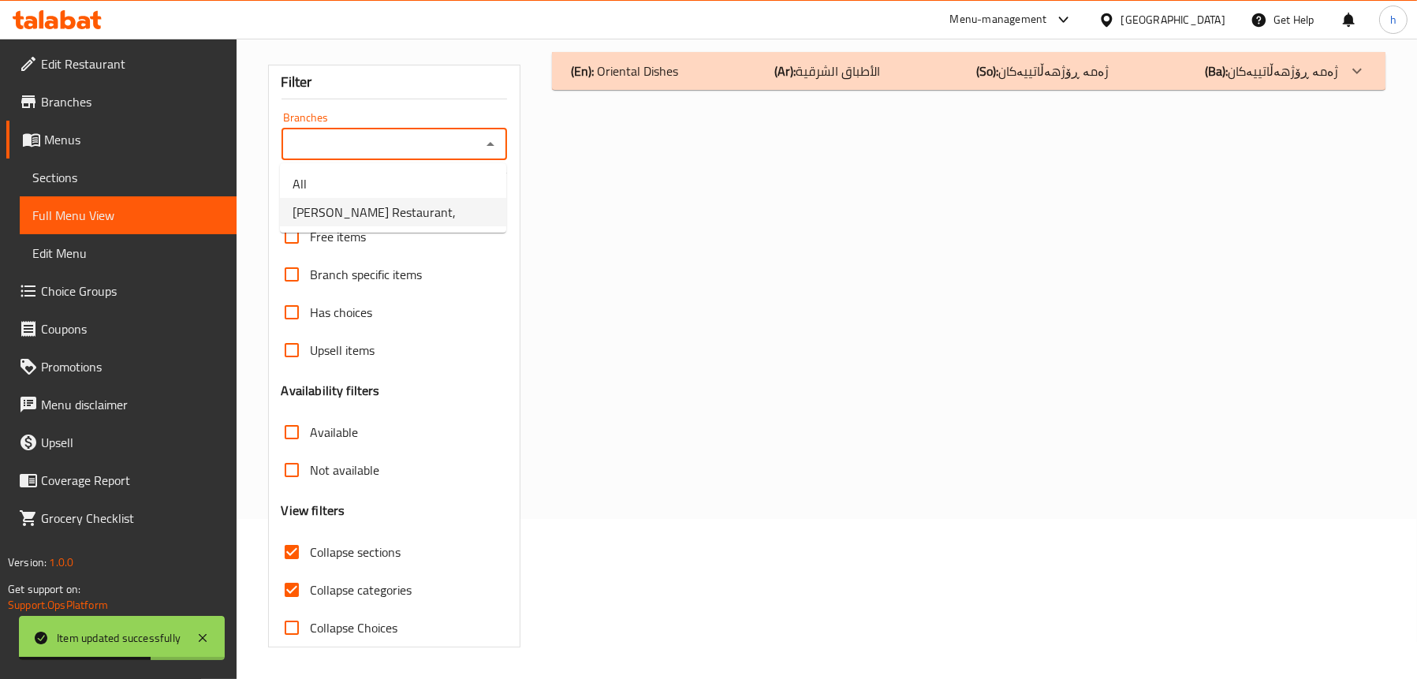
click at [442, 219] on li "[PERSON_NAME] Restaurant," at bounding box center [393, 212] width 226 height 28
type input "[PERSON_NAME] Restaurant,"
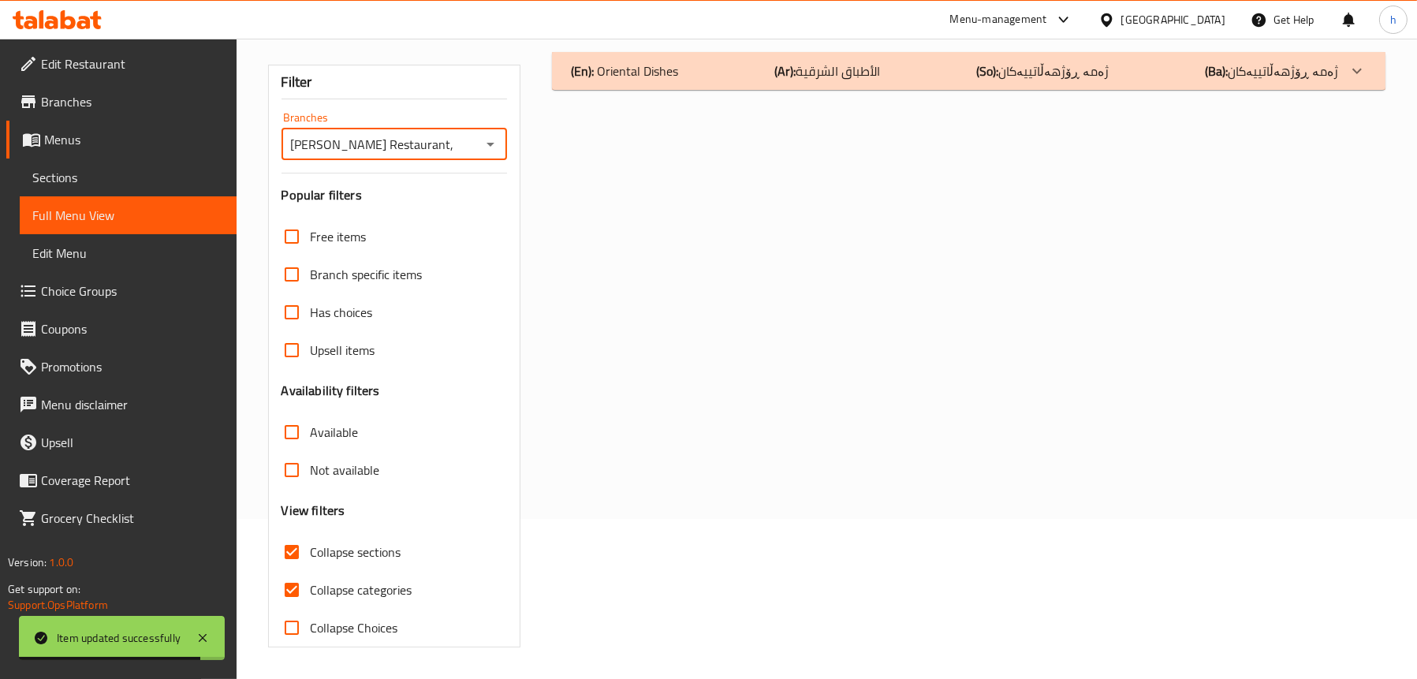
click at [323, 587] on span "Collapse categories" at bounding box center [362, 589] width 102 height 19
click at [311, 587] on input "Collapse categories" at bounding box center [292, 590] width 38 height 38
checkbox input "false"
click at [333, 554] on span "Collapse sections" at bounding box center [356, 552] width 91 height 19
click at [311, 554] on input "Collapse sections" at bounding box center [292, 552] width 38 height 38
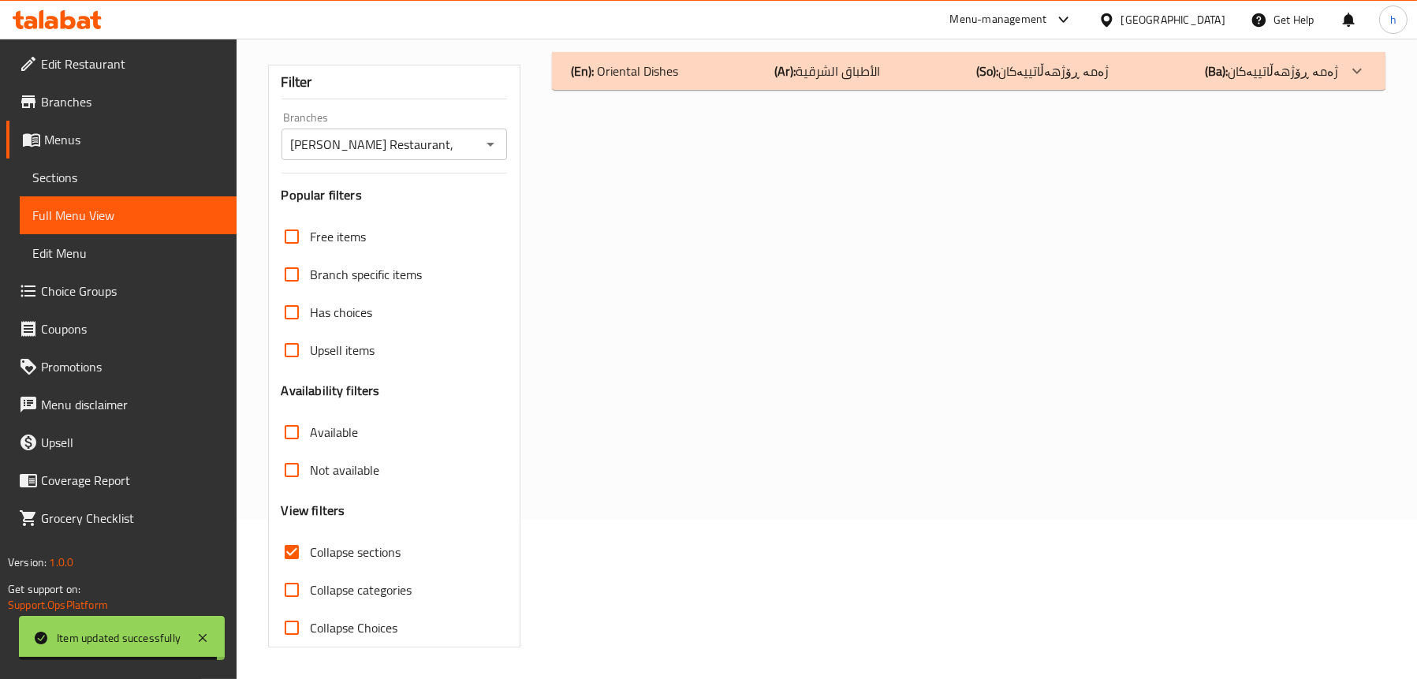
checkbox input "false"
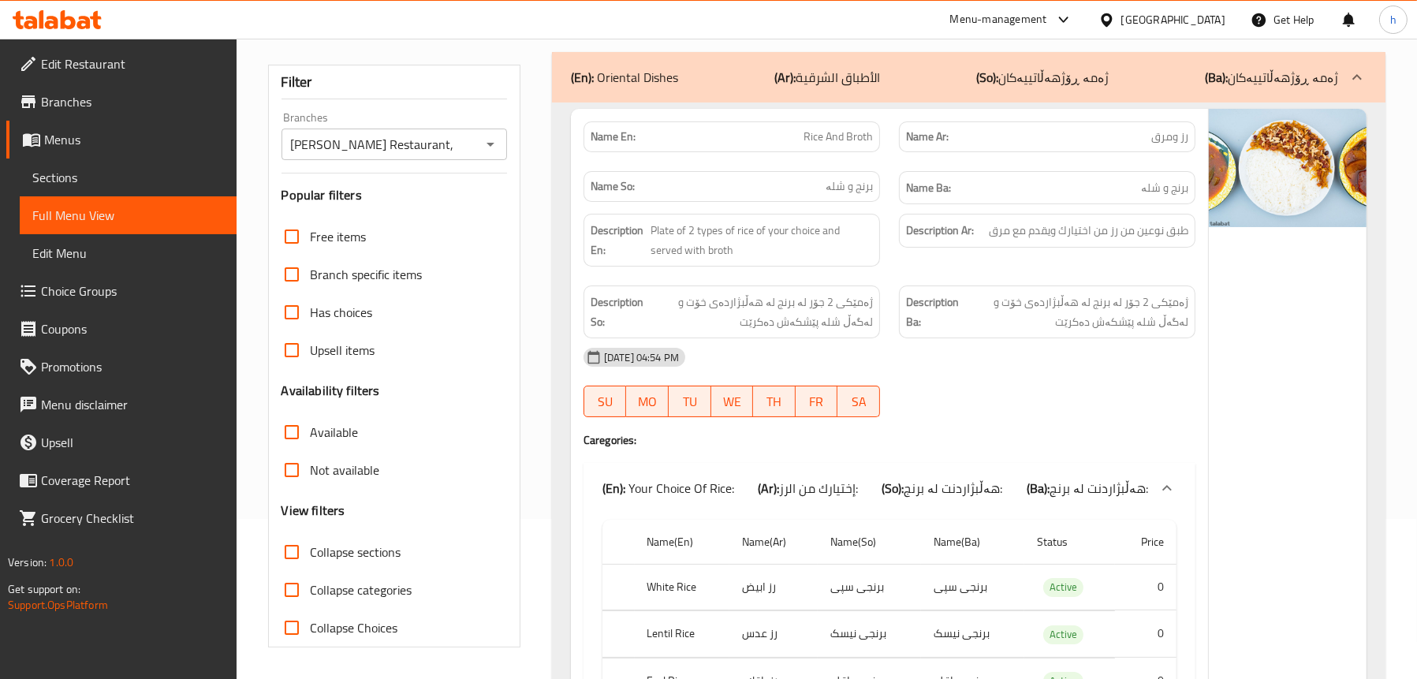
click at [388, 592] on span "Collapse categories" at bounding box center [362, 589] width 102 height 19
click at [311, 592] on input "Collapse categories" at bounding box center [292, 590] width 38 height 38
checkbox input "true"
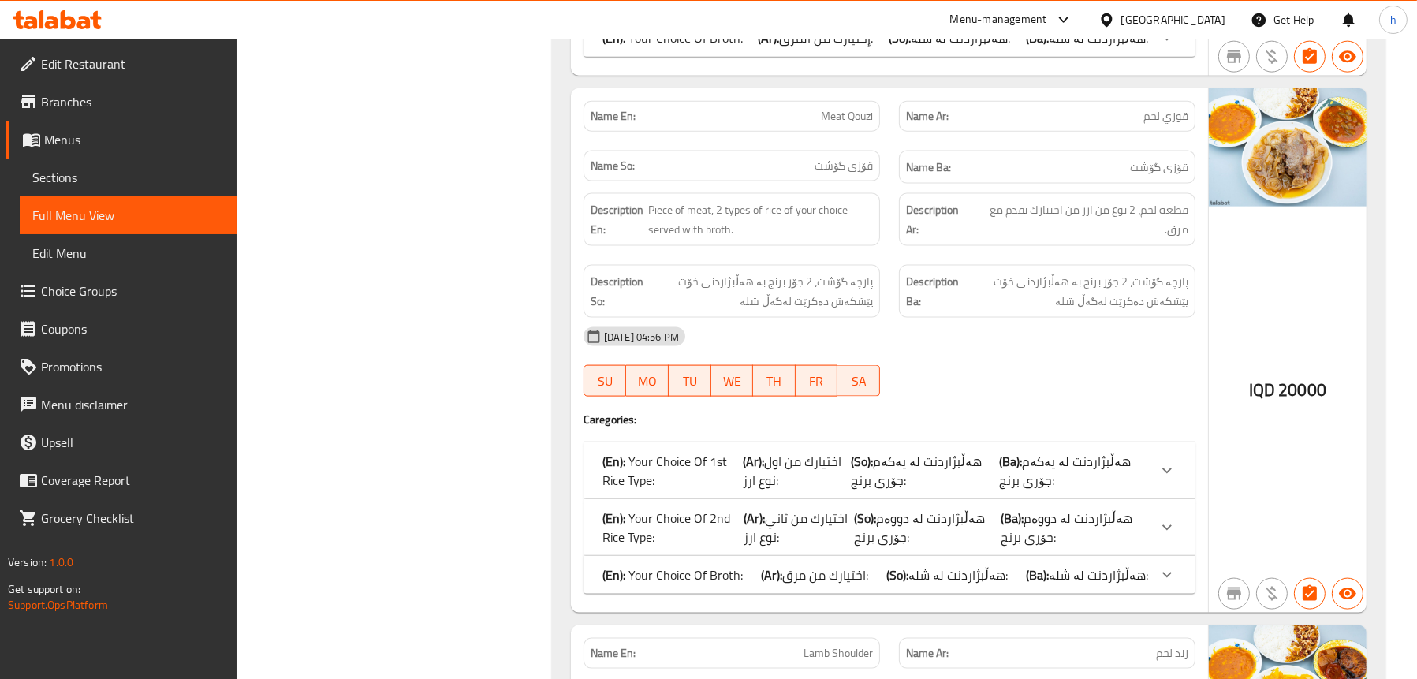
scroll to position [2999, 0]
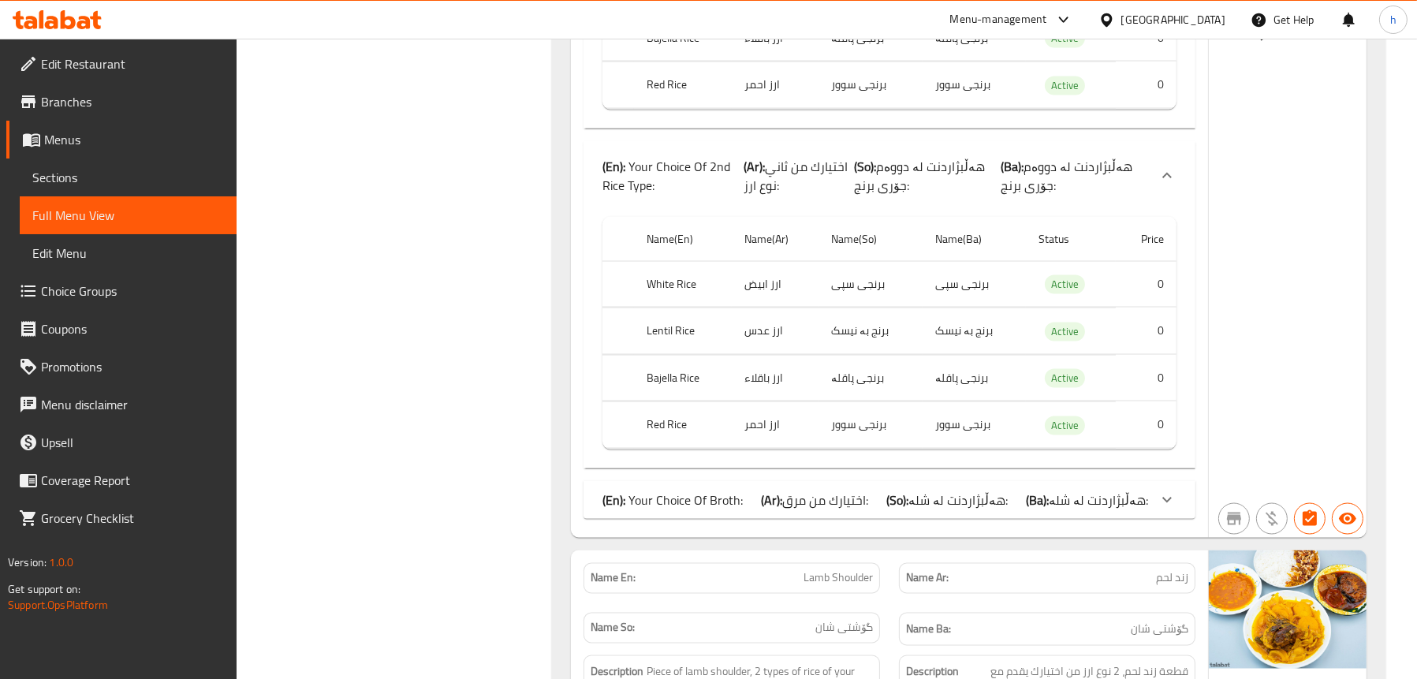
scroll to position [3630, 0]
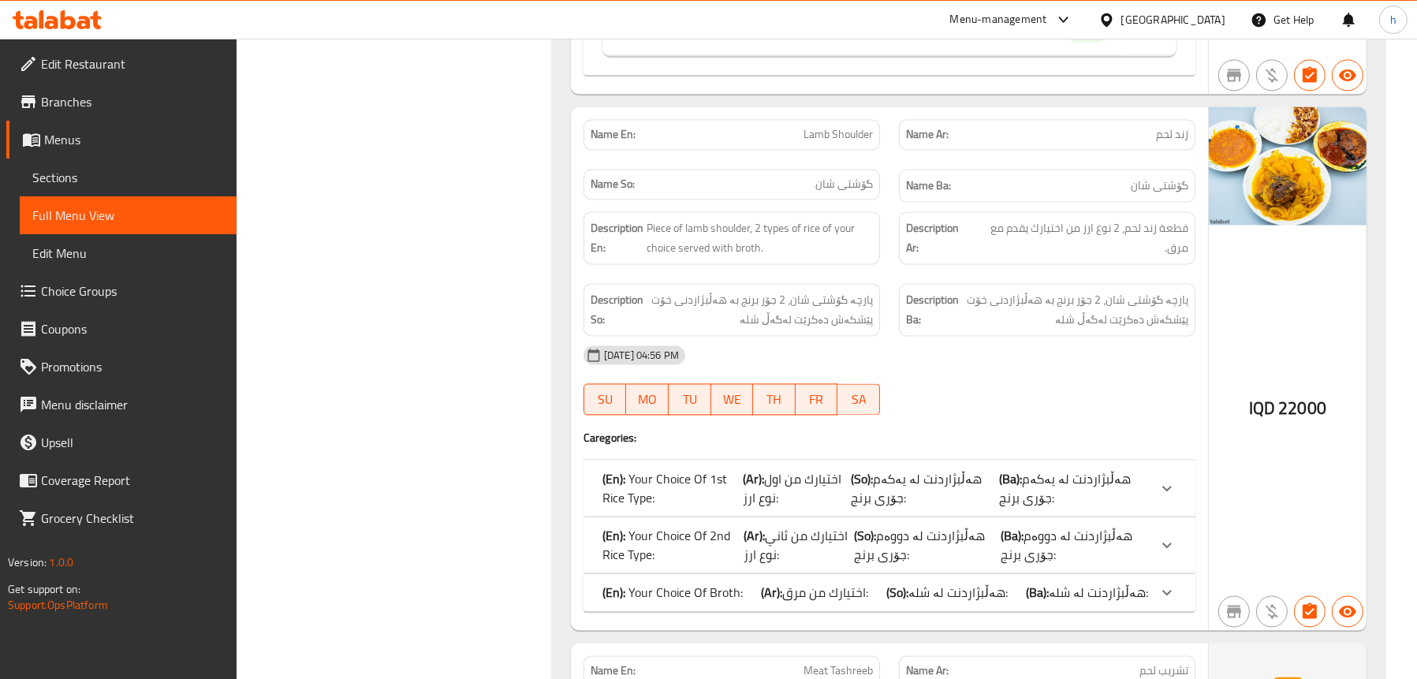
scroll to position [4419, 0]
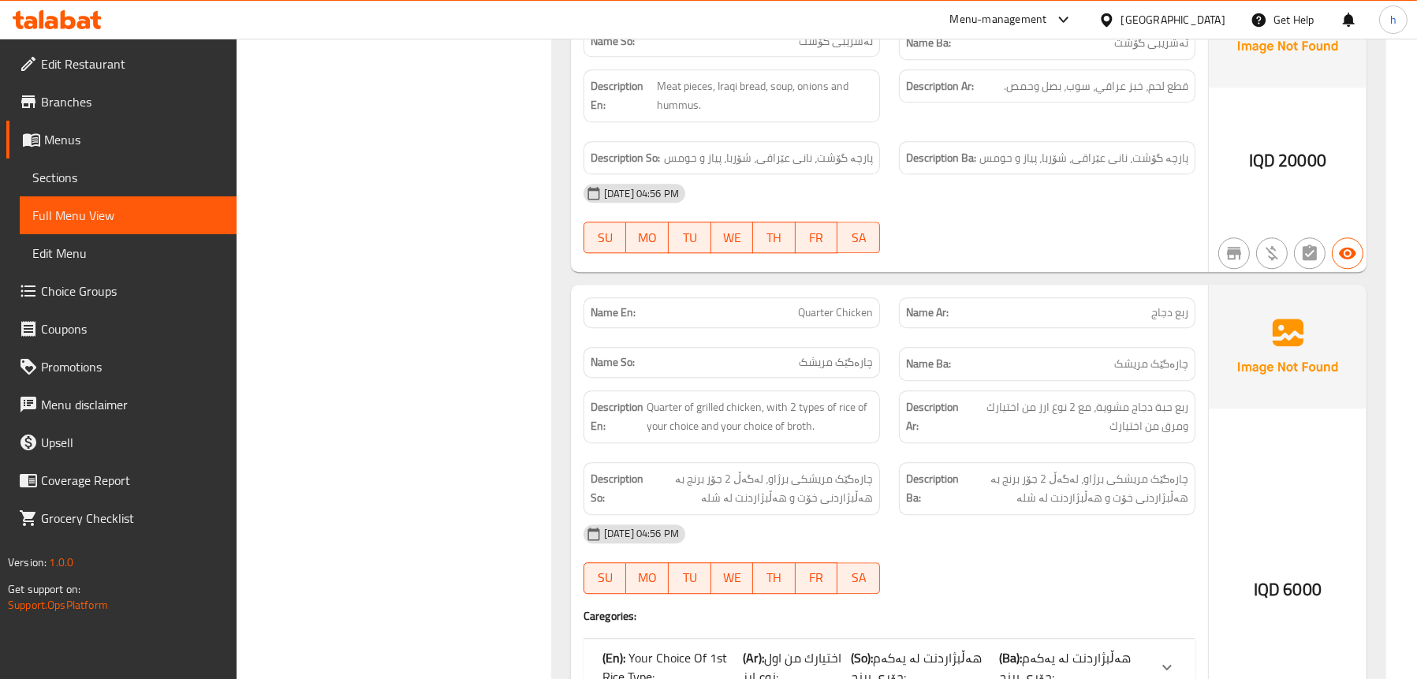
scroll to position [5996, 0]
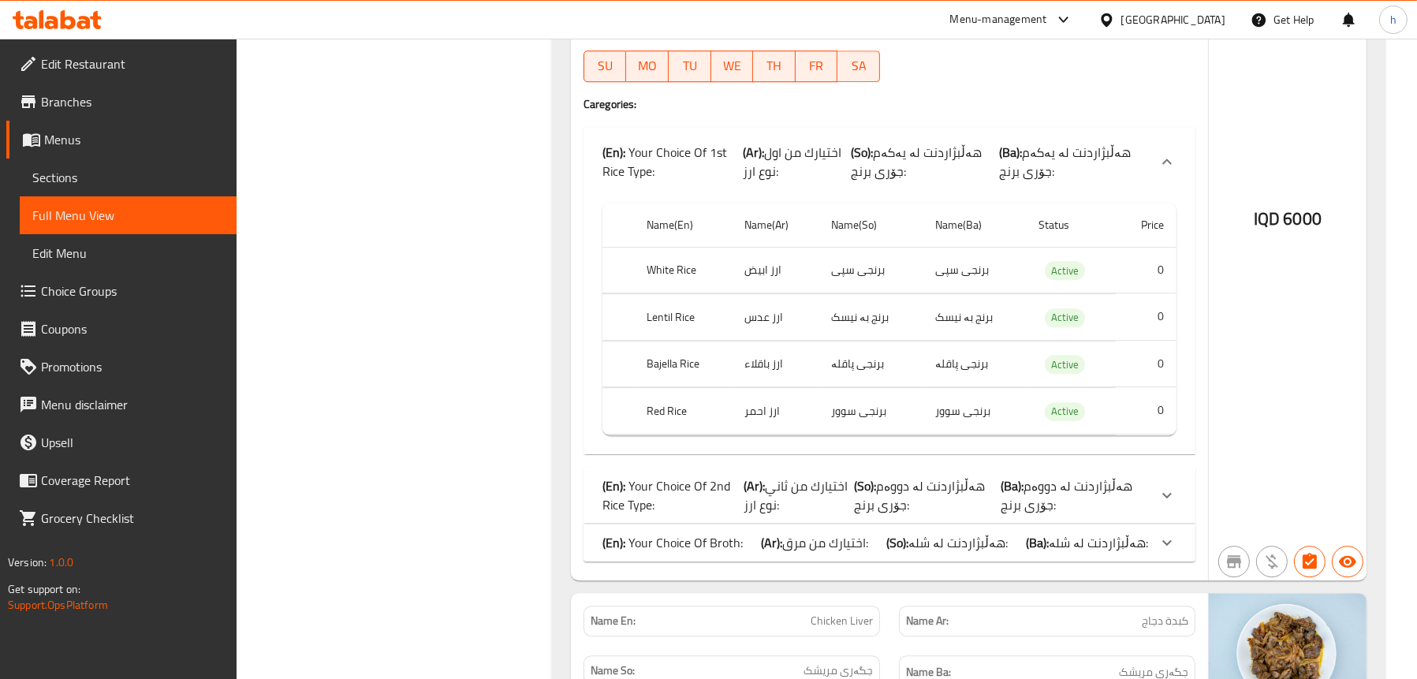
scroll to position [6391, 0]
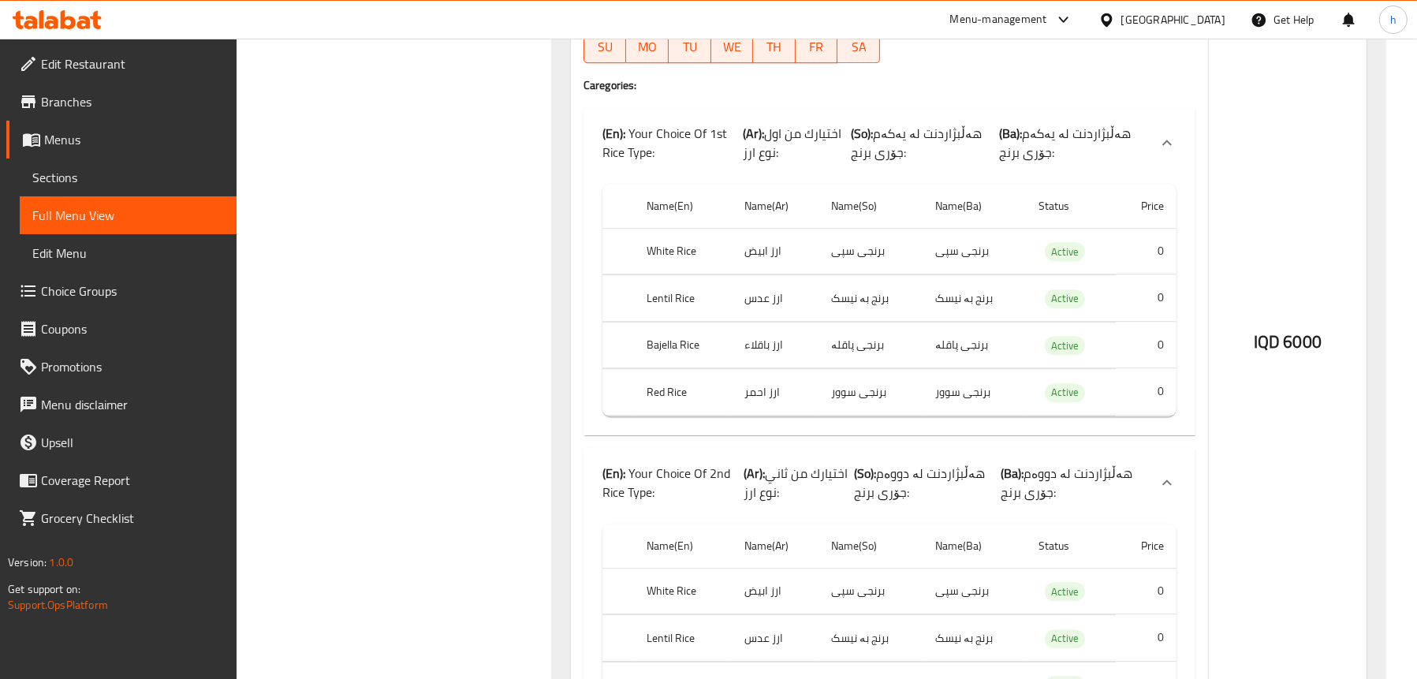
scroll to position [6627, 0]
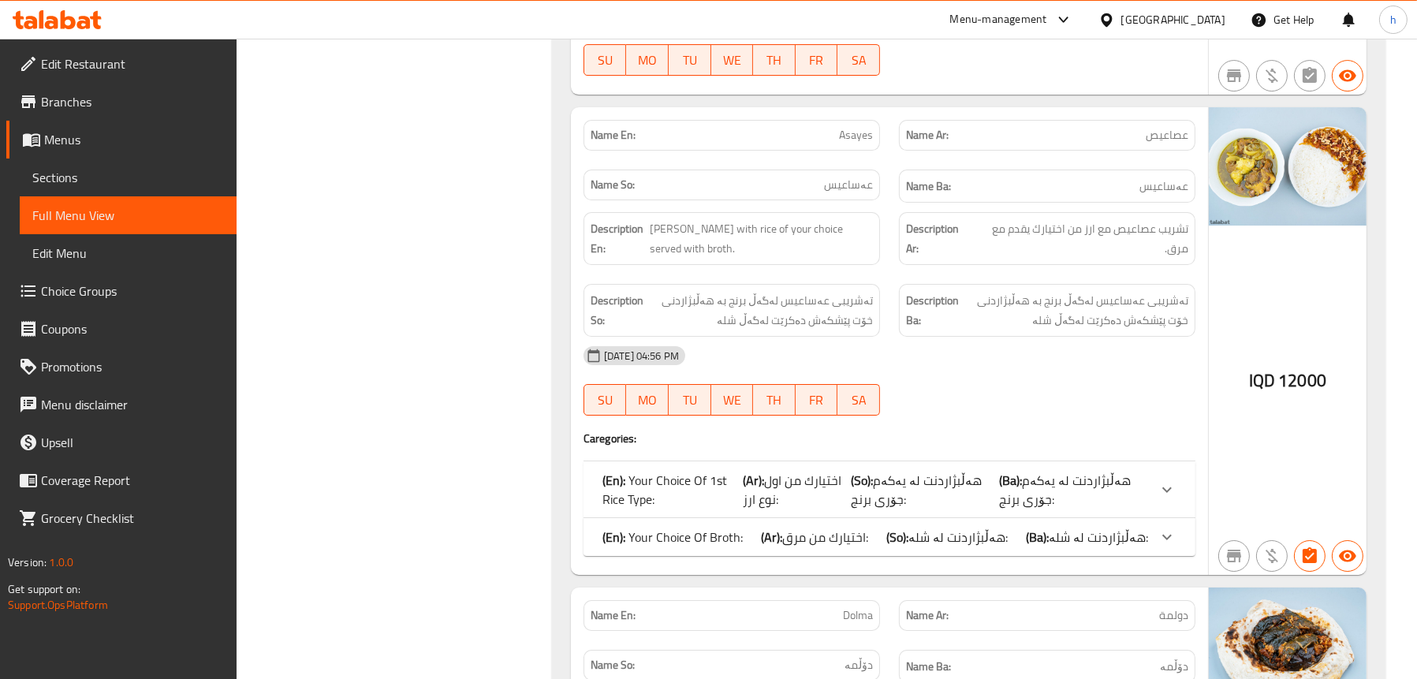
scroll to position [7732, 0]
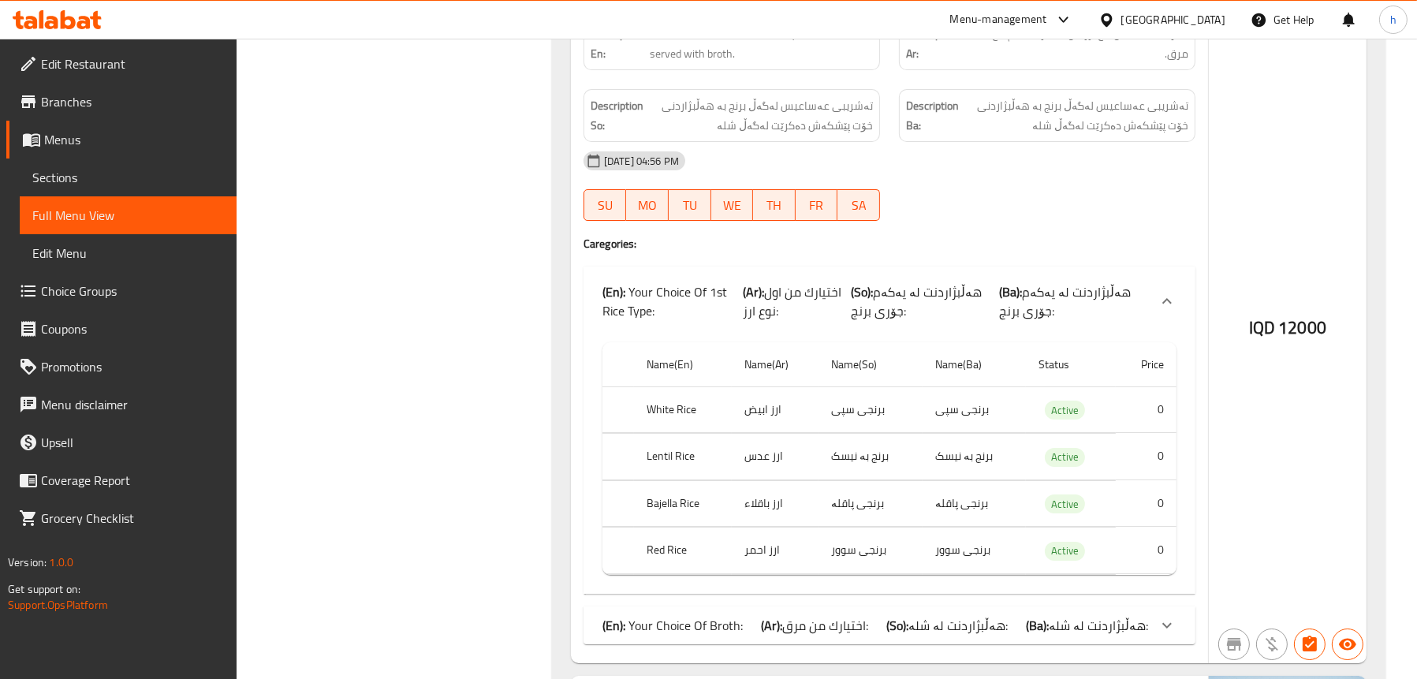
scroll to position [7968, 0]
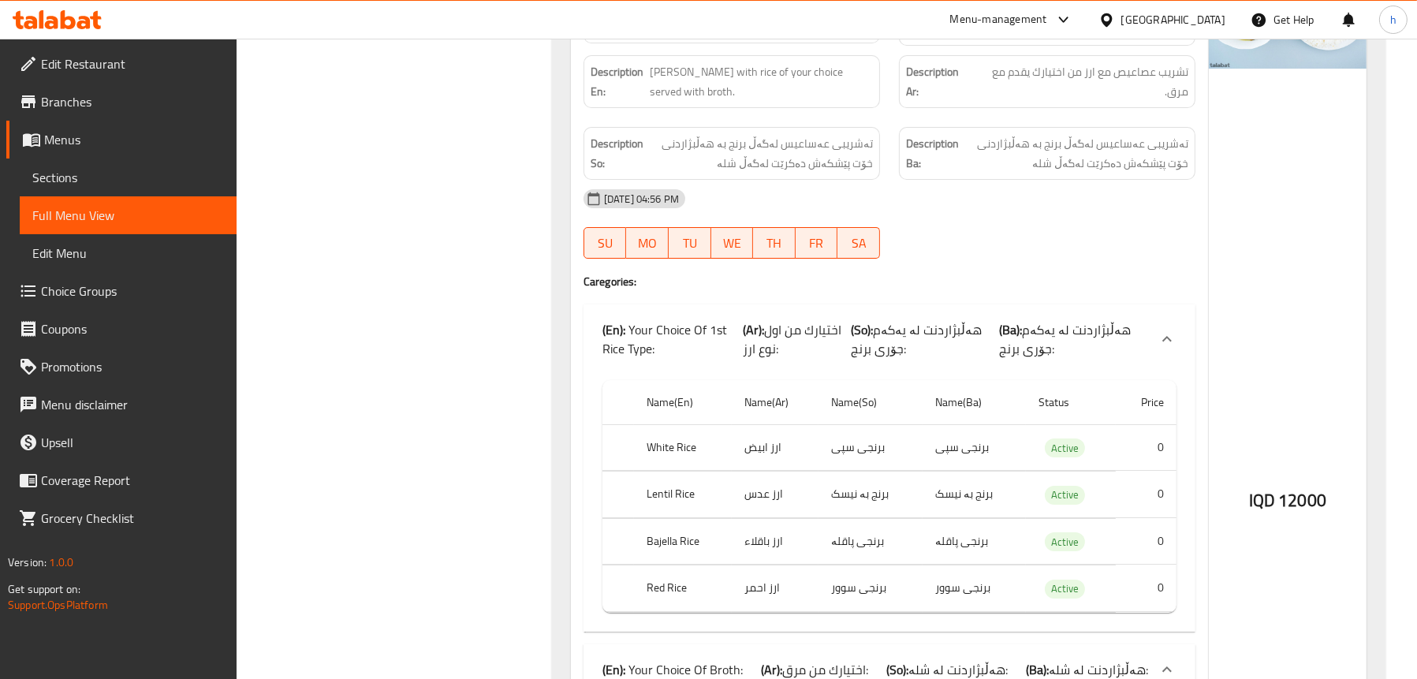
click at [64, 176] on span "Sections" at bounding box center [128, 177] width 192 height 19
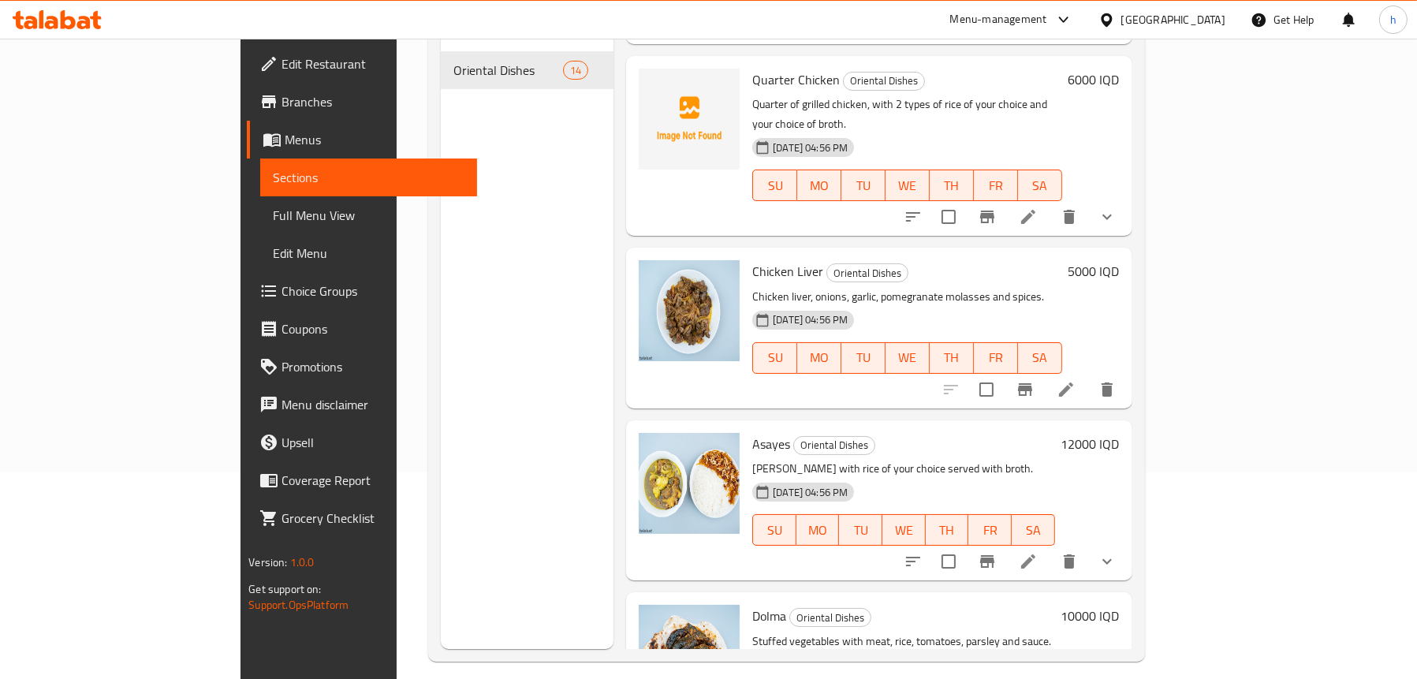
scroll to position [222, 0]
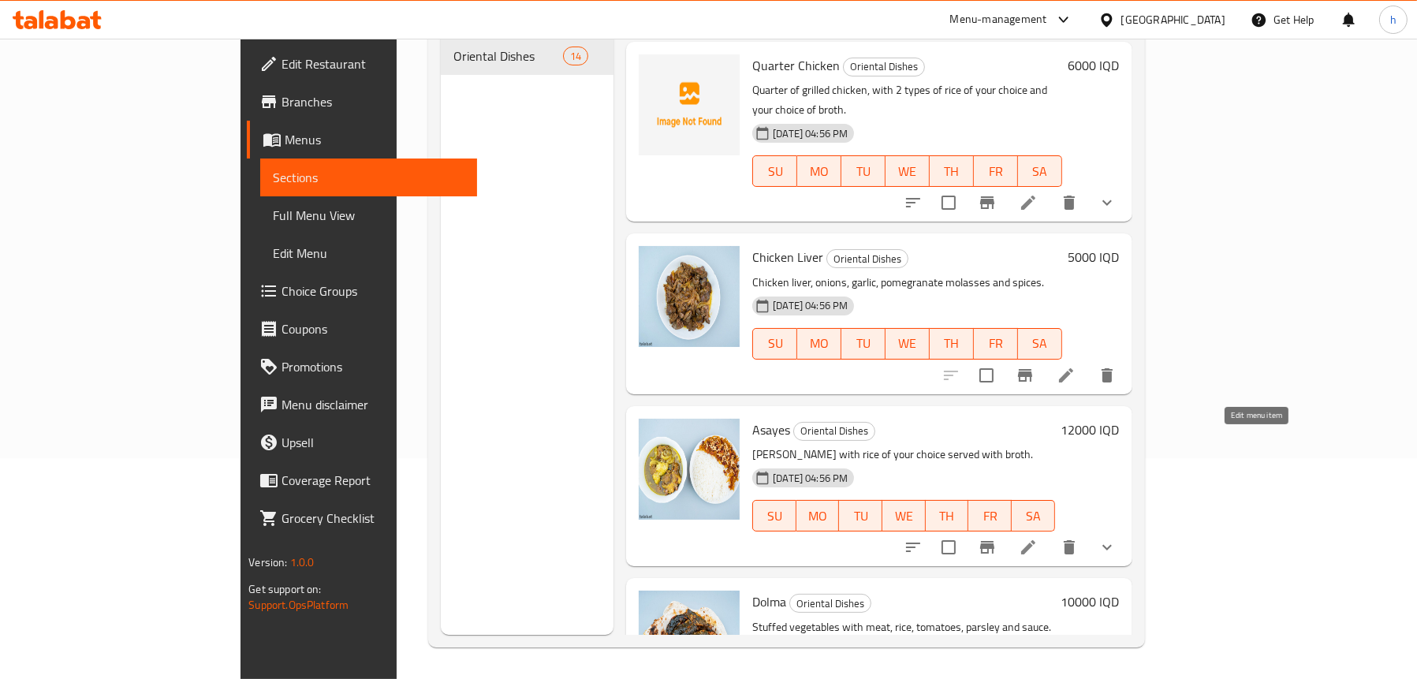
click at [1038, 538] on icon at bounding box center [1028, 547] width 19 height 19
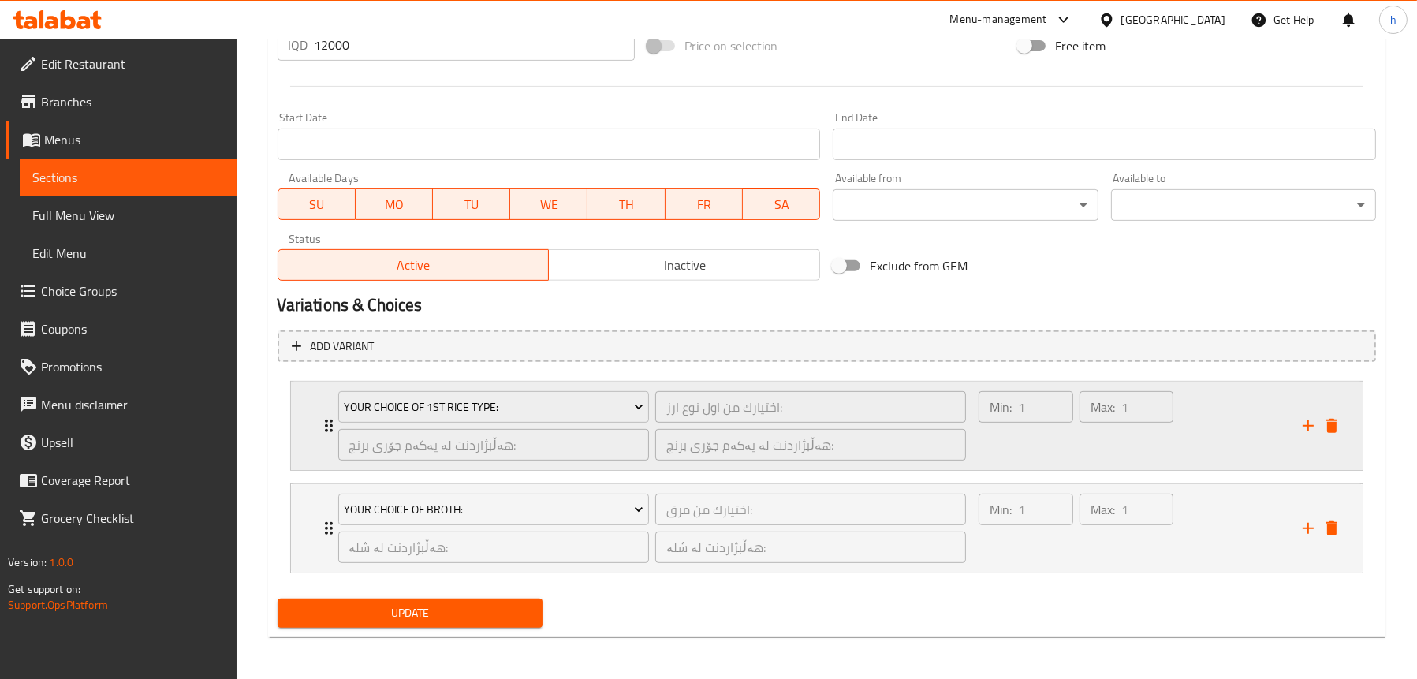
scroll to position [805, 0]
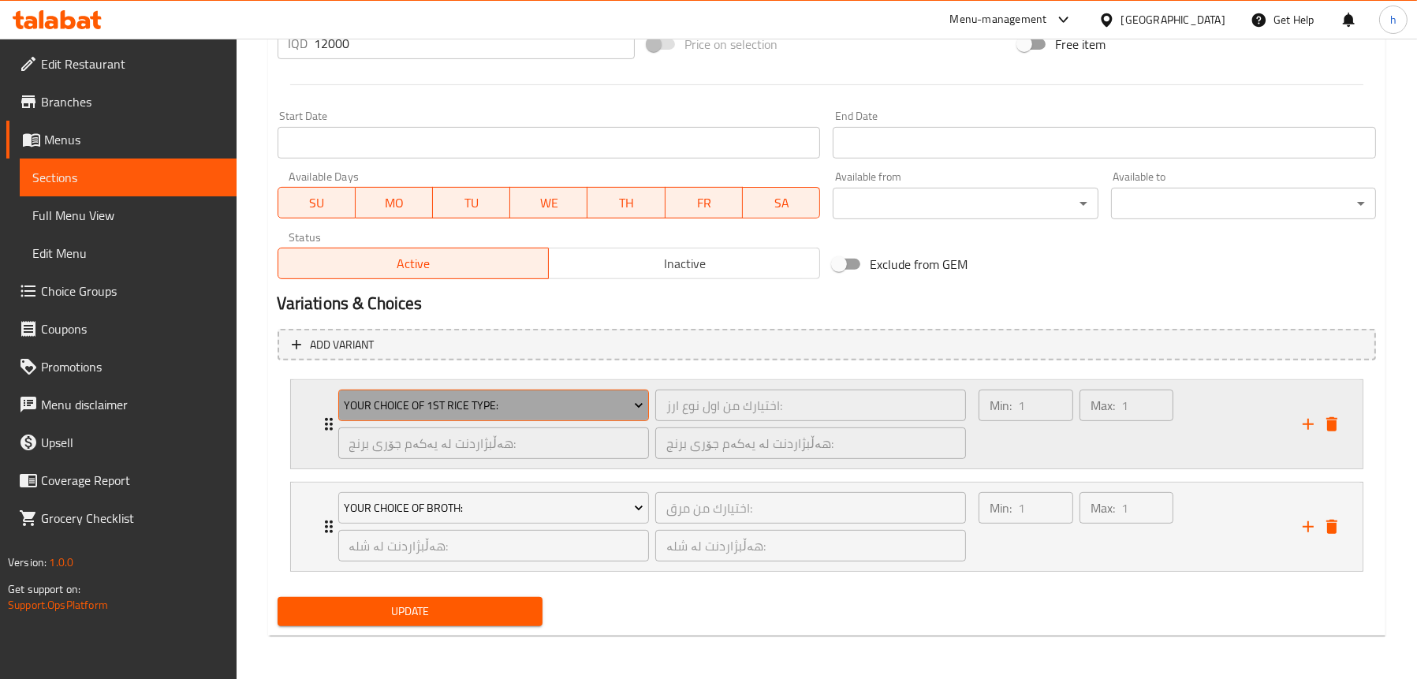
click at [435, 404] on span "Your Choice Of 1st Rice Type:" at bounding box center [494, 406] width 300 height 20
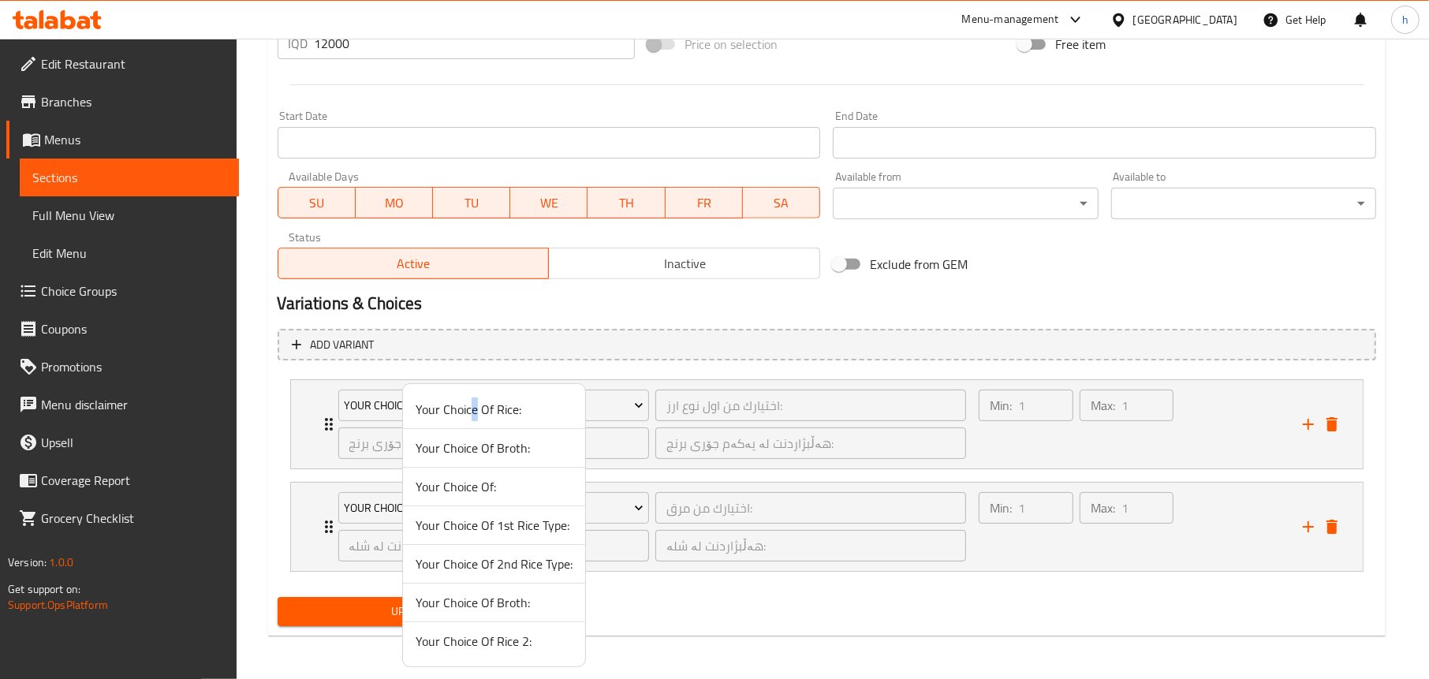
click at [473, 404] on span "Your Choice Of Rice:" at bounding box center [494, 409] width 157 height 19
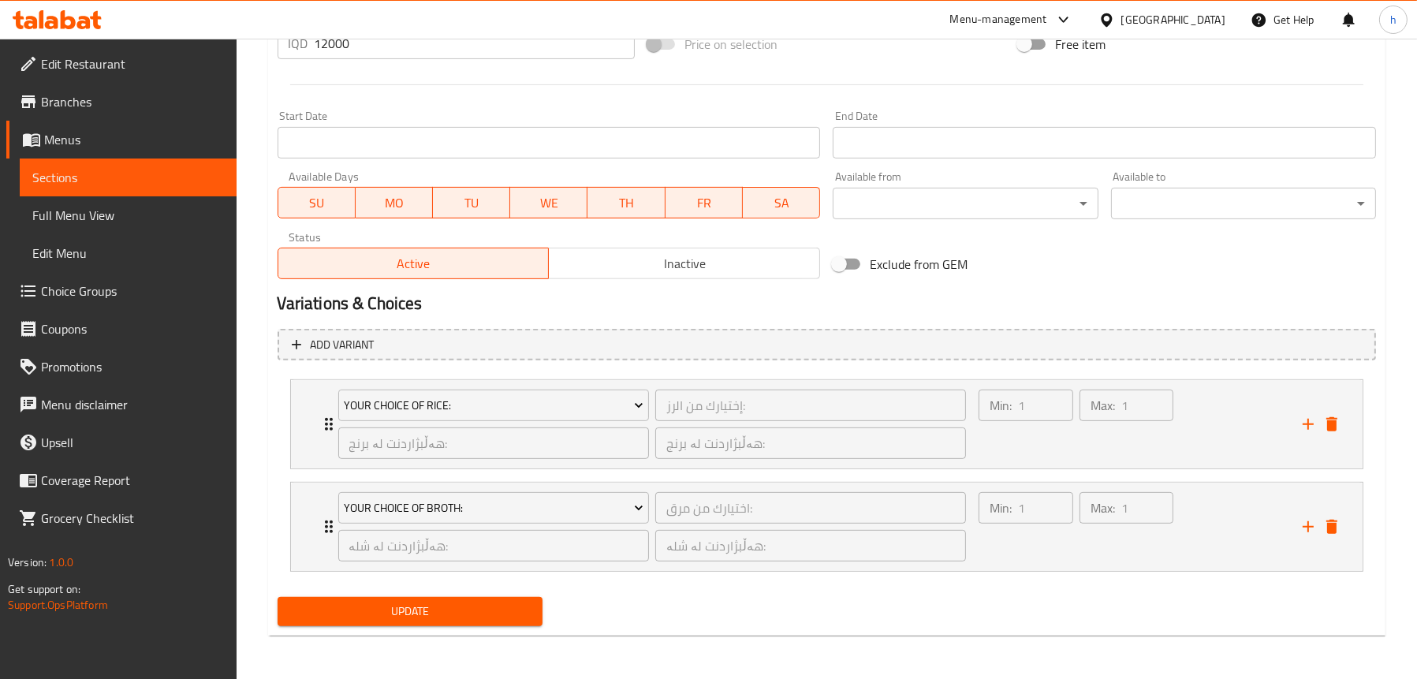
click at [373, 617] on span "Update" at bounding box center [410, 612] width 240 height 20
click at [145, 203] on link "Full Menu View" at bounding box center [128, 215] width 217 height 38
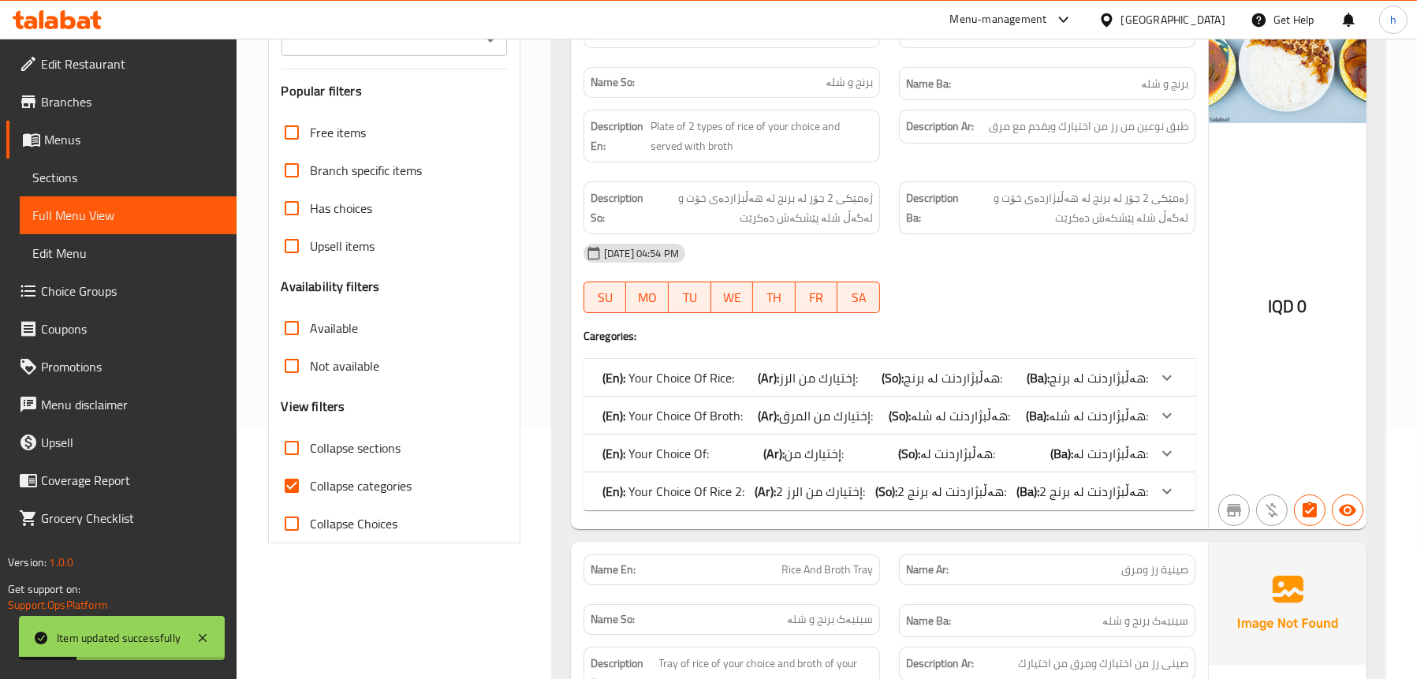
scroll to position [95, 0]
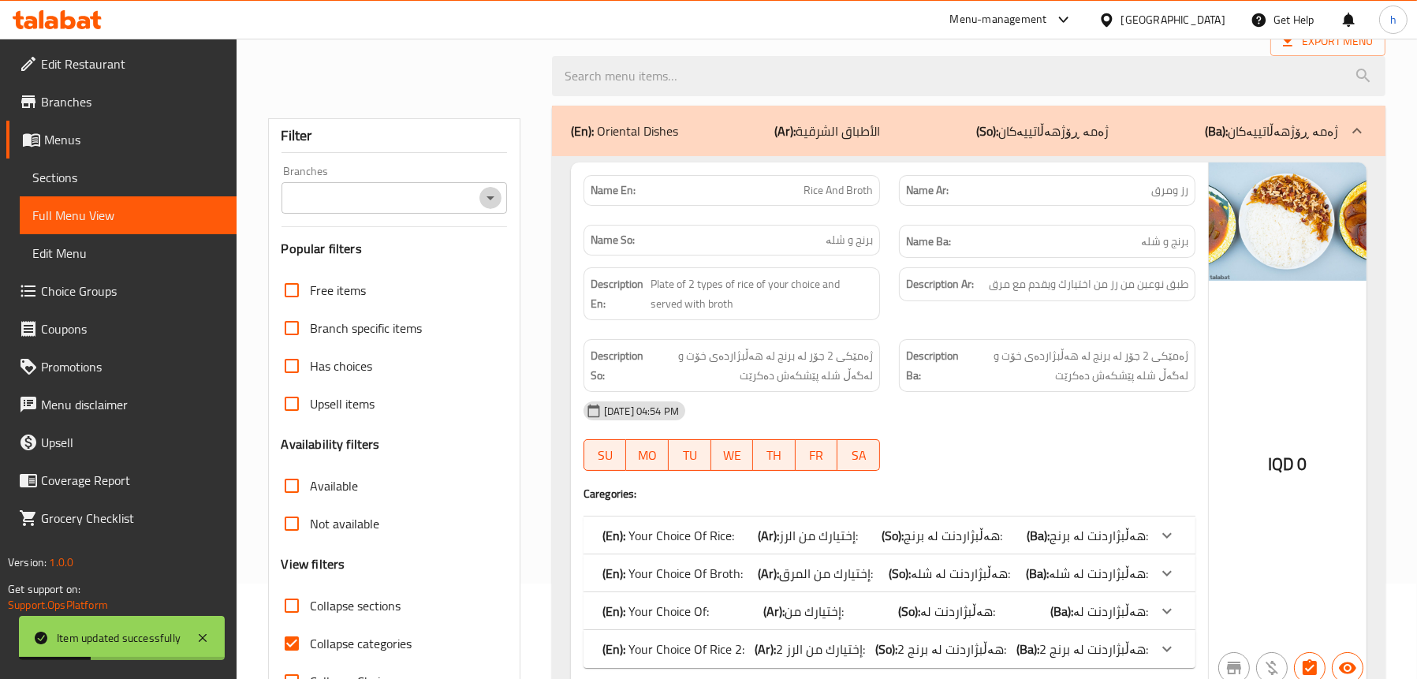
click at [485, 192] on icon "Open" at bounding box center [490, 197] width 19 height 19
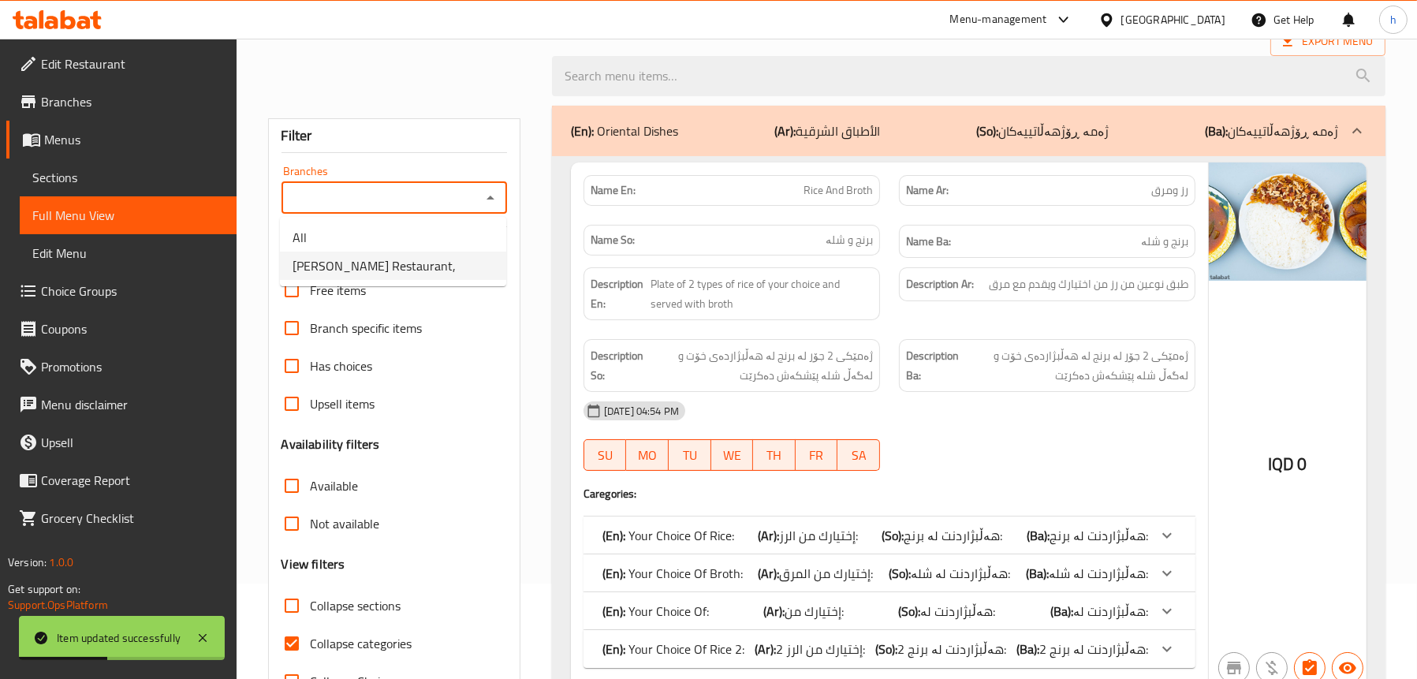
click at [398, 254] on li "[PERSON_NAME] Restaurant," at bounding box center [393, 266] width 226 height 28
type input "[PERSON_NAME] Restaurant,"
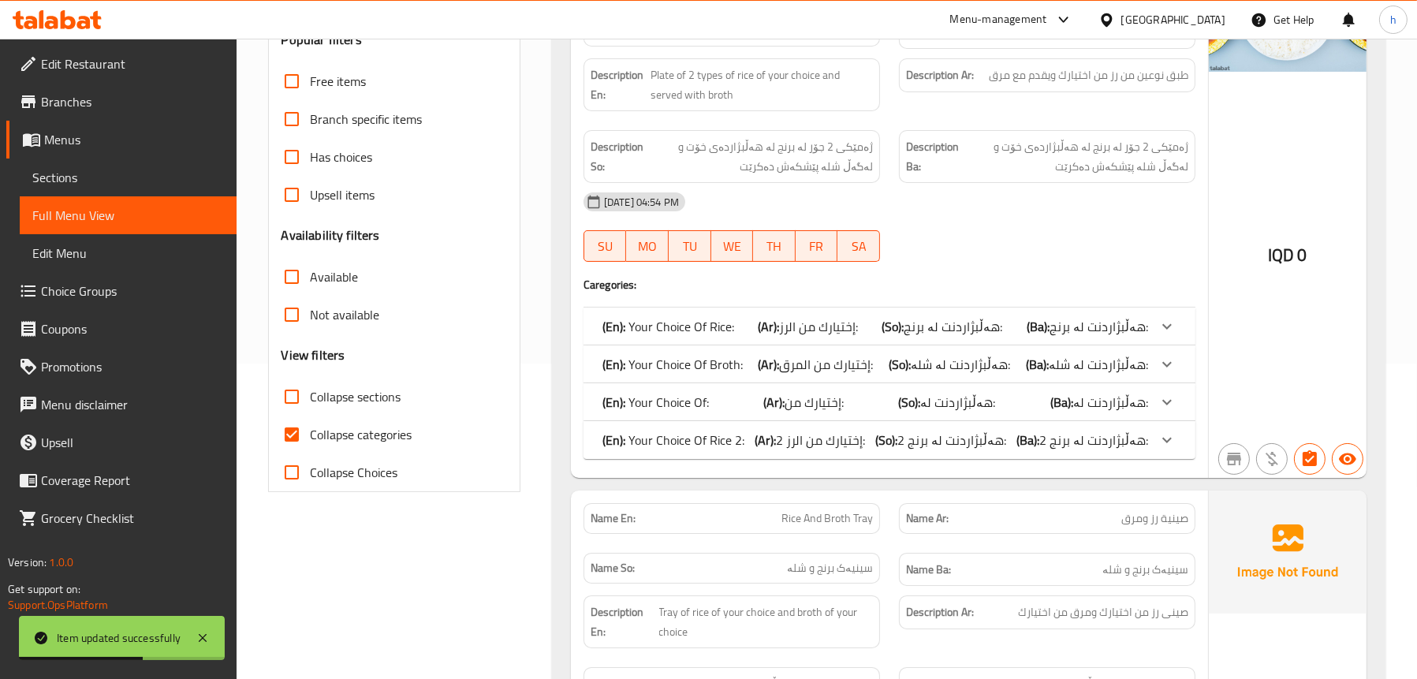
scroll to position [411, 0]
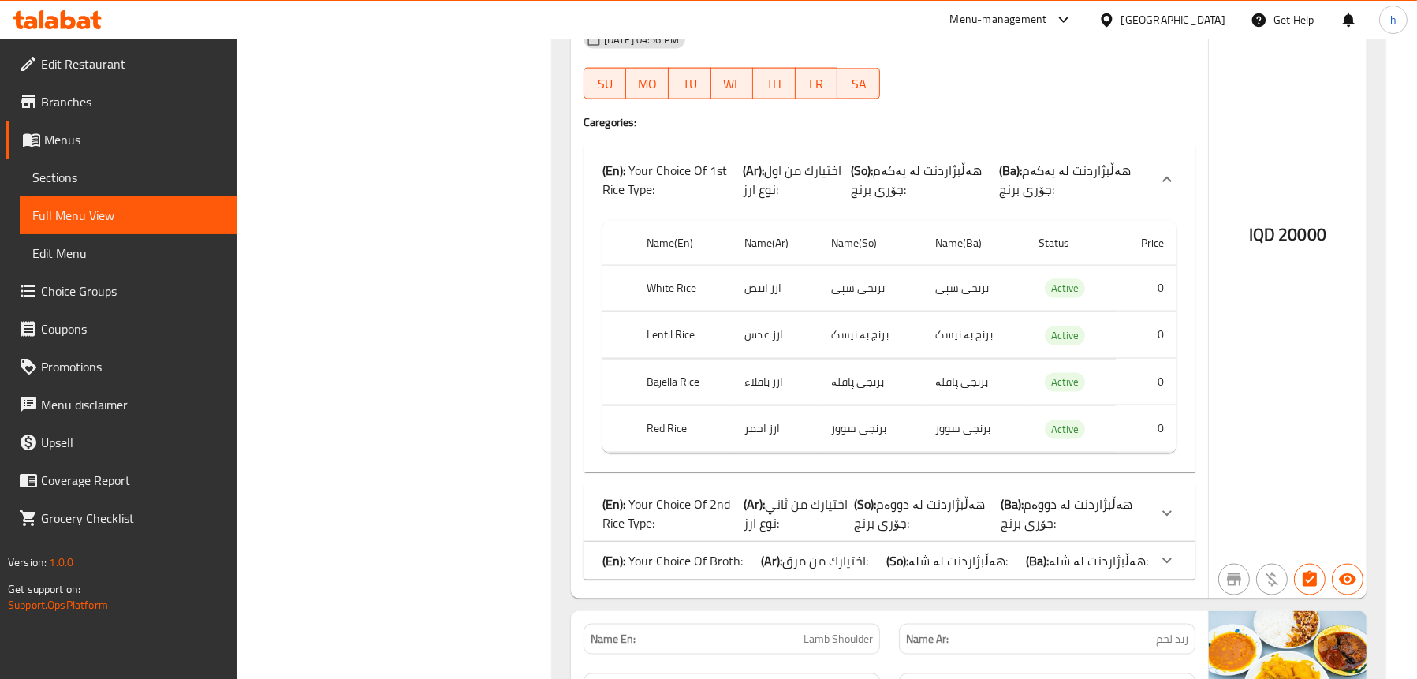
scroll to position [3329, 0]
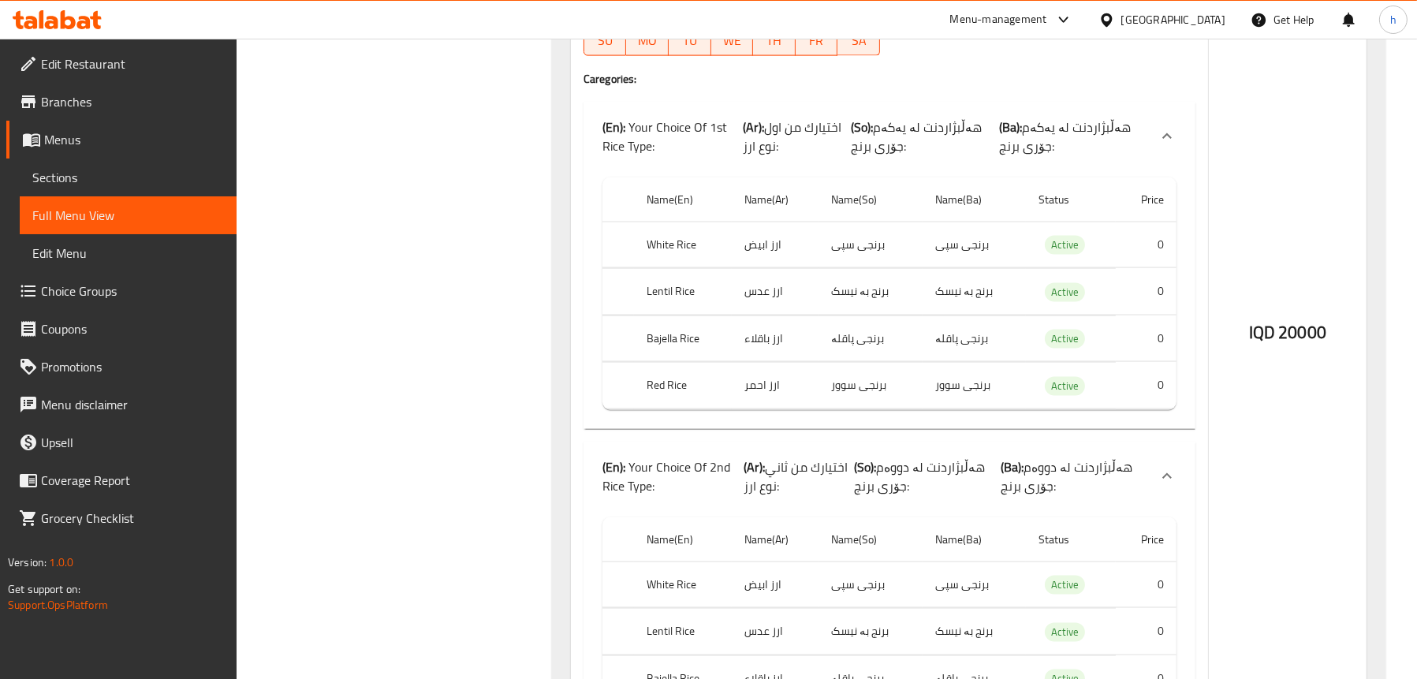
scroll to position [3645, 0]
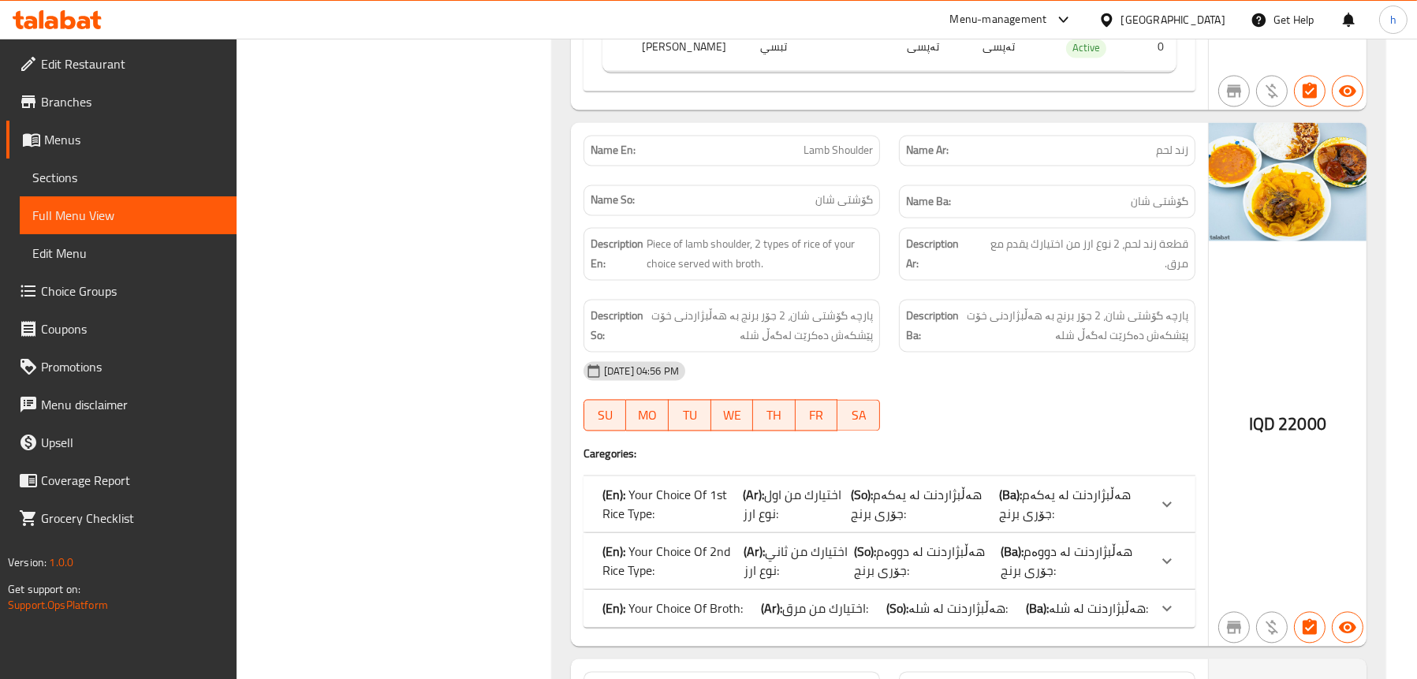
scroll to position [4354, 0]
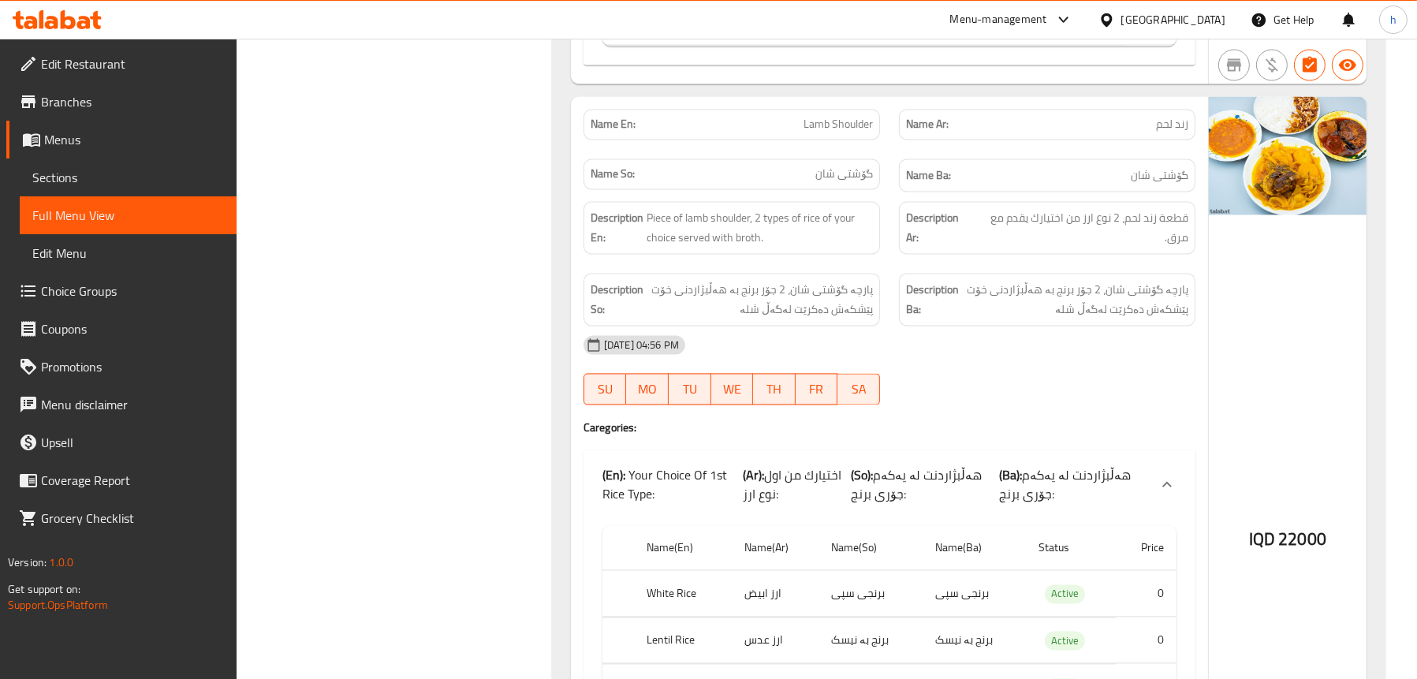
scroll to position [4670, 0]
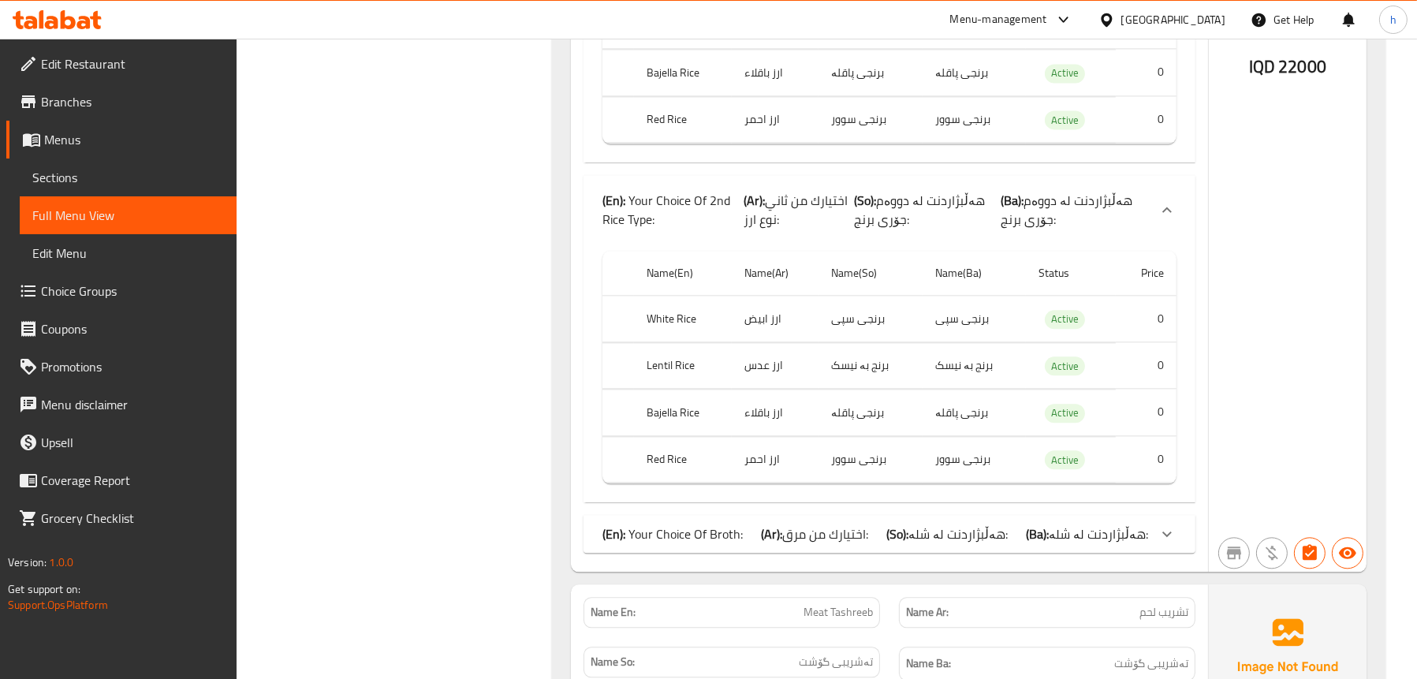
scroll to position [4985, 0]
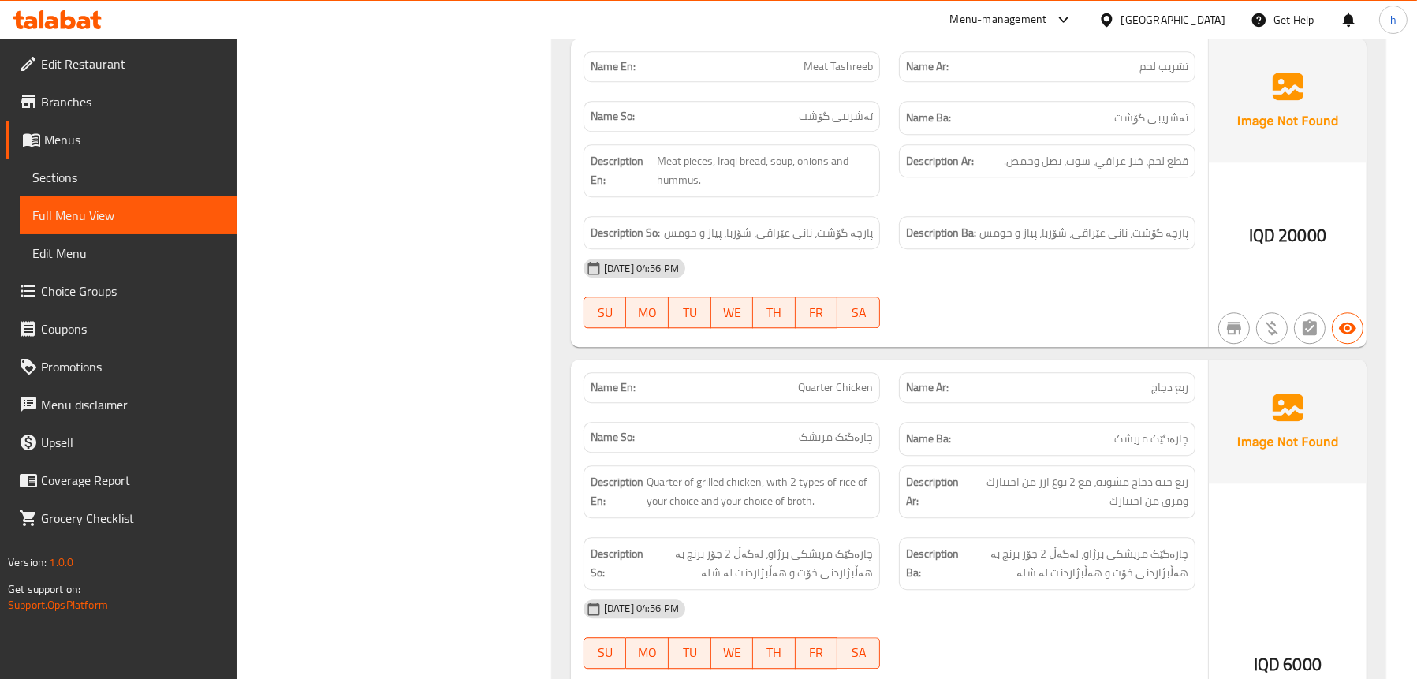
scroll to position [6090, 0]
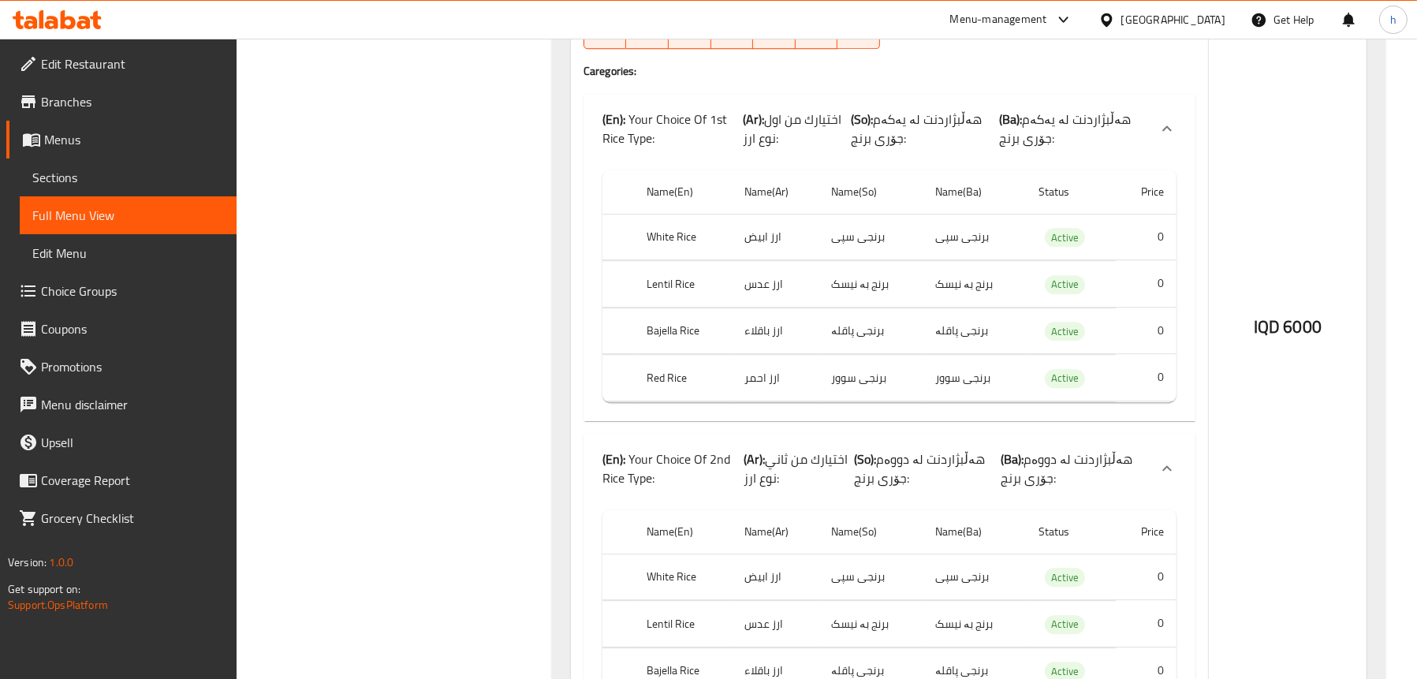
scroll to position [6721, 0]
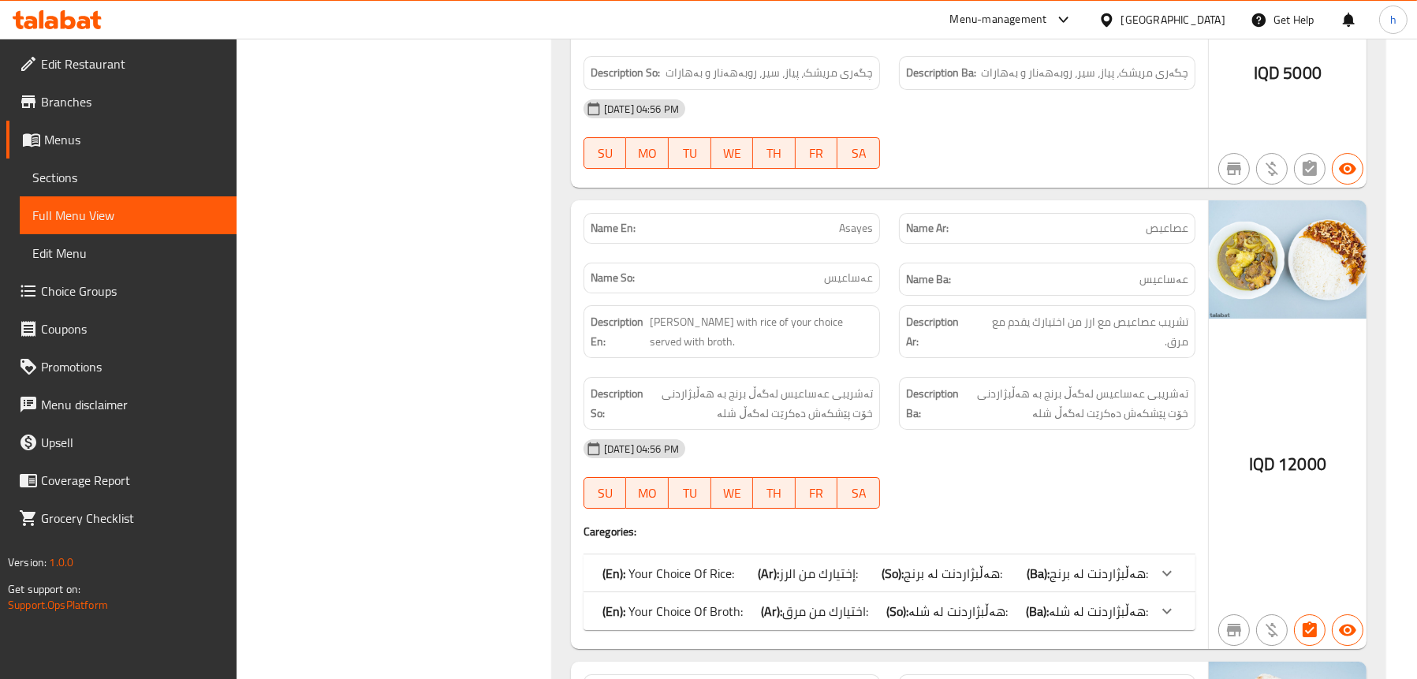
scroll to position [7667, 0]
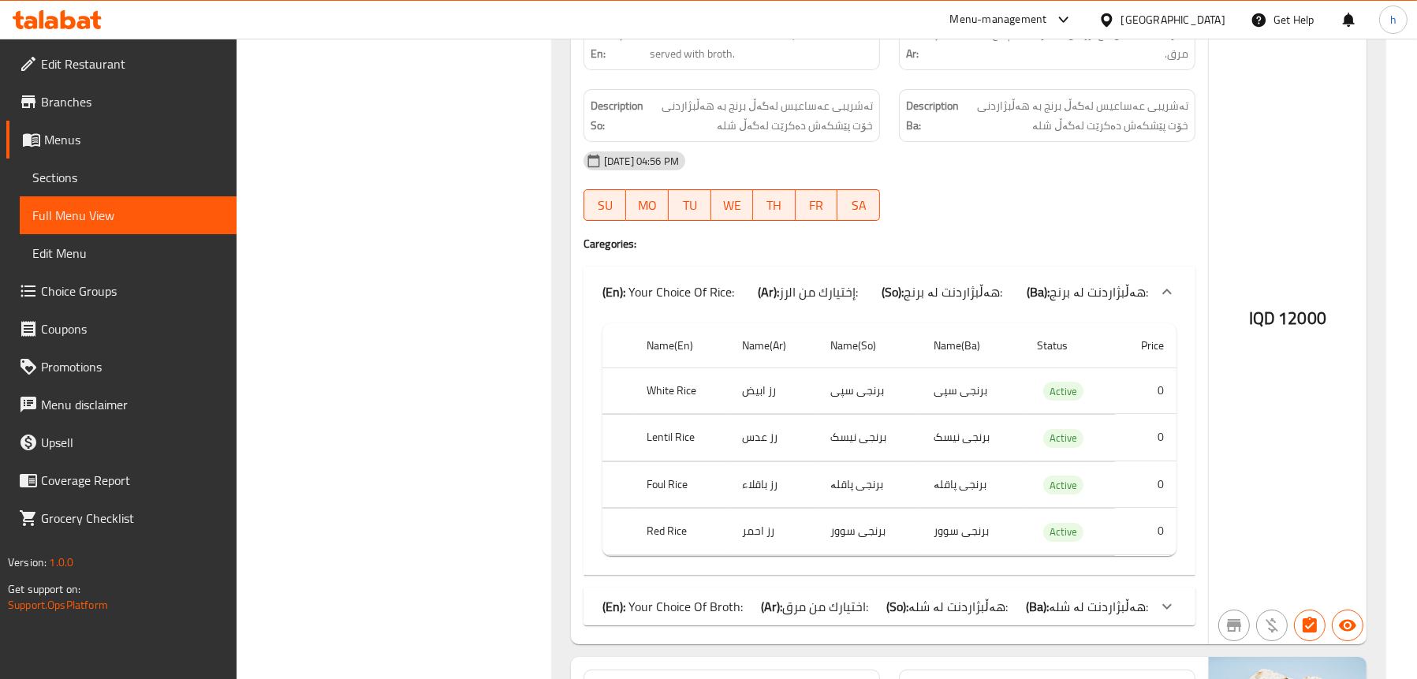
scroll to position [7982, 0]
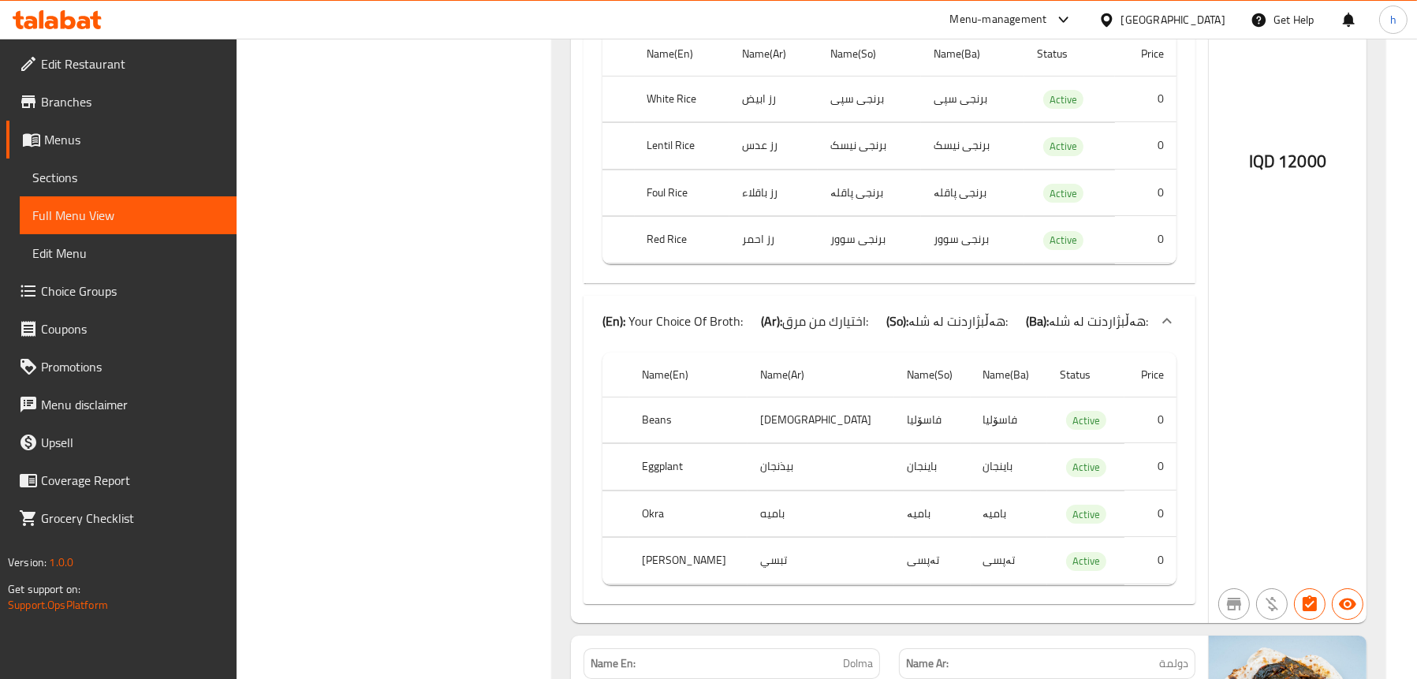
scroll to position [8061, 0]
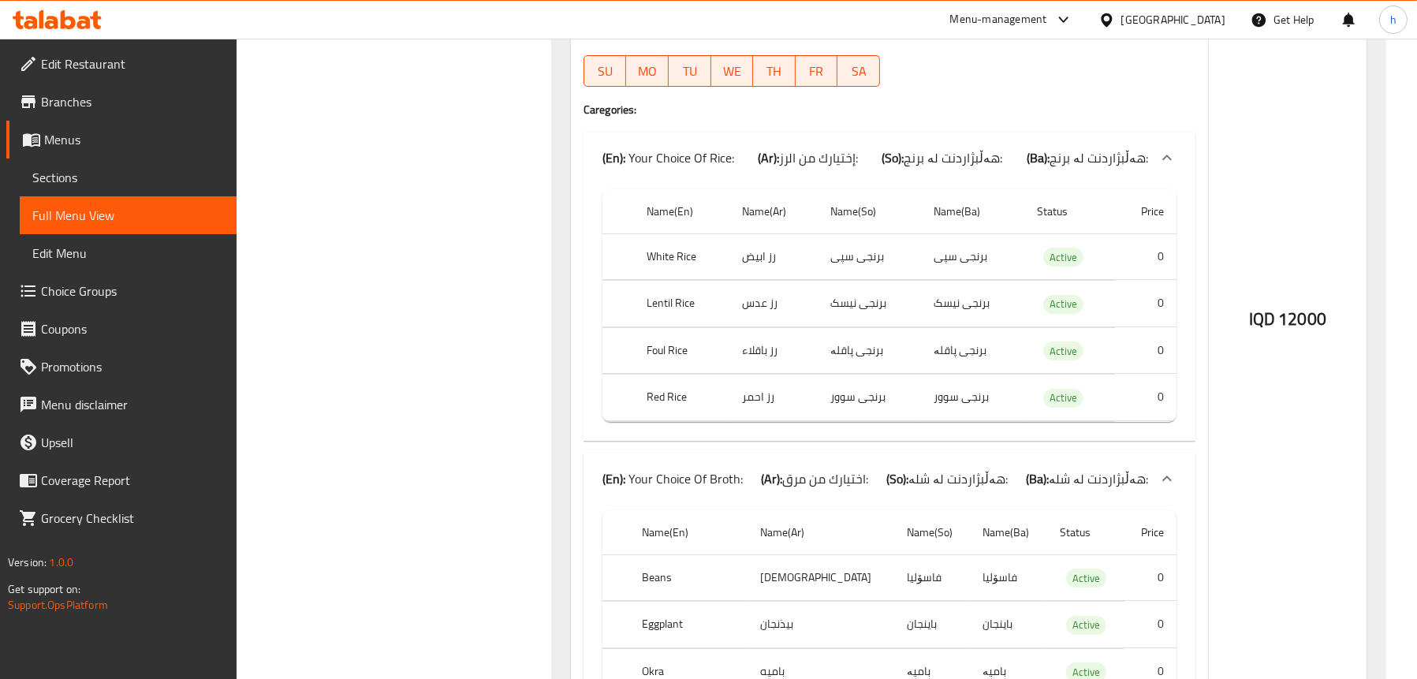
click at [144, 181] on span "Sections" at bounding box center [128, 177] width 192 height 19
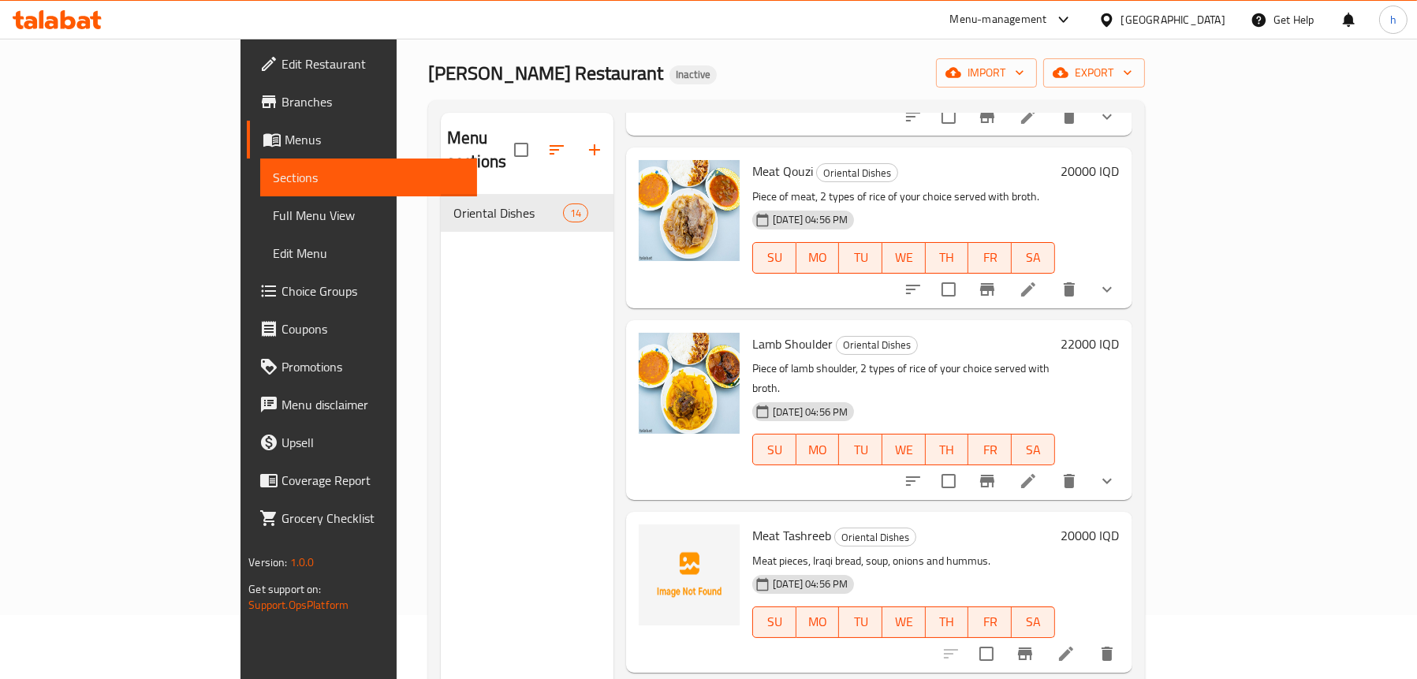
scroll to position [1104, 0]
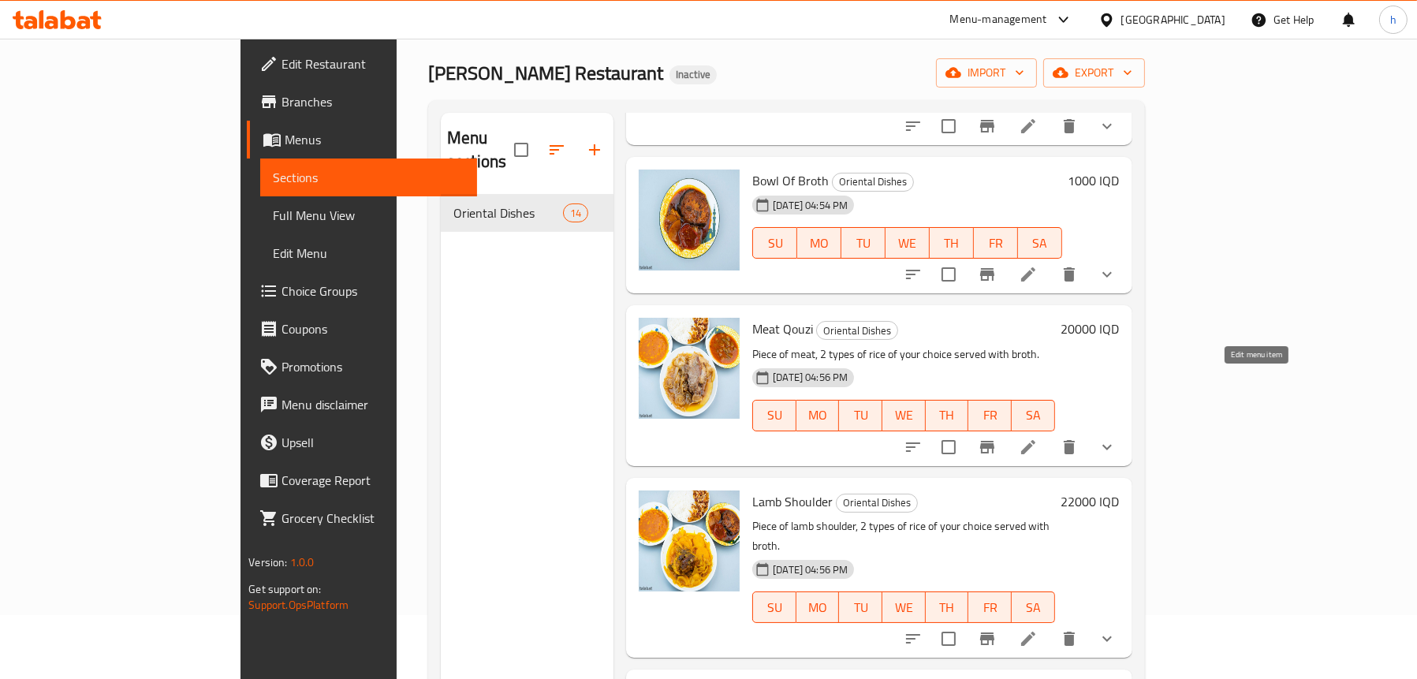
click at [1038, 438] on icon at bounding box center [1028, 447] width 19 height 19
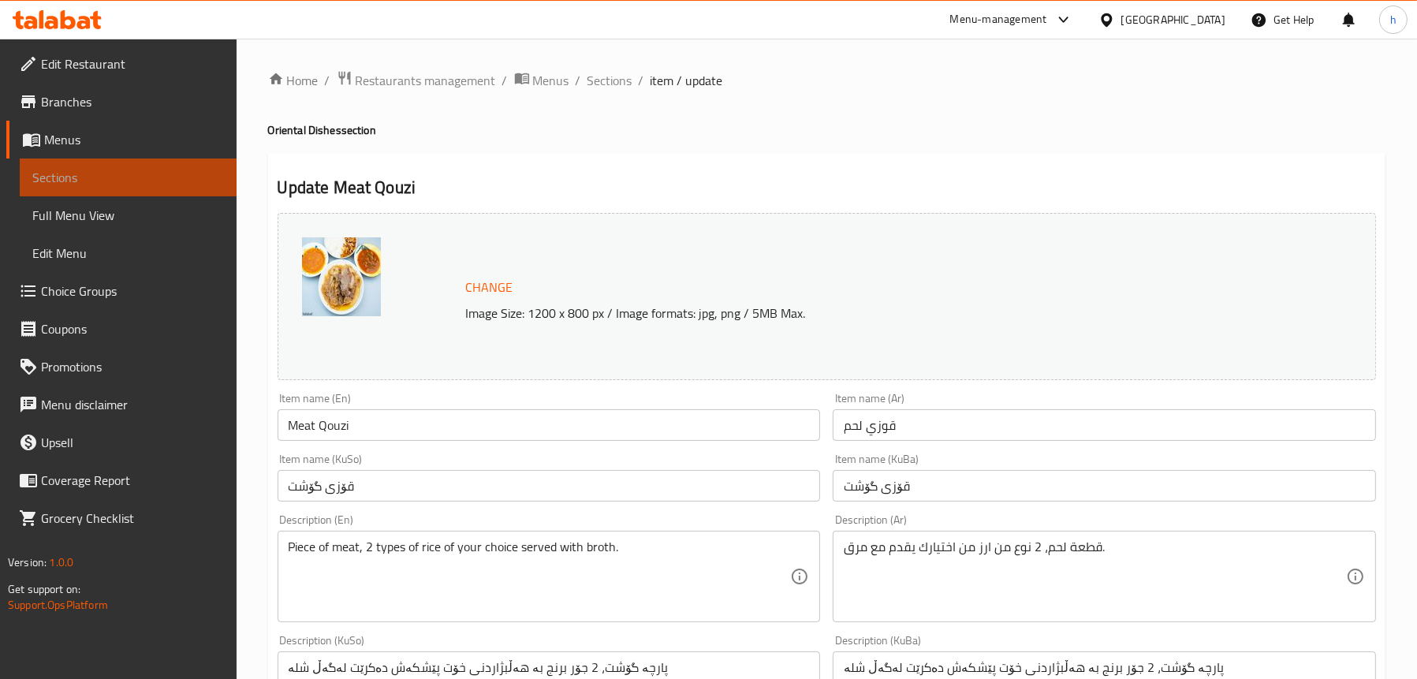
click at [73, 173] on span "Sections" at bounding box center [128, 177] width 192 height 19
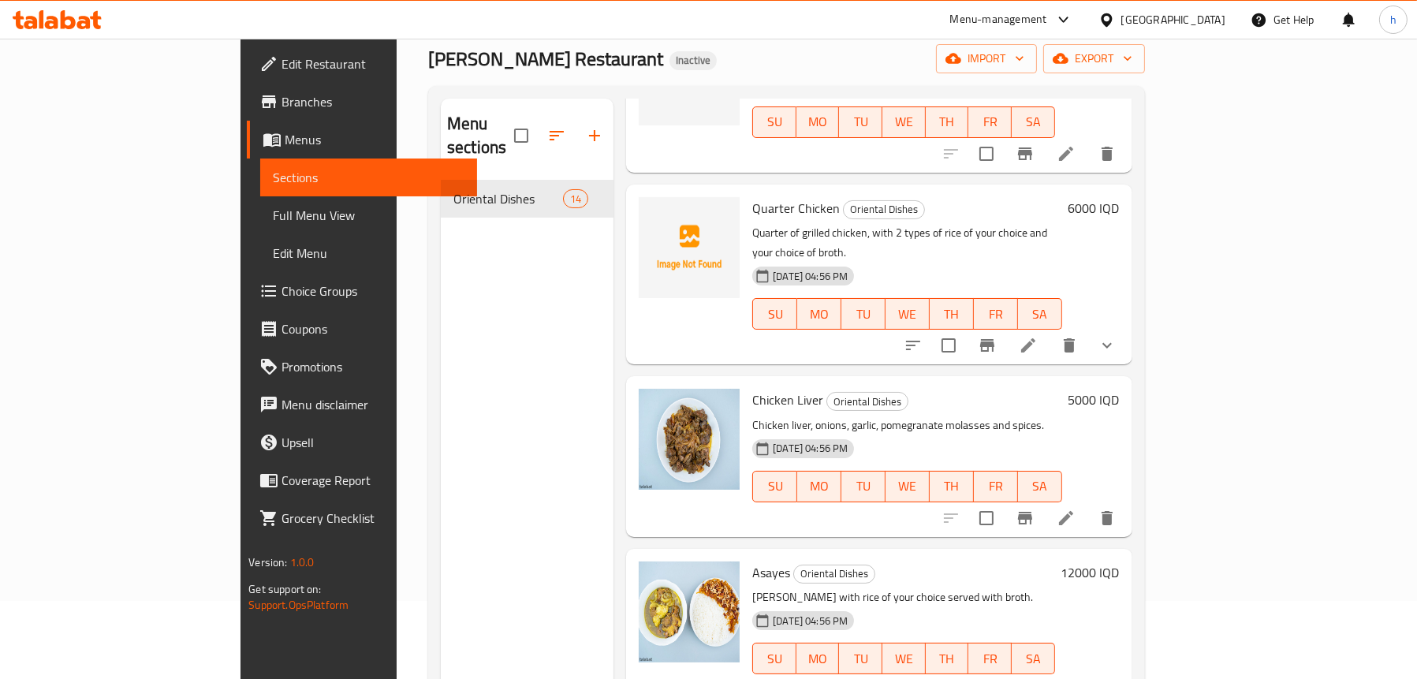
scroll to position [222, 0]
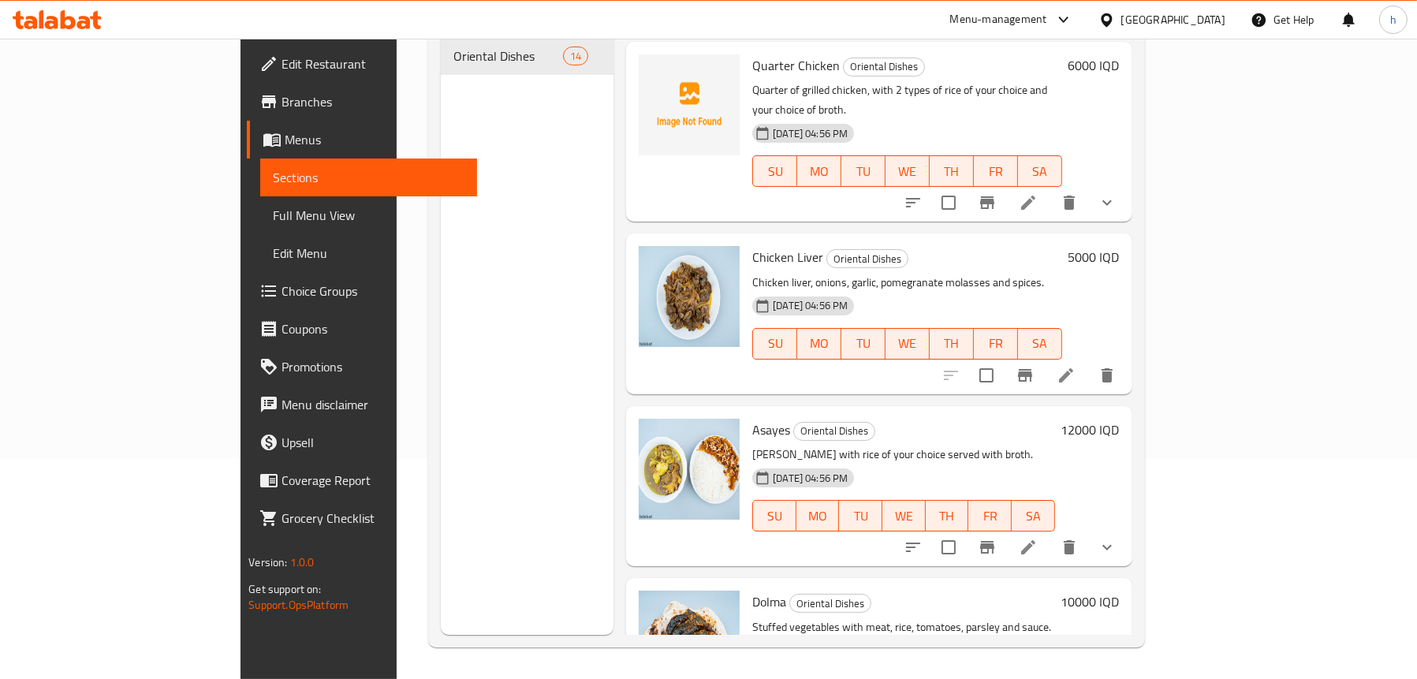
click at [1038, 538] on icon at bounding box center [1028, 547] width 19 height 19
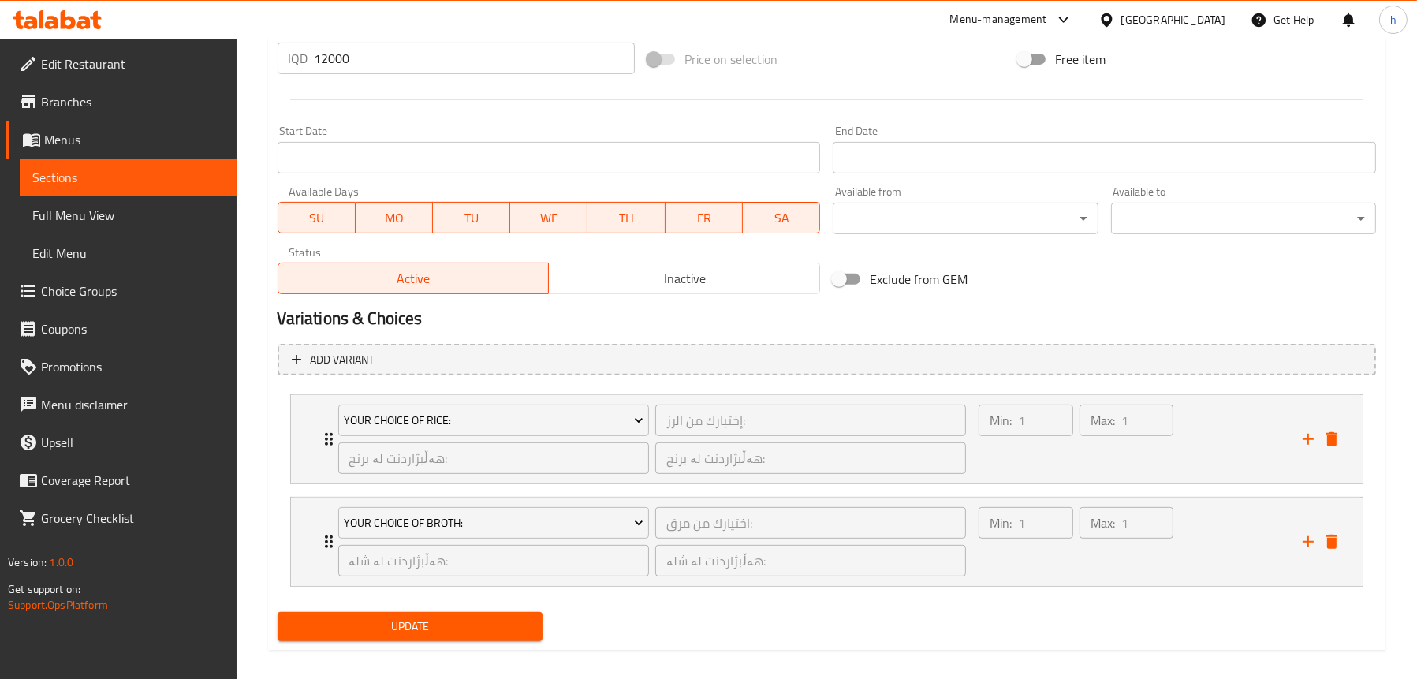
scroll to position [805, 0]
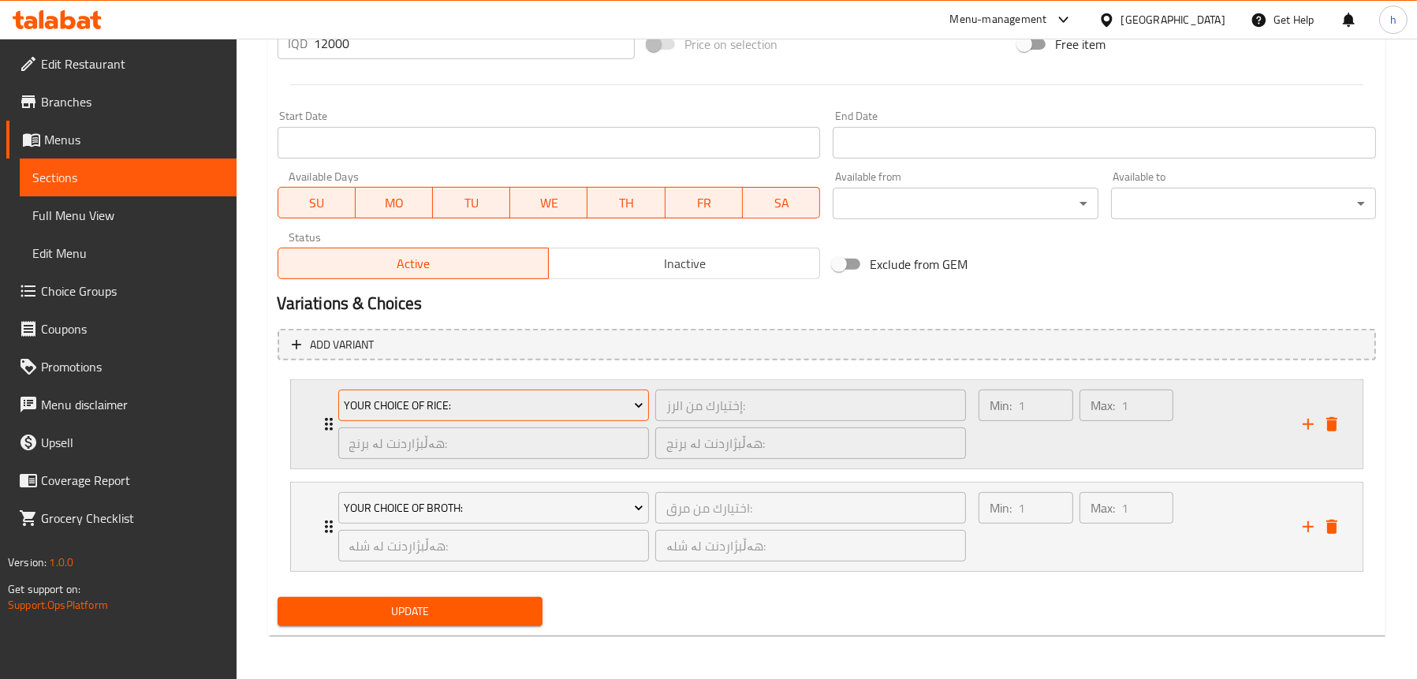
click at [416, 398] on span "Your Choice Of Rice:" at bounding box center [494, 406] width 300 height 20
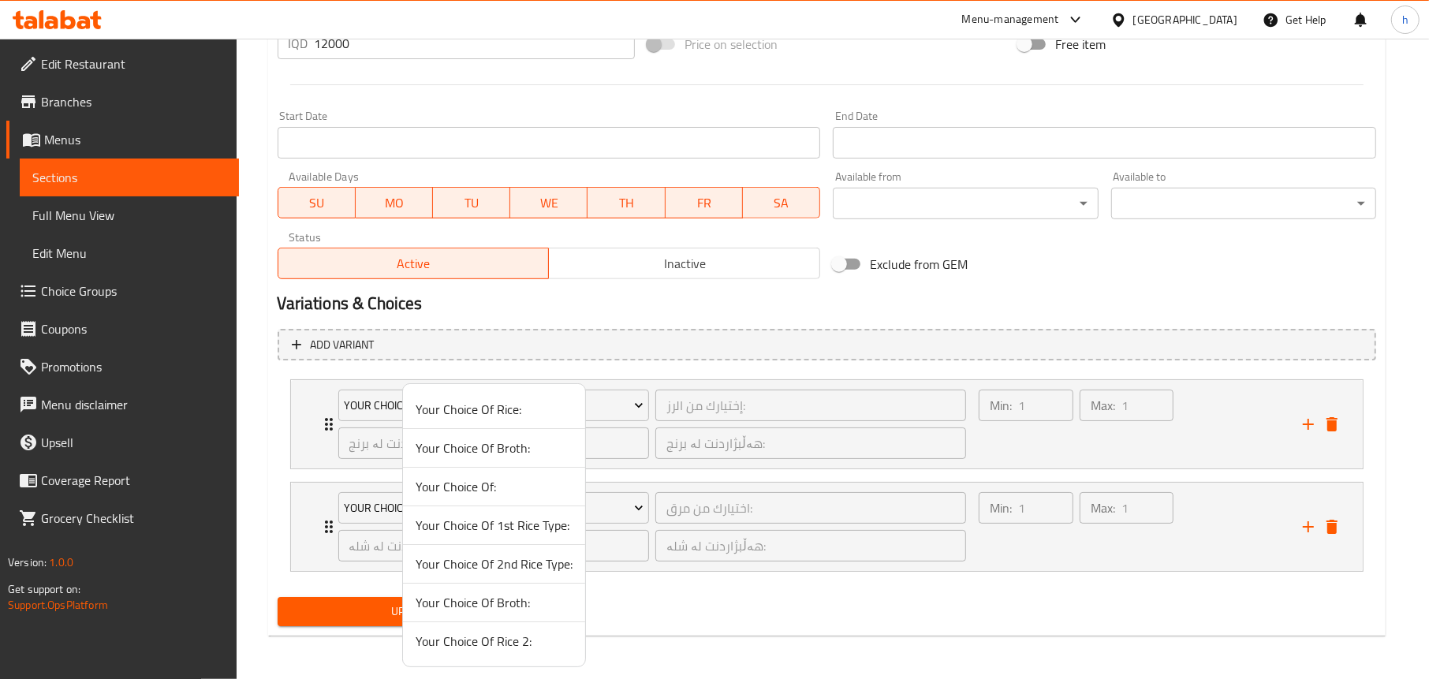
click at [480, 521] on span "Your Choice Of 1st Rice Type:" at bounding box center [494, 525] width 157 height 19
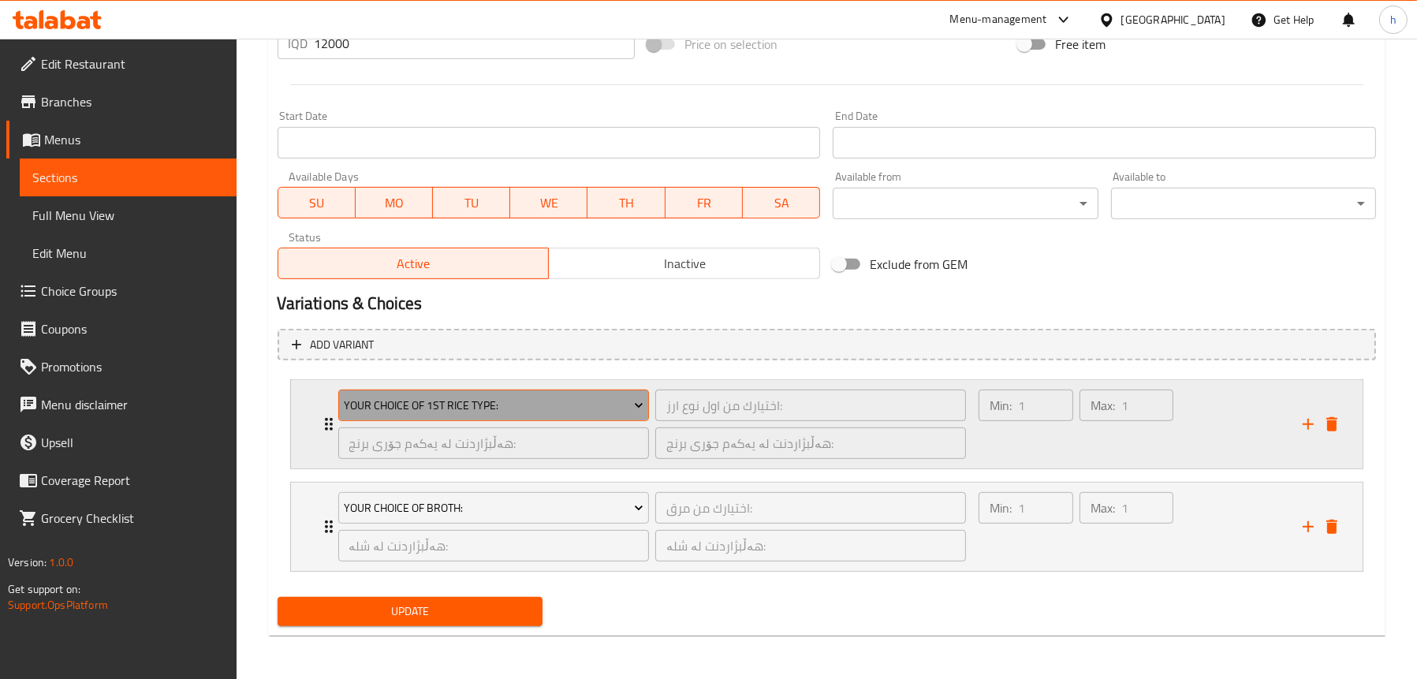
click at [435, 406] on span "Your Choice Of 1st Rice Type:" at bounding box center [494, 406] width 300 height 20
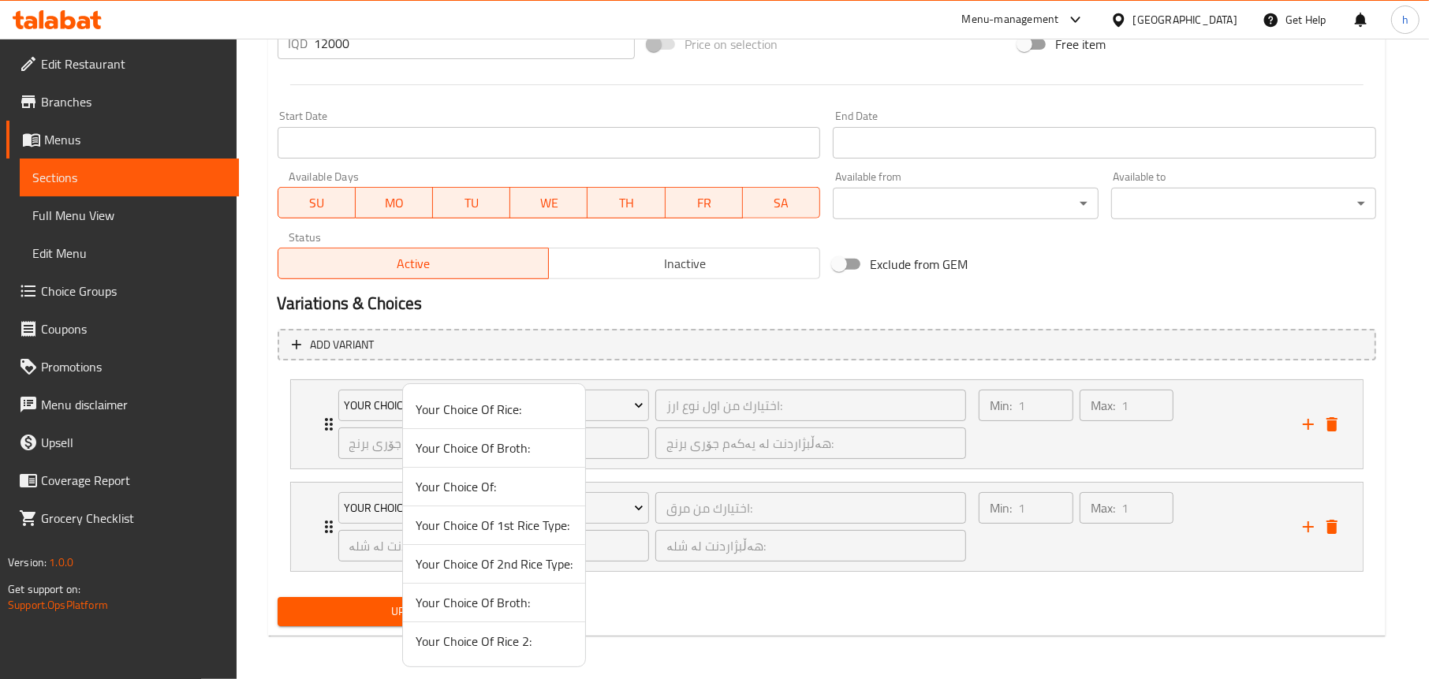
click at [690, 428] on div at bounding box center [714, 339] width 1429 height 679
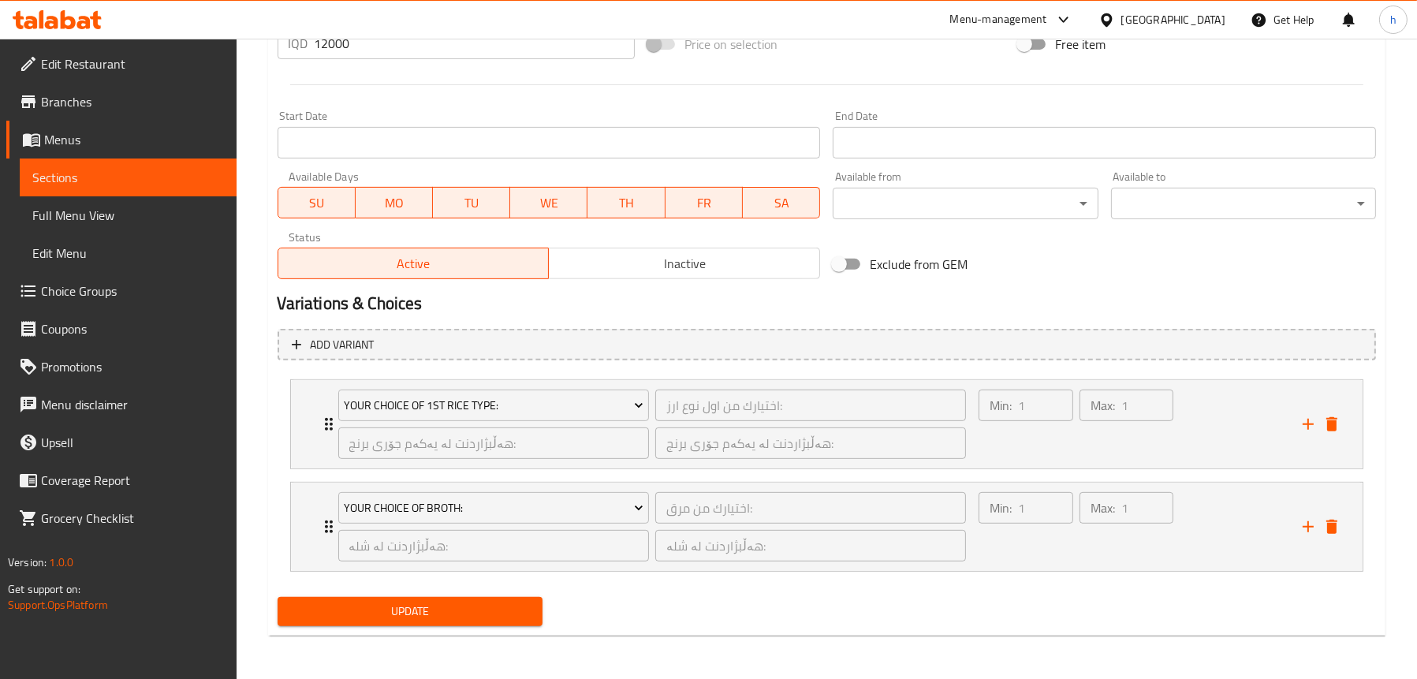
click at [100, 296] on span "Choice Groups" at bounding box center [132, 291] width 183 height 19
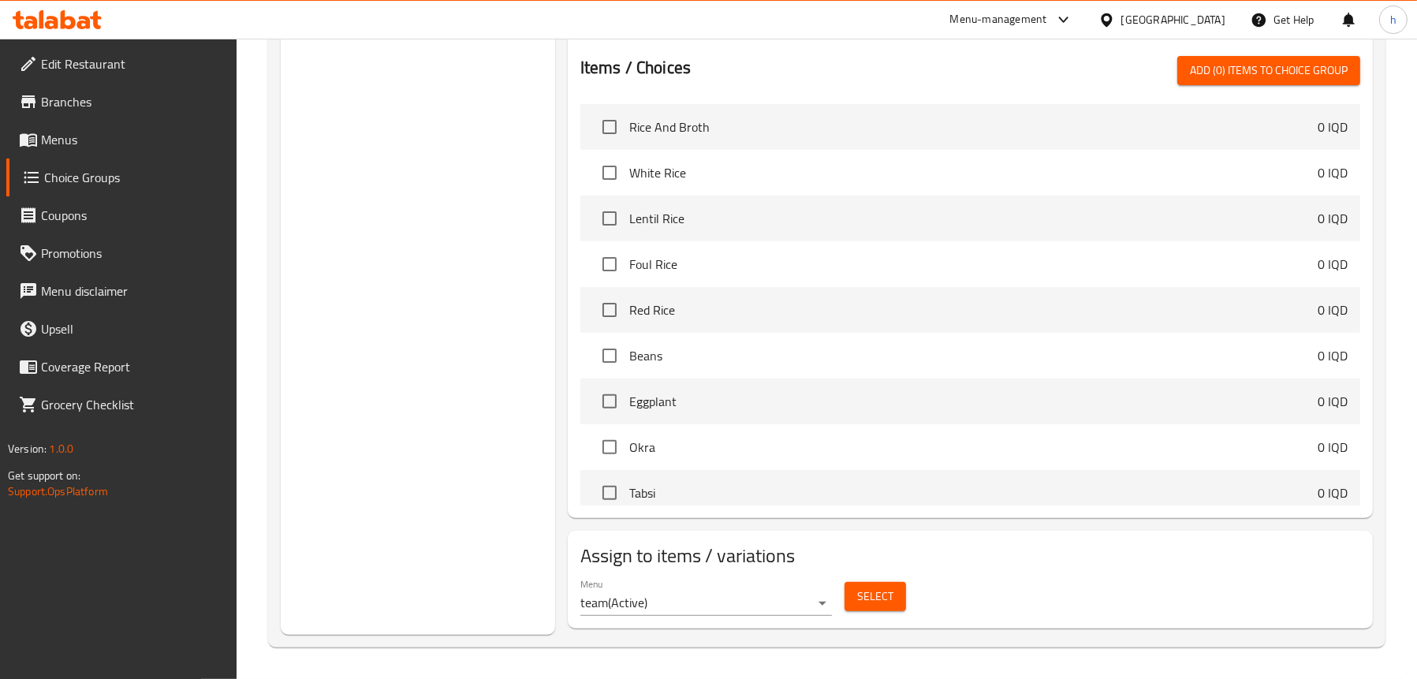
scroll to position [223, 0]
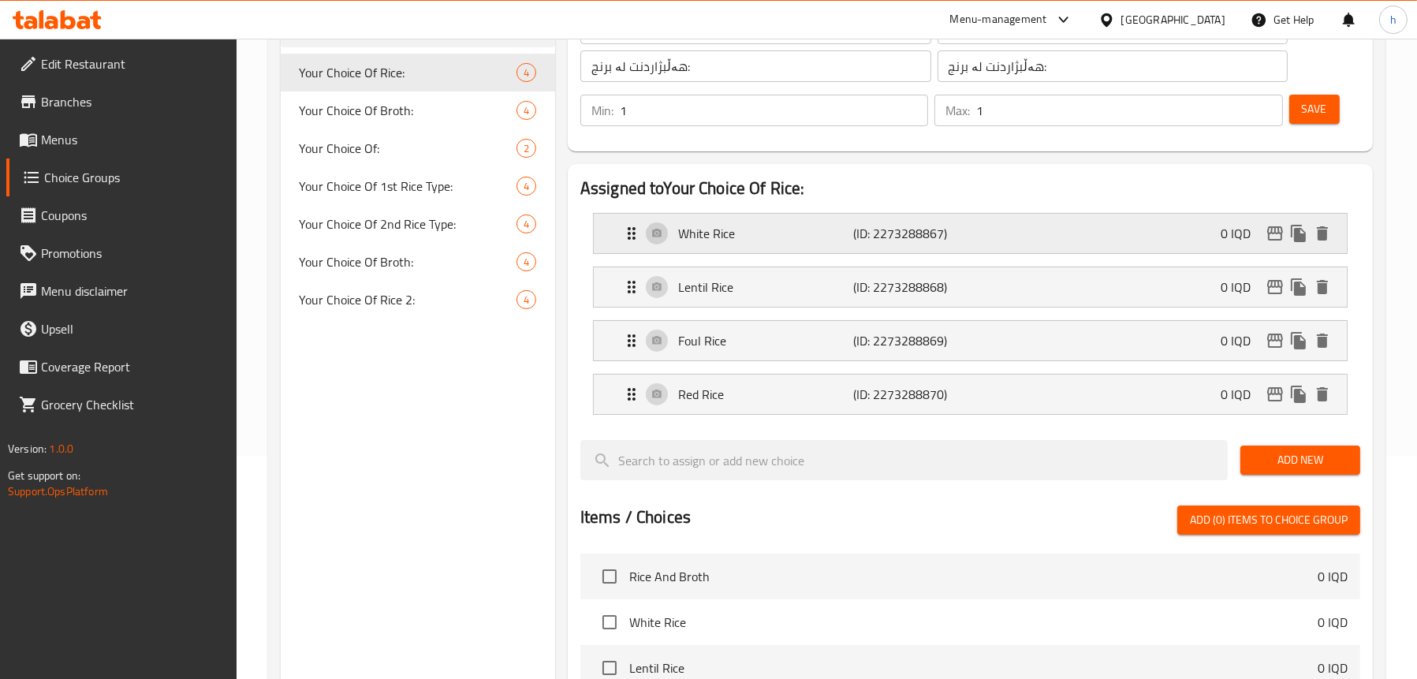
click at [717, 241] on p "White Rice" at bounding box center [766, 233] width 176 height 19
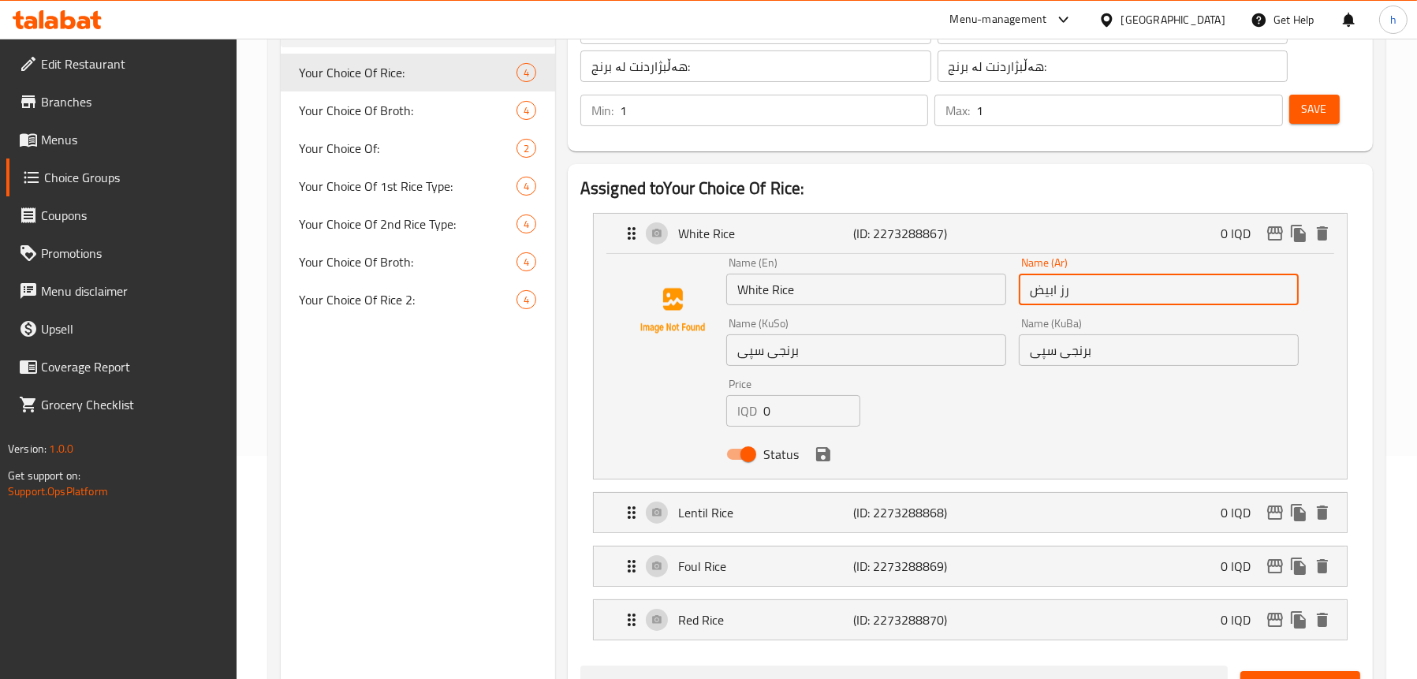
click at [1110, 284] on input "رز ابيض" at bounding box center [1159, 290] width 280 height 32
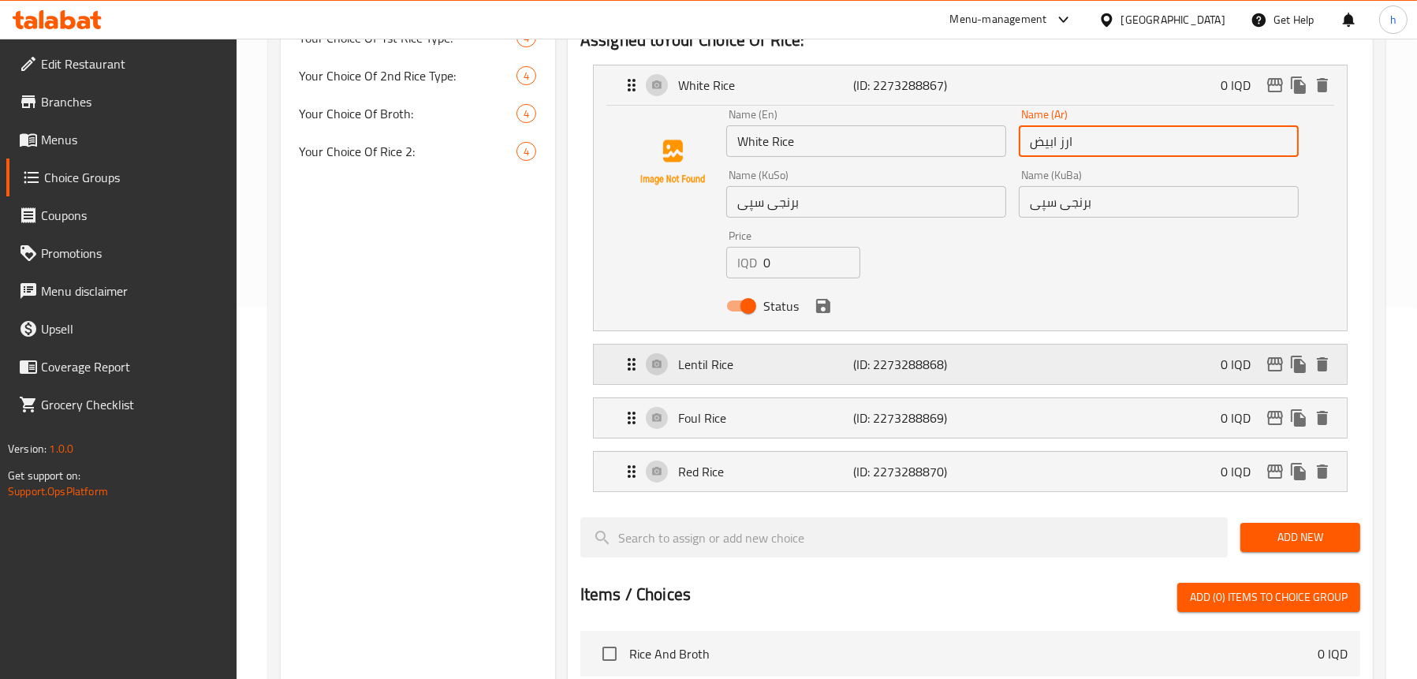
scroll to position [381, 0]
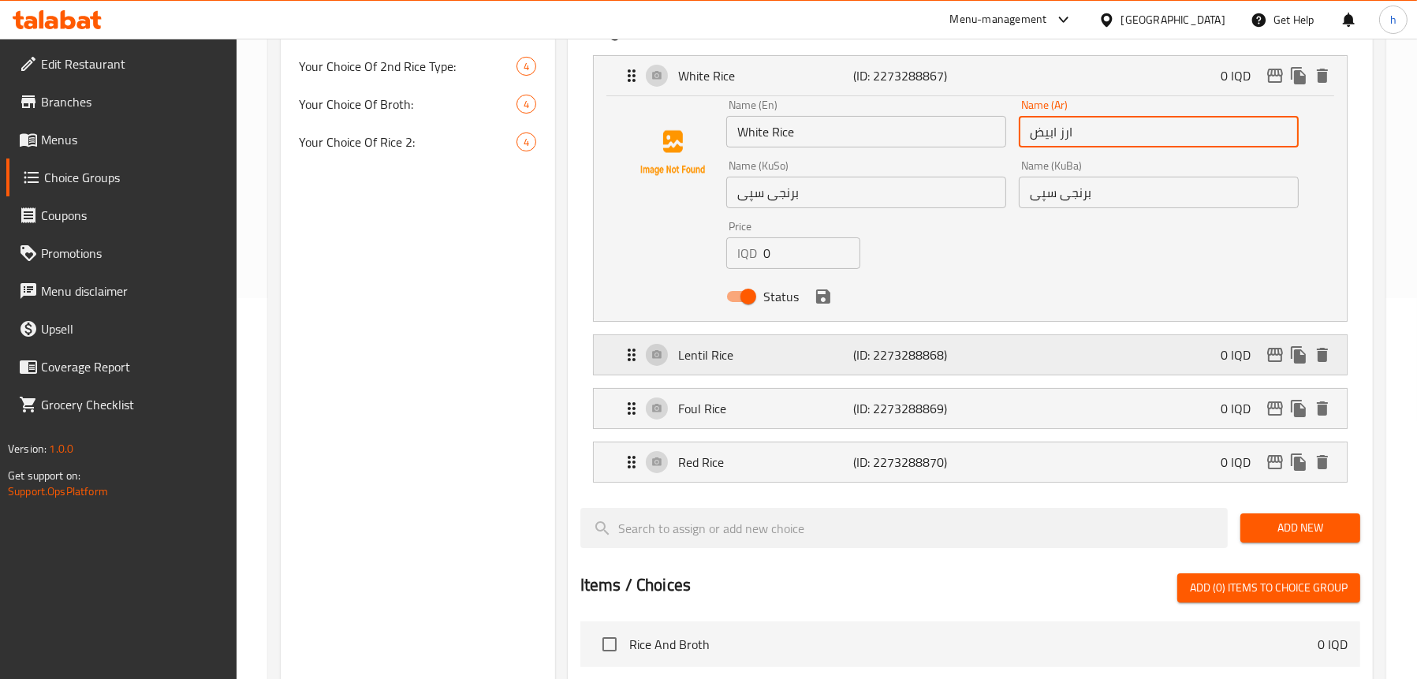
click at [805, 355] on p "Lentil Rice" at bounding box center [766, 354] width 176 height 19
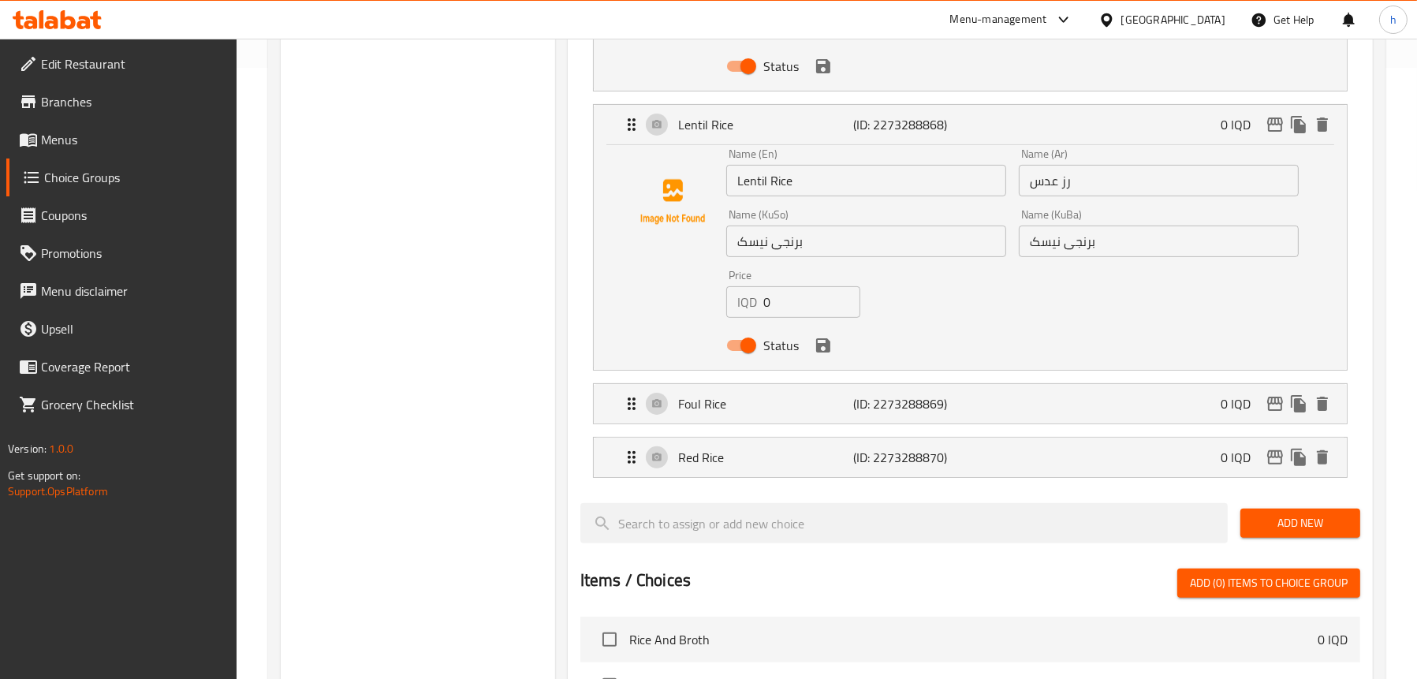
scroll to position [618, 0]
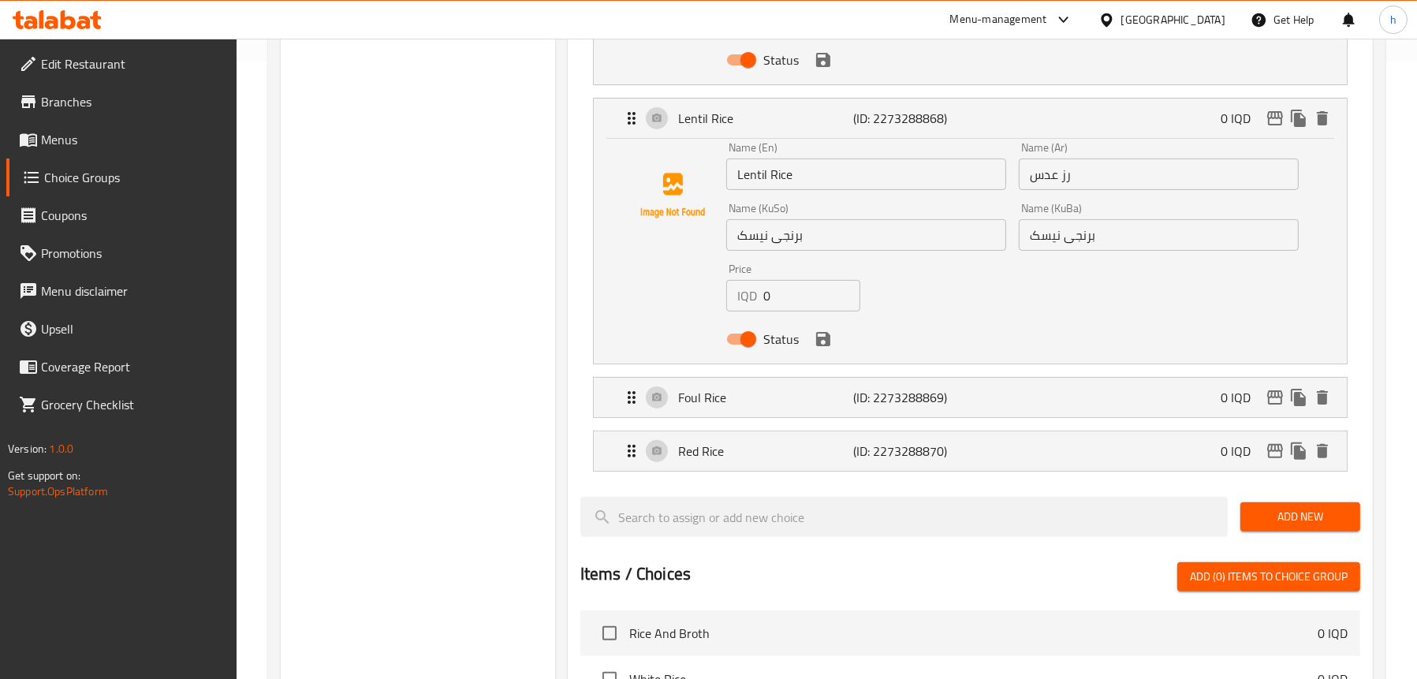
click at [795, 420] on li "Foul Rice (ID: 2273288869) 0 IQD Name (En) Foul Rice Name (En) Name (Ar) رز باق…" at bounding box center [970, 398] width 780 height 54
click at [787, 411] on div "Foul Rice (ID: 2273288869) 0 IQD" at bounding box center [975, 397] width 706 height 39
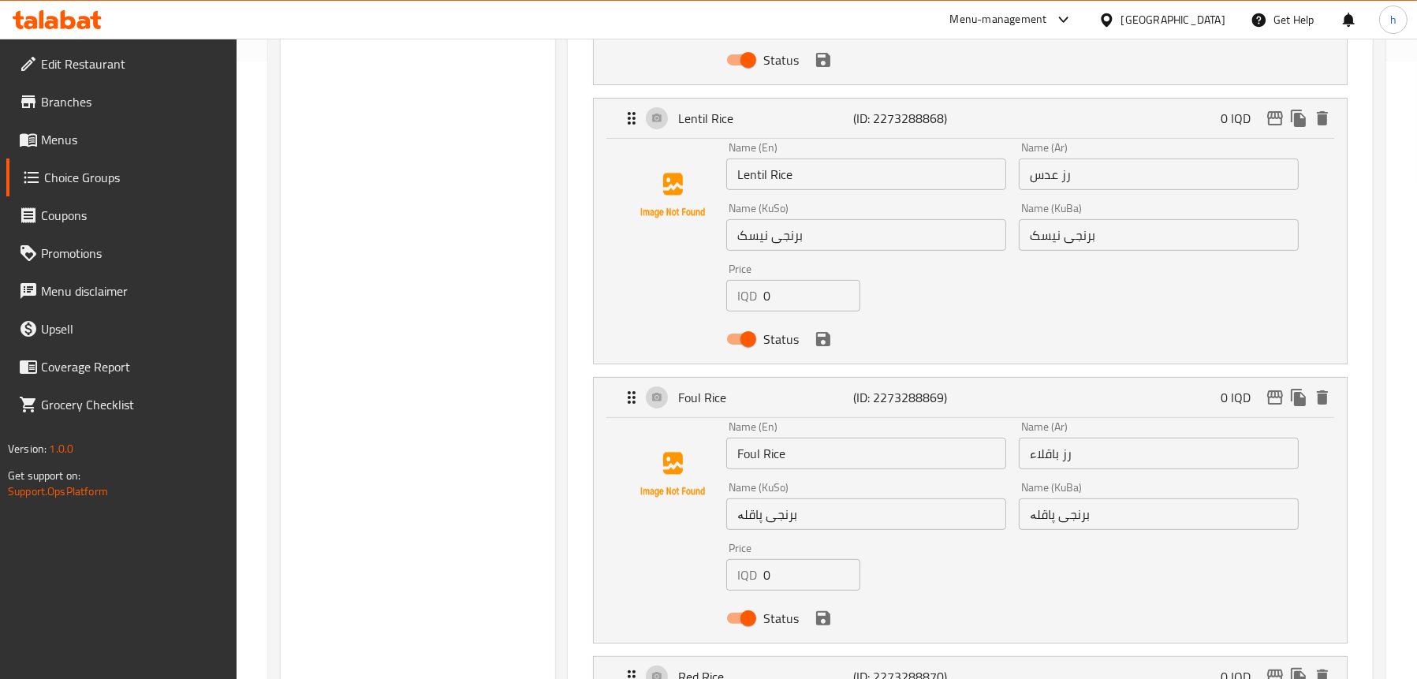
type input "ارز ابيض"
click at [744, 450] on input "Foul Rice" at bounding box center [866, 454] width 280 height 32
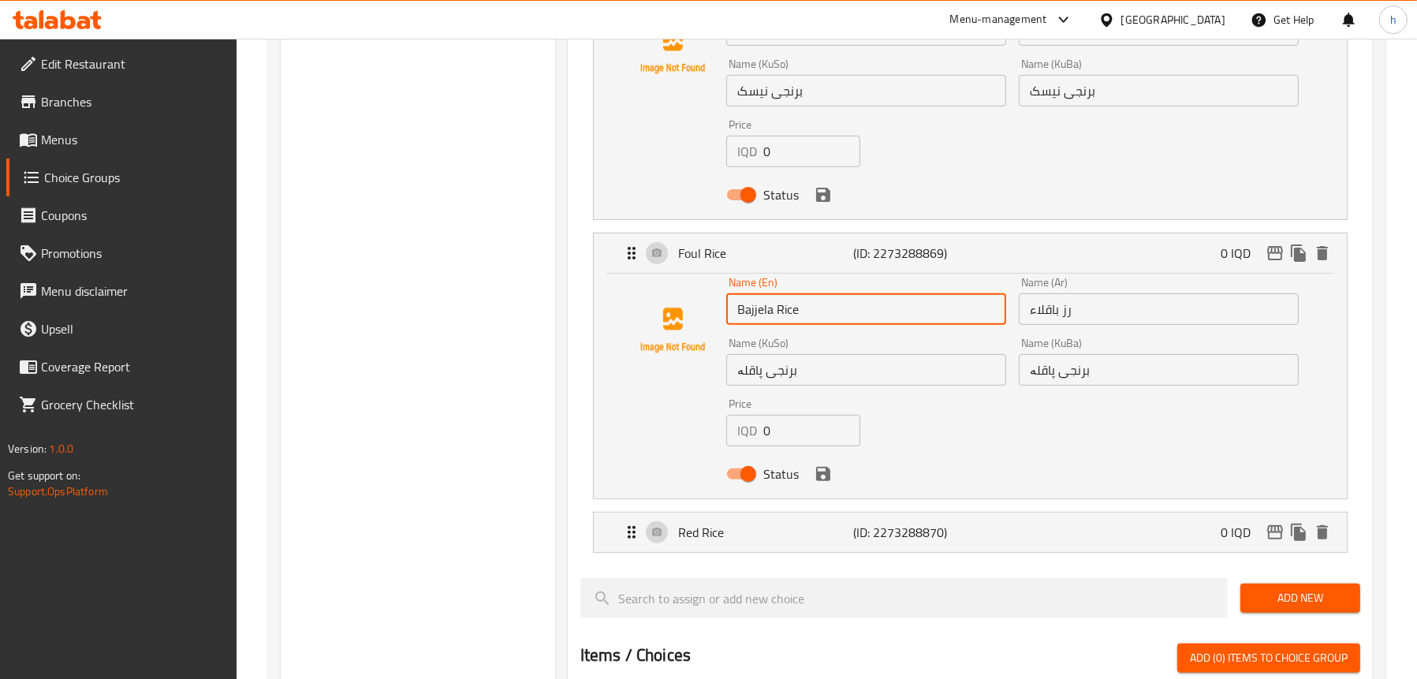
scroll to position [775, 0]
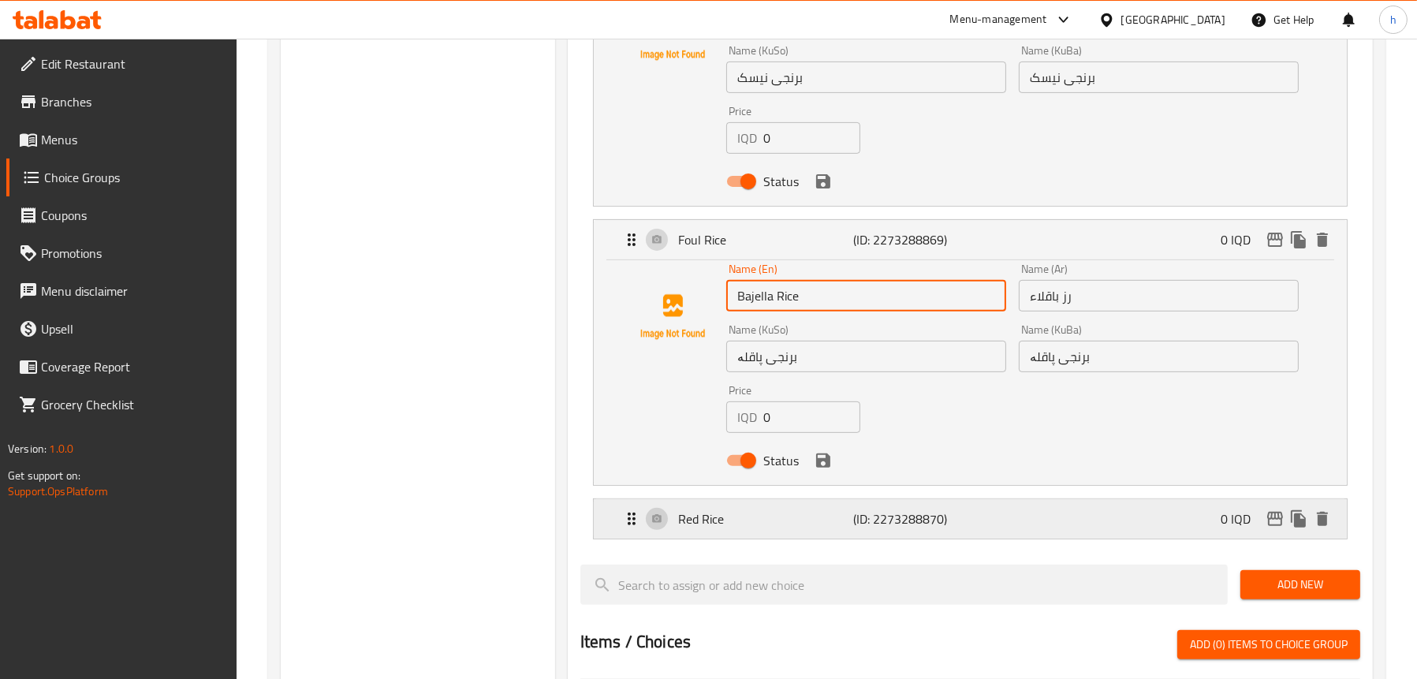
click at [841, 517] on p "Red Rice" at bounding box center [766, 518] width 176 height 19
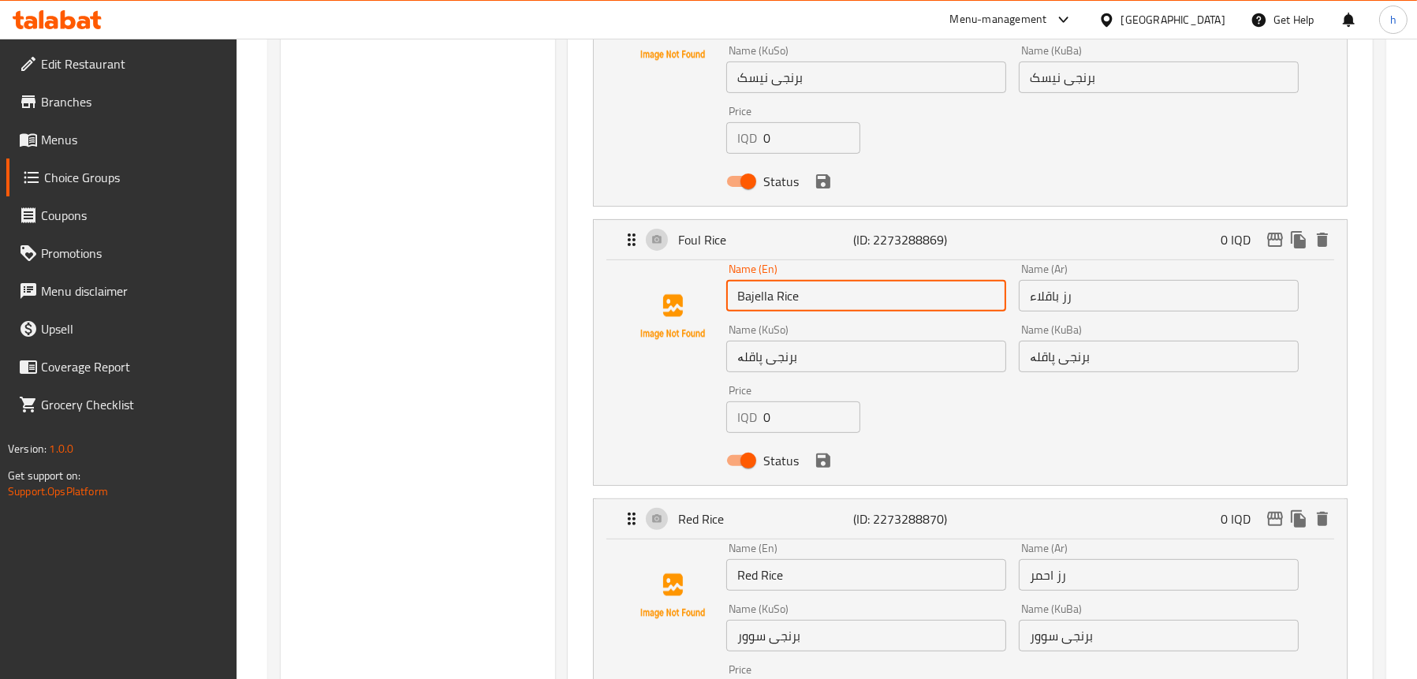
scroll to position [1012, 0]
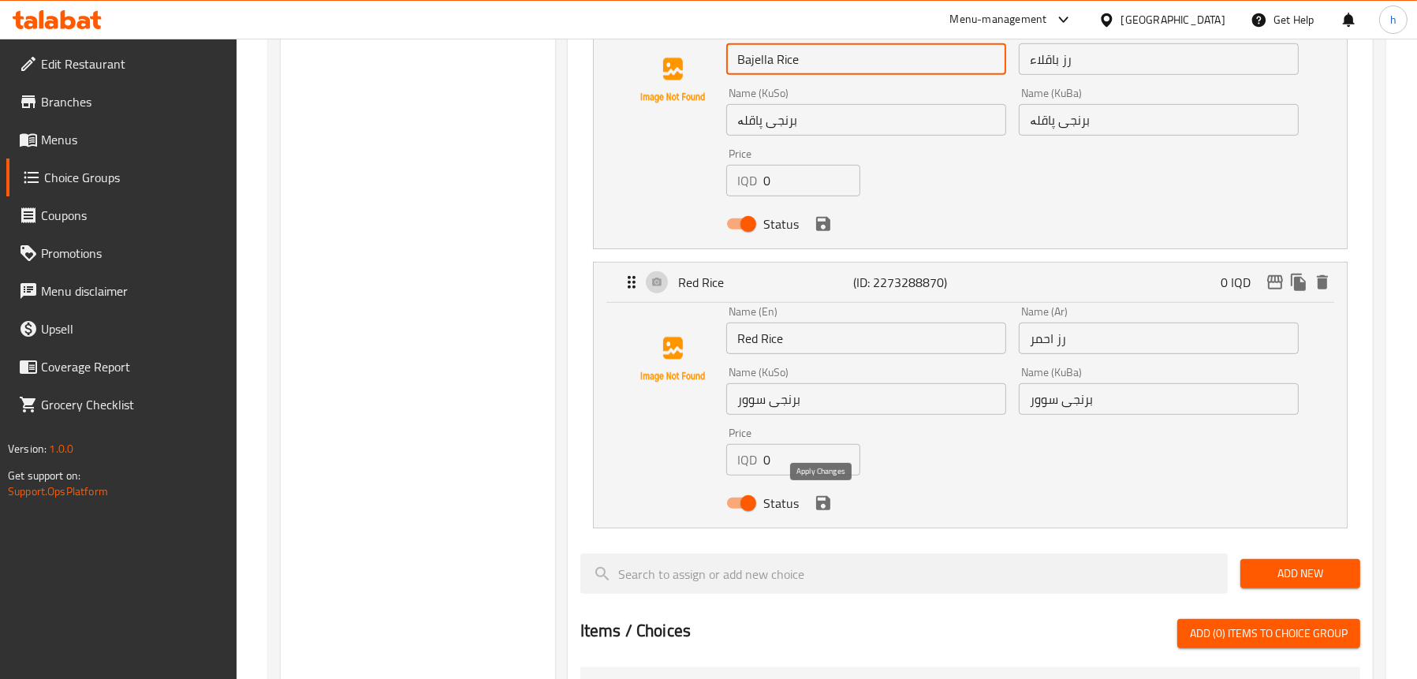
type input "Bajella Rice"
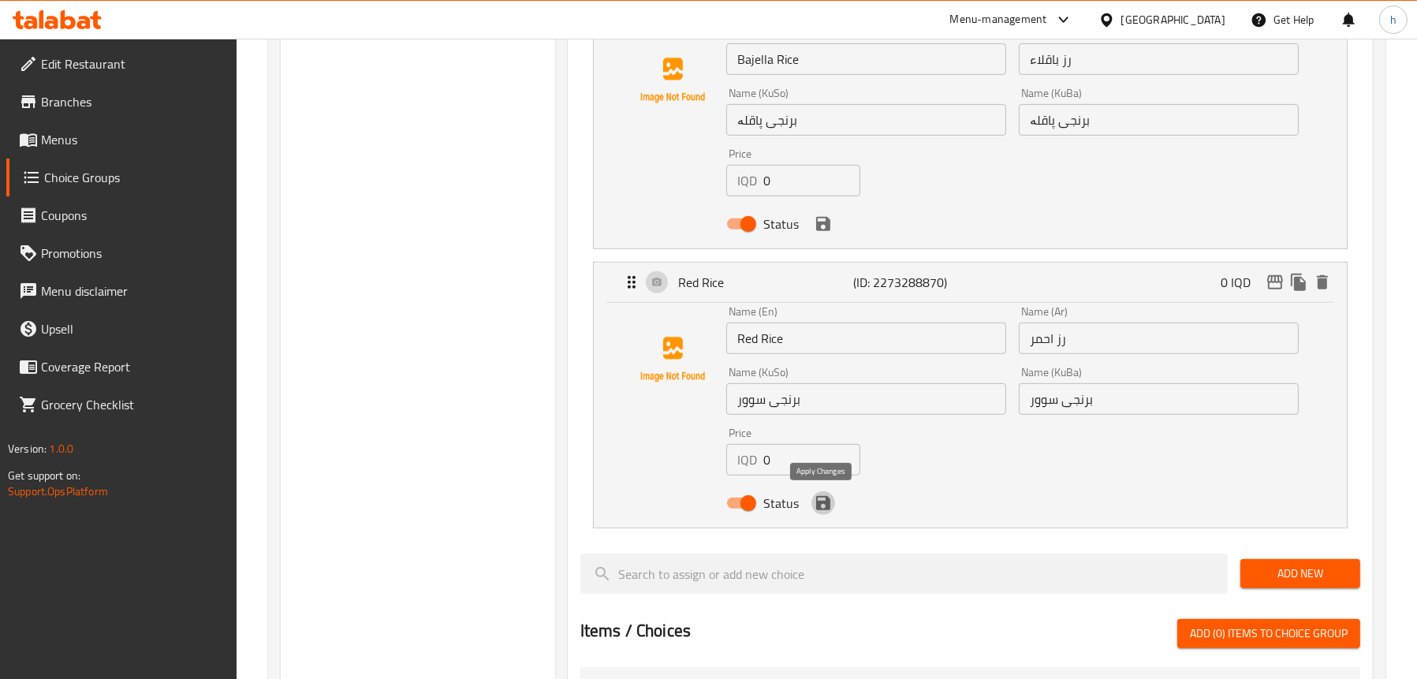
click at [823, 513] on button "save" at bounding box center [824, 503] width 24 height 24
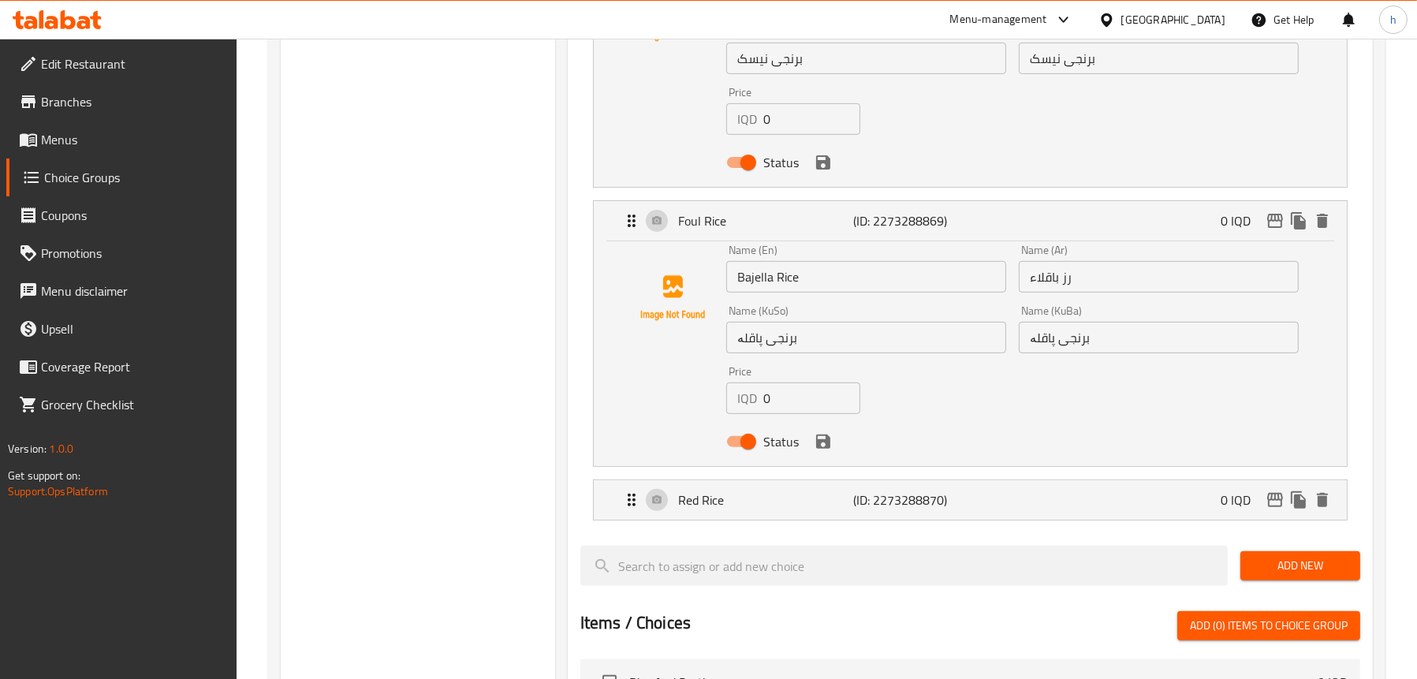
scroll to position [775, 0]
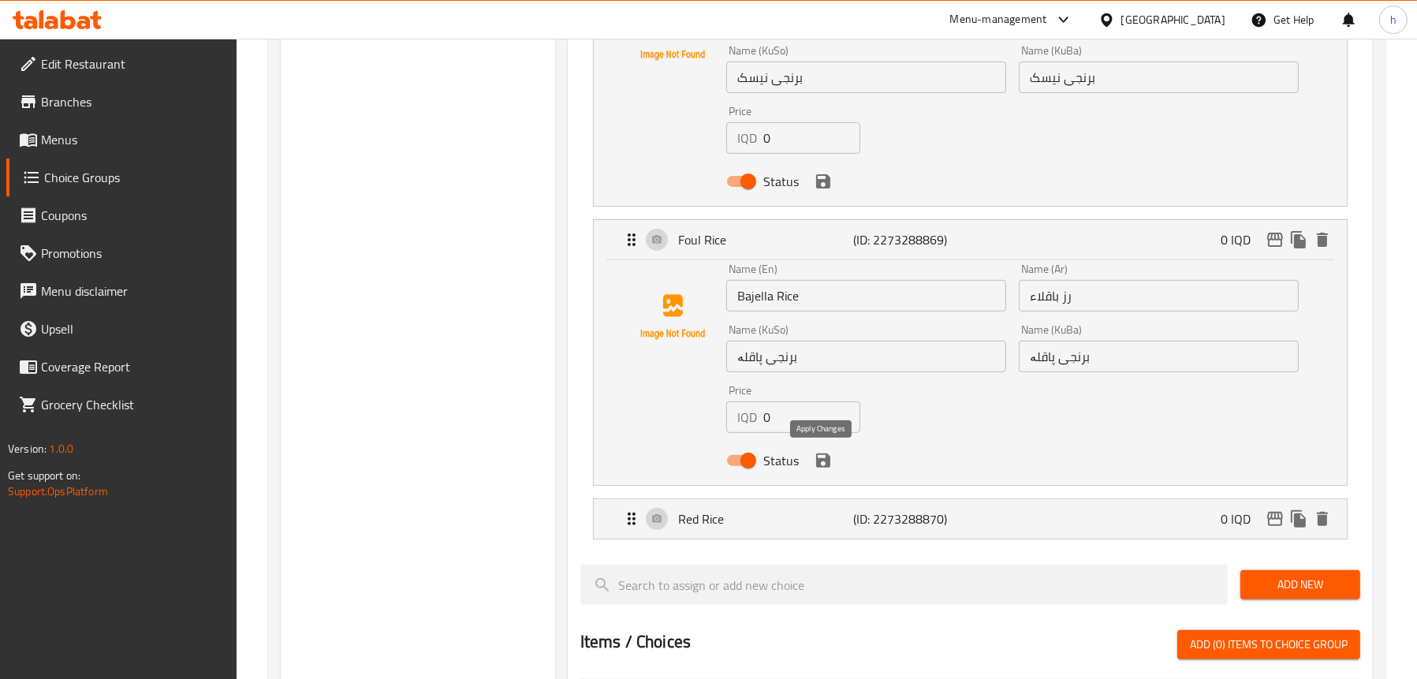
click at [828, 464] on icon "save" at bounding box center [823, 461] width 14 height 14
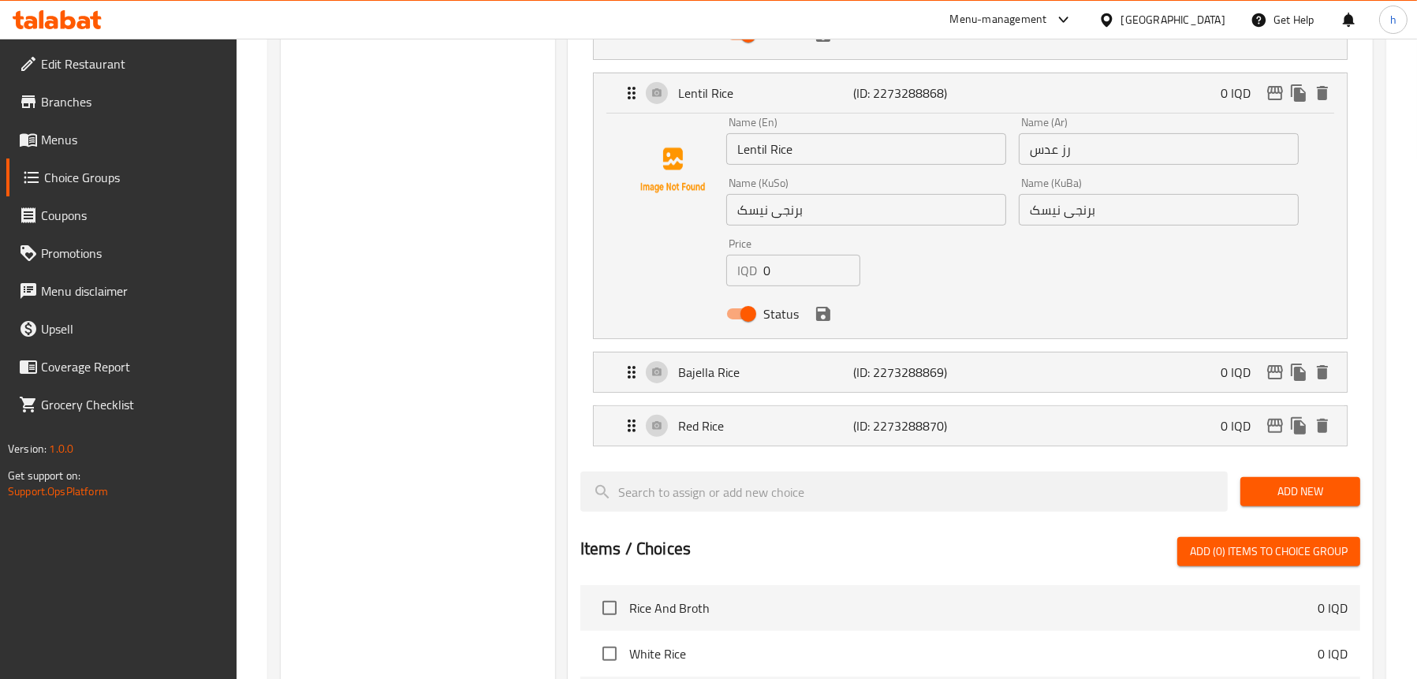
scroll to position [539, 0]
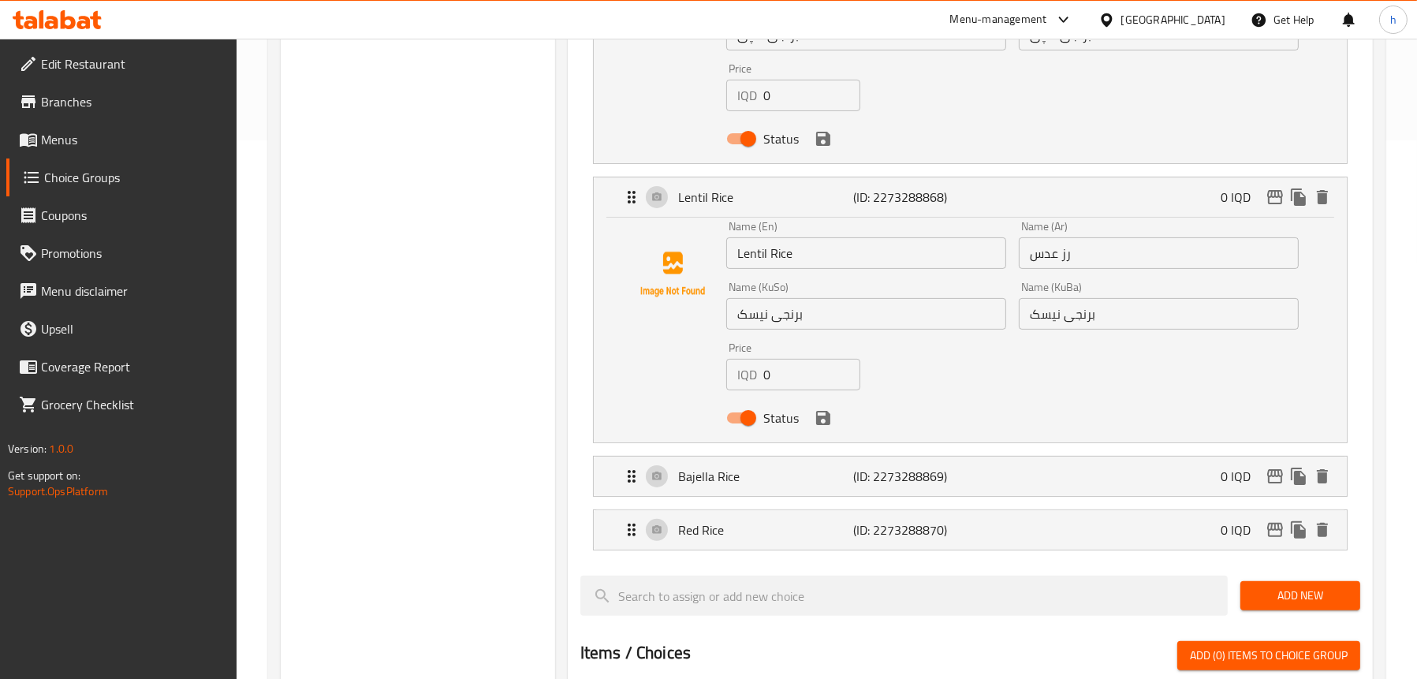
click at [820, 424] on icon "save" at bounding box center [823, 418] width 14 height 14
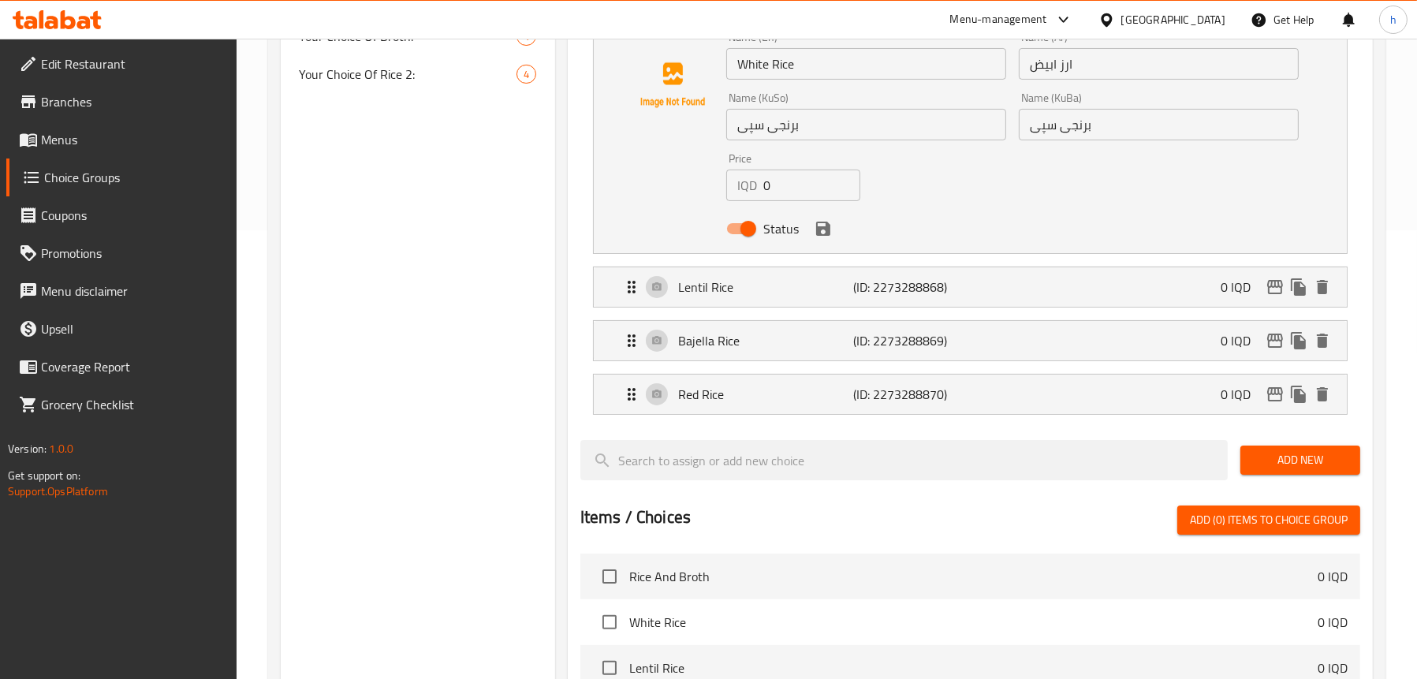
scroll to position [302, 0]
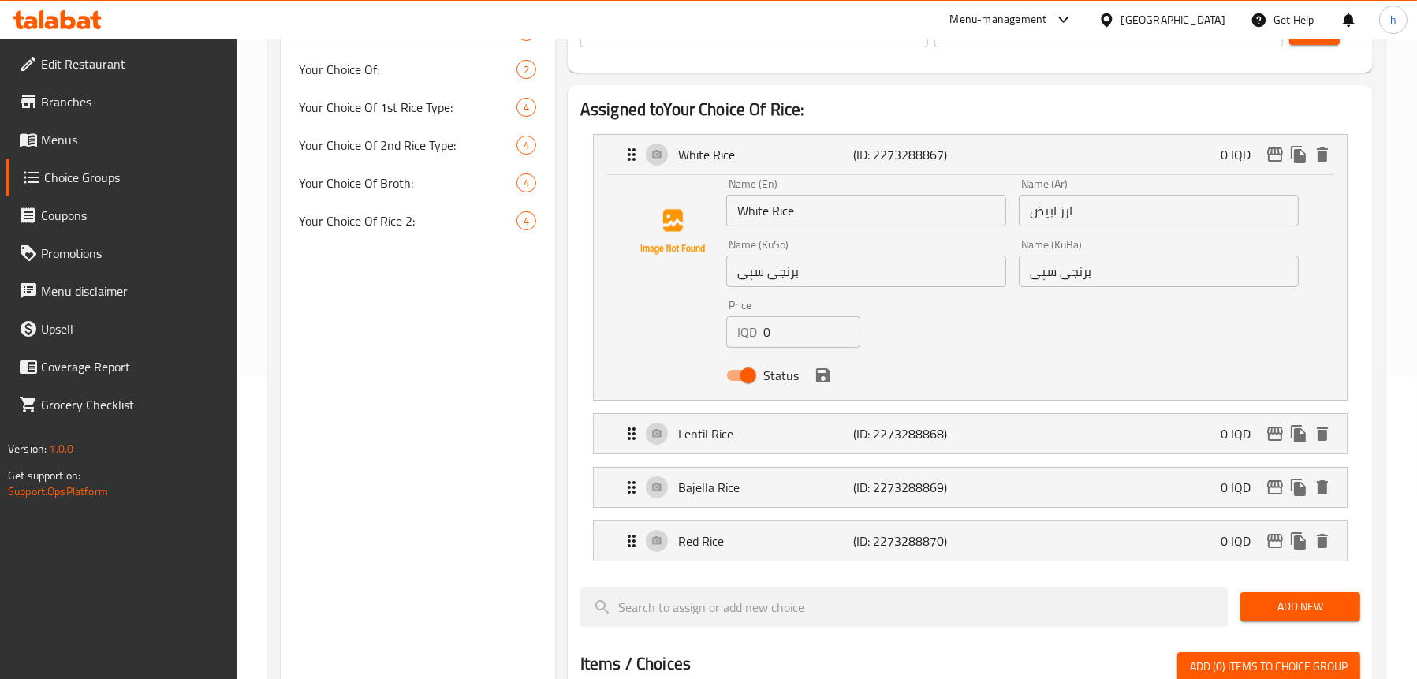
click at [835, 381] on div "Status" at bounding box center [1013, 375] width 586 height 43
click at [829, 377] on icon "save" at bounding box center [823, 375] width 19 height 19
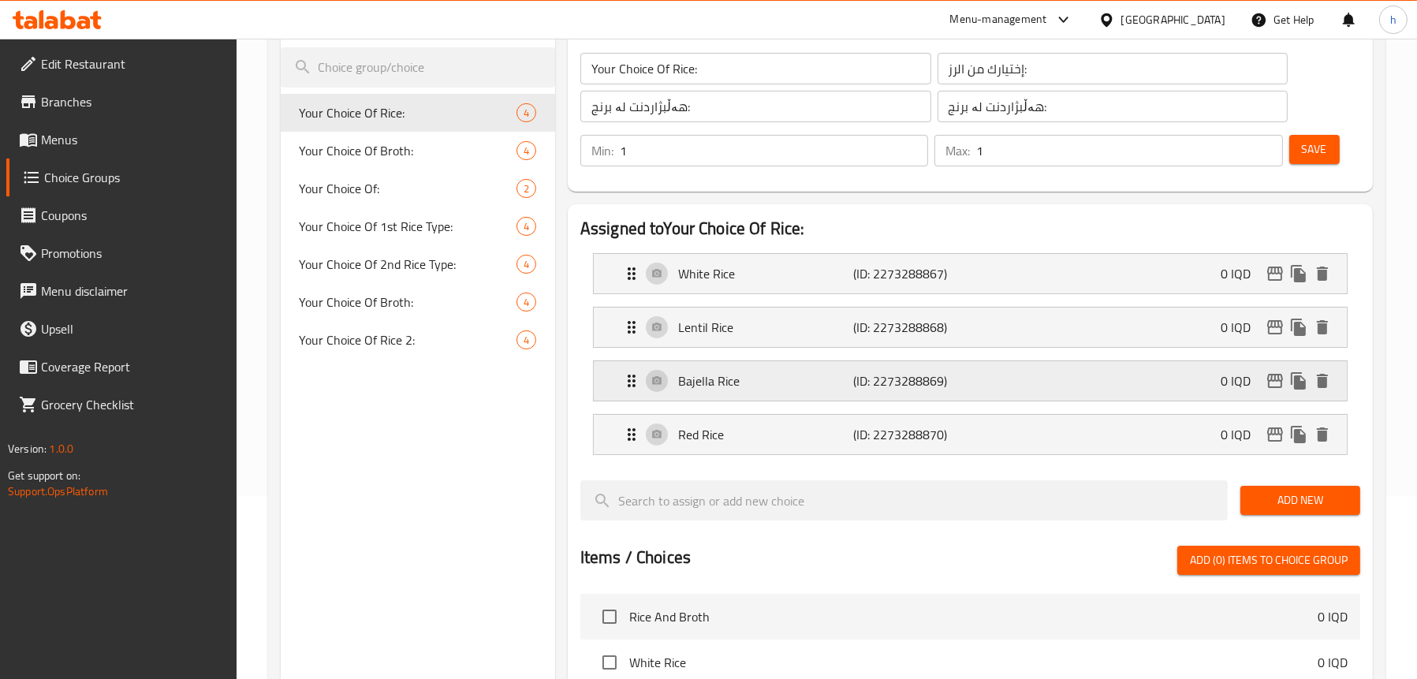
scroll to position [65, 0]
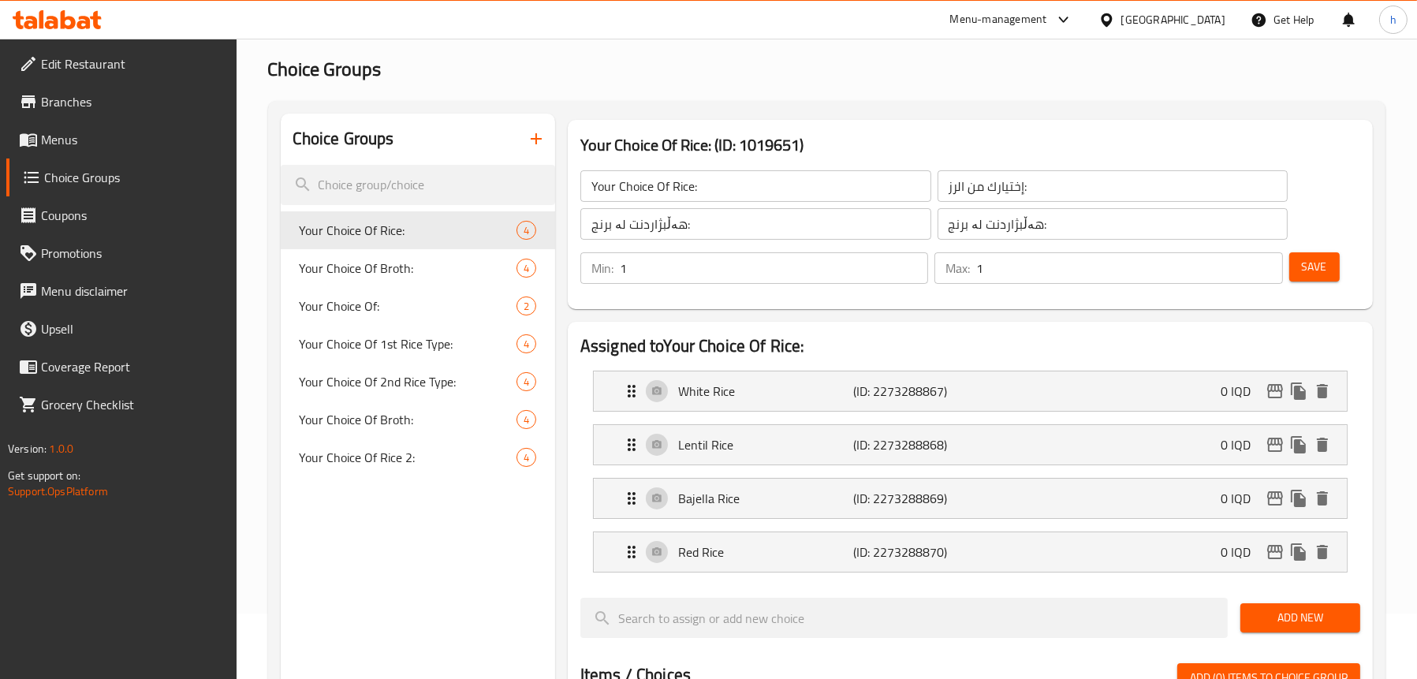
click at [958, 182] on input "إختيارك من الرز:" at bounding box center [1113, 186] width 351 height 32
type input "إختيارك من الارز:"
click at [1302, 271] on span "Save" at bounding box center [1314, 267] width 25 height 20
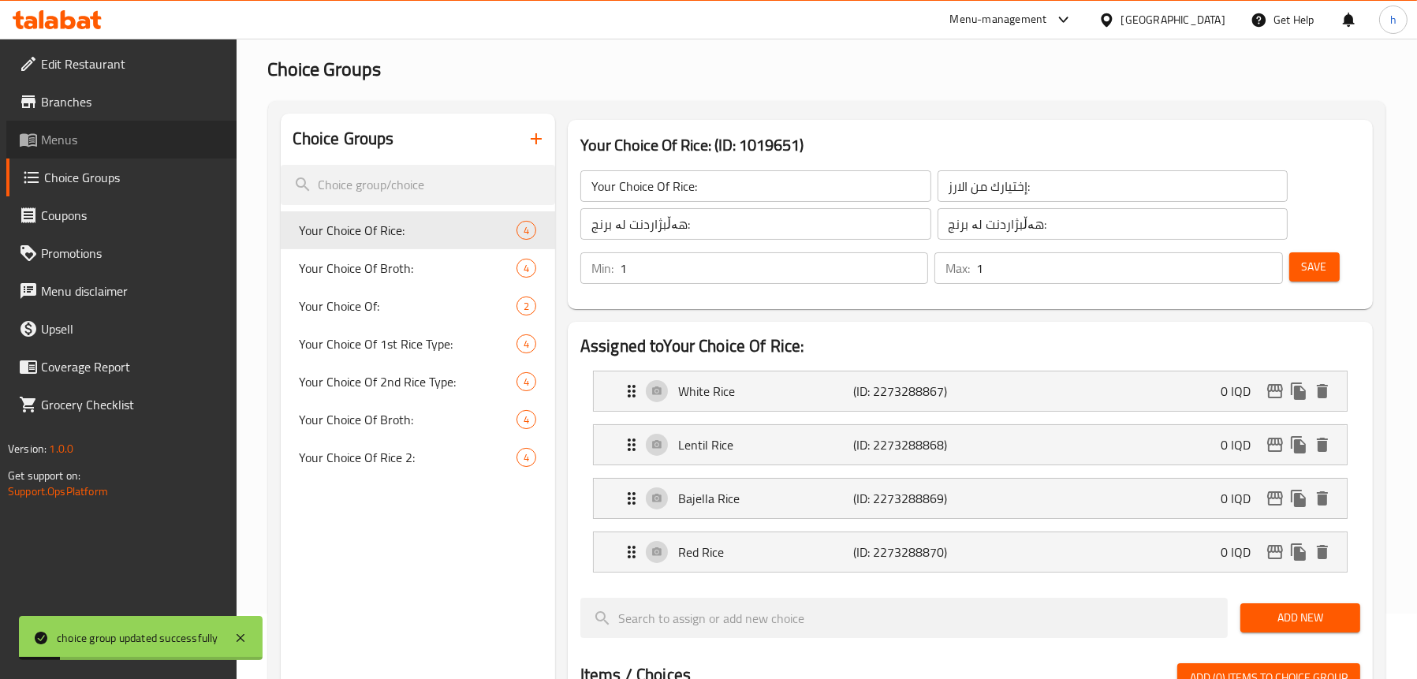
click at [103, 133] on span "Menus" at bounding box center [132, 139] width 183 height 19
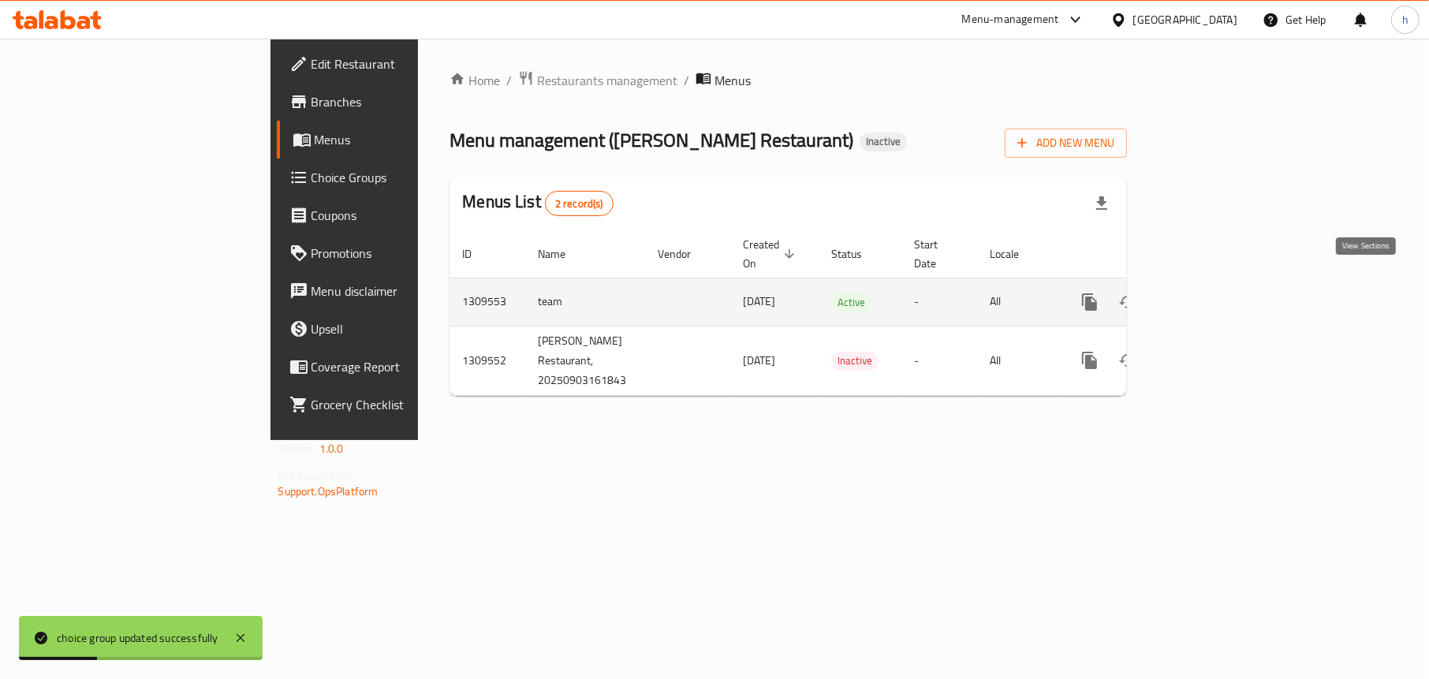
click at [1222, 283] on link "enhanced table" at bounding box center [1204, 302] width 38 height 38
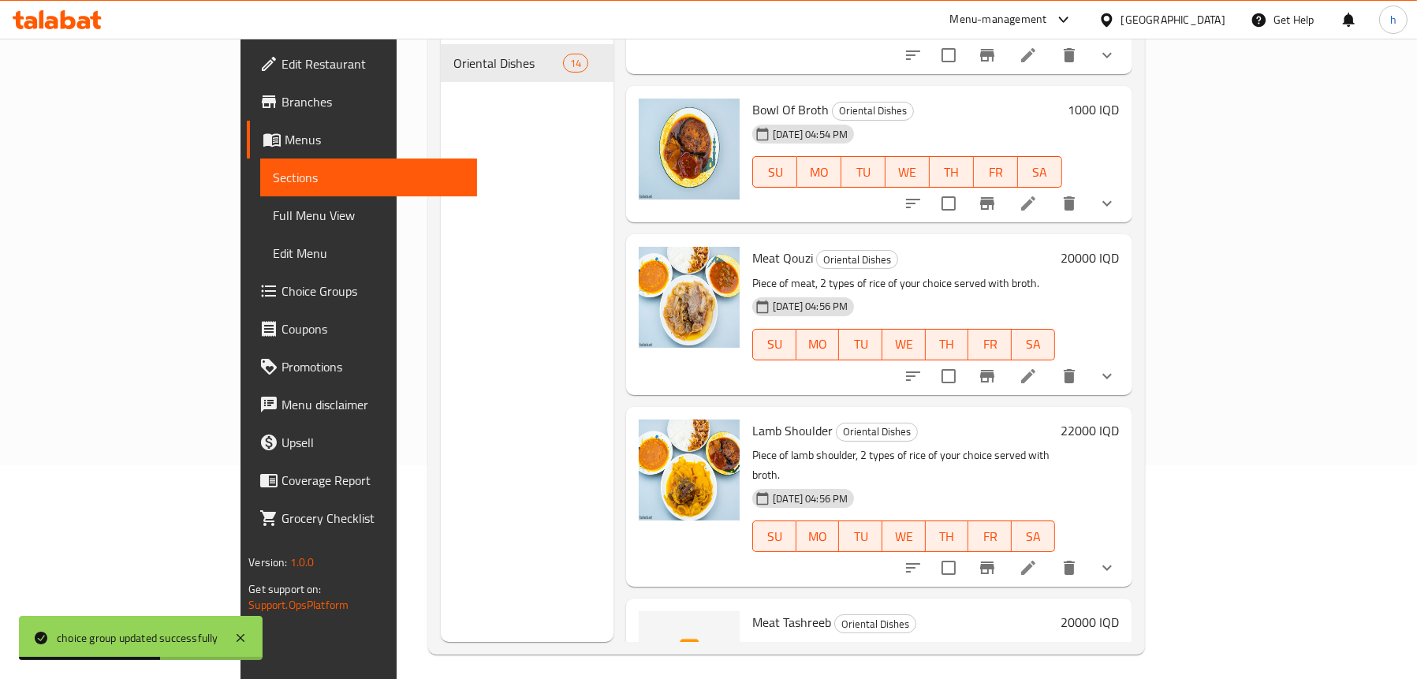
scroll to position [222, 0]
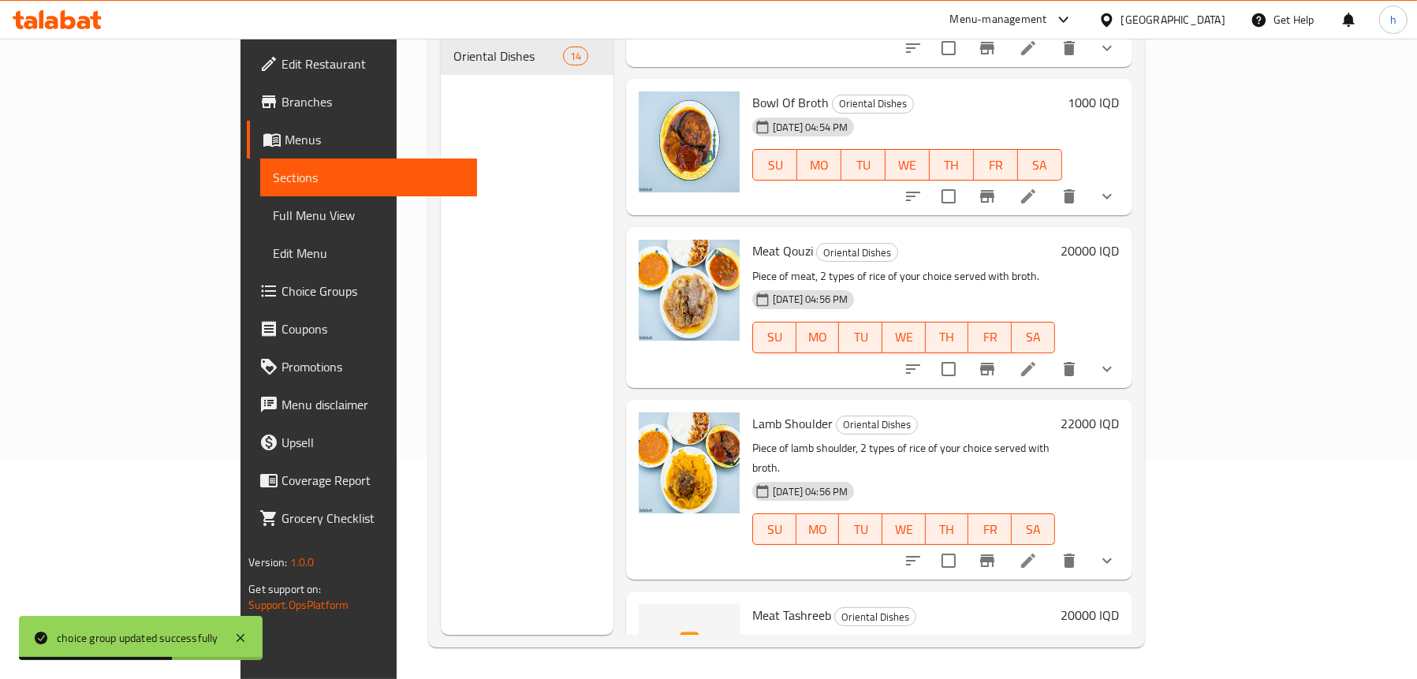
click at [273, 207] on span "Full Menu View" at bounding box center [369, 215] width 192 height 19
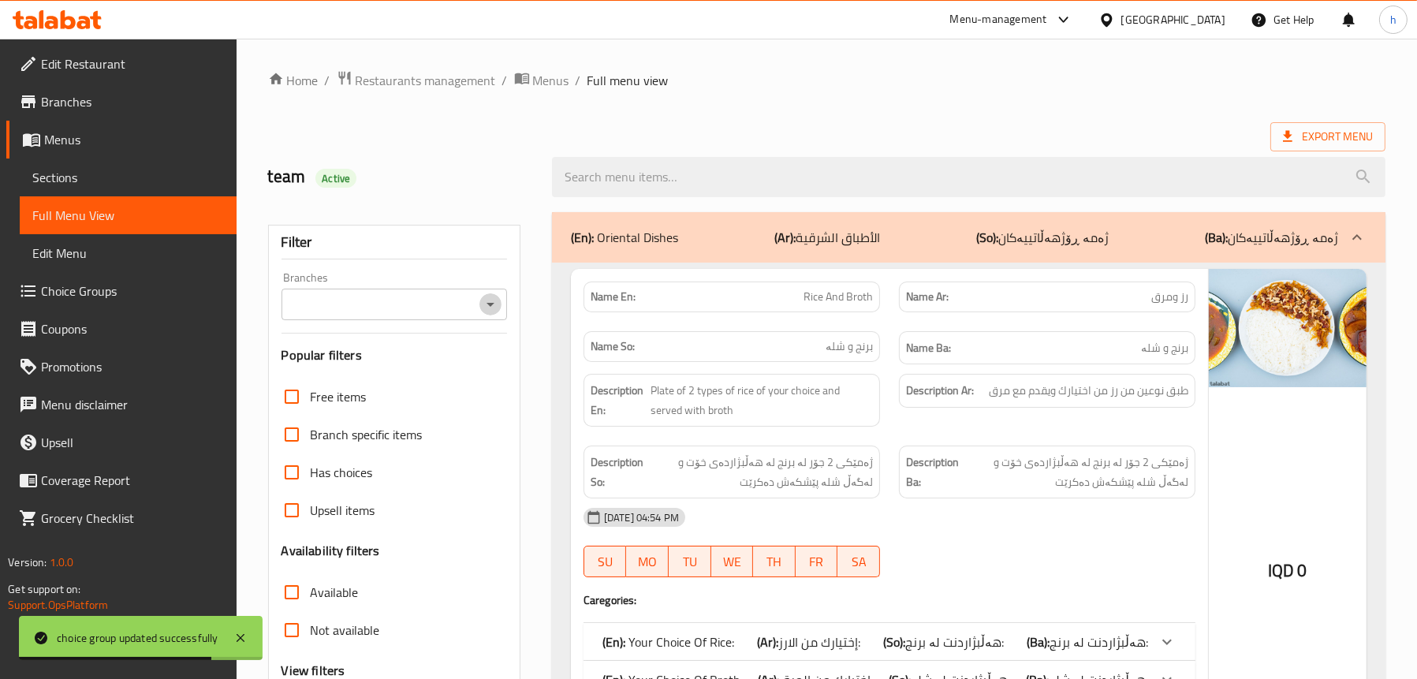
click at [486, 298] on icon "Open" at bounding box center [490, 304] width 19 height 19
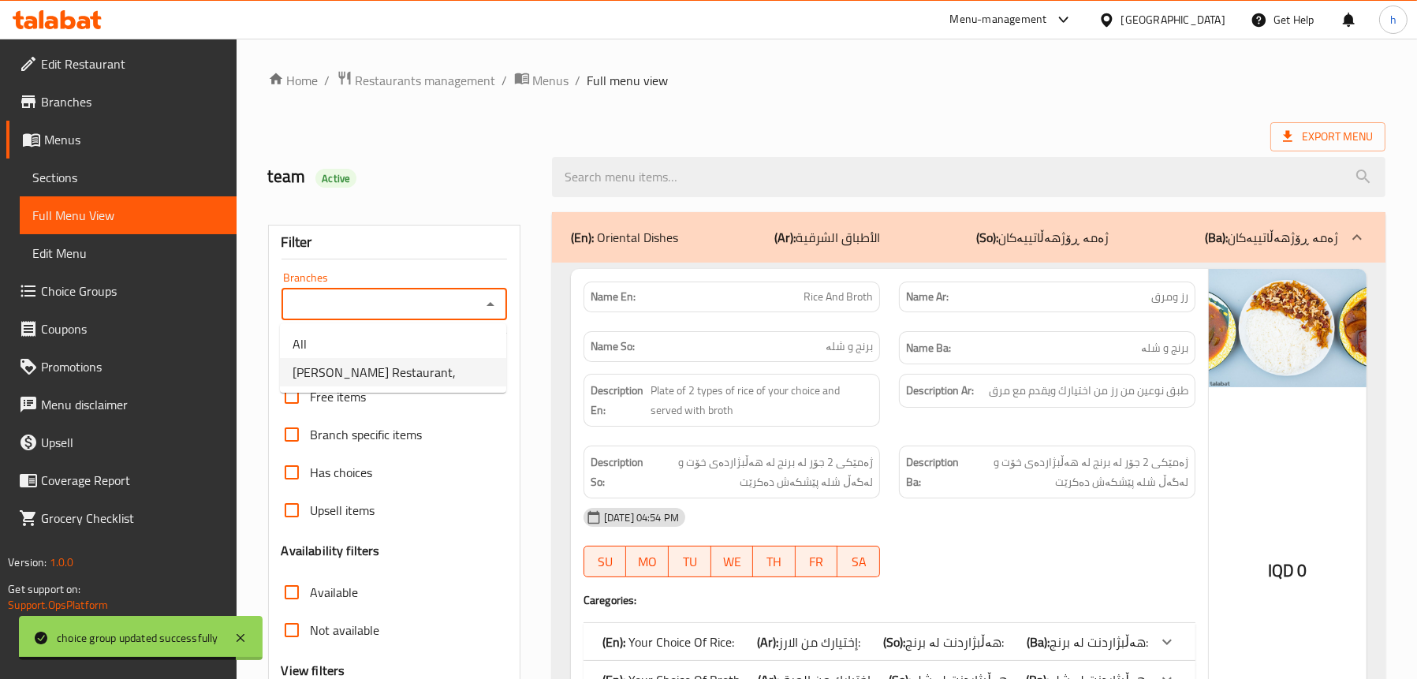
click at [399, 364] on li "[PERSON_NAME] Restaurant," at bounding box center [393, 372] width 226 height 28
type input "[PERSON_NAME] Restaurant,"
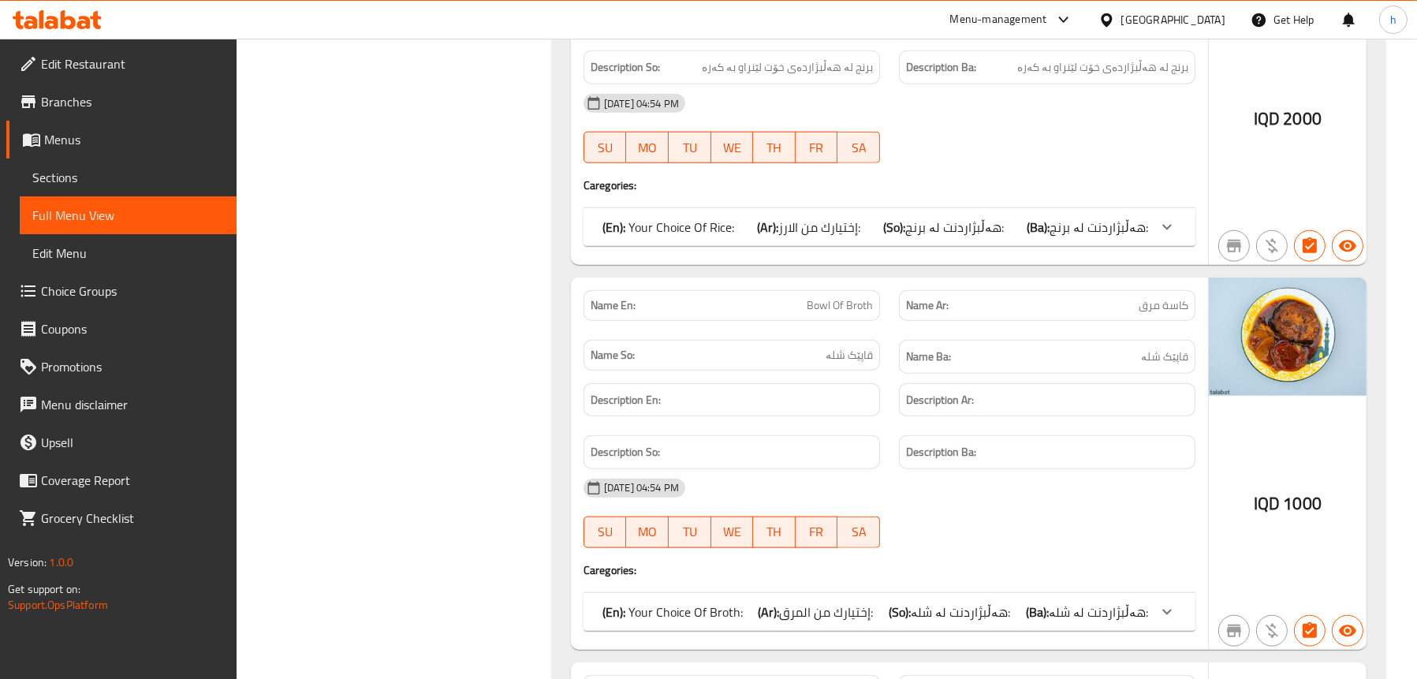
scroll to position [2524, 0]
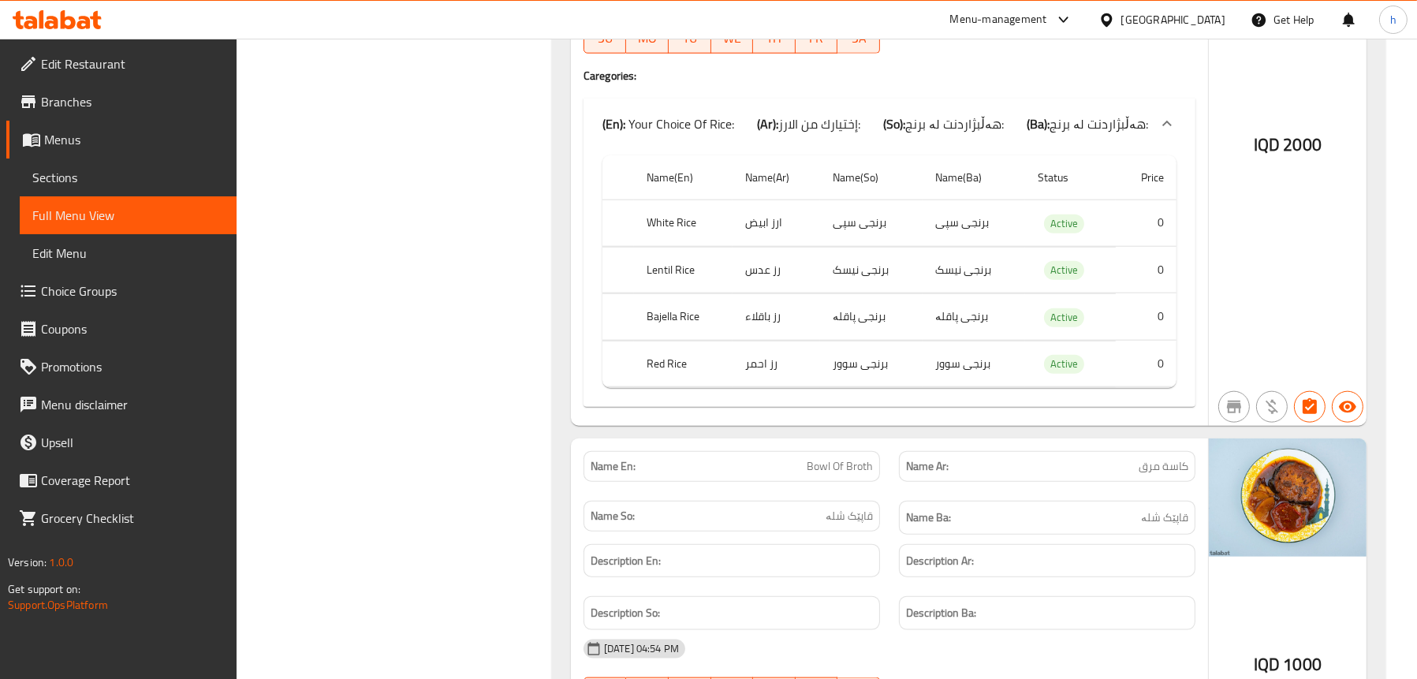
click at [722, 114] on p "(En): Your Choice Of Rice:" at bounding box center [669, 123] width 132 height 19
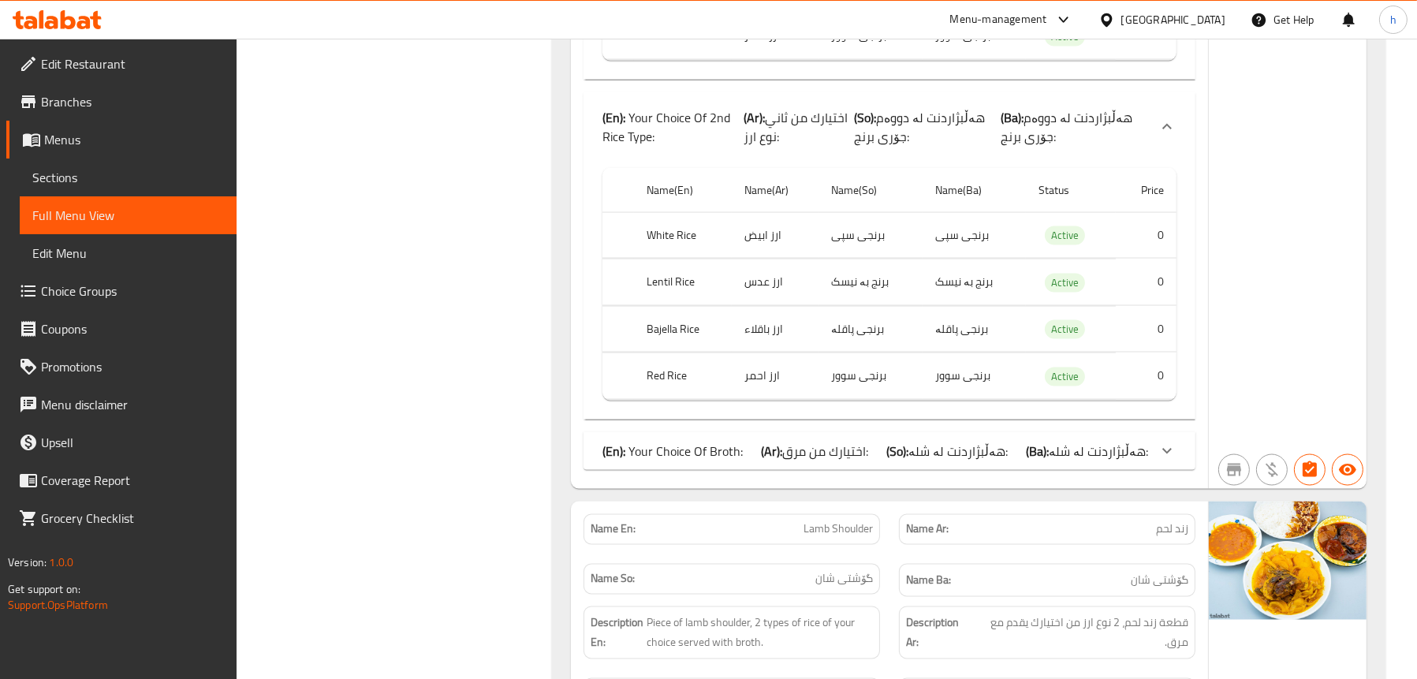
scroll to position [3786, 0]
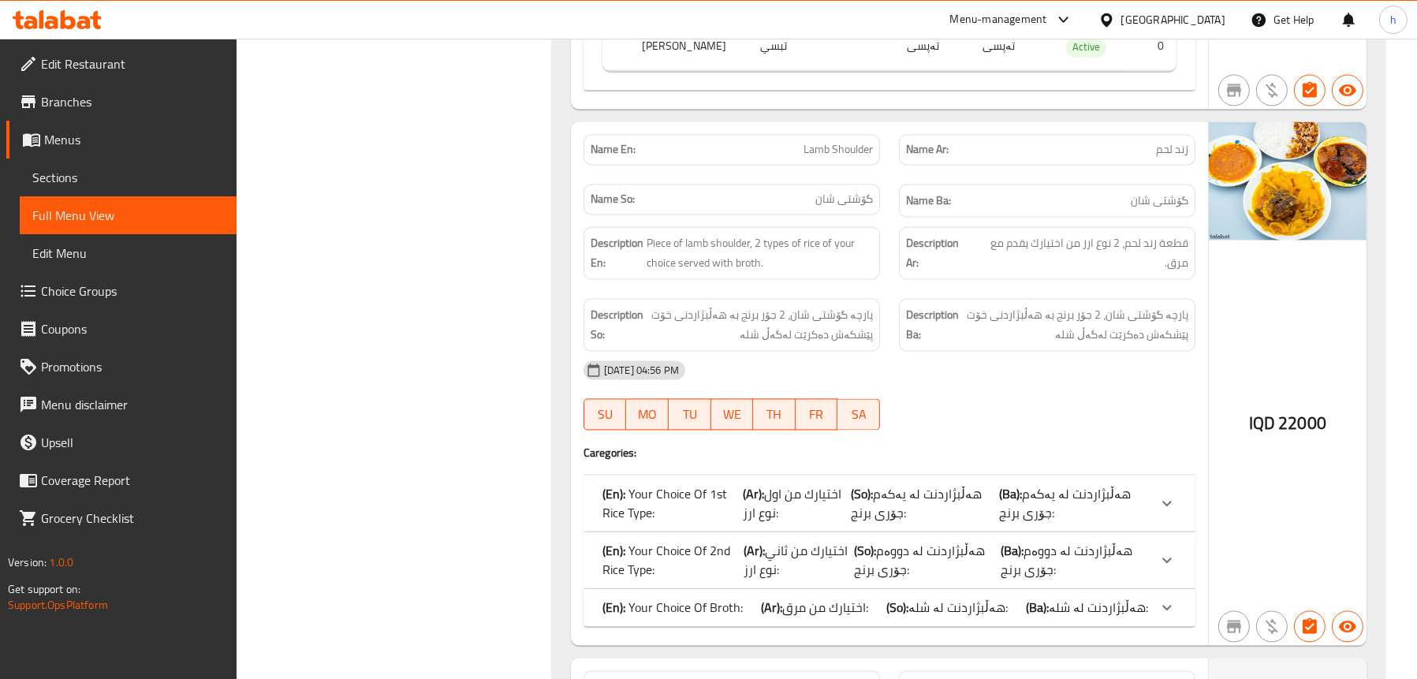
scroll to position [4338, 0]
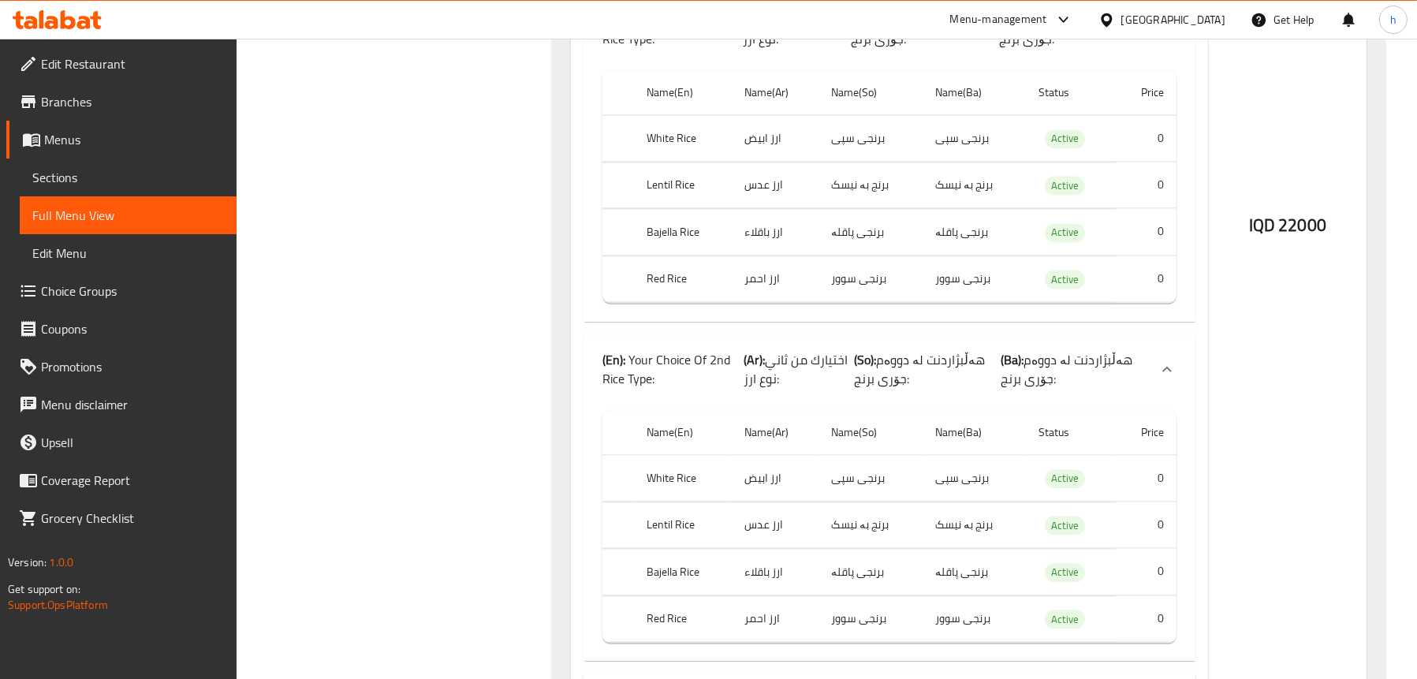
scroll to position [4811, 0]
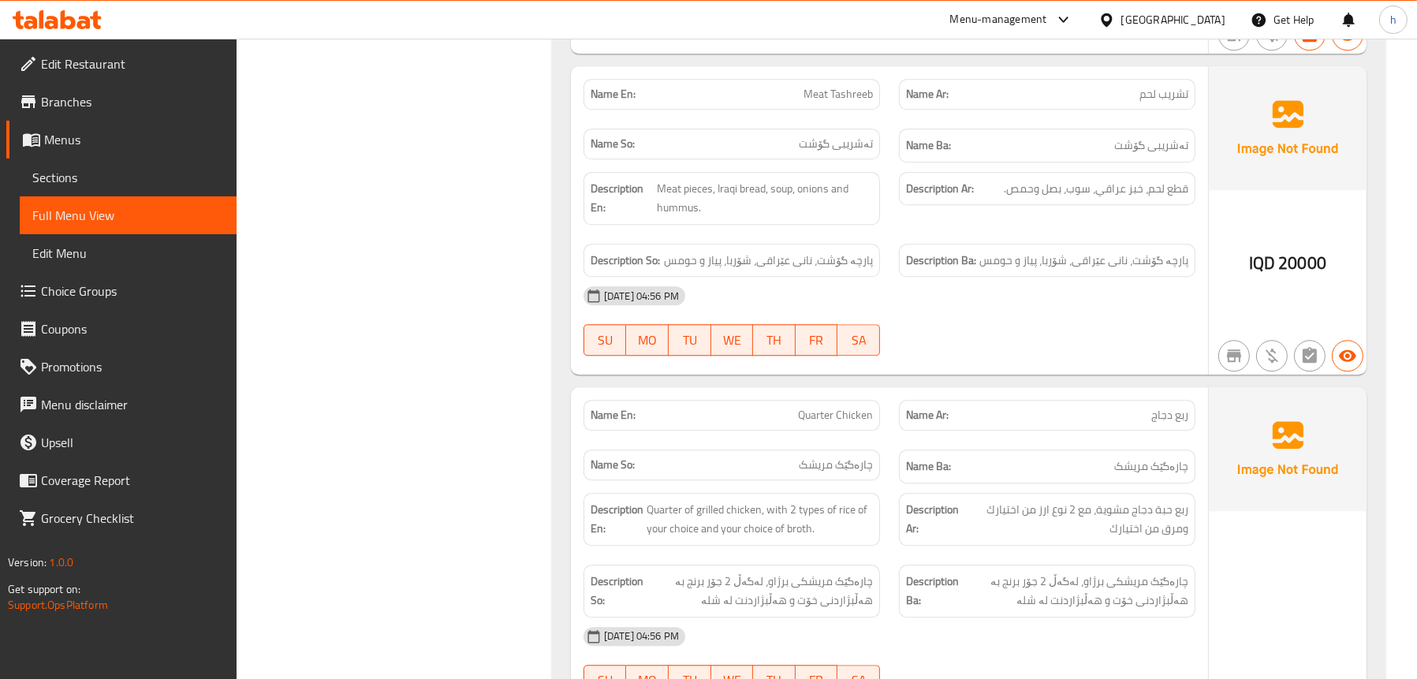
scroll to position [6073, 0]
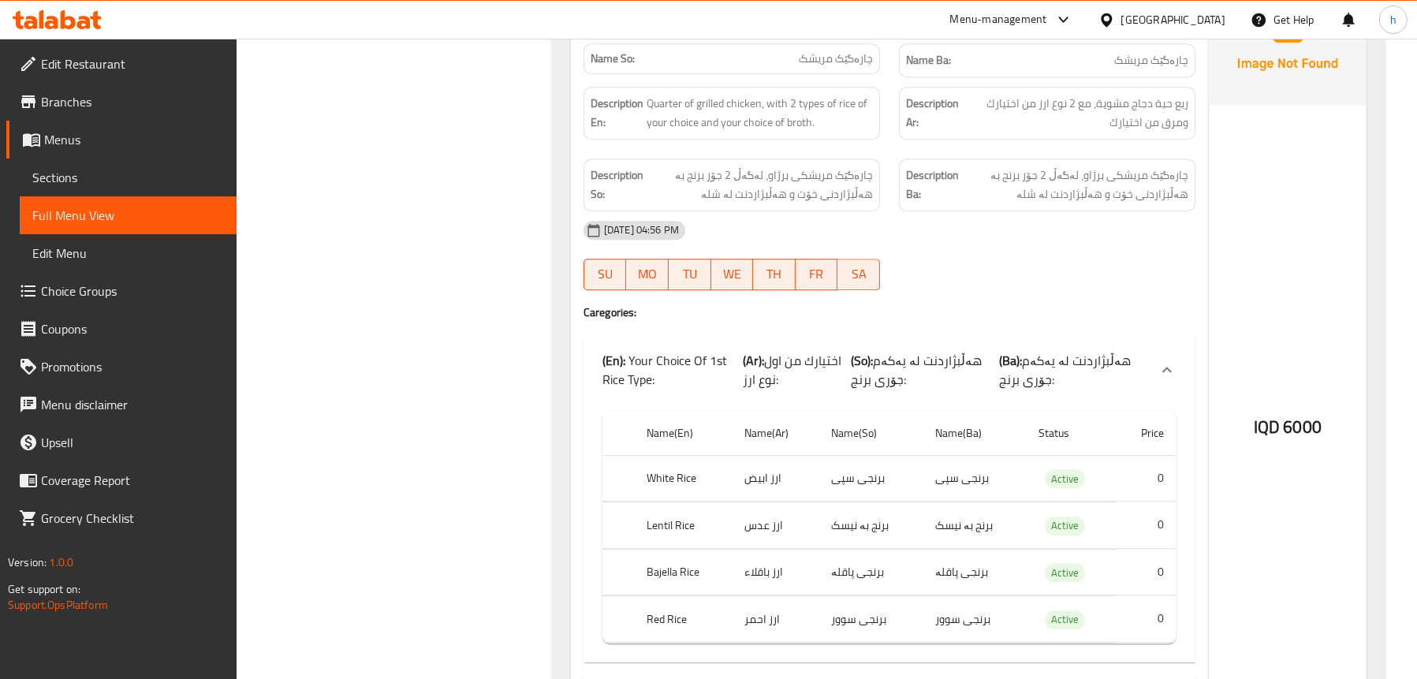
scroll to position [6388, 0]
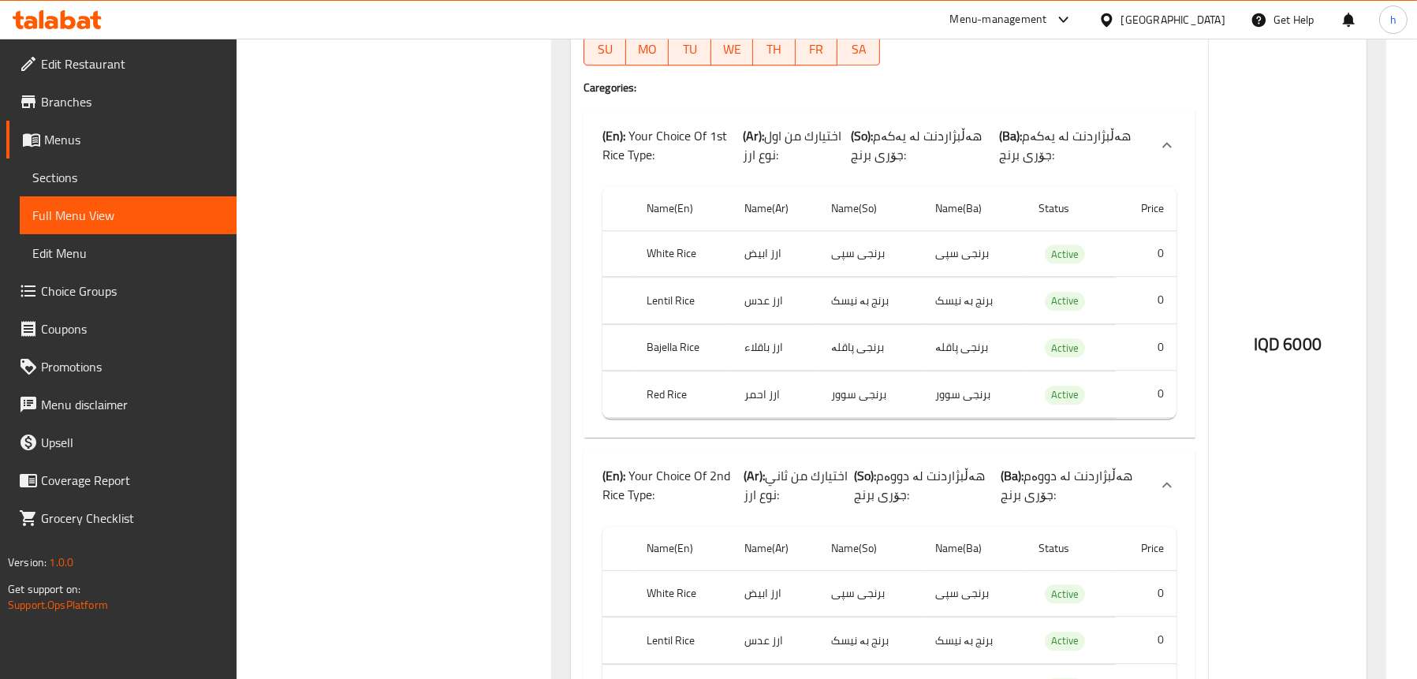
scroll to position [6783, 0]
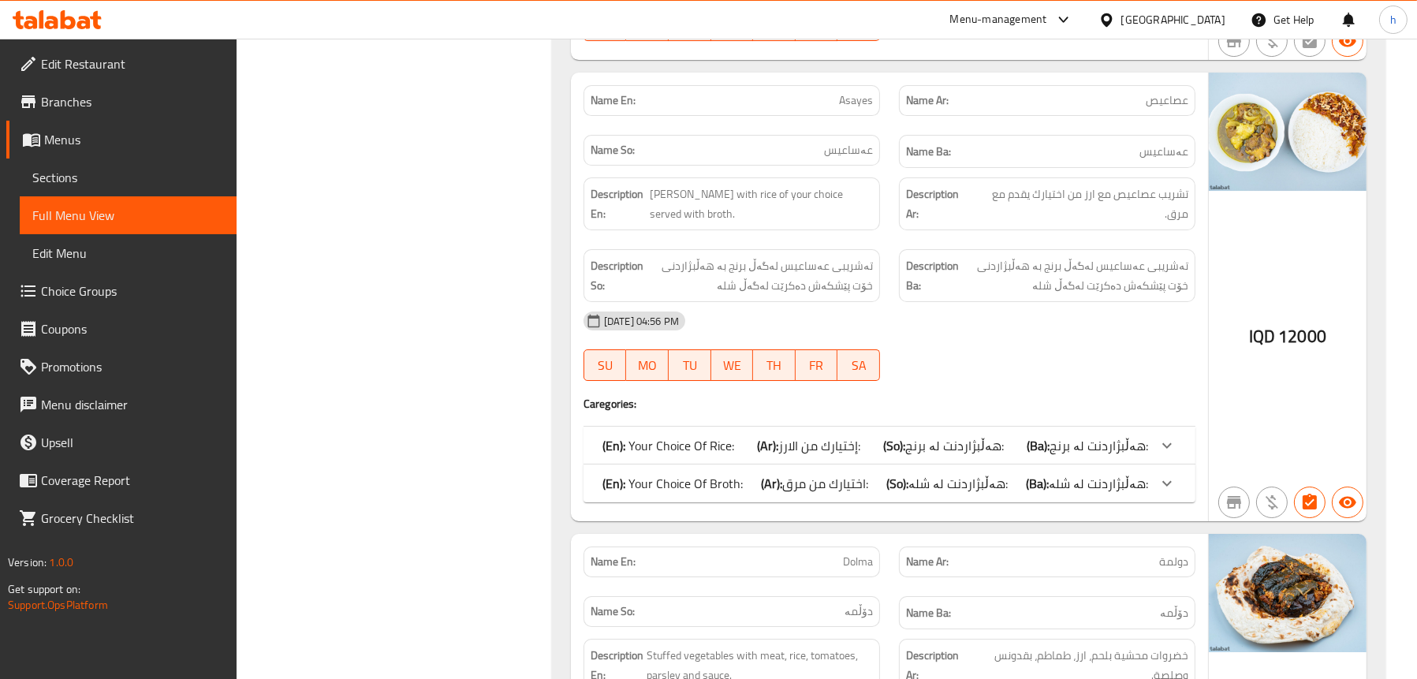
scroll to position [7808, 0]
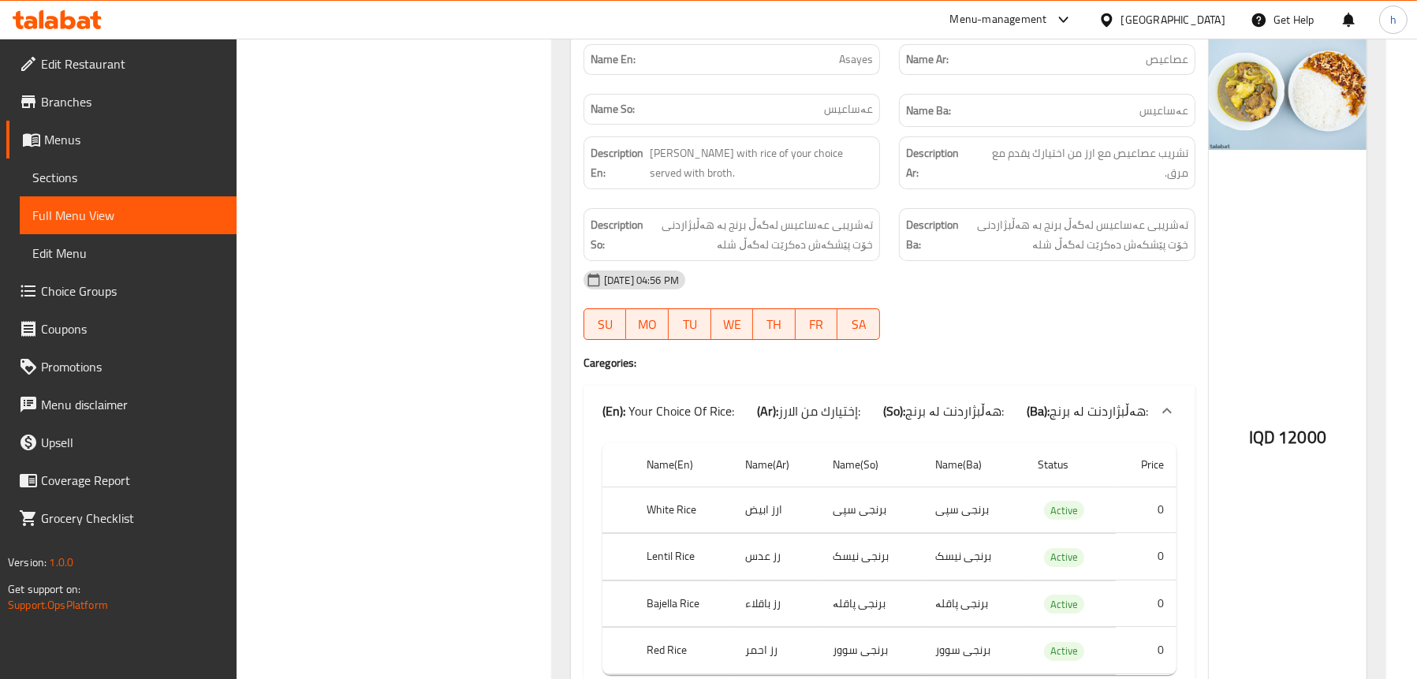
scroll to position [8045, 0]
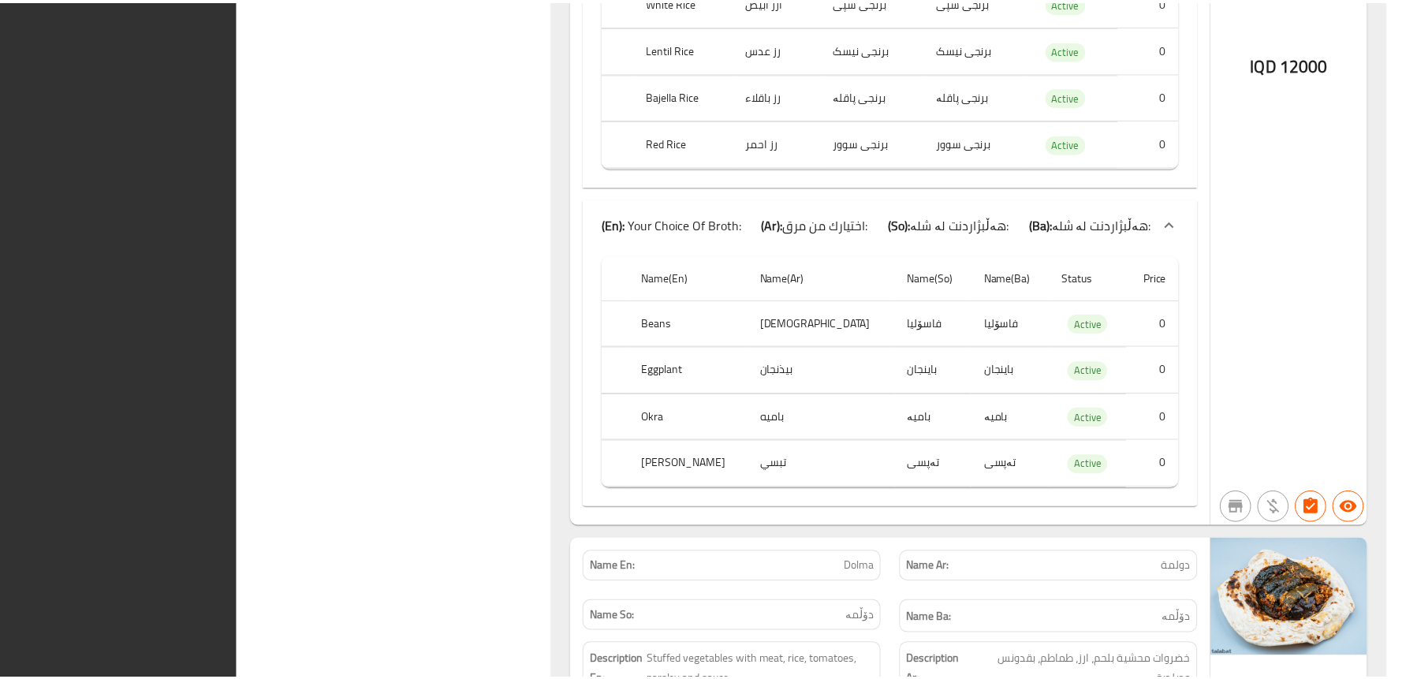
scroll to position [8535, 0]
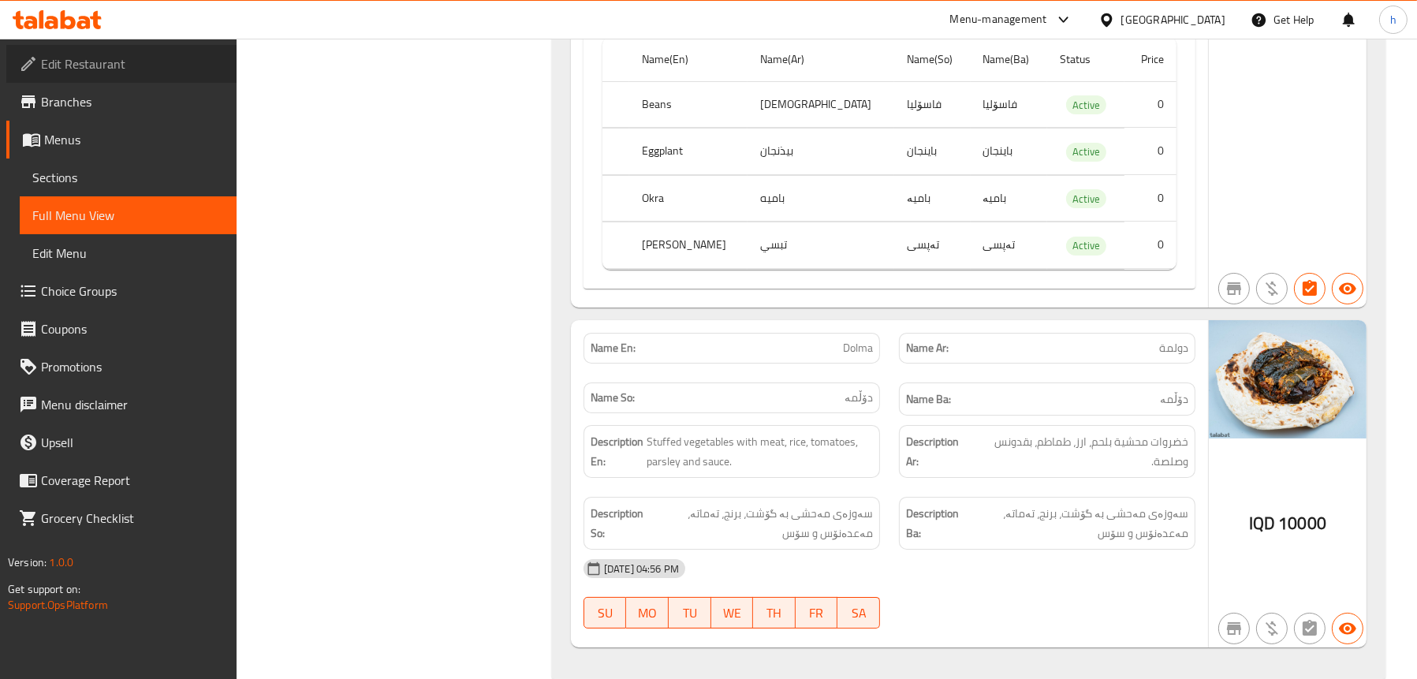
click at [117, 72] on span "Edit Restaurant" at bounding box center [132, 63] width 183 height 19
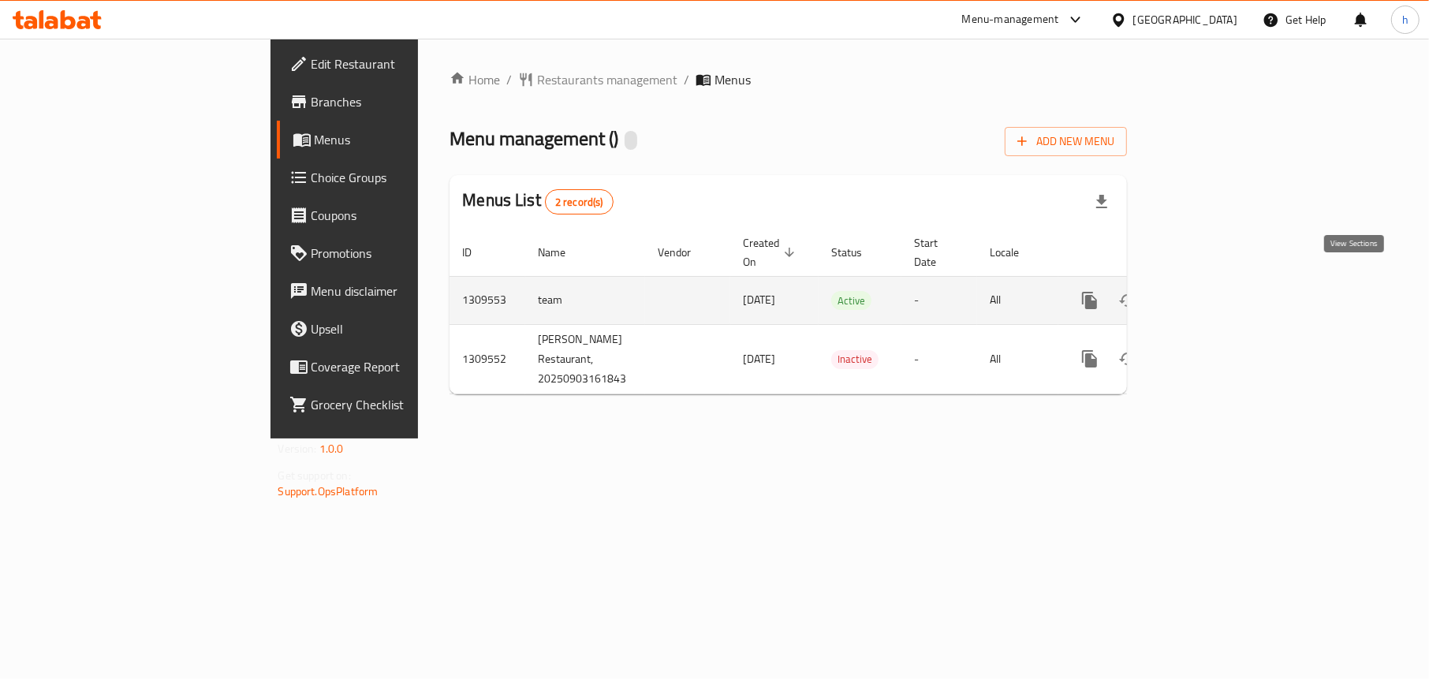
click at [1211, 293] on icon "enhanced table" at bounding box center [1203, 300] width 14 height 14
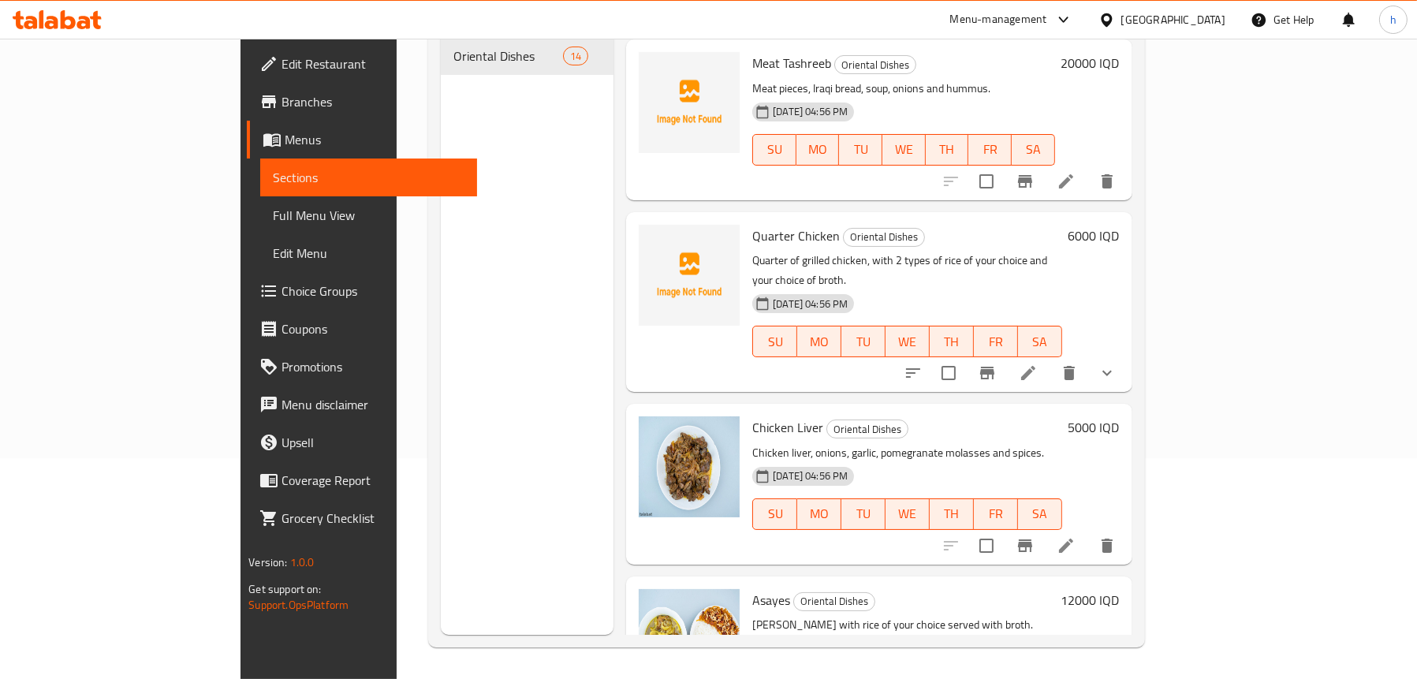
scroll to position [1341, 0]
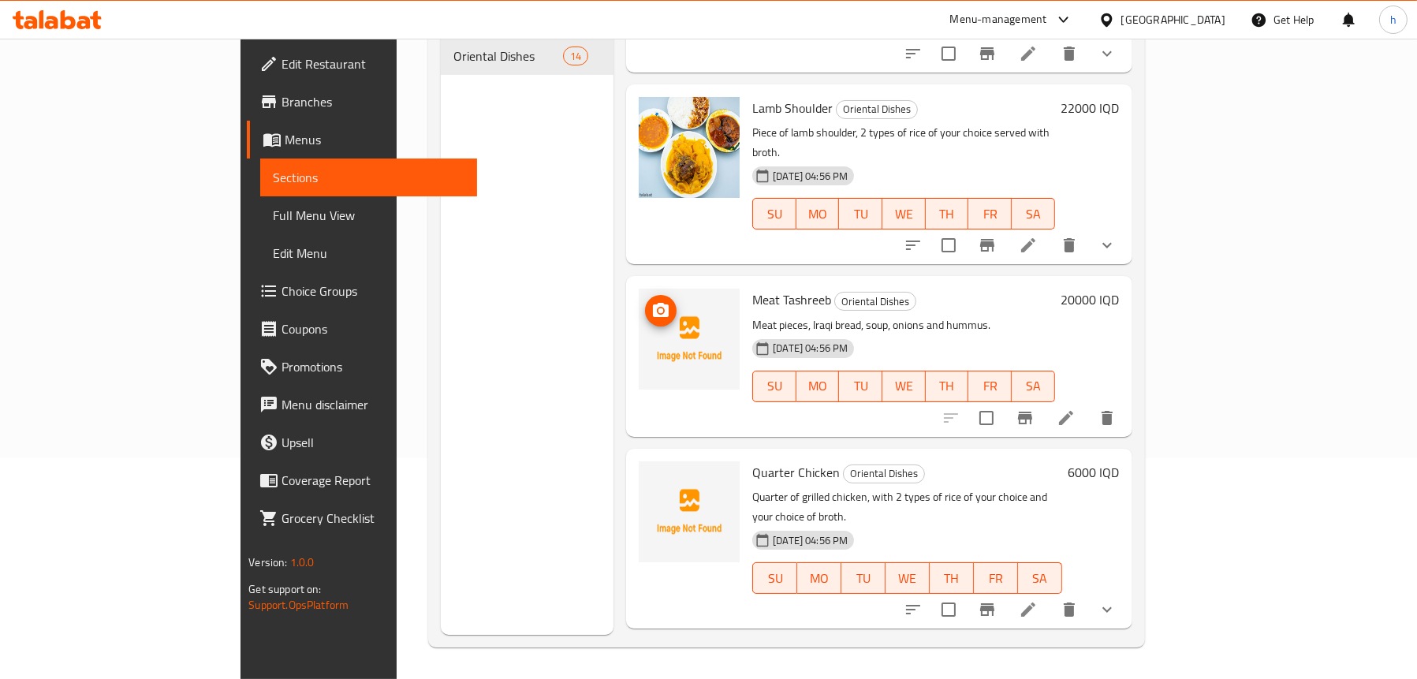
click at [653, 303] on icon "upload picture" at bounding box center [661, 310] width 16 height 14
